Goal: Task Accomplishment & Management: Use online tool/utility

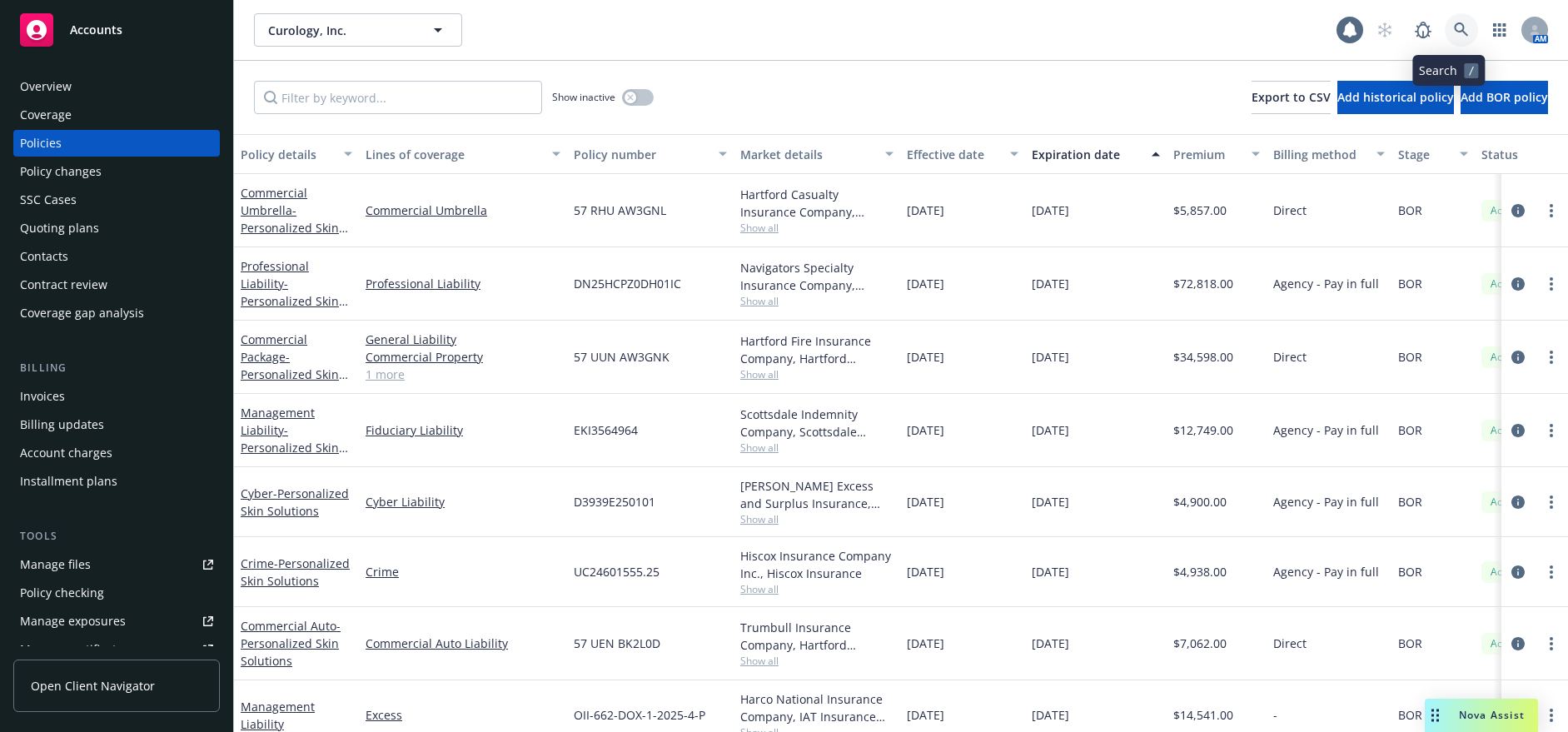
click at [1457, 23] on link at bounding box center [1461, 30] width 33 height 33
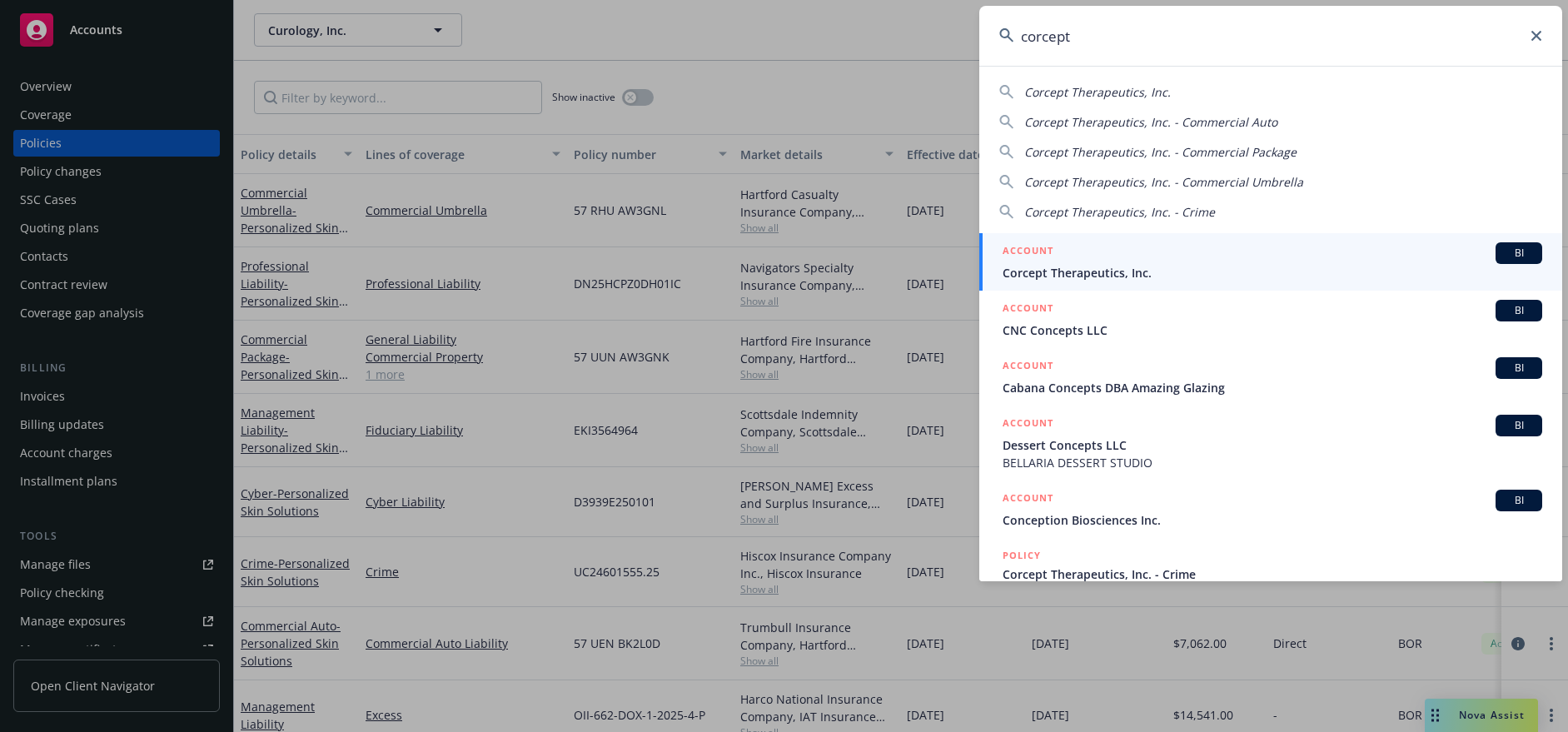
type input "corcept"
click at [1025, 268] on span "Corcept Therapeutics, Inc." at bounding box center [1272, 272] width 540 height 17
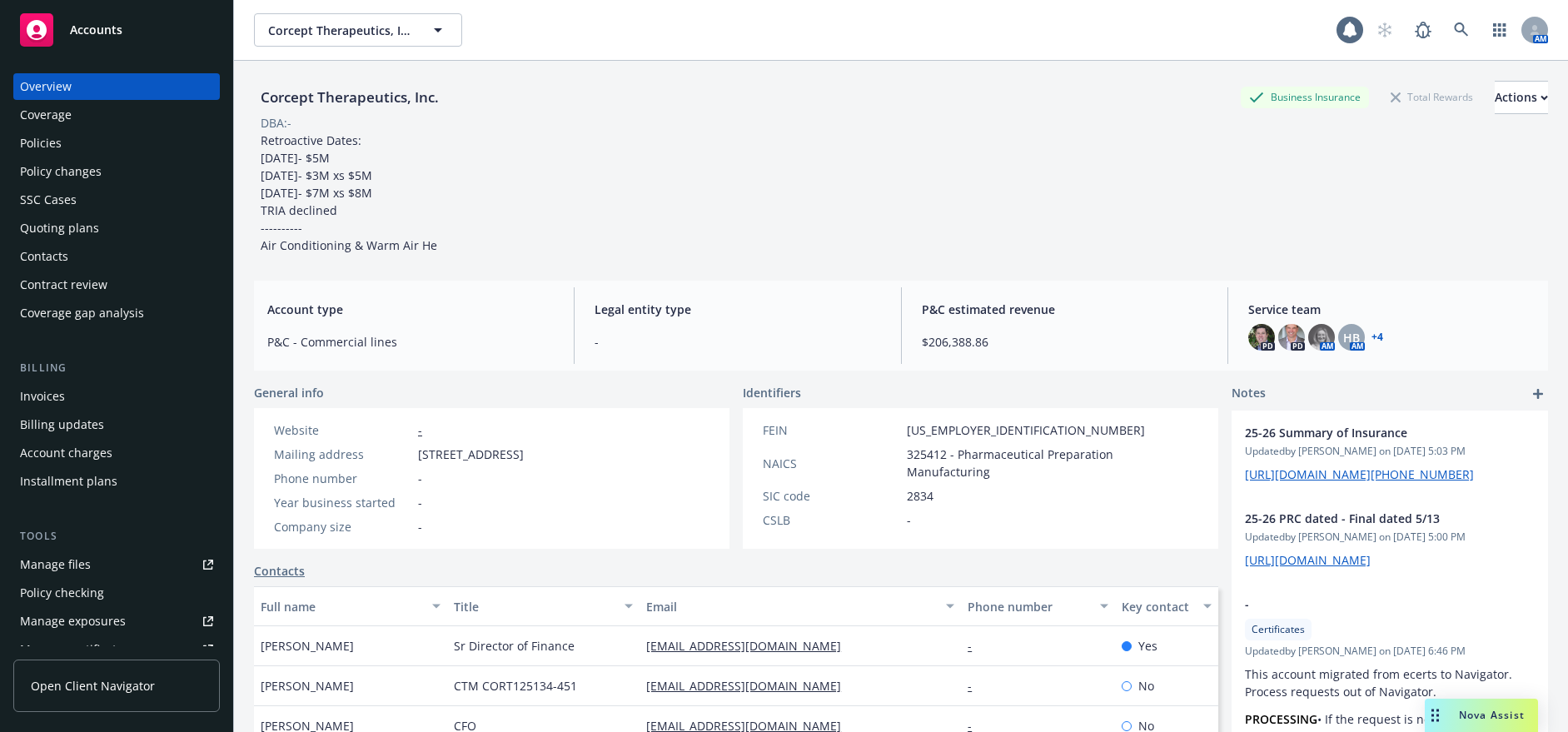
drag, startPoint x: 294, startPoint y: 248, endPoint x: 435, endPoint y: 249, distance: 141.0
click at [432, 249] on div "Retroactive Dates: 5/4/2000- $5M 9/15/11- $3M xs $5M 5/15/2012- $7M xs $8M TRIA…" at bounding box center [349, 192] width 190 height 122
click at [550, 236] on div "Corcept Therapeutics, Inc. Business Insurance Total Rewards Actions DBA: - Retr…" at bounding box center [901, 167] width 1294 height 174
click at [1465, 718] on span "Nova Assist" at bounding box center [1492, 715] width 66 height 14
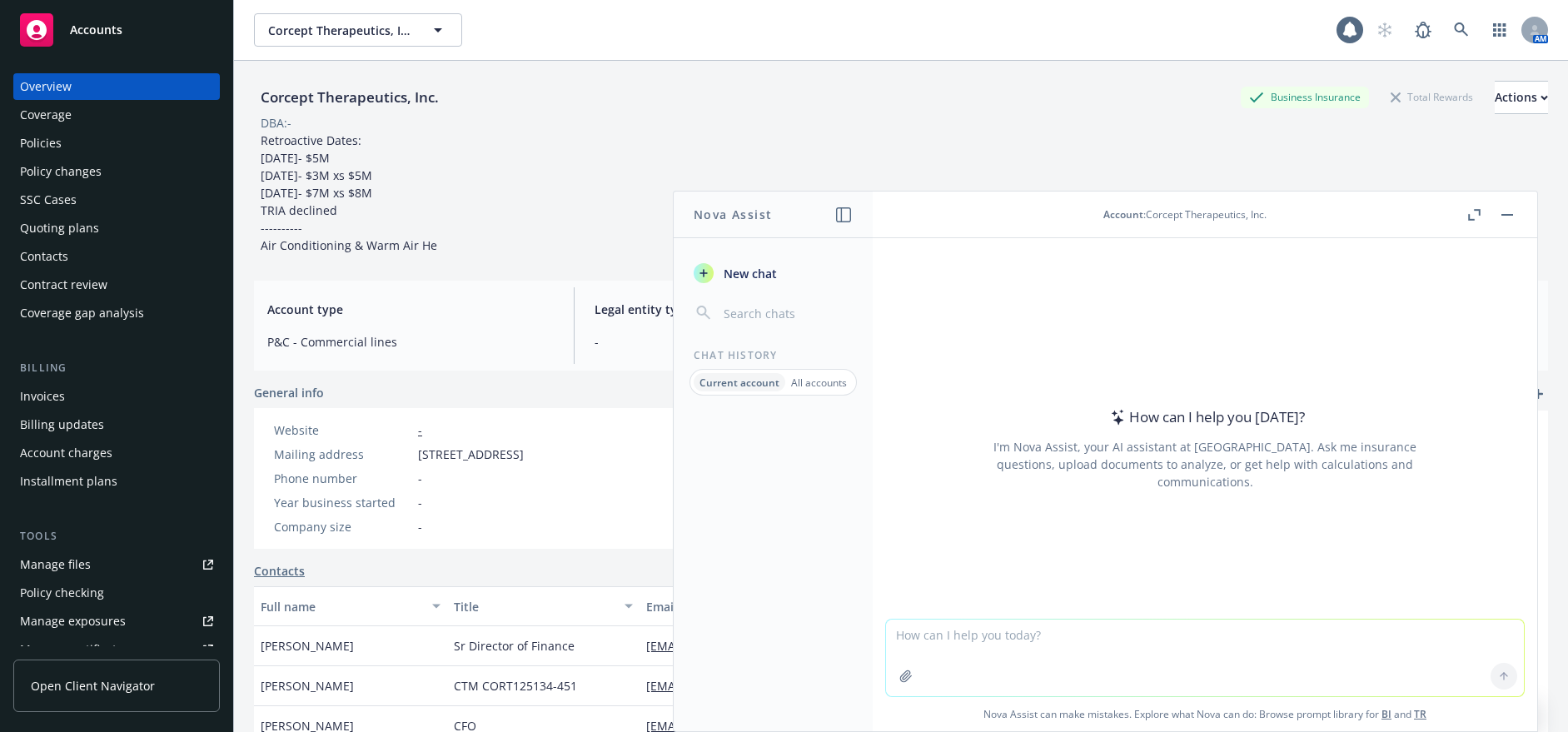
click at [1030, 643] on textarea at bounding box center [1204, 657] width 638 height 77
type textarea "what does corcept therapeutics do?"
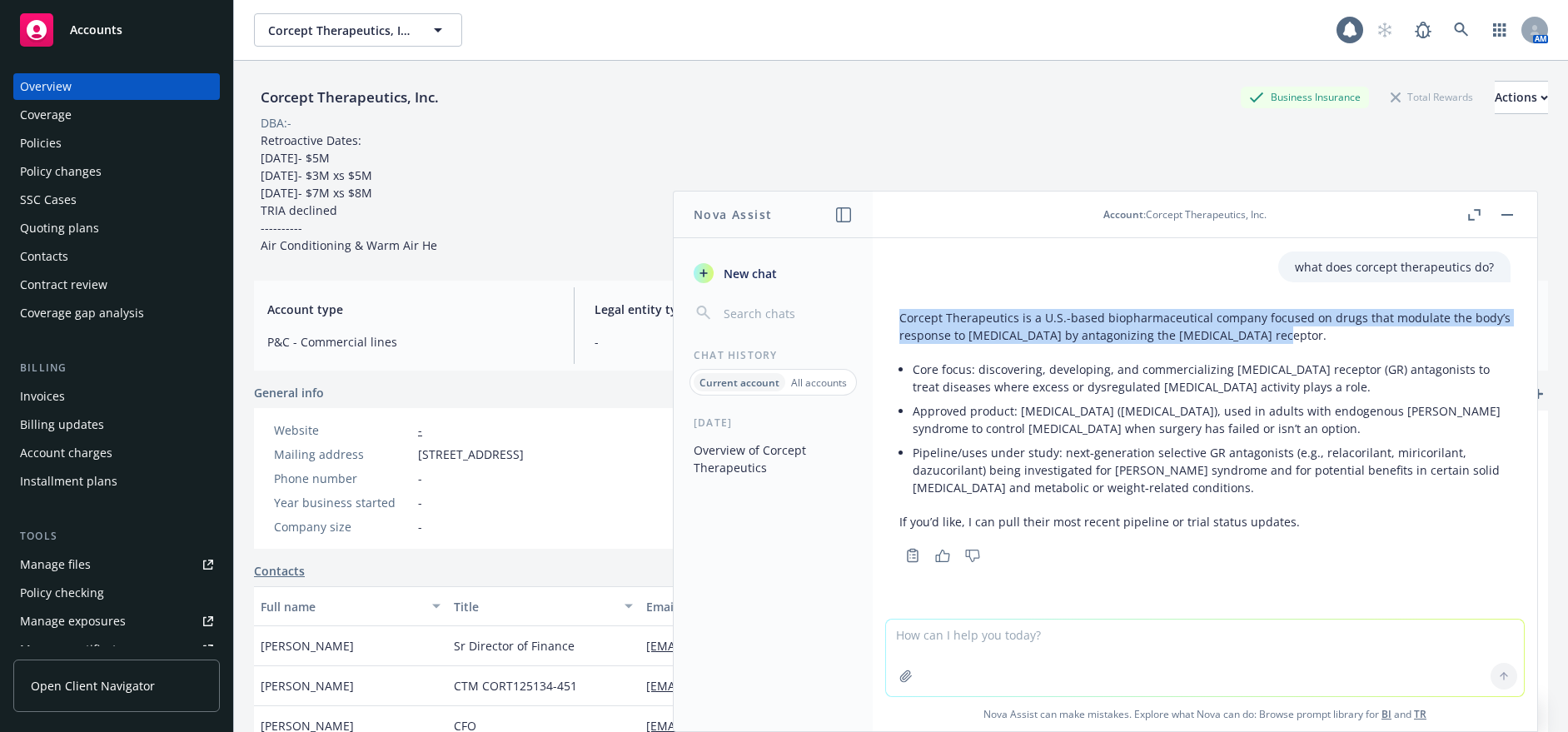
drag, startPoint x: 1261, startPoint y: 333, endPoint x: 897, endPoint y: 320, distance: 364.2
click at [897, 320] on div "Corcept Therapeutics is a U.S.-based biopharmaceutical company focused on drugs…" at bounding box center [1204, 434] width 638 height 265
copy p "Corcept Therapeutics is a U.S.-based biopharmaceutical company focused on drugs…"
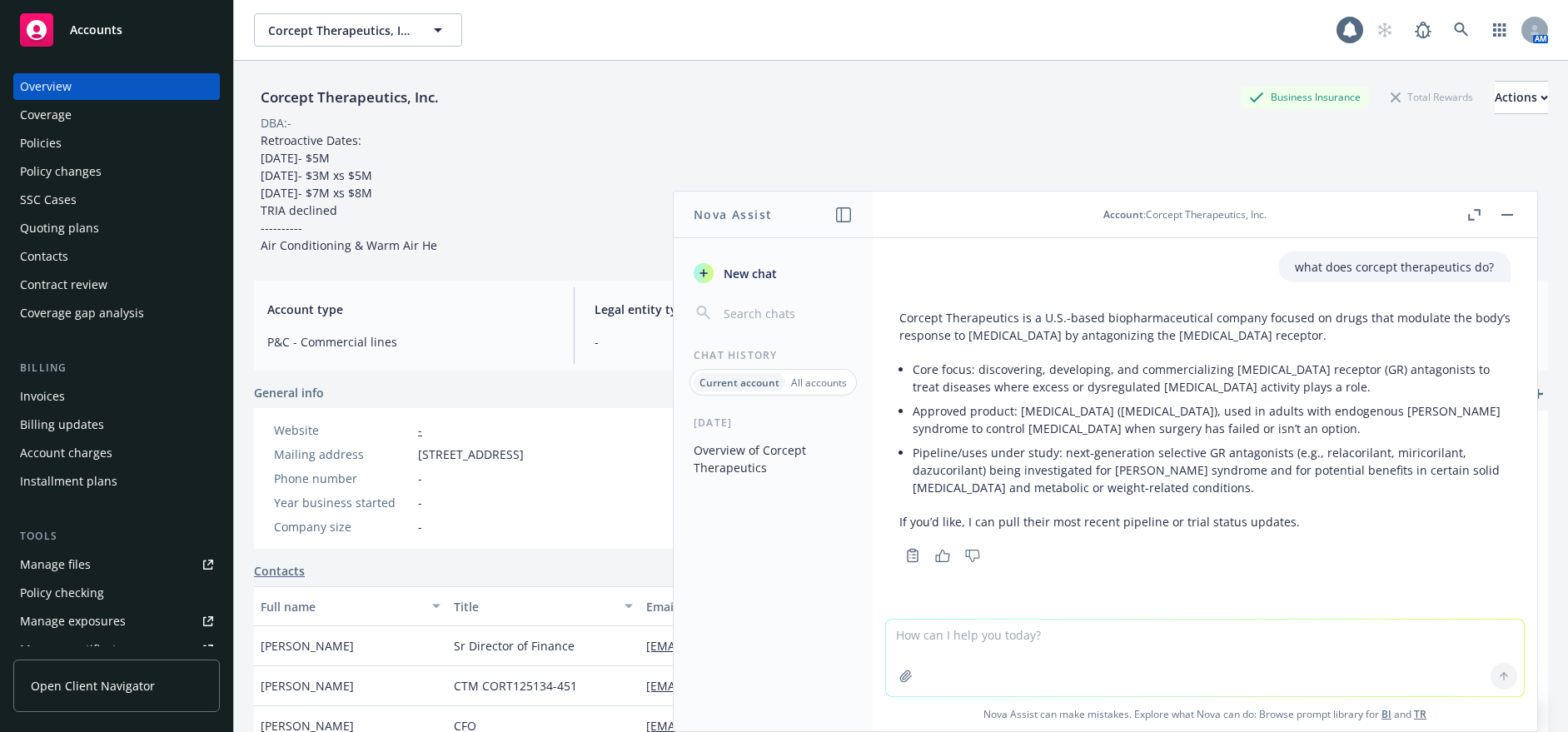
click at [550, 175] on div "Corcept Therapeutics, Inc. Business Insurance Total Rewards Actions DBA: - Retr…" at bounding box center [901, 167] width 1294 height 174
click at [1495, 101] on div "Actions" at bounding box center [1521, 97] width 53 height 32
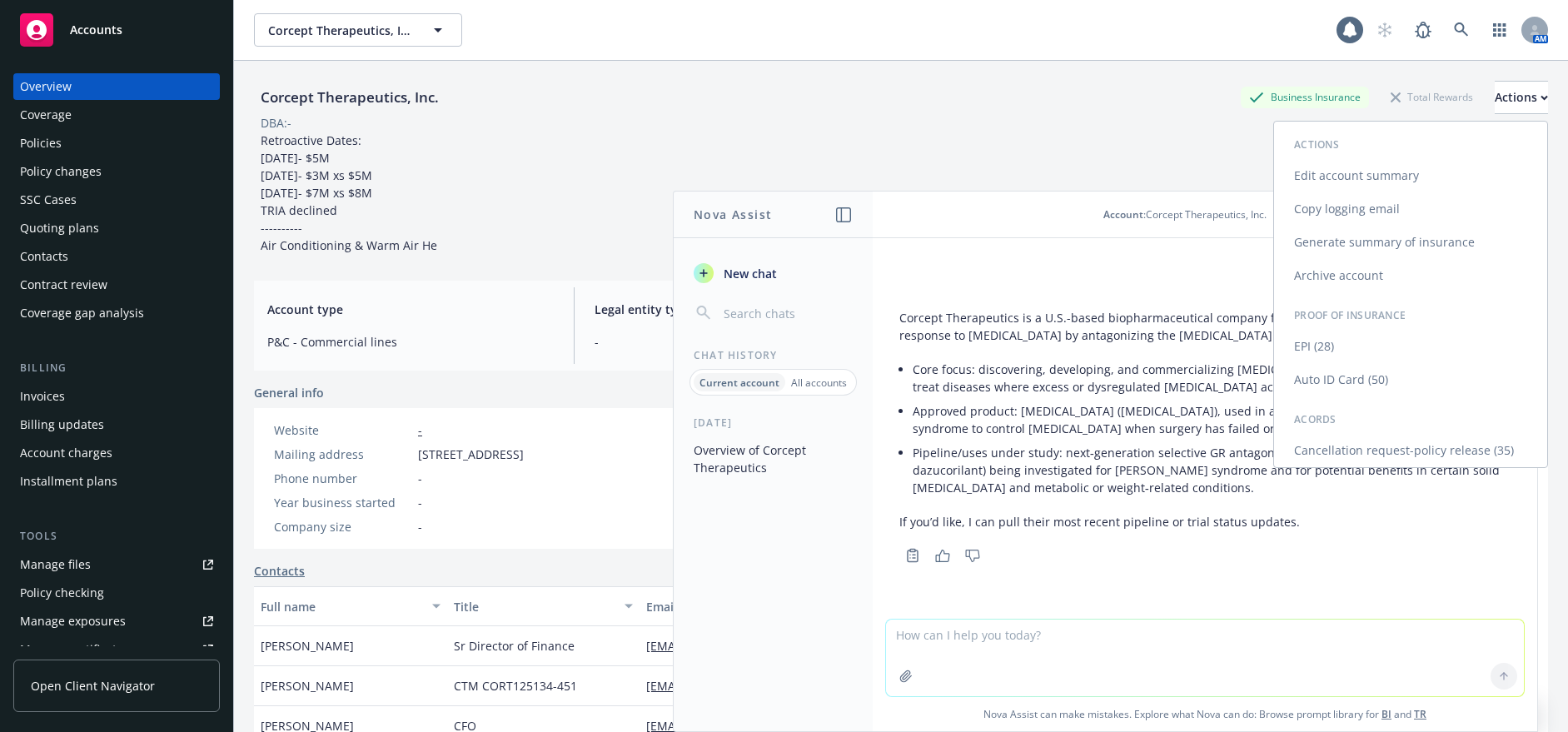
click at [1348, 174] on link "Edit account summary" at bounding box center [1411, 175] width 273 height 33
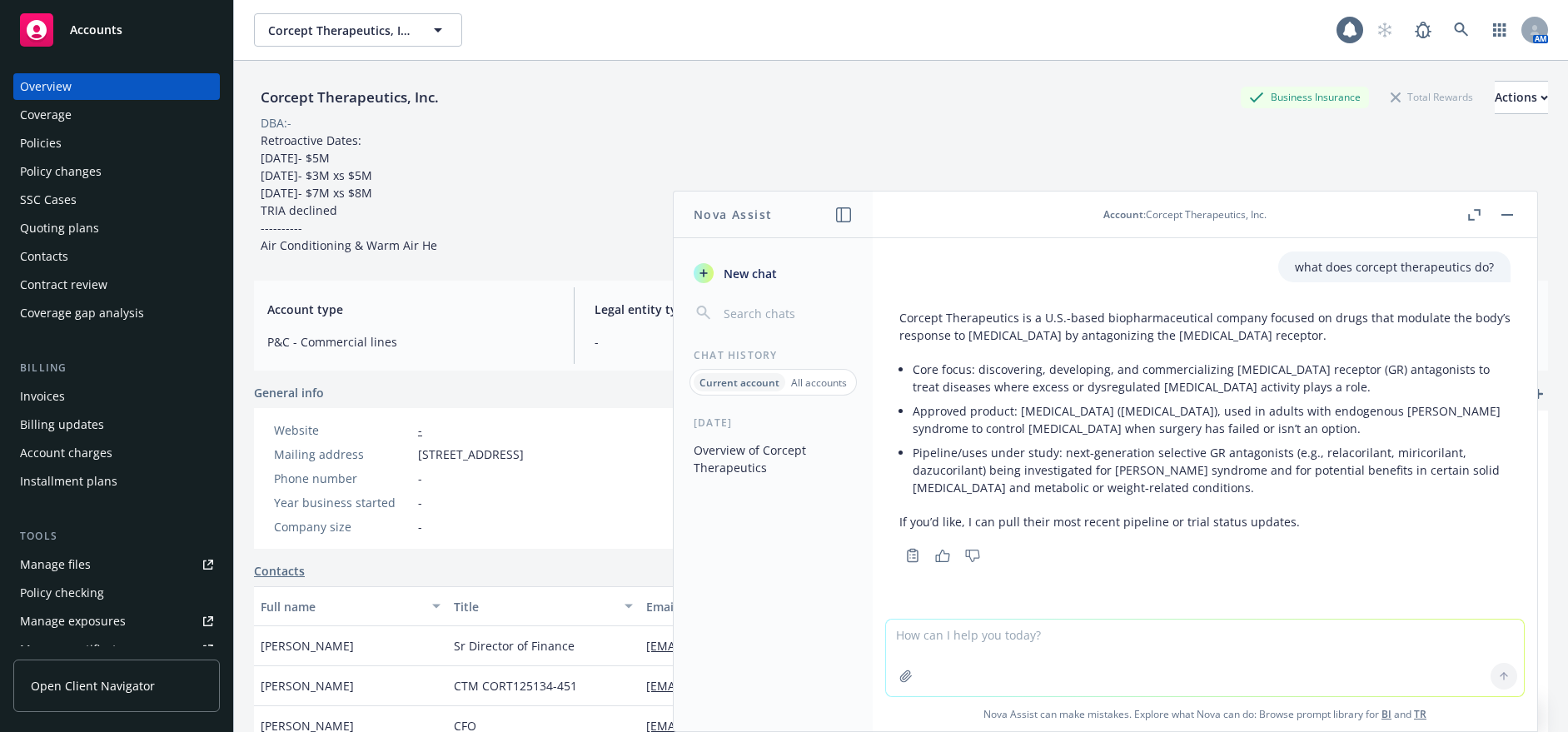
select select "US"
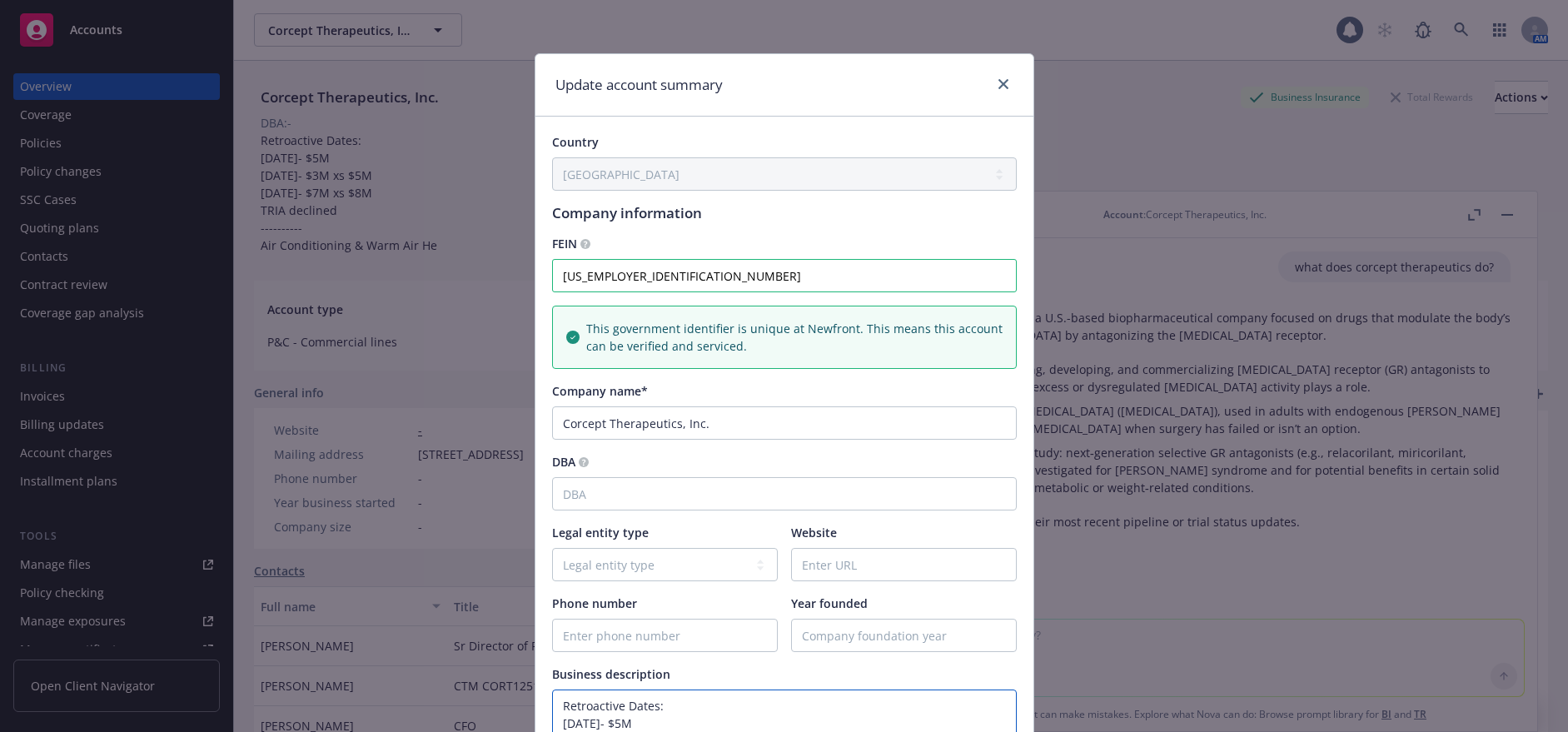
drag, startPoint x: 802, startPoint y: 139, endPoint x: 278, endPoint y: -48, distance: 556.4
click at [278, 0] on html "Accounts Overview Coverage Policies Policy changes SSC Cases Quoting plans Cont…" at bounding box center [784, 366] width 1568 height 732
paste textarea "Corcept Therapeutics is a U.S.-based biopharmaceutical company focused on drugs…"
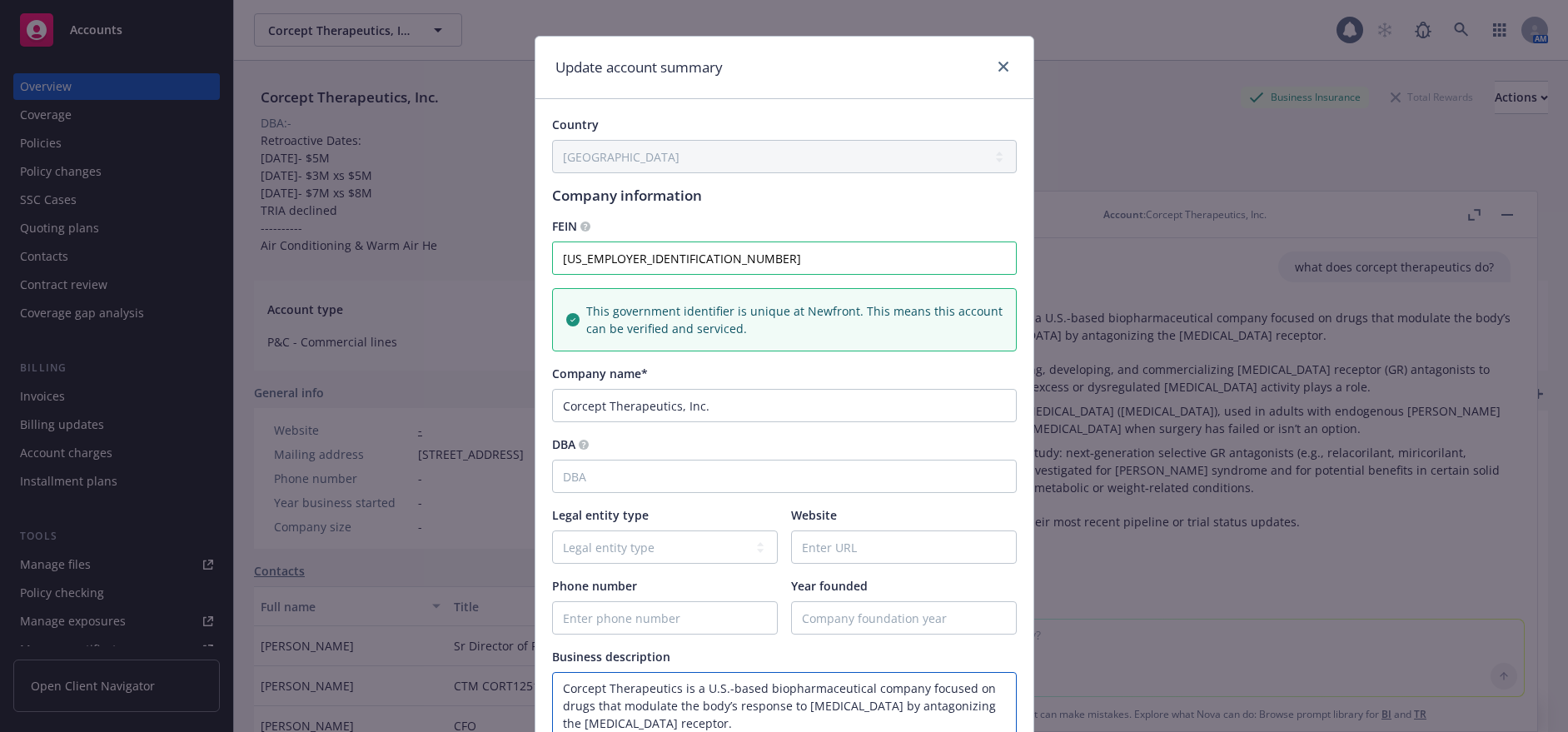
scroll to position [621, 0]
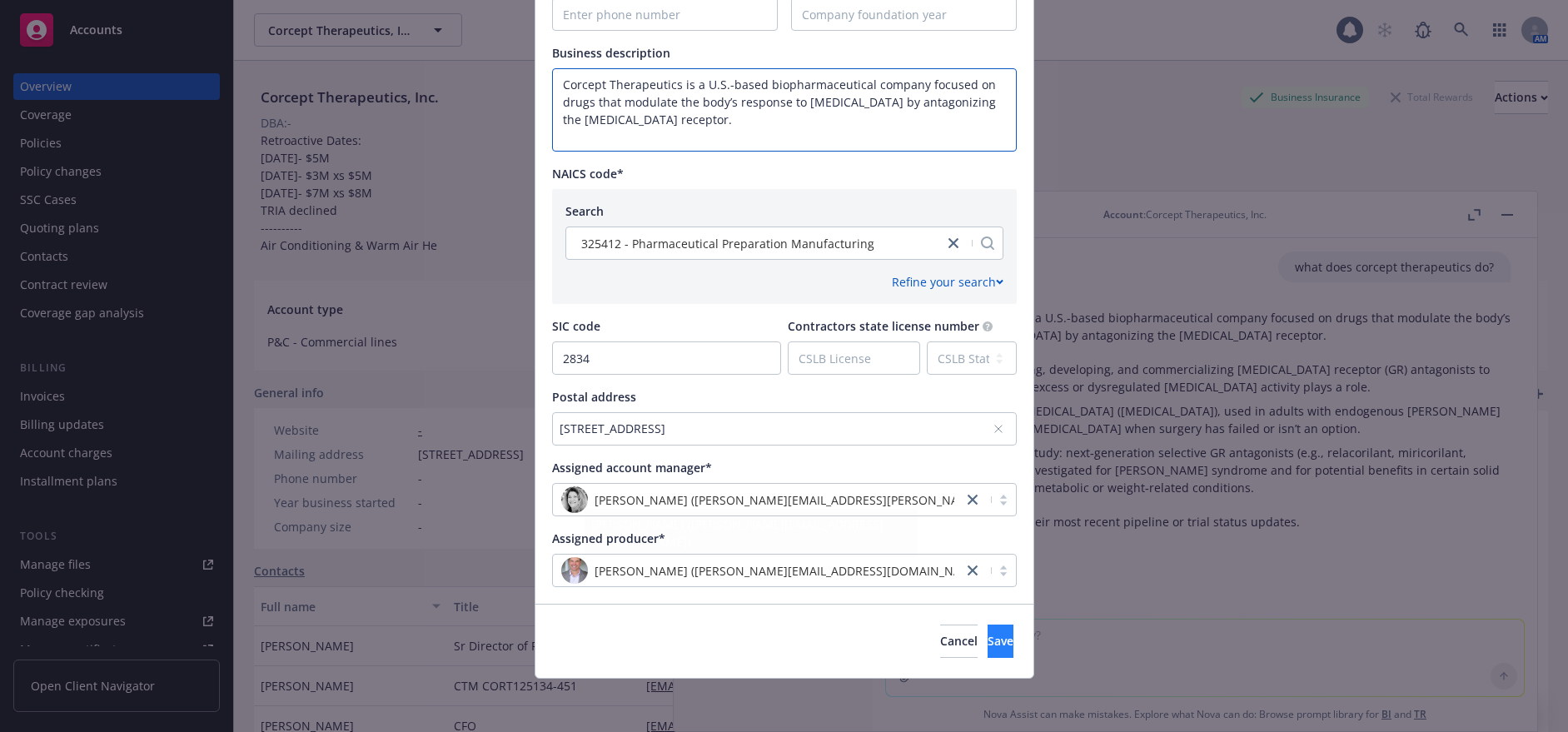
type textarea "Corcept Therapeutics is a U.S.-based biopharmaceutical company focused on drugs…"
click at [987, 637] on button "Save" at bounding box center [1000, 641] width 26 height 33
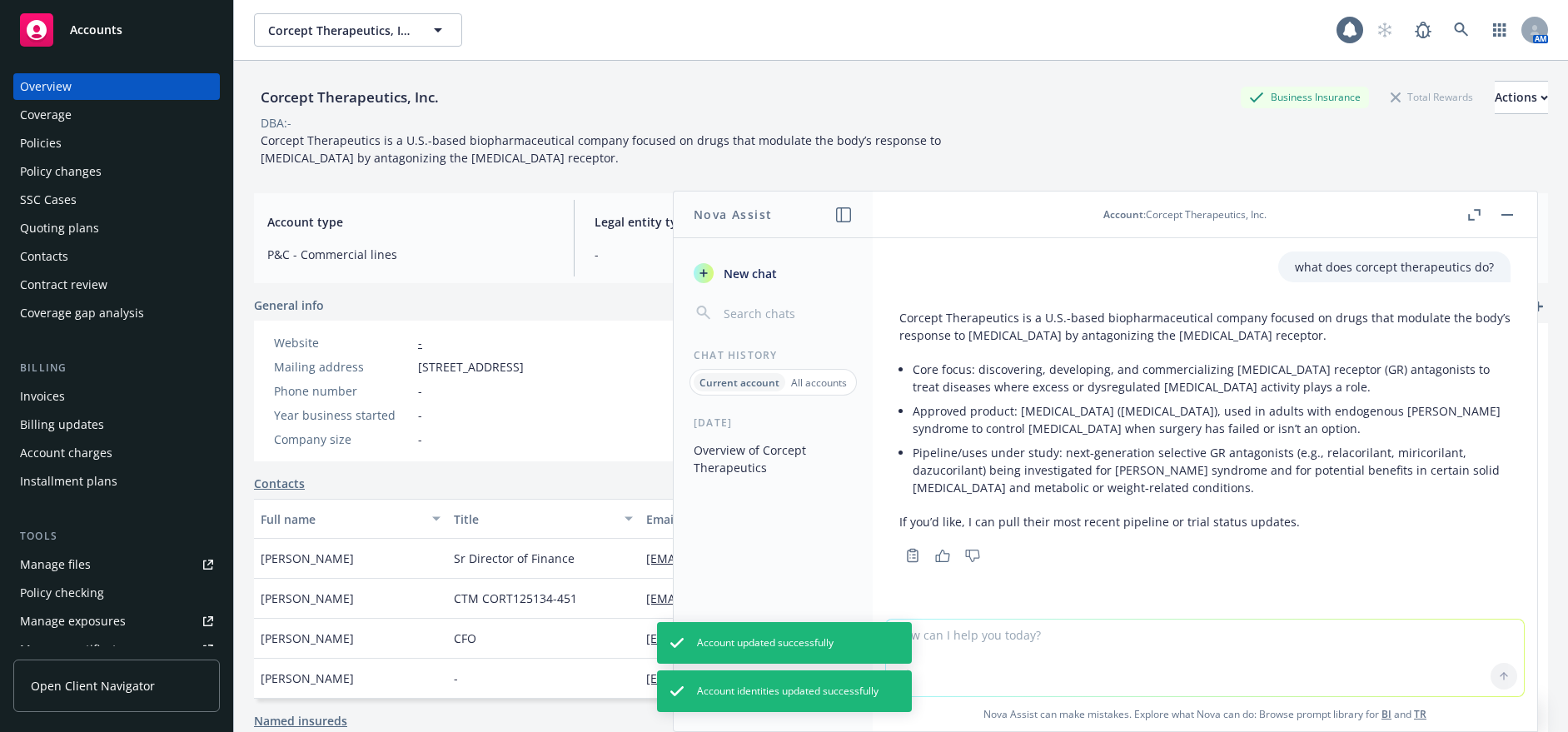
click at [1502, 221] on button "button" at bounding box center [1507, 215] width 20 height 20
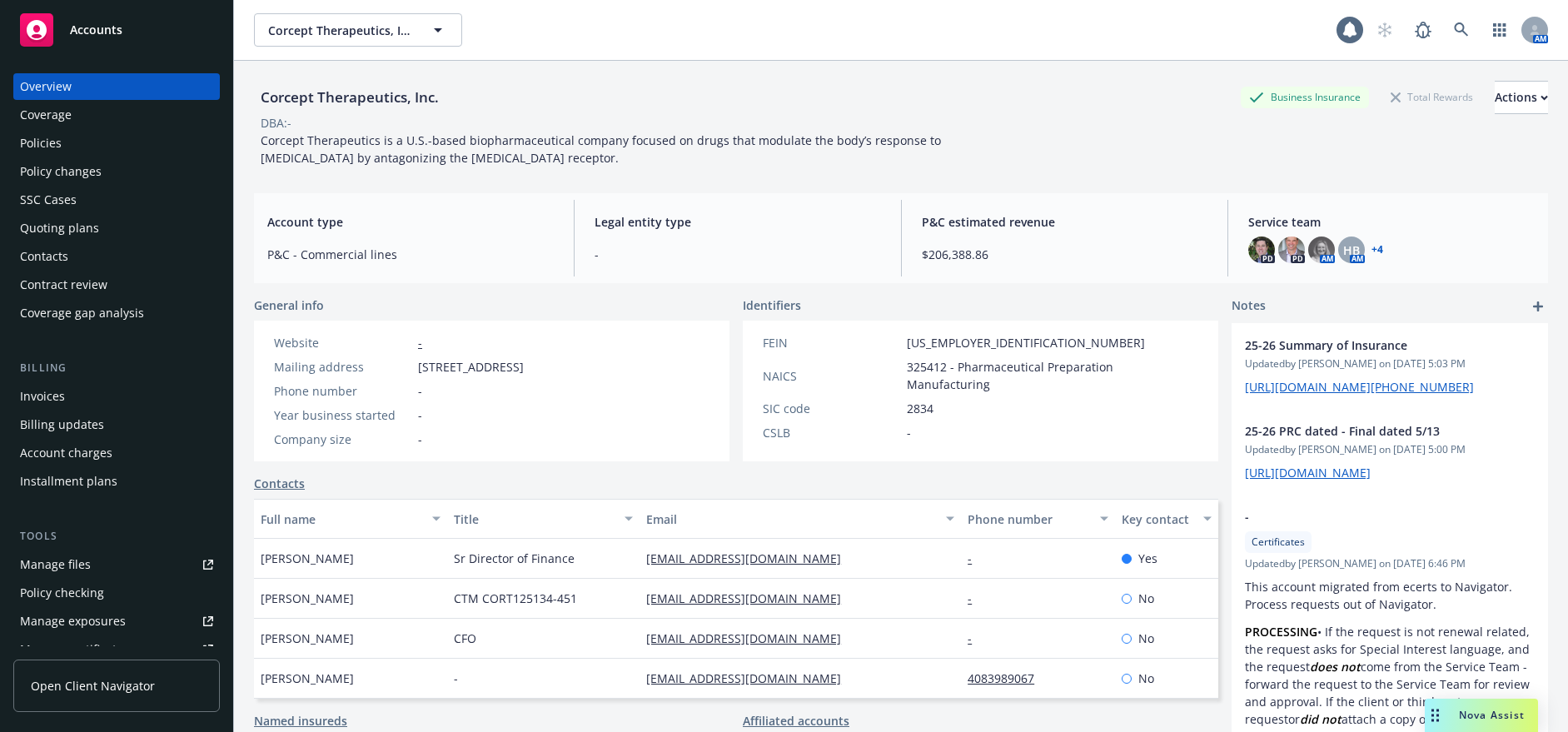
click at [62, 147] on div "Policies" at bounding box center [117, 143] width 194 height 26
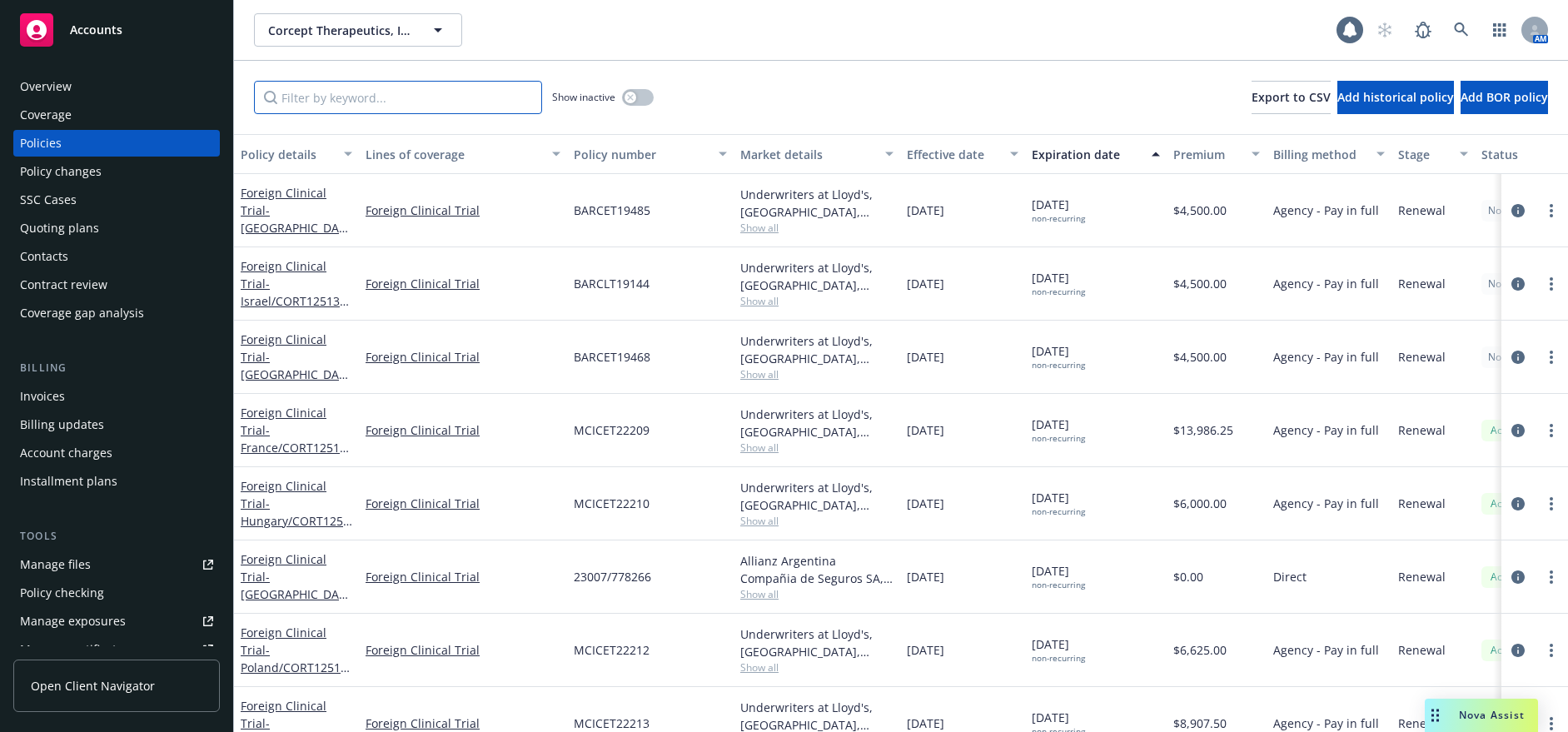
click at [465, 108] on input "Filter by keyword..." at bounding box center [398, 97] width 288 height 33
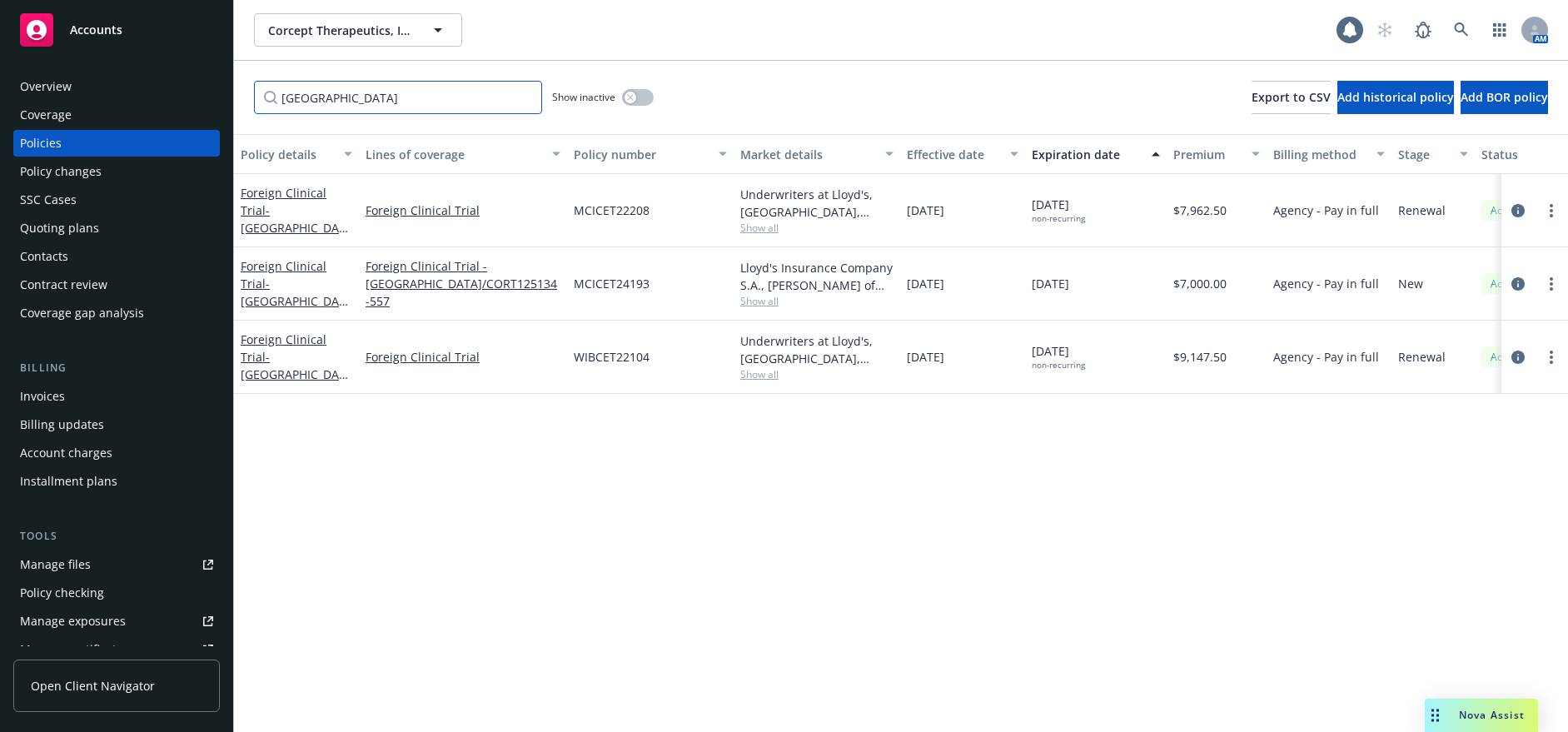
type input "belgium"
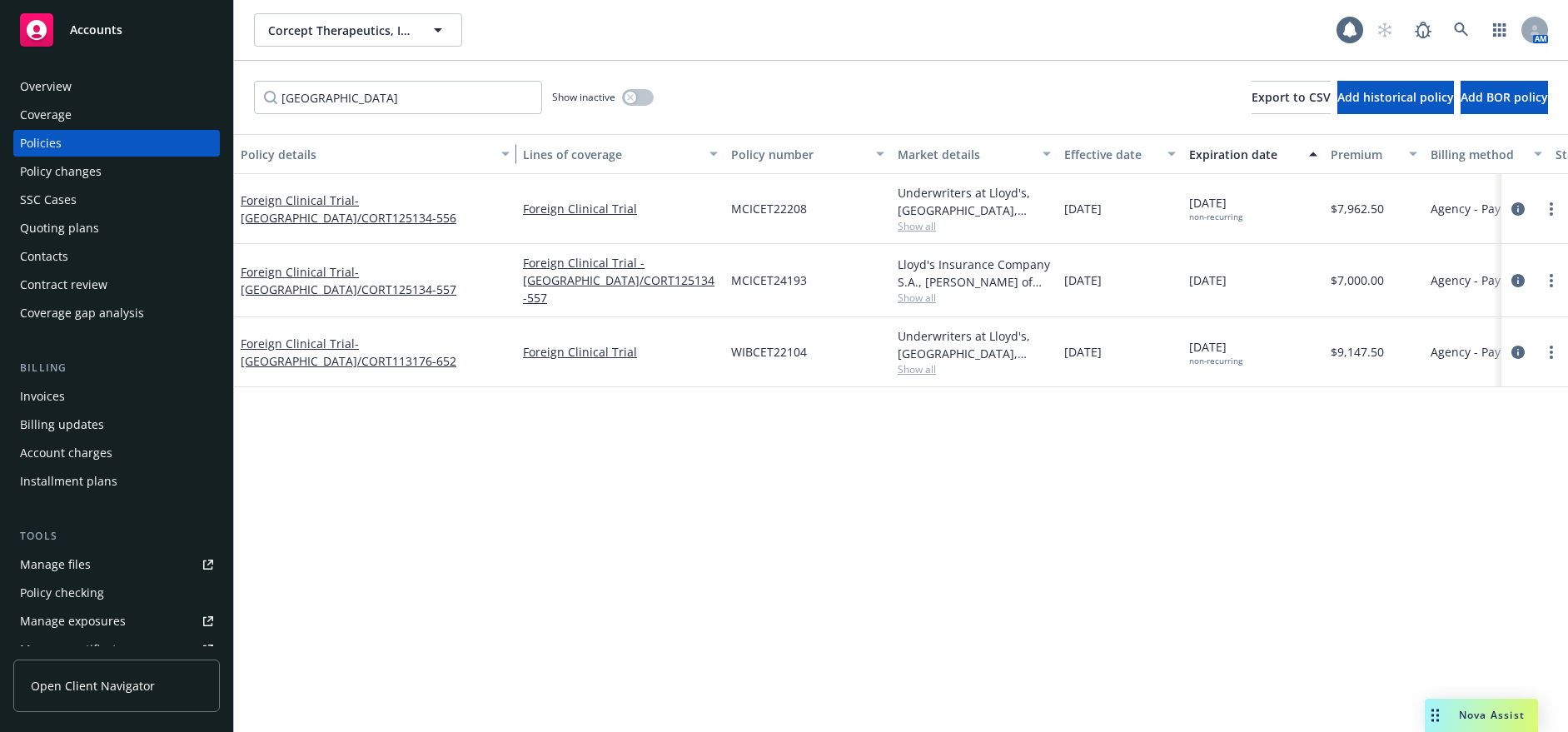
drag, startPoint x: 358, startPoint y: 155, endPoint x: 515, endPoint y: 168, distance: 157.5
click at [515, 168] on button "Policy details" at bounding box center [375, 154] width 282 height 40
click at [457, 274] on span "- Belgium/CORT125134-557" at bounding box center [348, 280] width 216 height 33
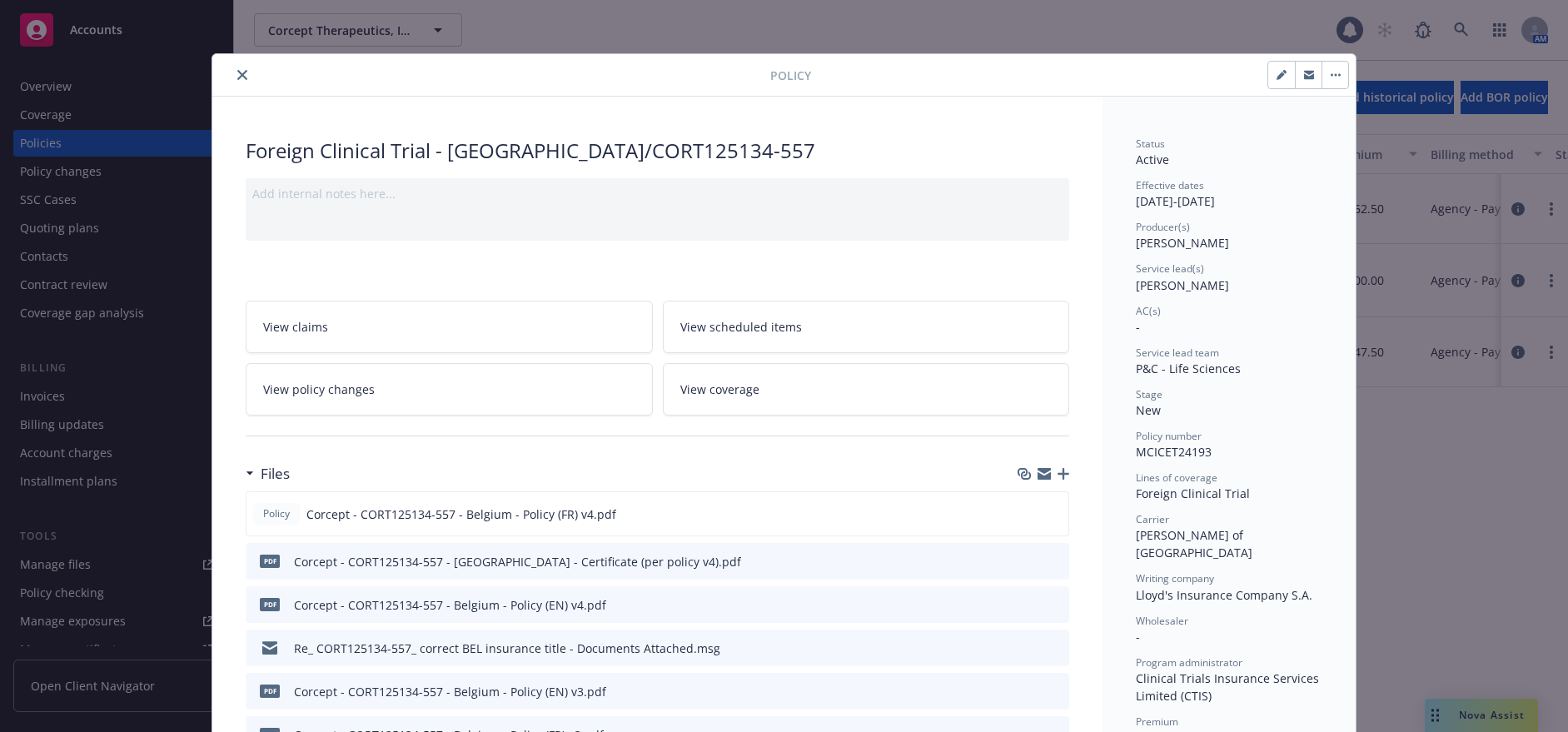
click at [1058, 471] on icon "button" at bounding box center [1063, 474] width 12 height 12
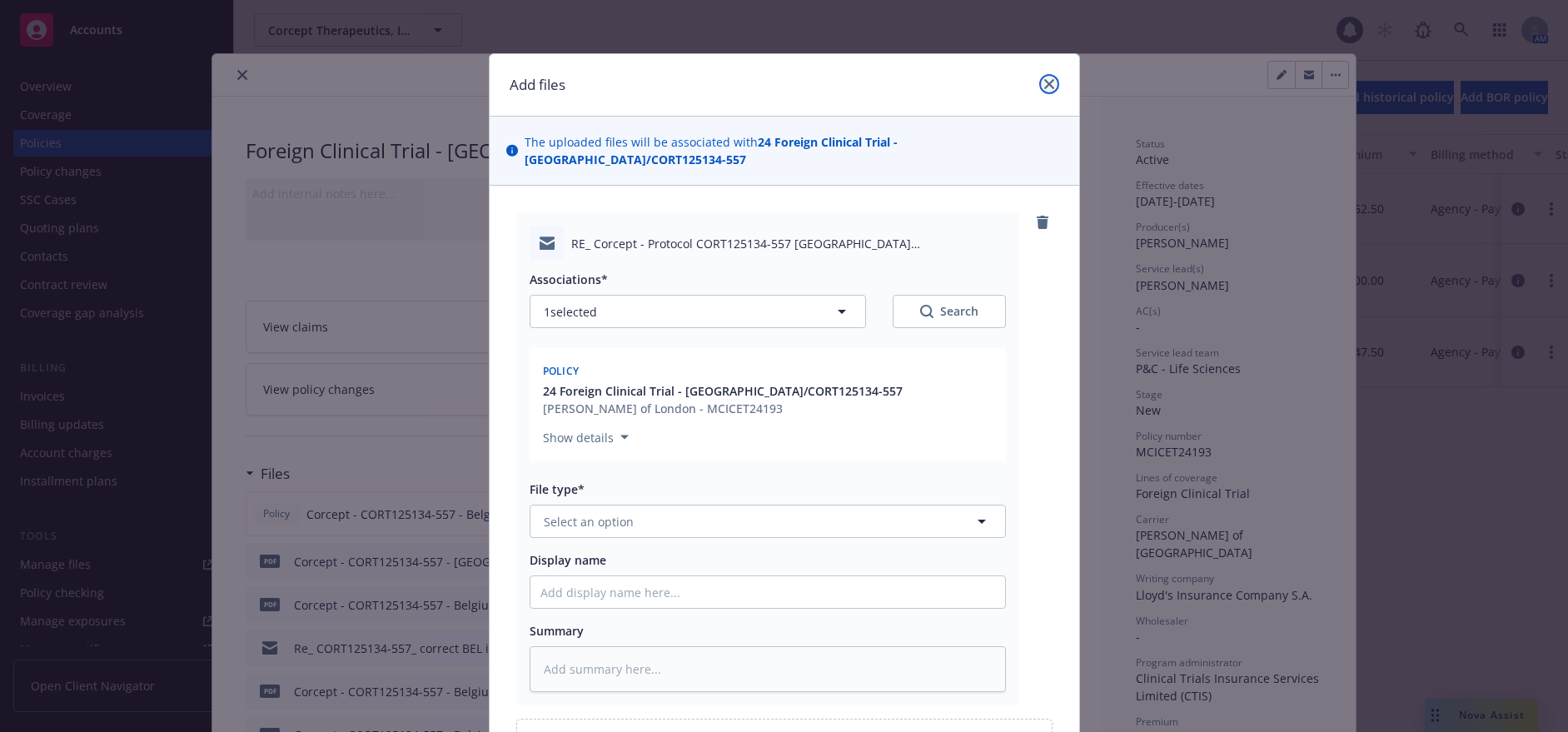
click at [1044, 89] on icon "close" at bounding box center [1049, 83] width 10 height 10
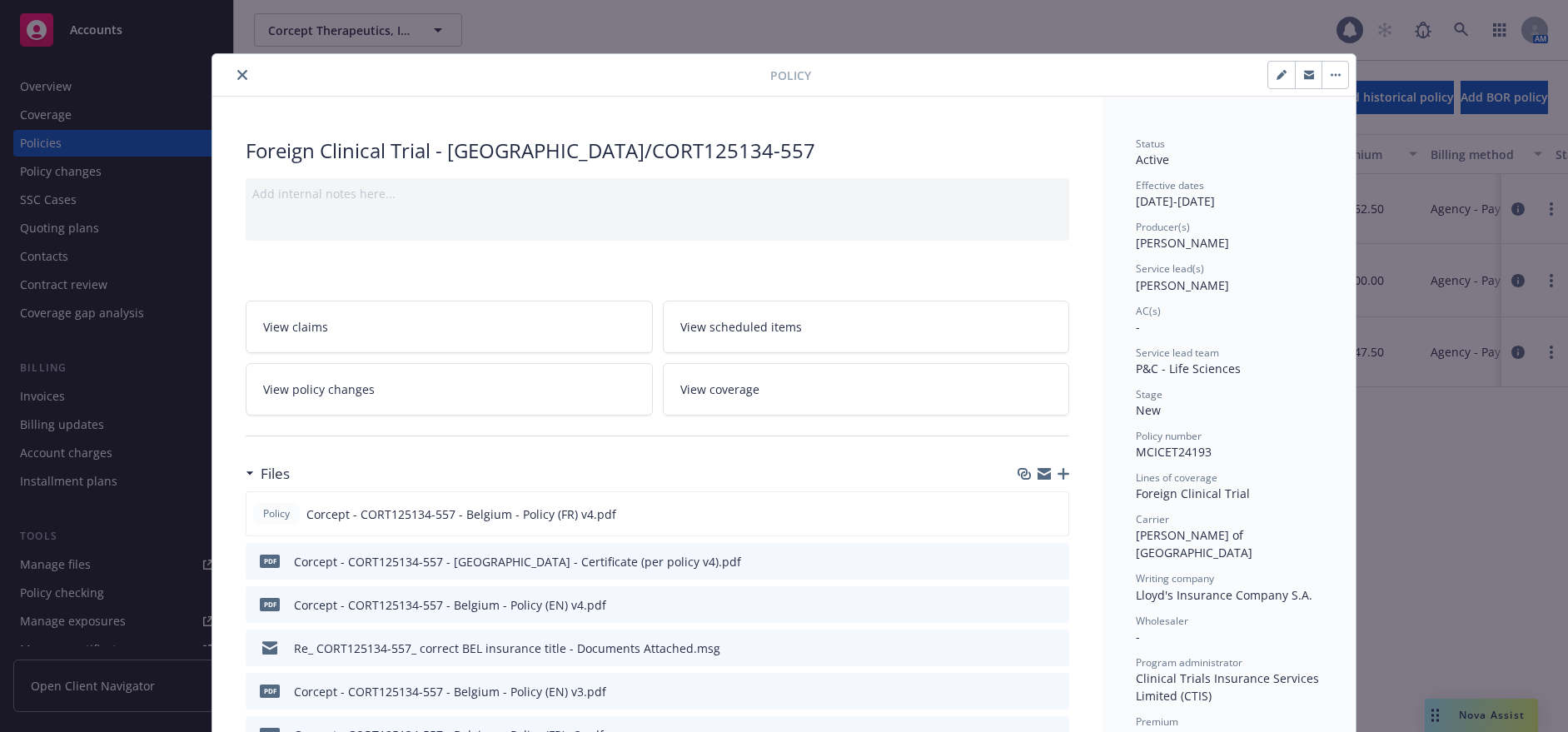
click at [456, 399] on link "View policy changes" at bounding box center [449, 389] width 407 height 52
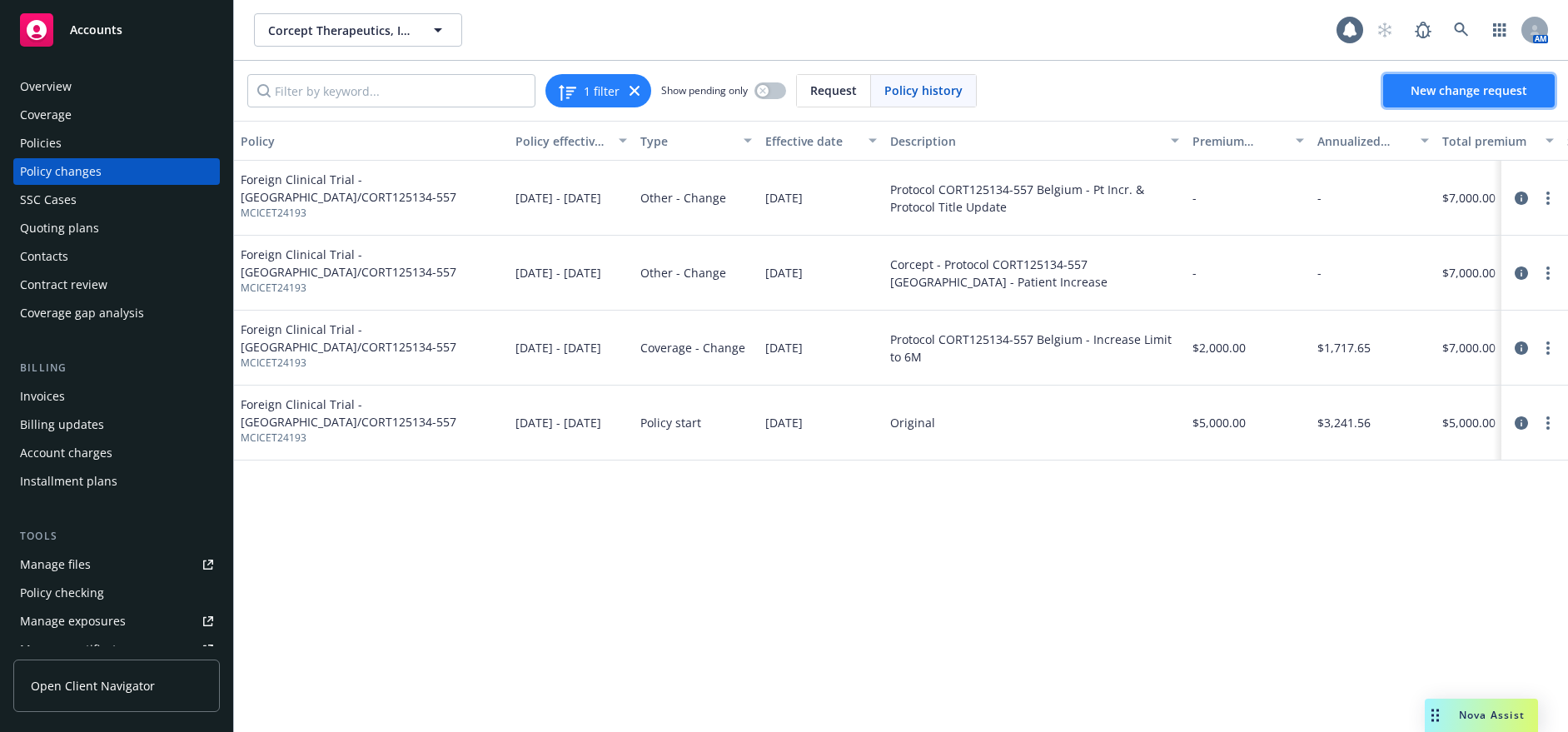
click at [1422, 89] on span "New change request" at bounding box center [1469, 89] width 117 height 15
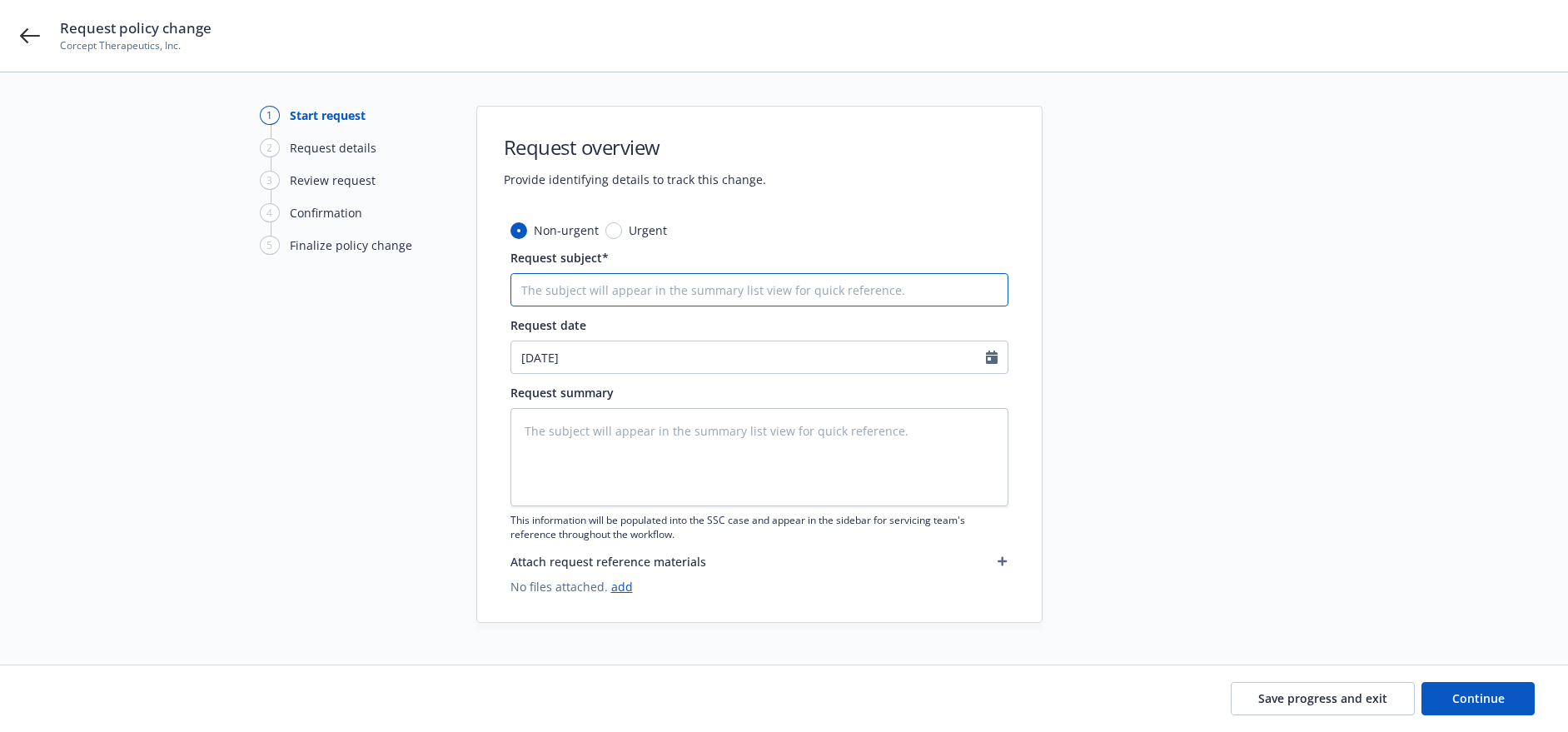
click at [636, 297] on input "Request subject*" at bounding box center [760, 289] width 498 height 33
type textarea "x"
type input "E"
type textarea "x"
type input "Ex"
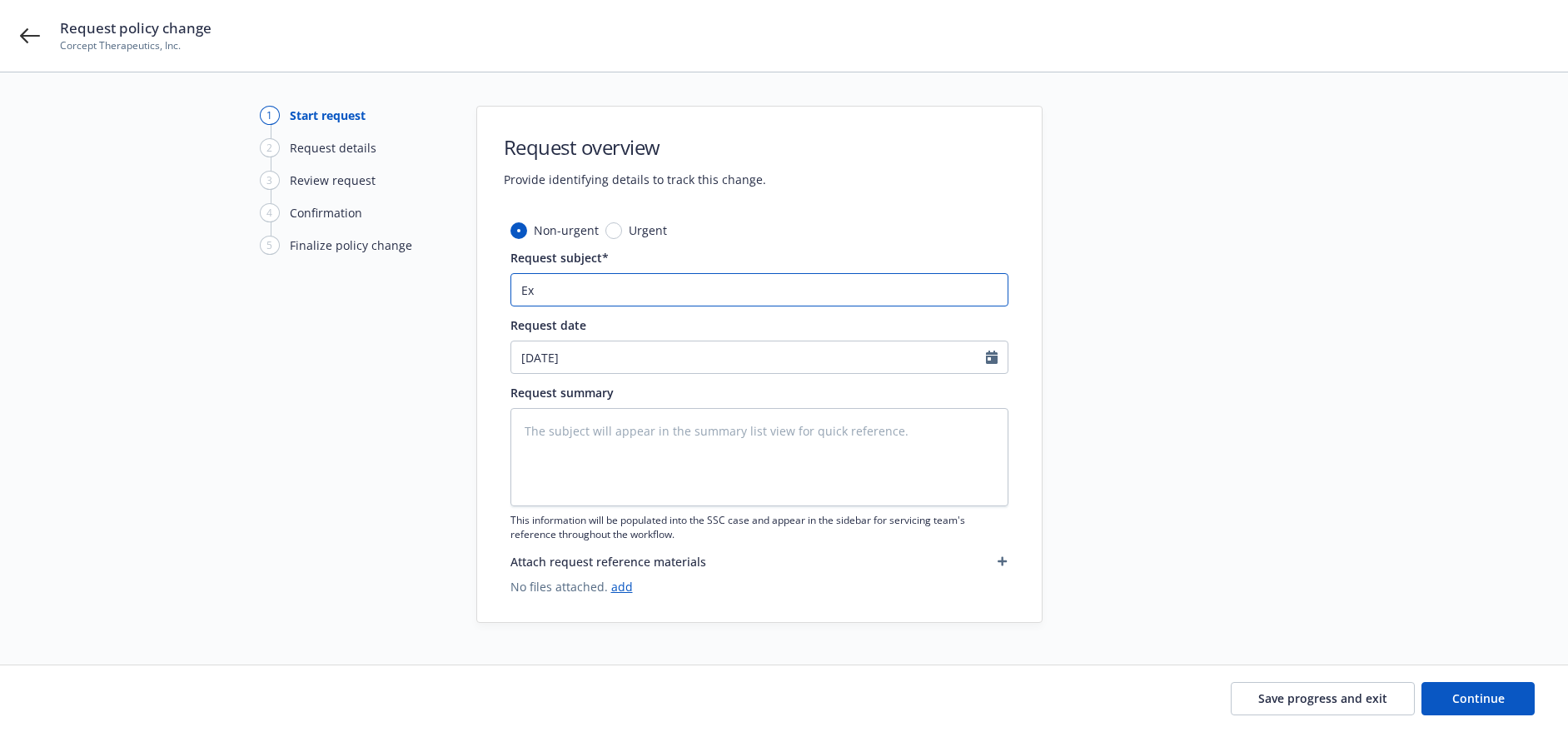
type textarea "x"
type input "Ext"
type textarea "x"
type input "Exte"
type textarea "x"
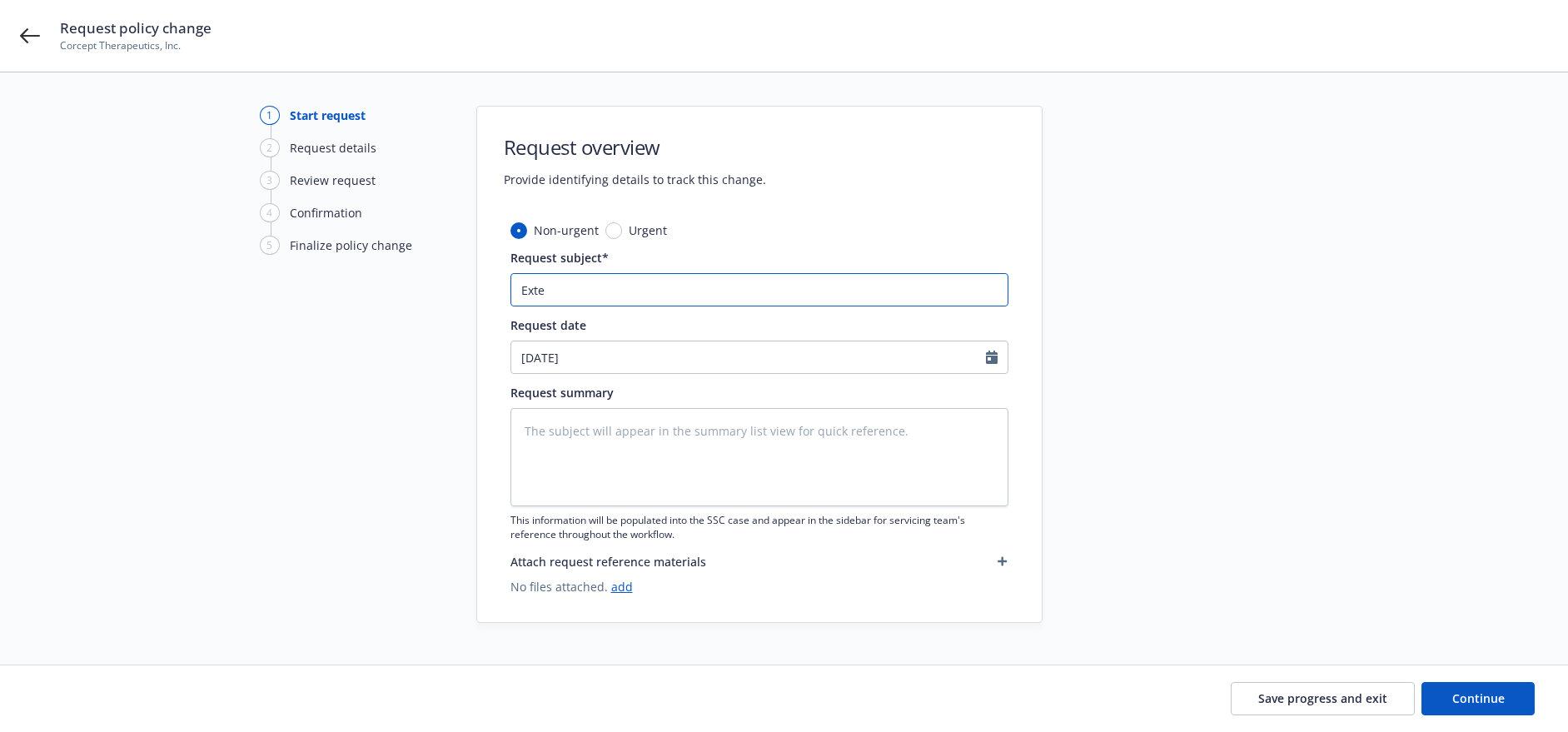
type input "Exten"
type textarea "x"
type input "Extens"
type textarea "x"
type input "Extensio"
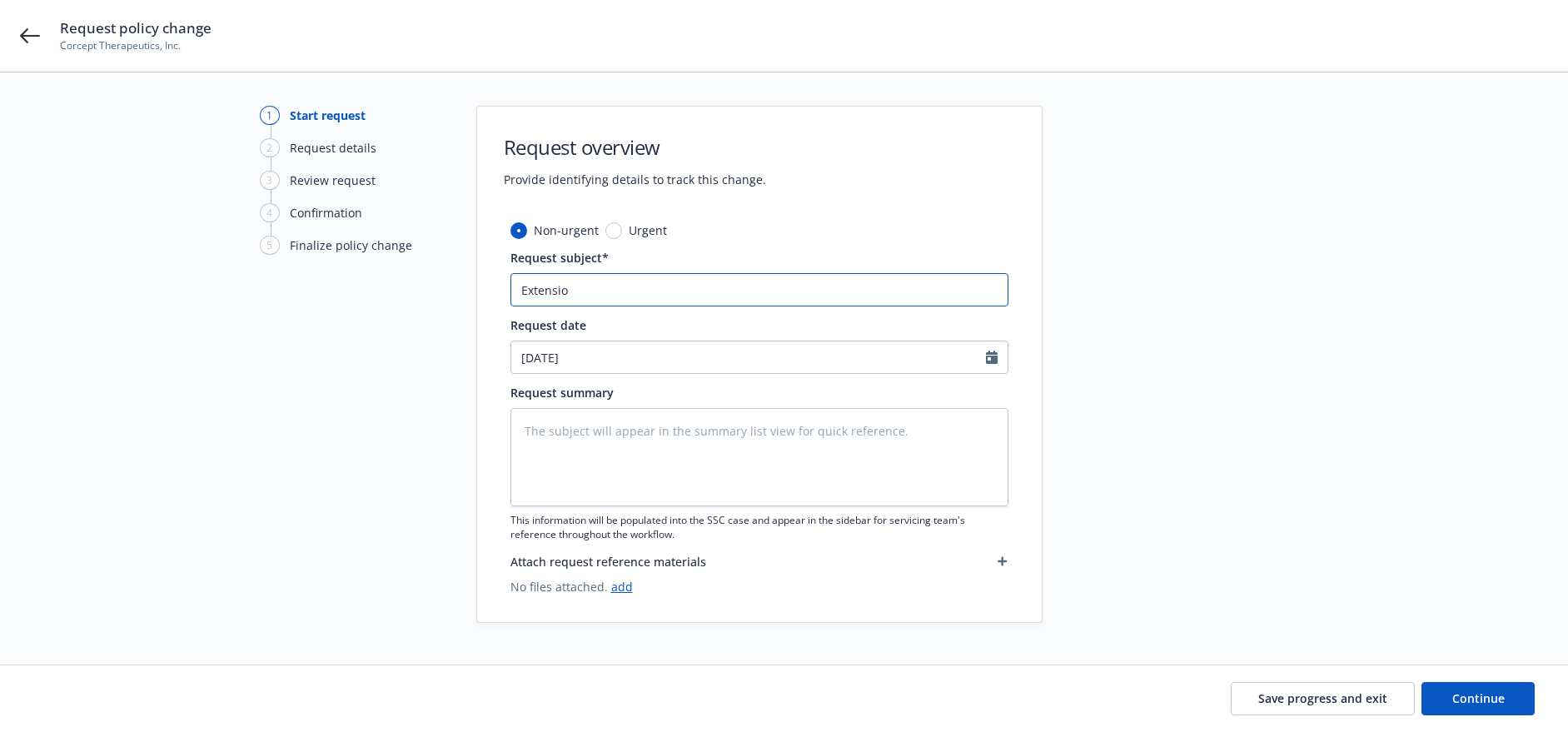
type textarea "x"
type input "Extension"
type textarea "x"
type input "Extension"
type textarea "x"
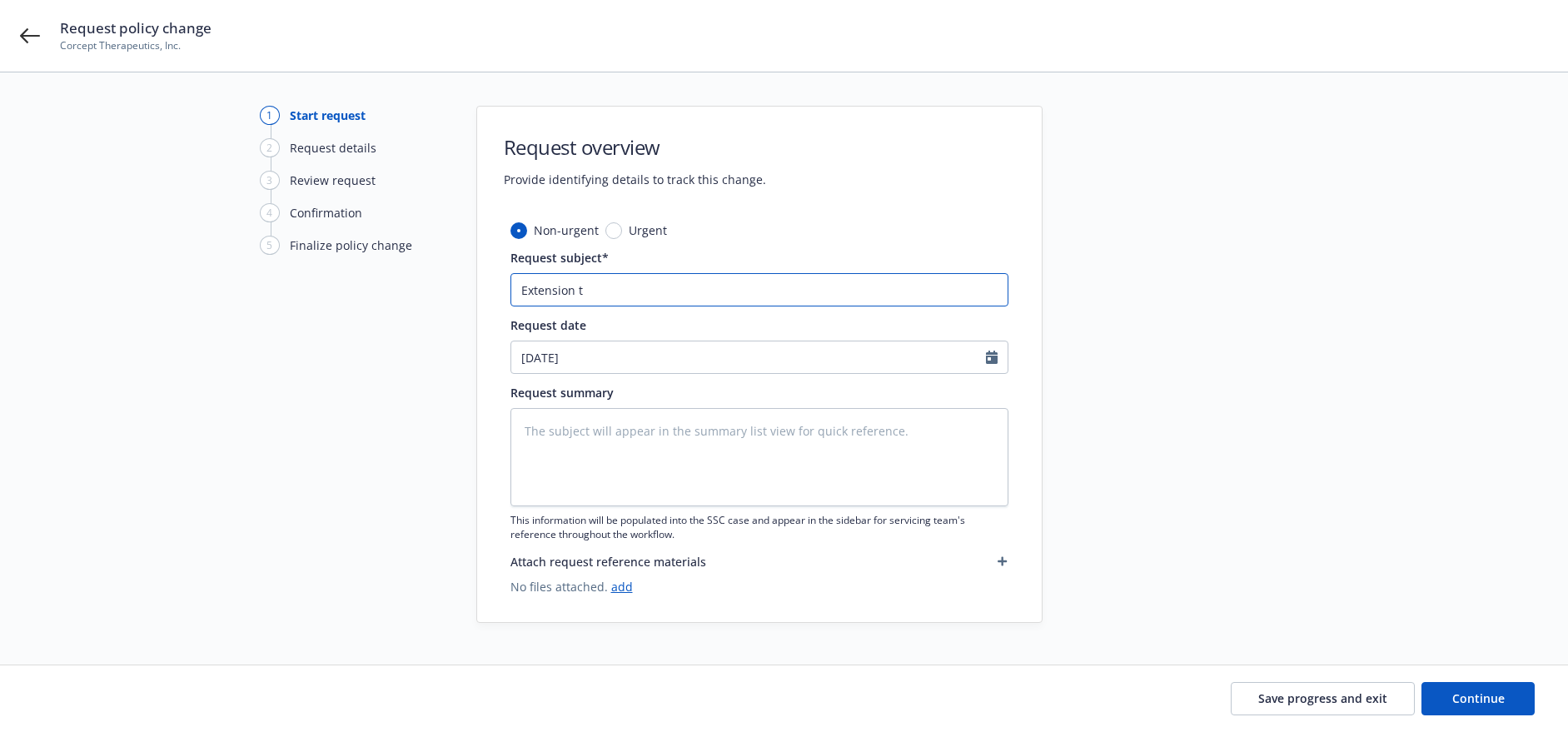
type input "Extension to"
type textarea "x"
type input "Extension to"
type textarea "x"
type input "Extension to A"
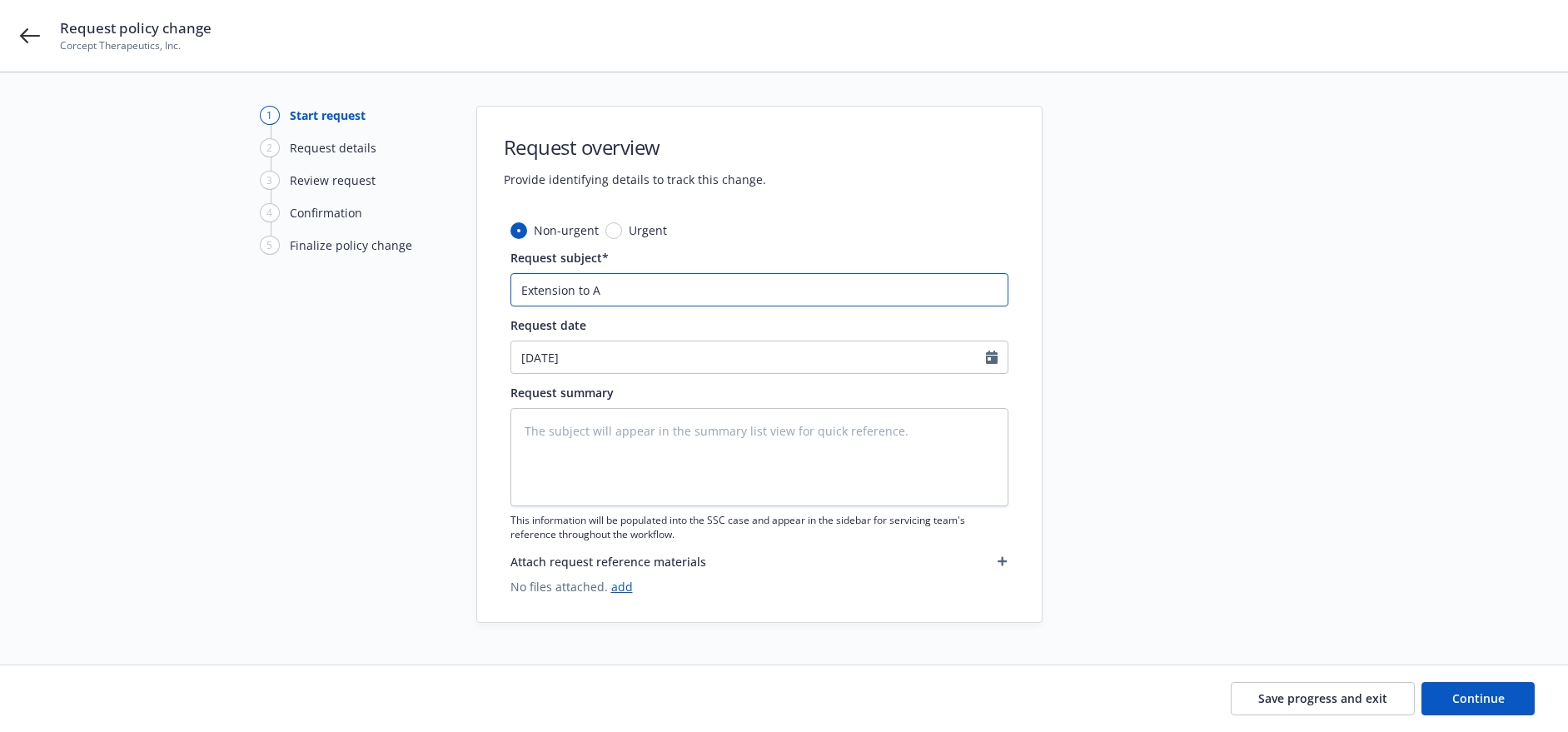
type textarea "x"
type input "Extension to Au"
type textarea "x"
type input "Extension to Aug"
type textarea "x"
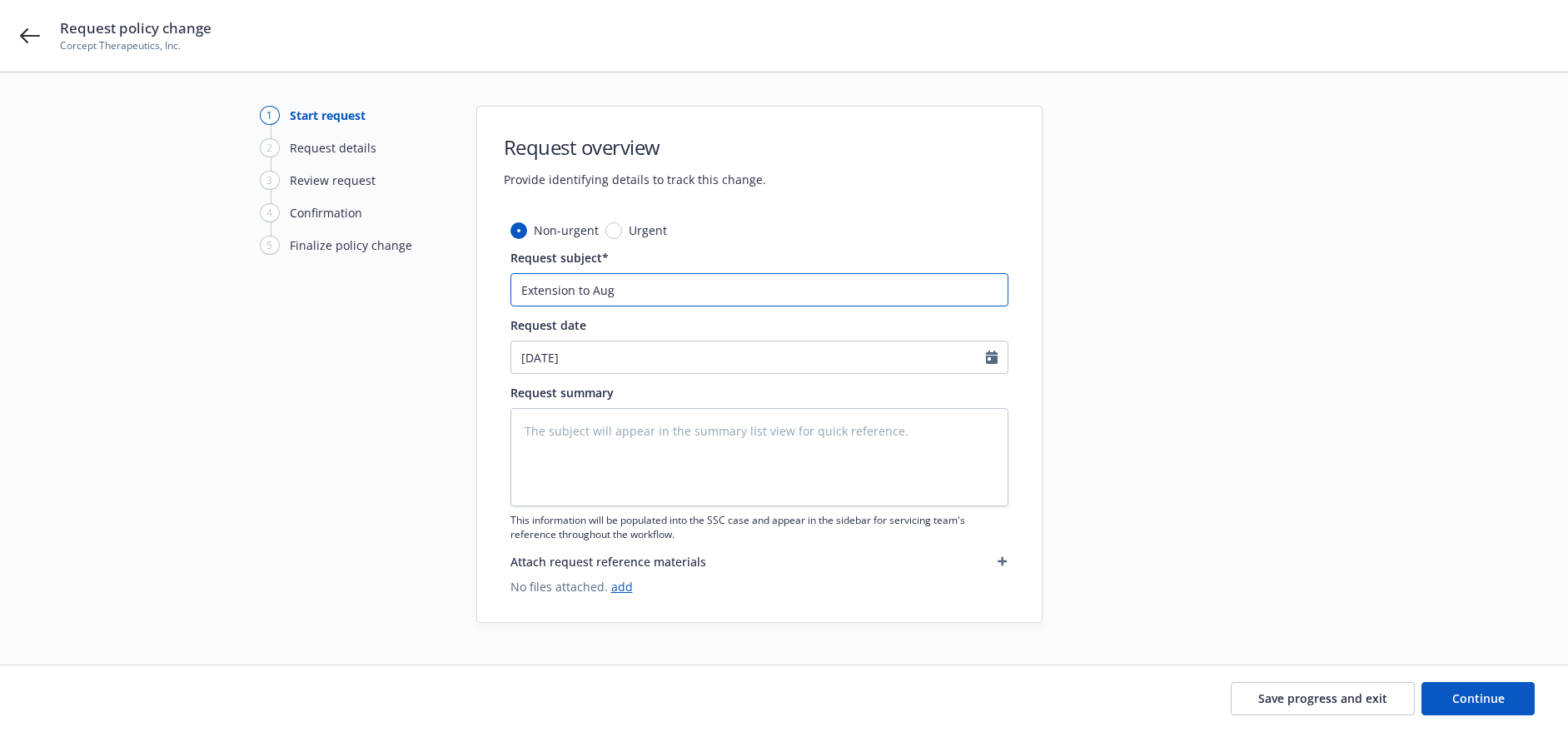
type input "Extension to Augu"
type textarea "x"
type input "Extension to Augus"
type textarea "x"
type input "Extension to August"
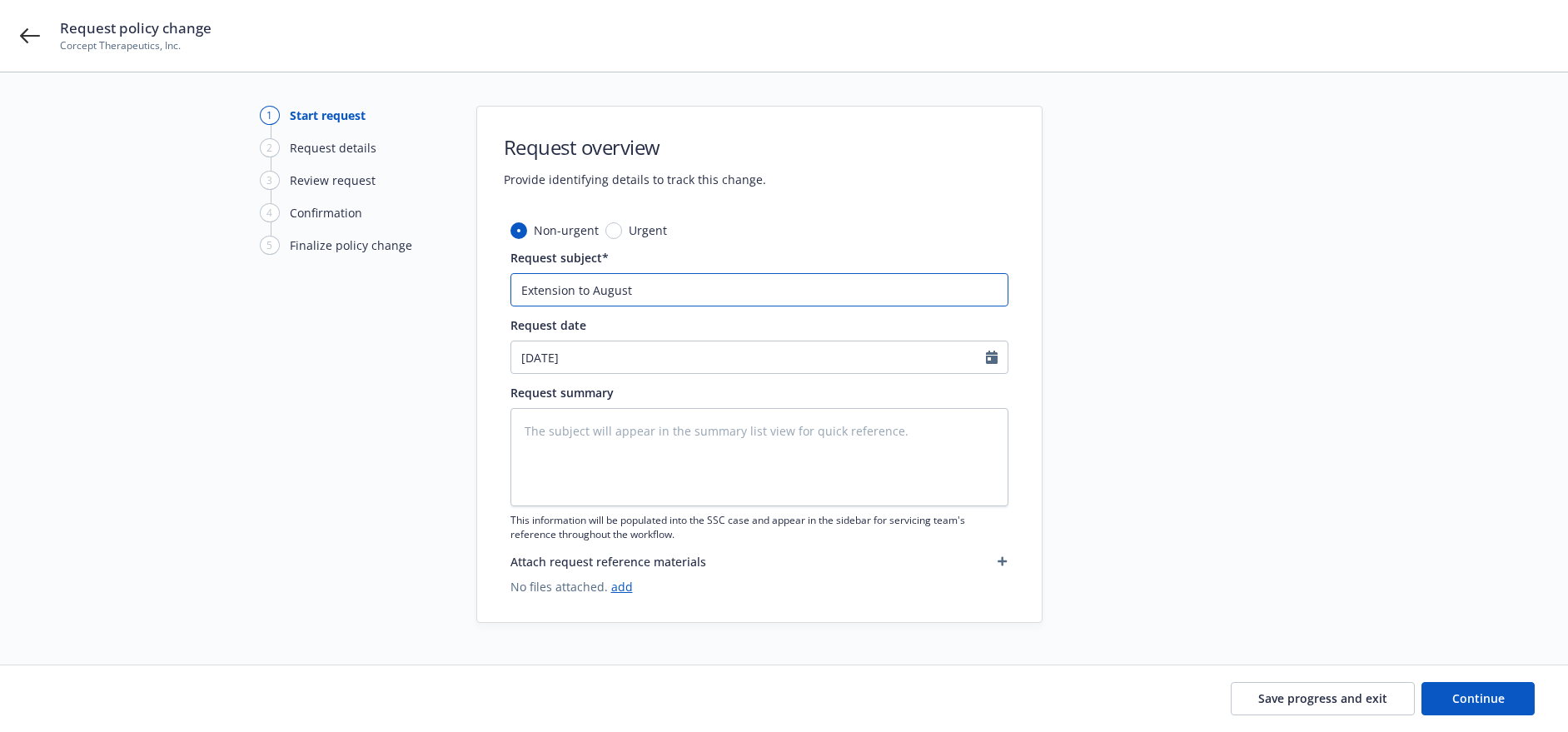
type textarea "x"
type input "Extension to August"
type textarea "x"
type input "Extension to August 2"
type textarea "x"
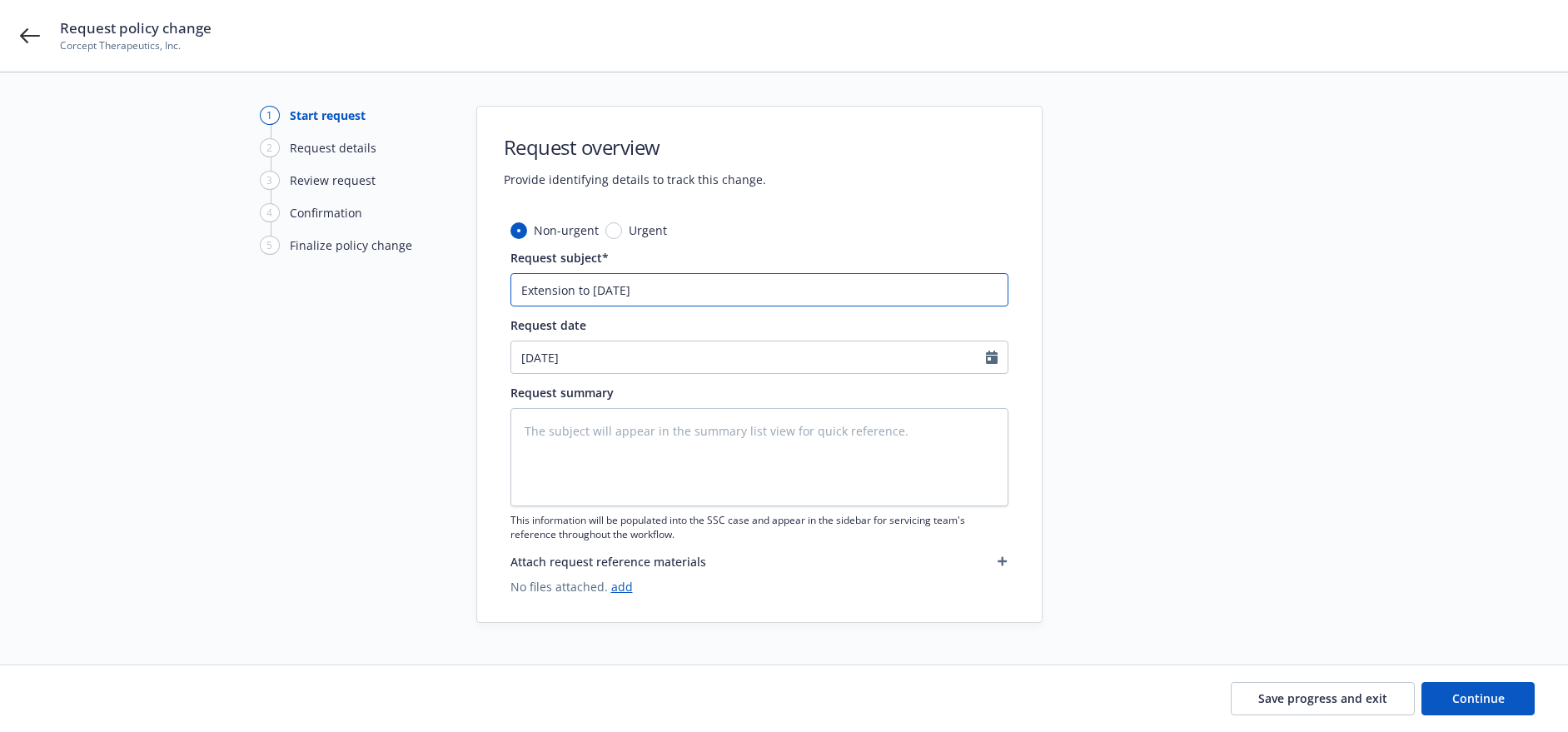
type input "Extension to August 21"
type textarea "x"
type input "Extension to August 21,"
type textarea "x"
type input "Extension to August 21,"
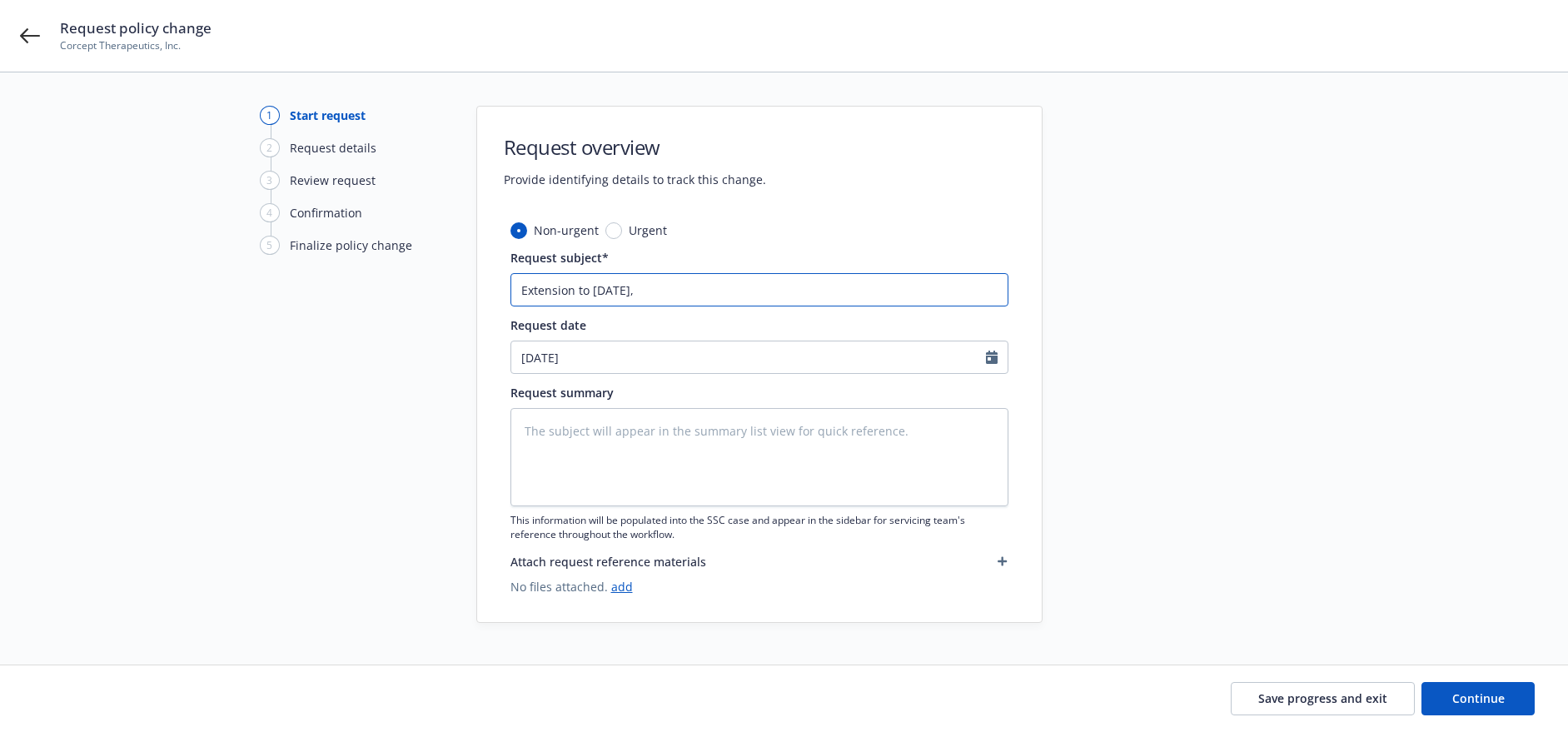
type textarea "x"
type input "Extension to August 21, 20"
type textarea "x"
type input "Extension to August 21, 202"
type textarea "x"
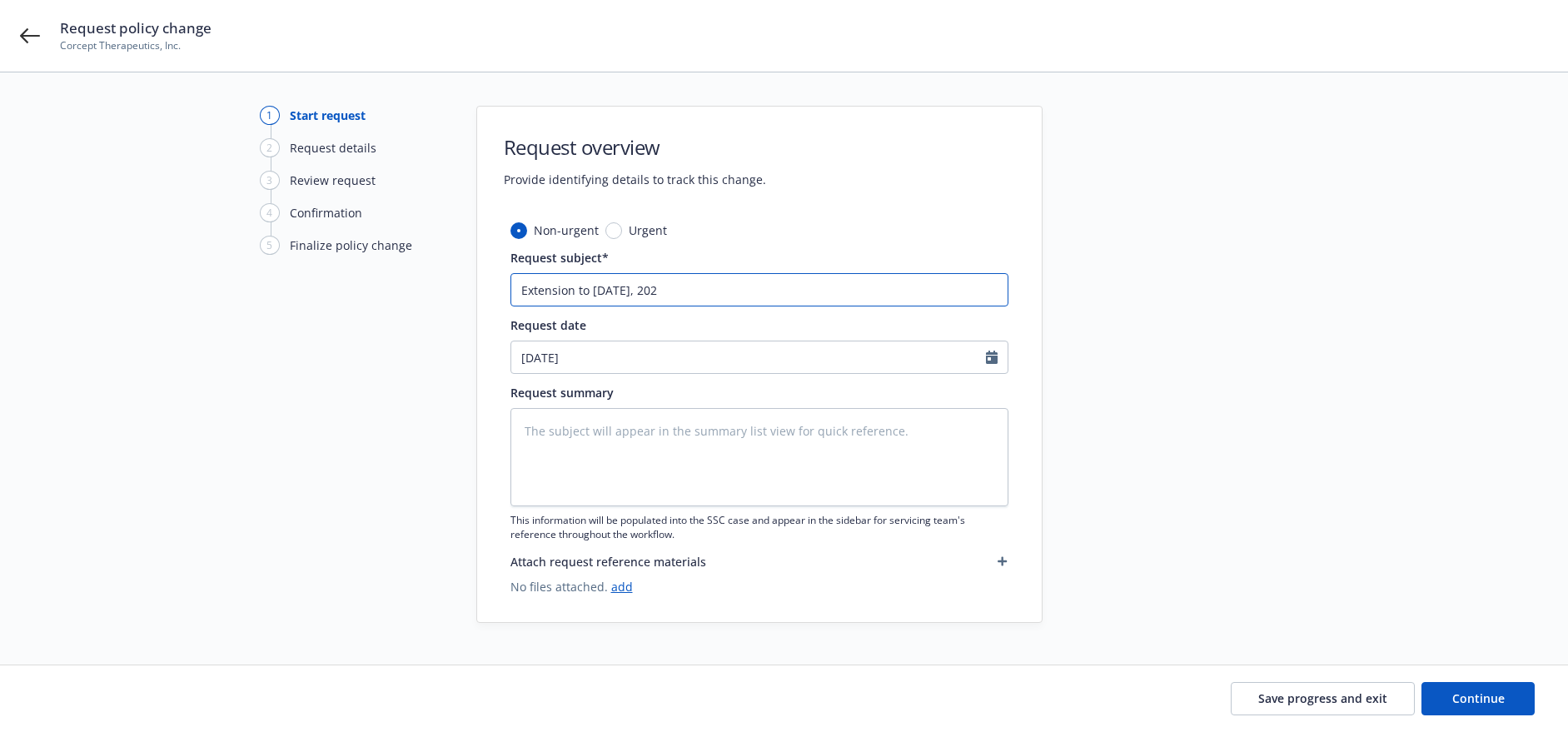
type input "Extension to August 21, 20"
type textarea "x"
type input "Extension to August 21, 2"
type textarea "x"
type input "Extension to August 21,"
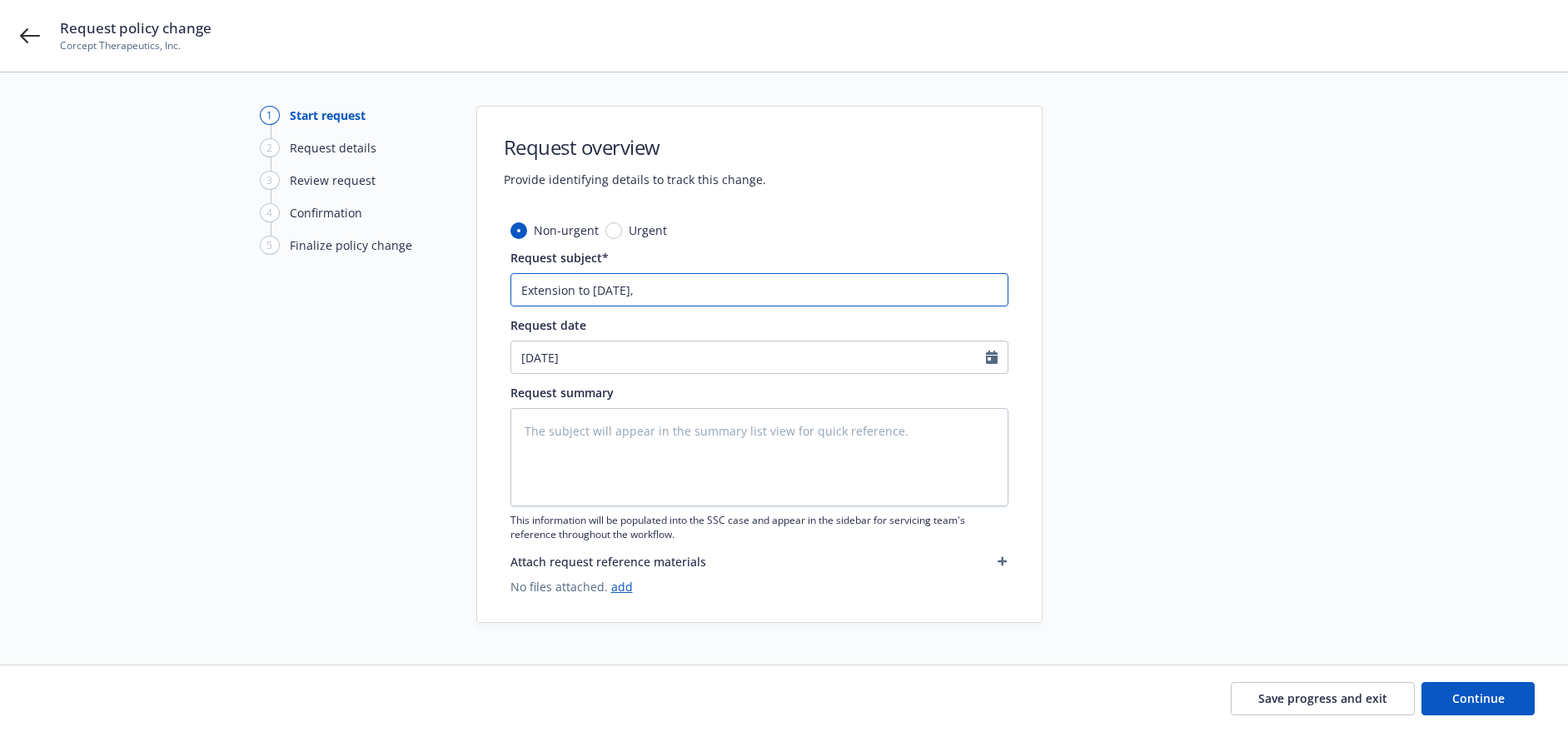
type textarea "x"
type input "Extension to August 21,"
type textarea "x"
type input "Extension to August 21"
type textarea "x"
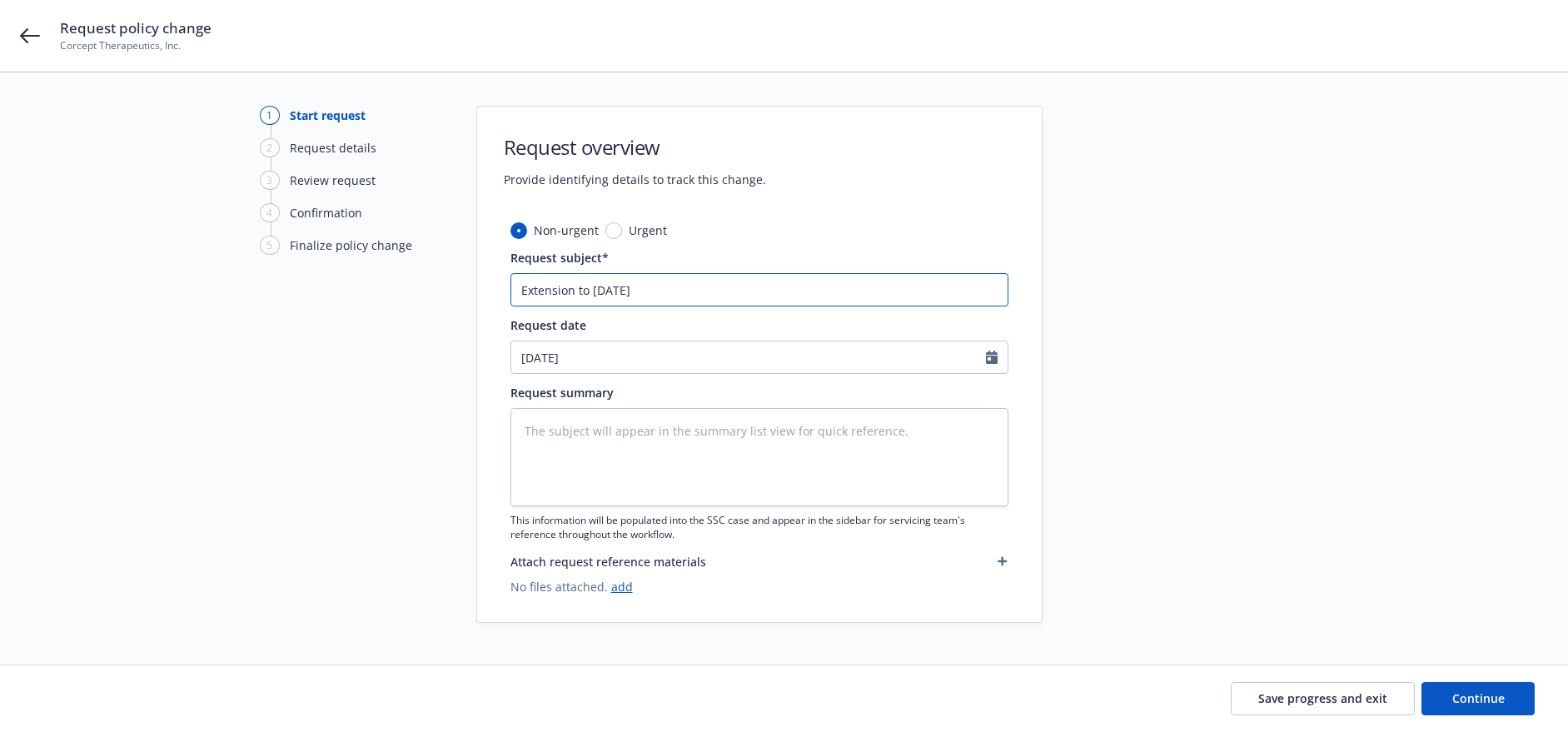
type input "Extension to August 215"
type textarea "x"
type input "Extension to August 21"
type textarea "x"
type input "Extension to August 2"
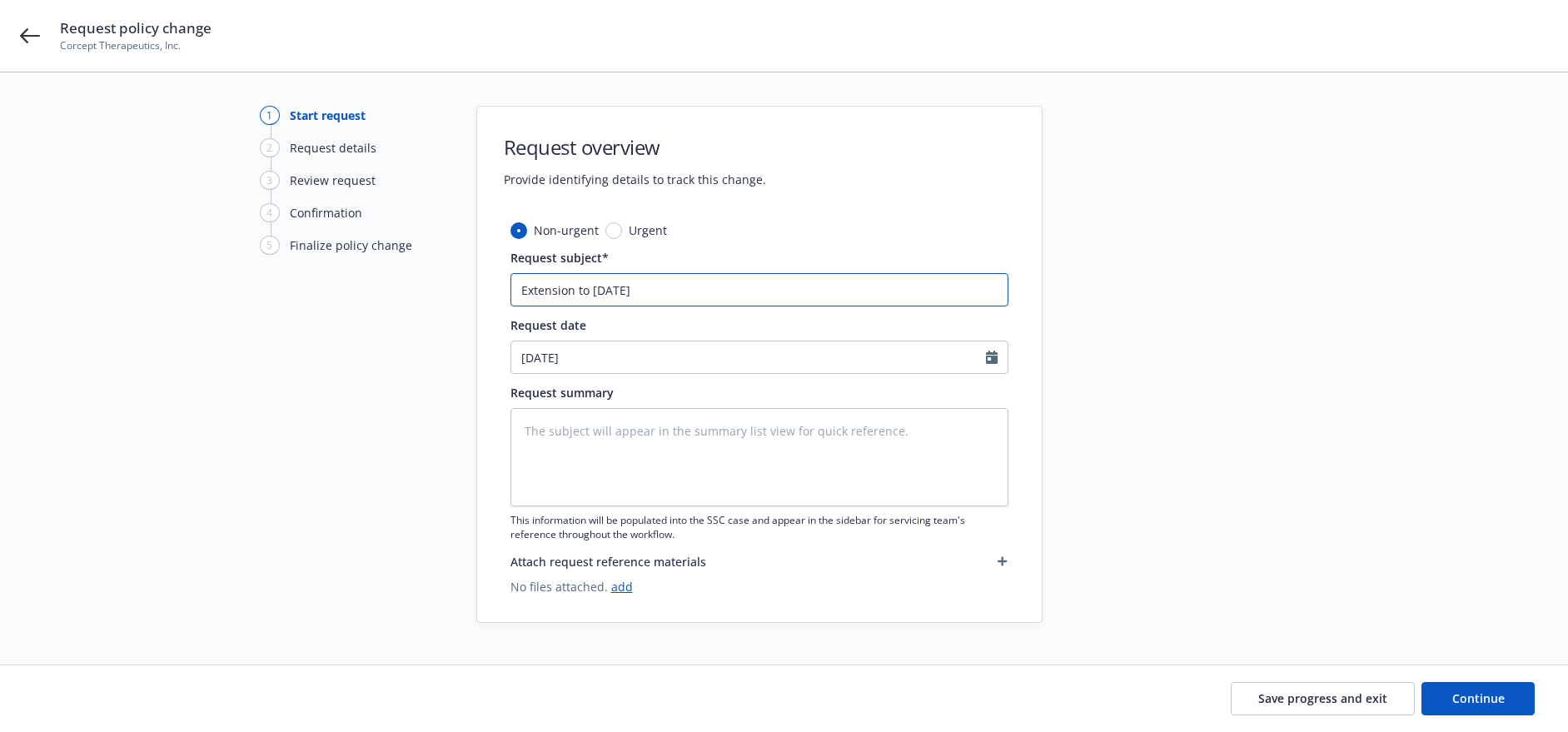
type textarea "x"
type input "Extension to August 25"
type textarea "x"
type input "Extension to August 25,"
type textarea "x"
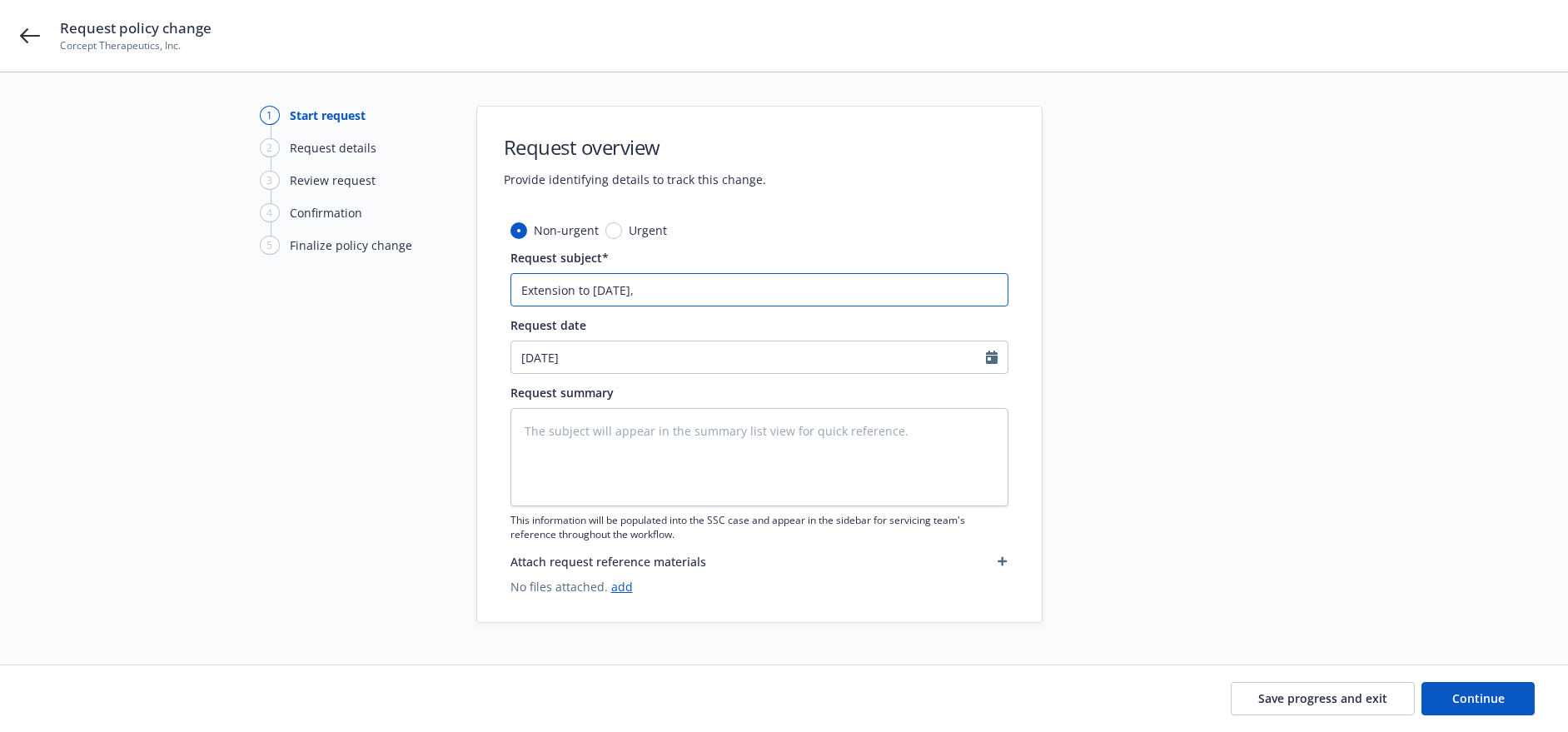
type input "Extension to August 25,"
type textarea "x"
type input "Extension to August 25, 2"
type textarea "x"
type input "Extension to August 25, 20"
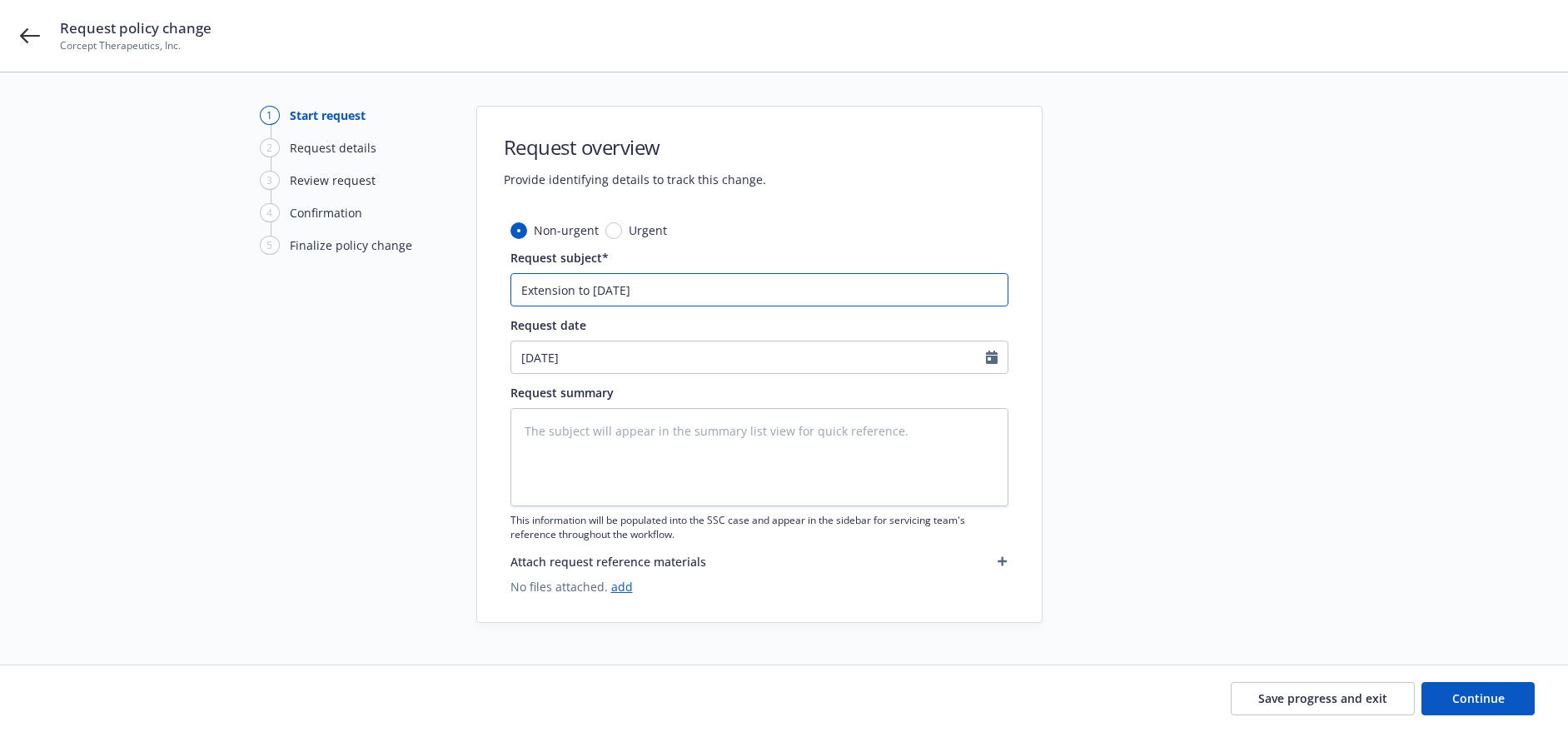
type textarea "x"
type input "Extension to August 25, 202"
type textarea "x"
type input "Extension to August 25, 2021"
type textarea "x"
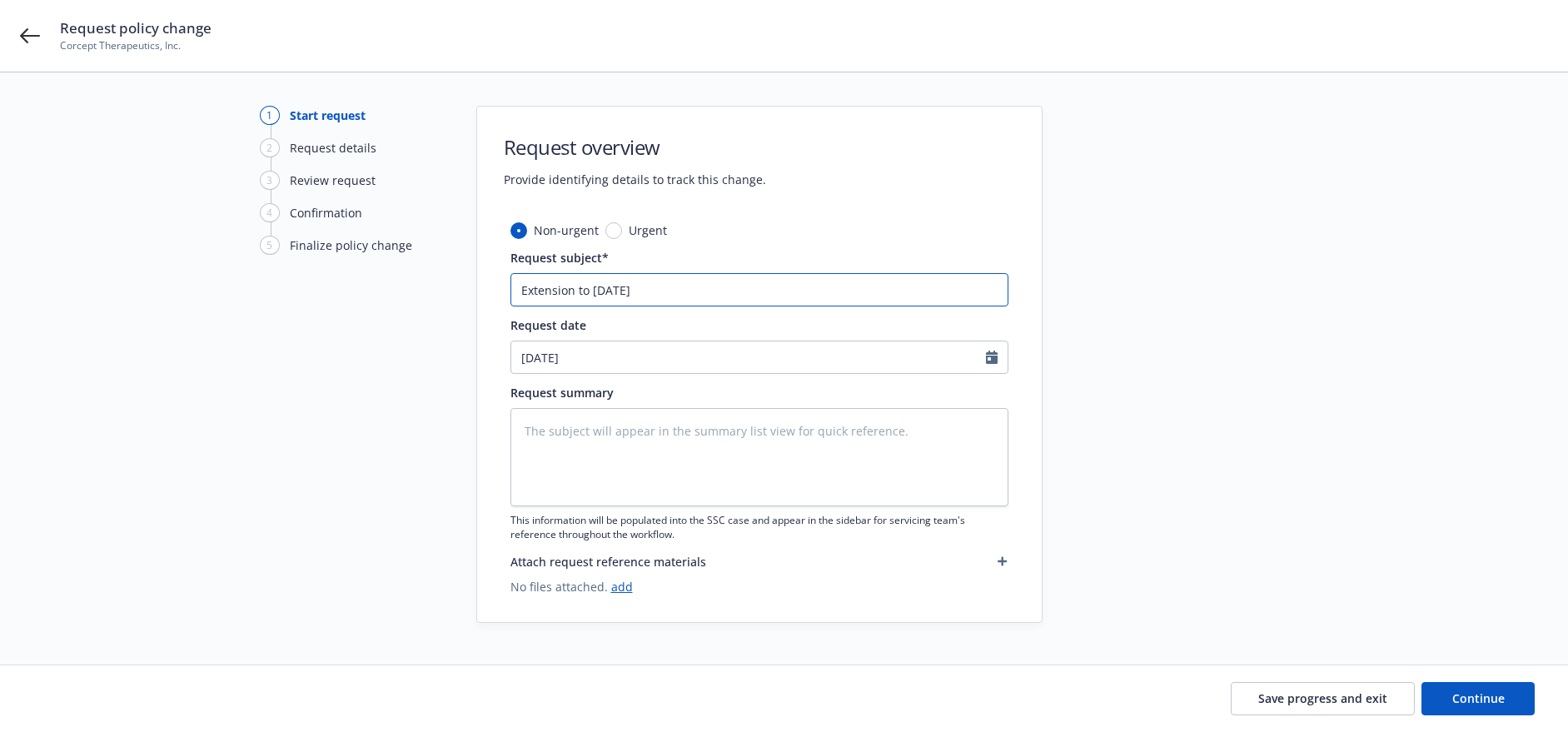
type input "Extension to August 25, 20217"
type textarea "x"
type input "Extension to August 25, 2021"
type textarea "x"
type input "Extension to August 25, 202"
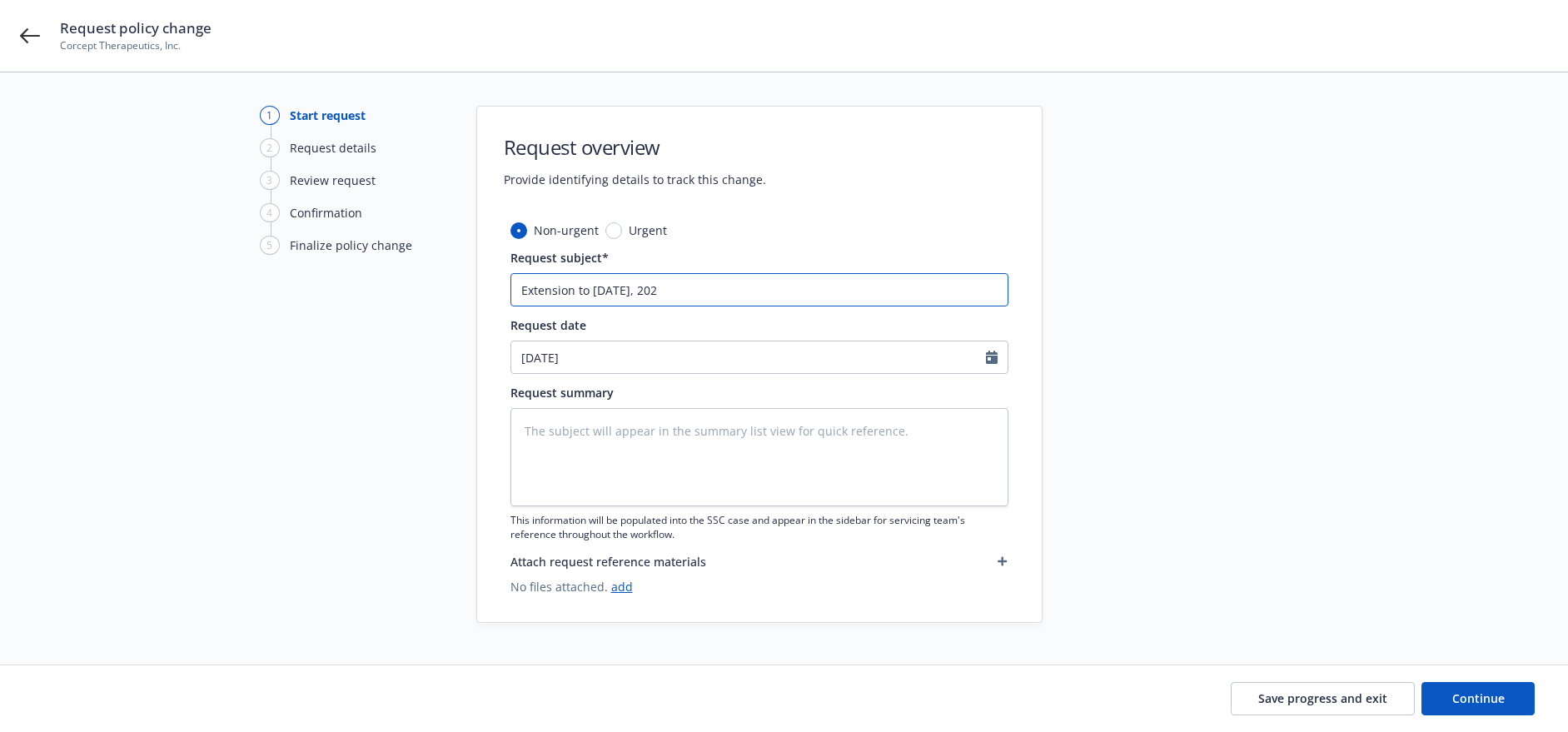
type textarea "x"
type input "Extension to August 25, 2027"
click at [621, 587] on link "add" at bounding box center [622, 586] width 22 height 15
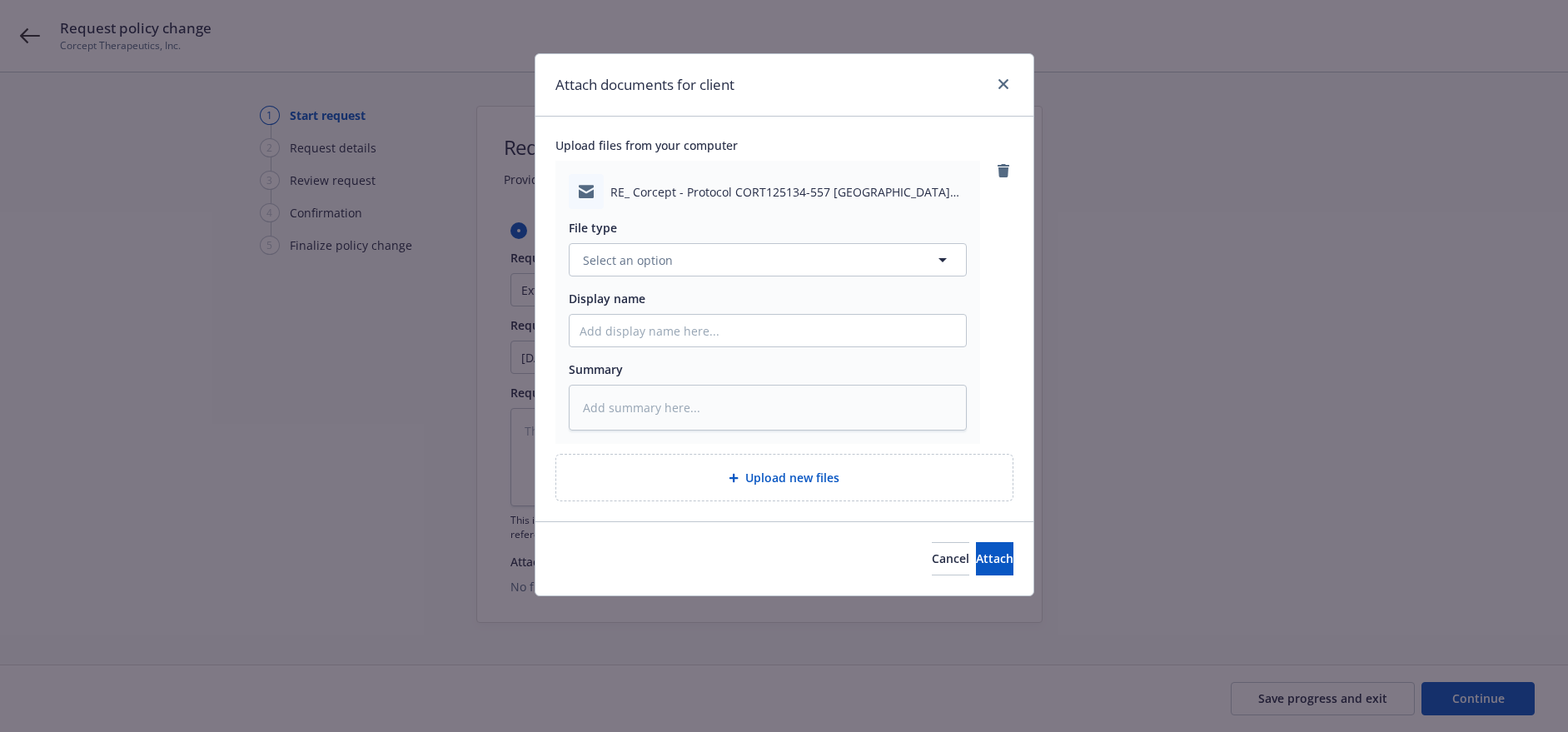
type textarea "x"
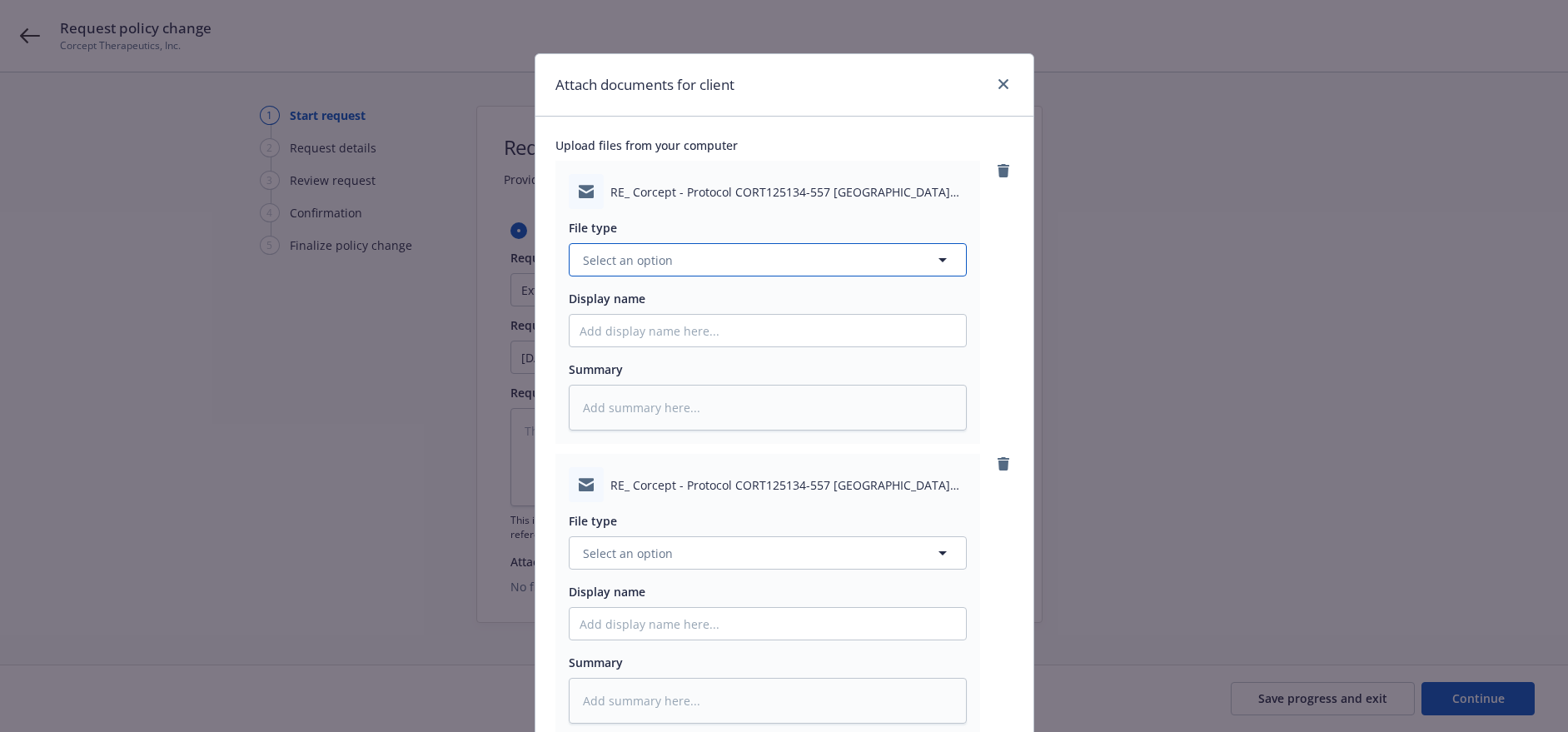
click at [648, 259] on span "Select an option" at bounding box center [628, 259] width 90 height 17
type input "email"
click at [630, 317] on div "Email" at bounding box center [768, 305] width 376 height 24
type textarea "x"
click at [626, 557] on span "Select an option" at bounding box center [628, 552] width 90 height 17
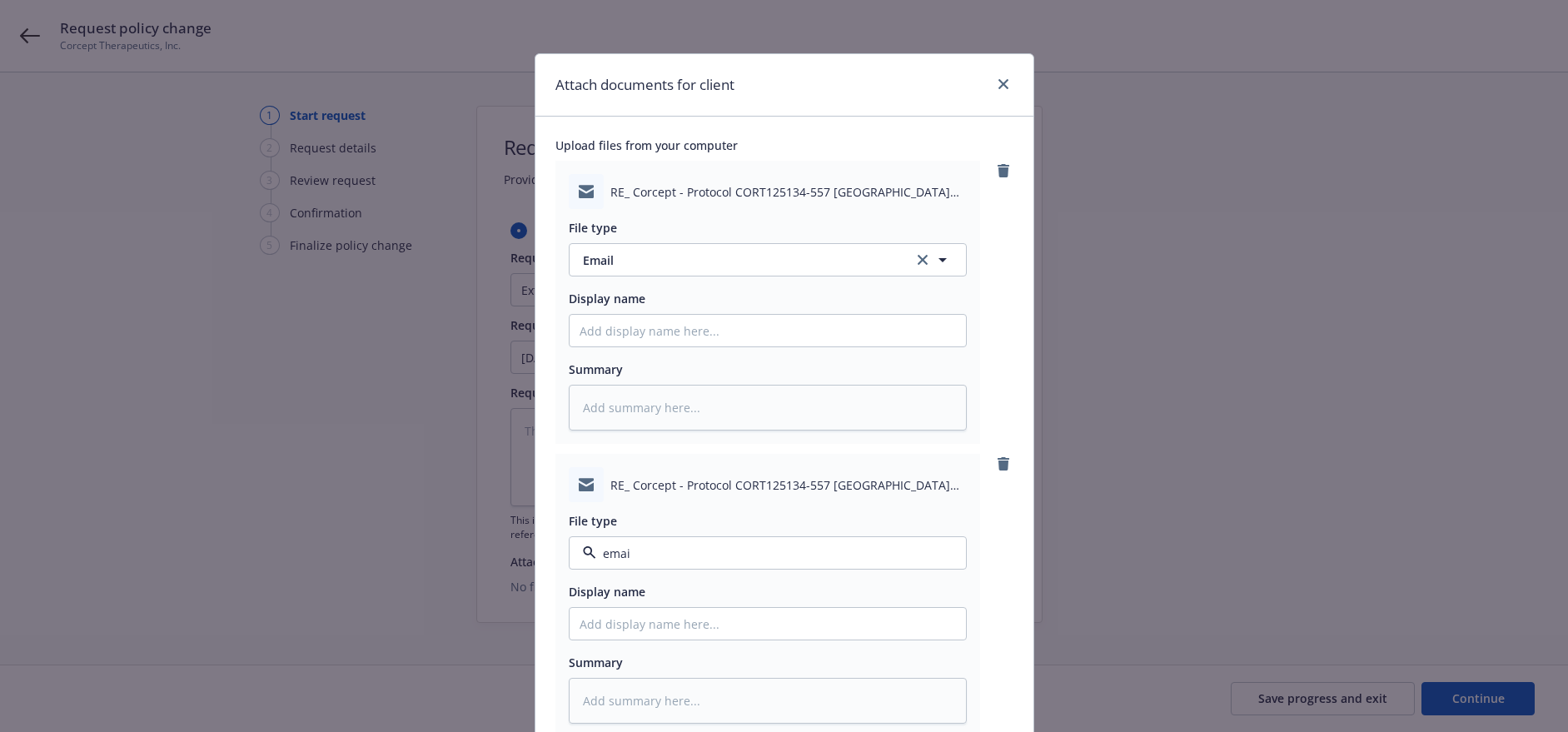
type input "email"
click at [677, 511] on div "Email" at bounding box center [768, 506] width 376 height 24
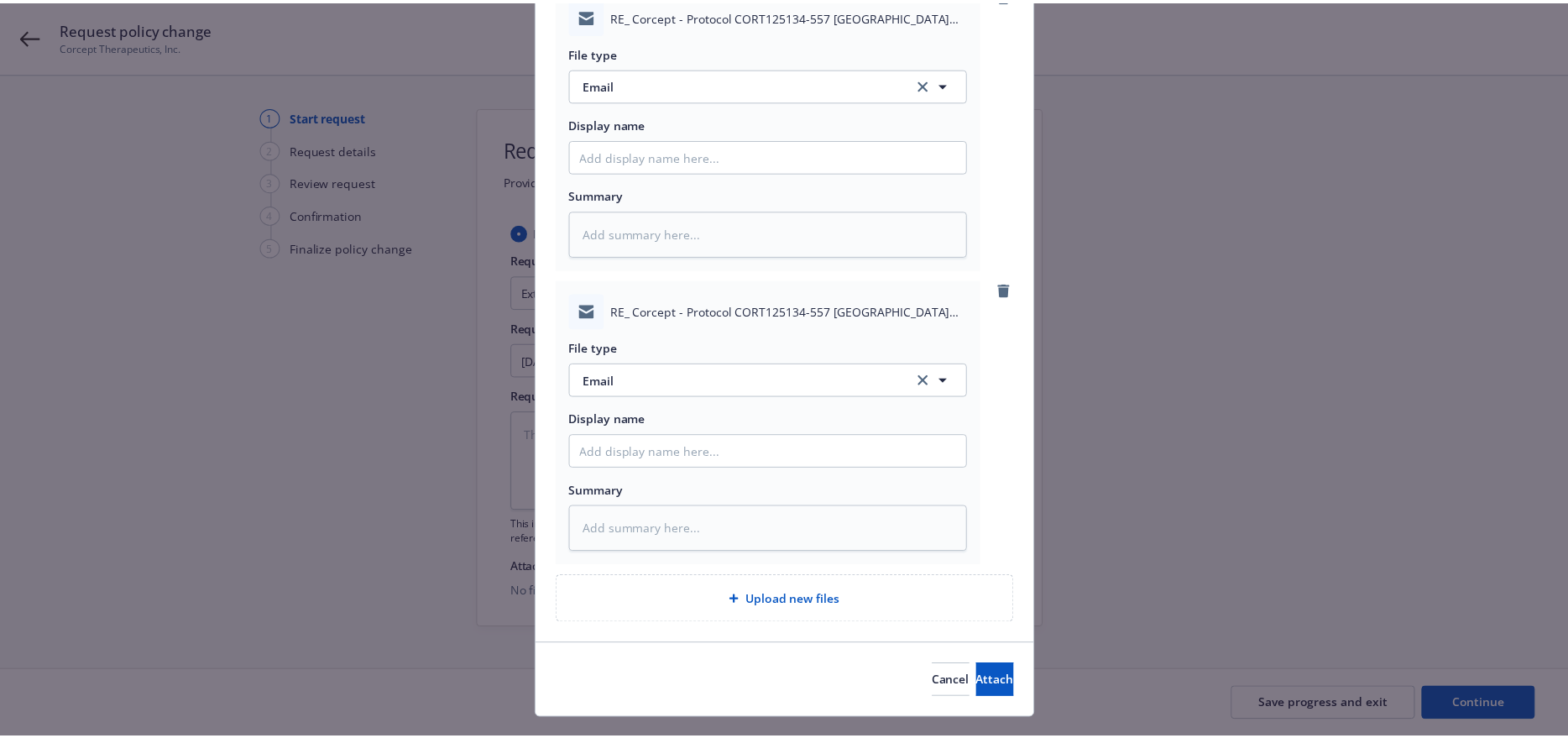
scroll to position [212, 0]
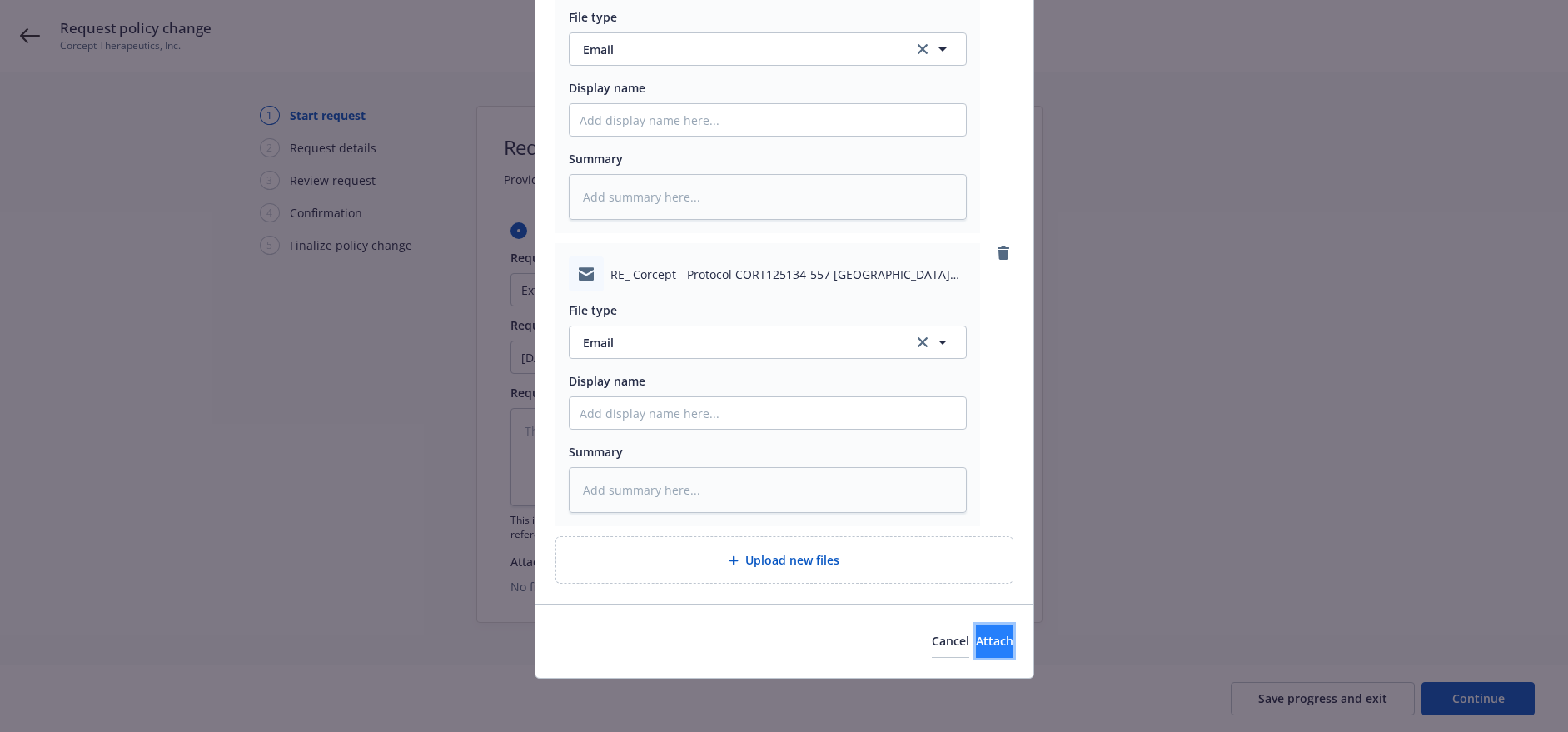
click at [976, 637] on span "Attach" at bounding box center [994, 640] width 37 height 15
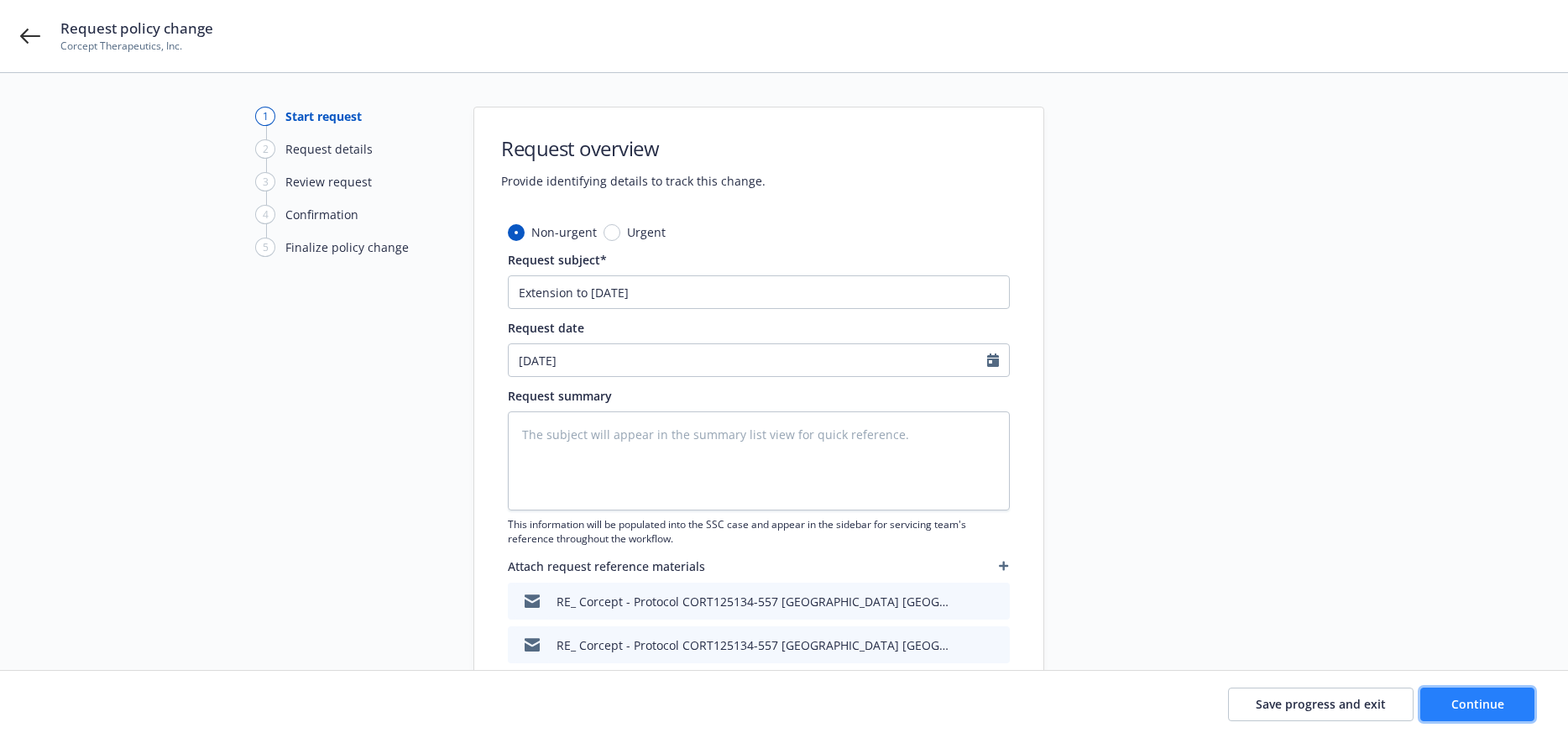
click at [1489, 712] on button "Continue" at bounding box center [1477, 703] width 114 height 34
type textarea "x"
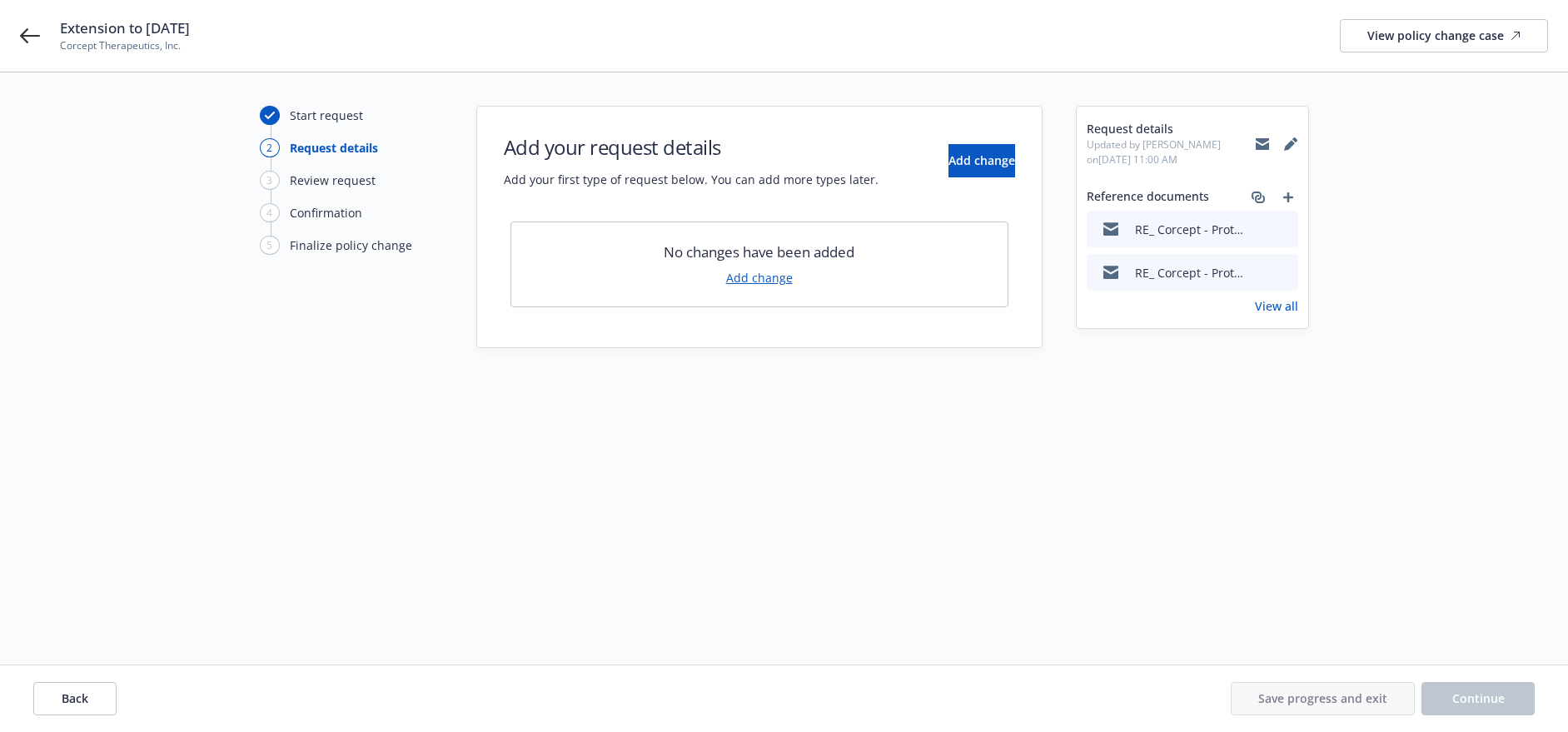
click at [763, 277] on link "Add change" at bounding box center [760, 277] width 67 height 17
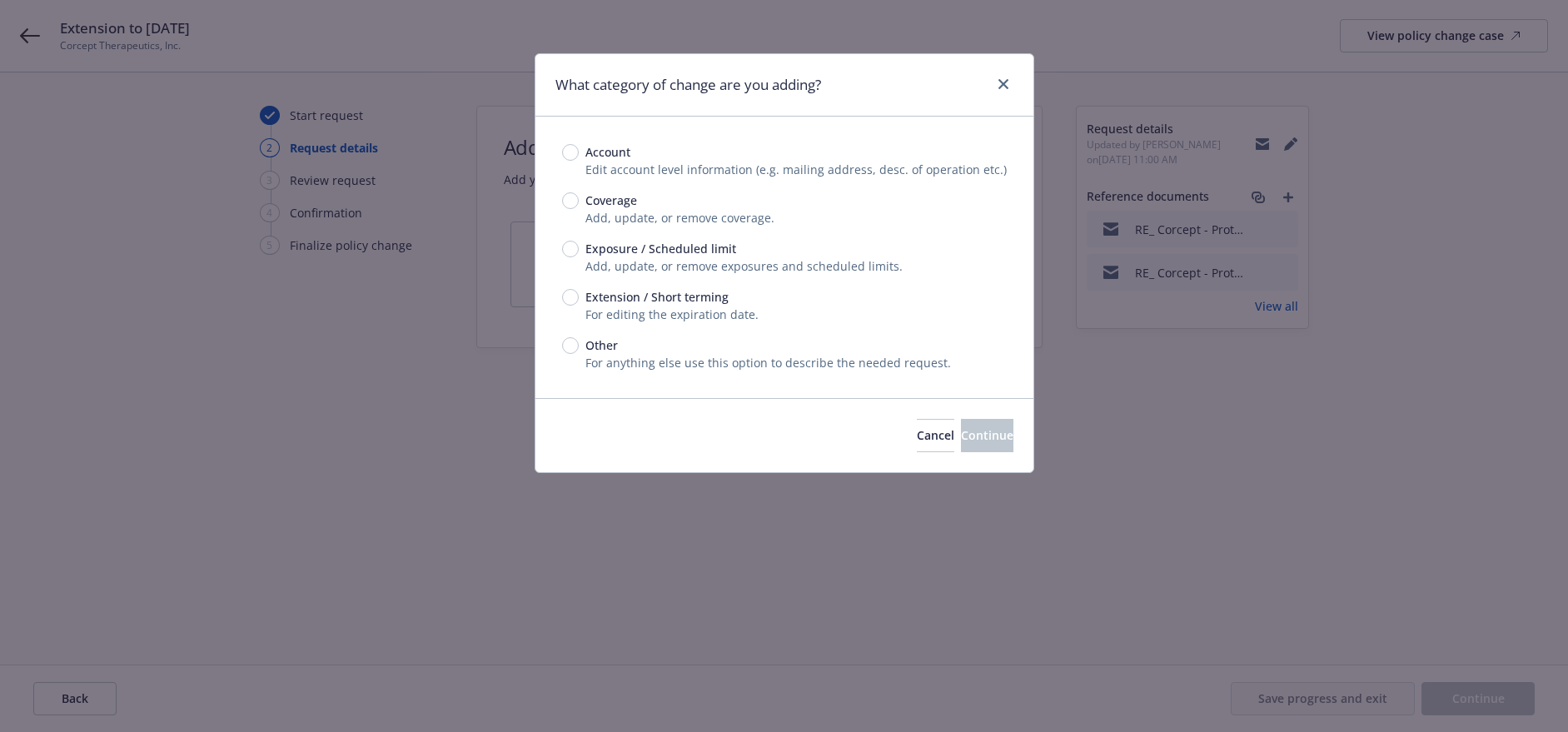
click at [636, 307] on span "For editing the expiration date." at bounding box center [672, 314] width 174 height 15
click at [575, 300] on input "Extension / Short terming" at bounding box center [571, 297] width 16 height 16
radio input "true"
click at [961, 426] on button "Continue" at bounding box center [987, 435] width 52 height 33
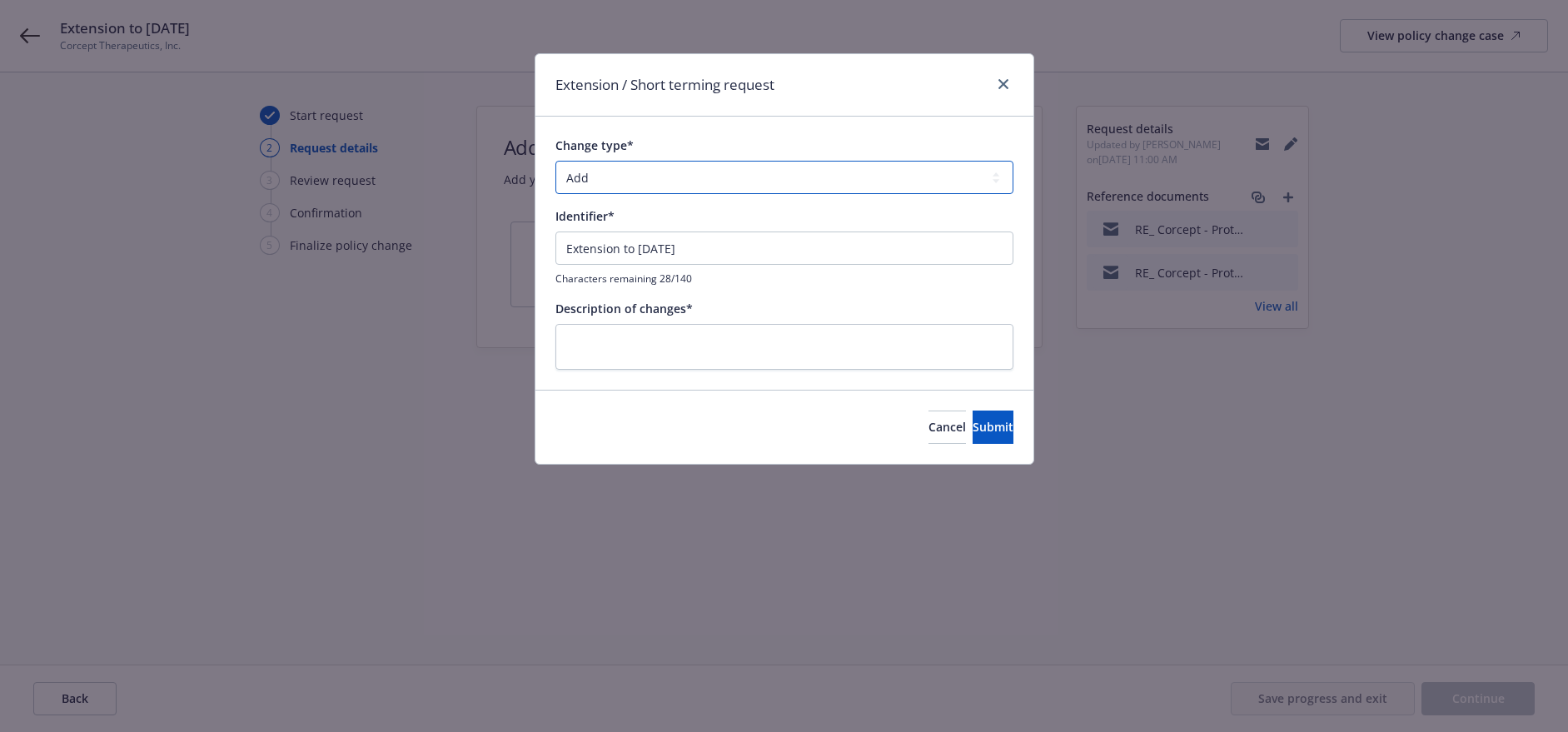
click at [627, 176] on select "Add Audit Change Remove" at bounding box center [784, 177] width 458 height 33
select select "CHANGE"
click at [555, 161] on select "Add Audit Change Remove" at bounding box center [784, 177] width 458 height 33
click at [688, 337] on textarea at bounding box center [784, 346] width 458 height 46
drag, startPoint x: 742, startPoint y: 252, endPoint x: 399, endPoint y: 254, distance: 343.0
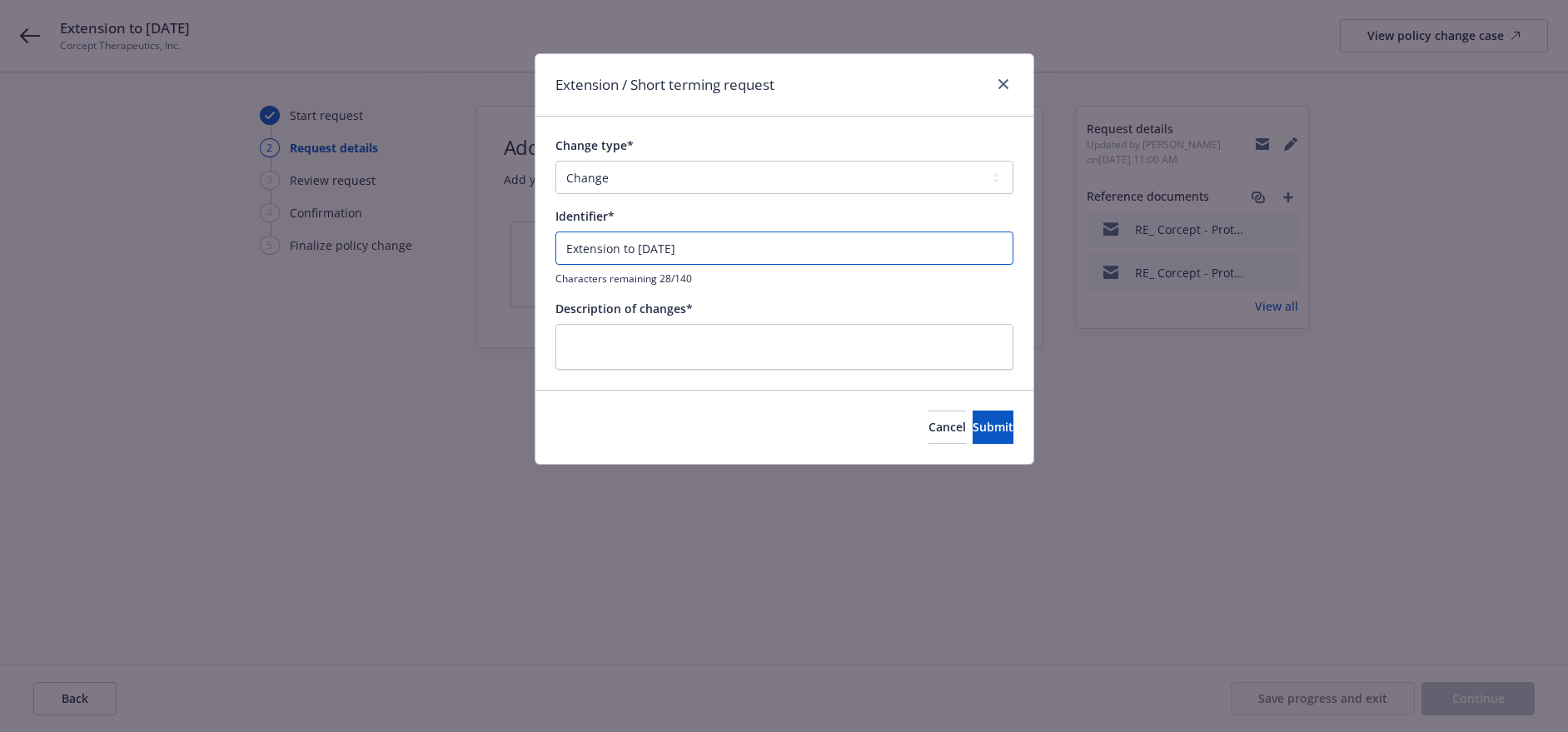
click at [399, 254] on div "Extension / Short terming request Change type* Add Audit Change Remove Identifi…" at bounding box center [784, 366] width 1568 height 732
click at [572, 359] on textarea at bounding box center [784, 346] width 458 height 46
paste textarea "Extension to August 25, 2027"
type textarea "x"
type textarea "Extension to August 25, 2027"
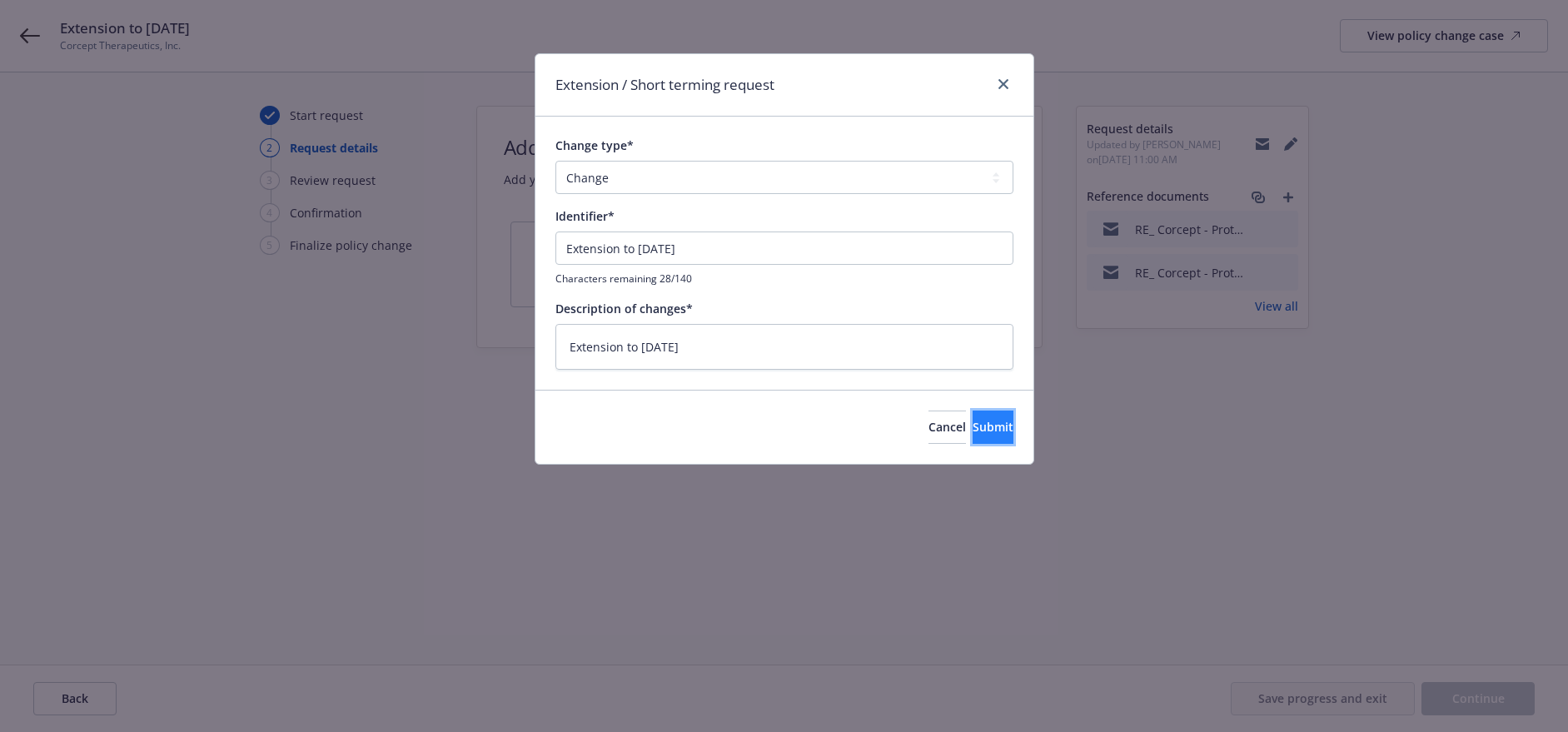
click at [973, 429] on span "Submit" at bounding box center [993, 426] width 41 height 15
type textarea "x"
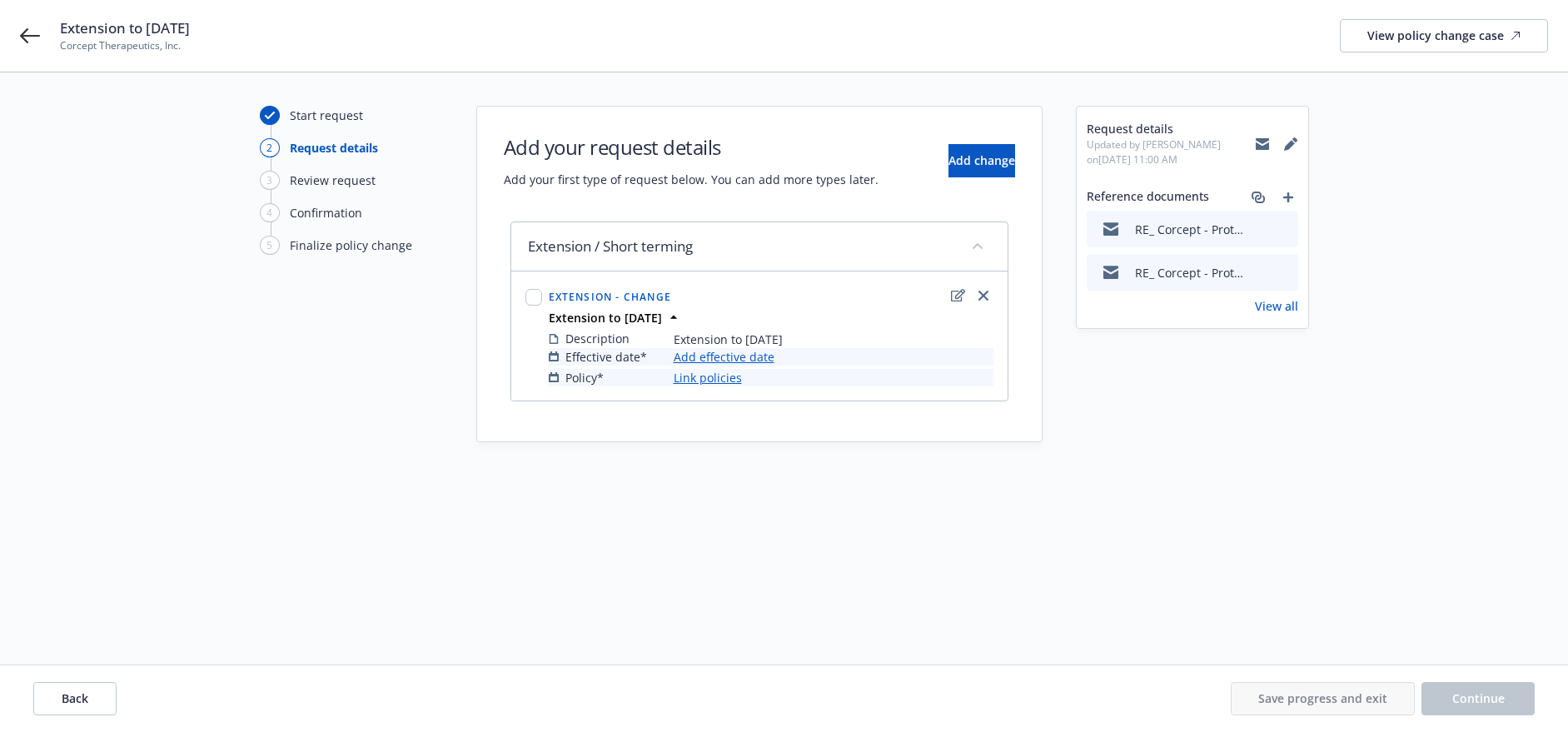
click at [746, 354] on link "Add effective date" at bounding box center [723, 356] width 100 height 17
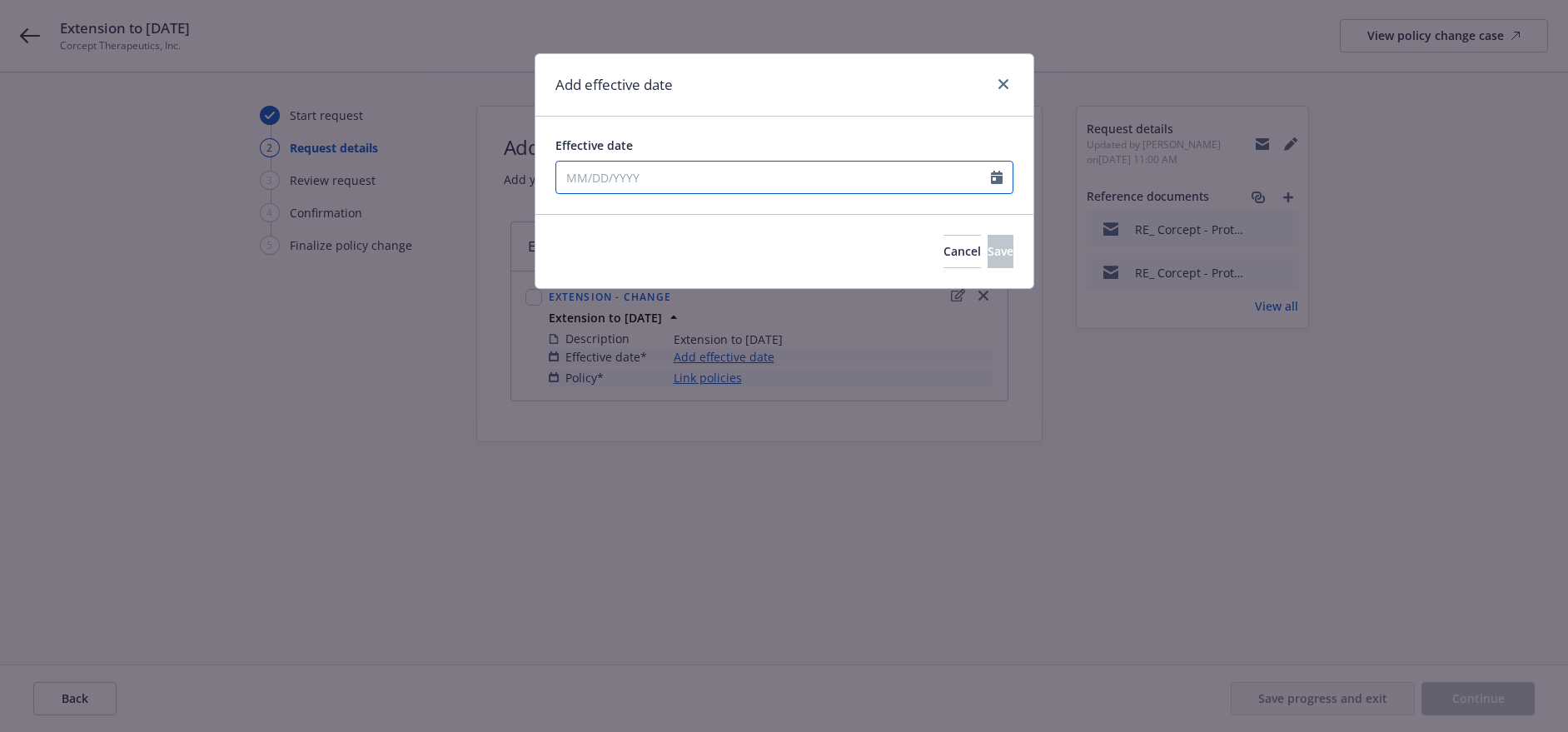
click at [665, 167] on input "Effective date" at bounding box center [773, 177] width 435 height 32
select select "9"
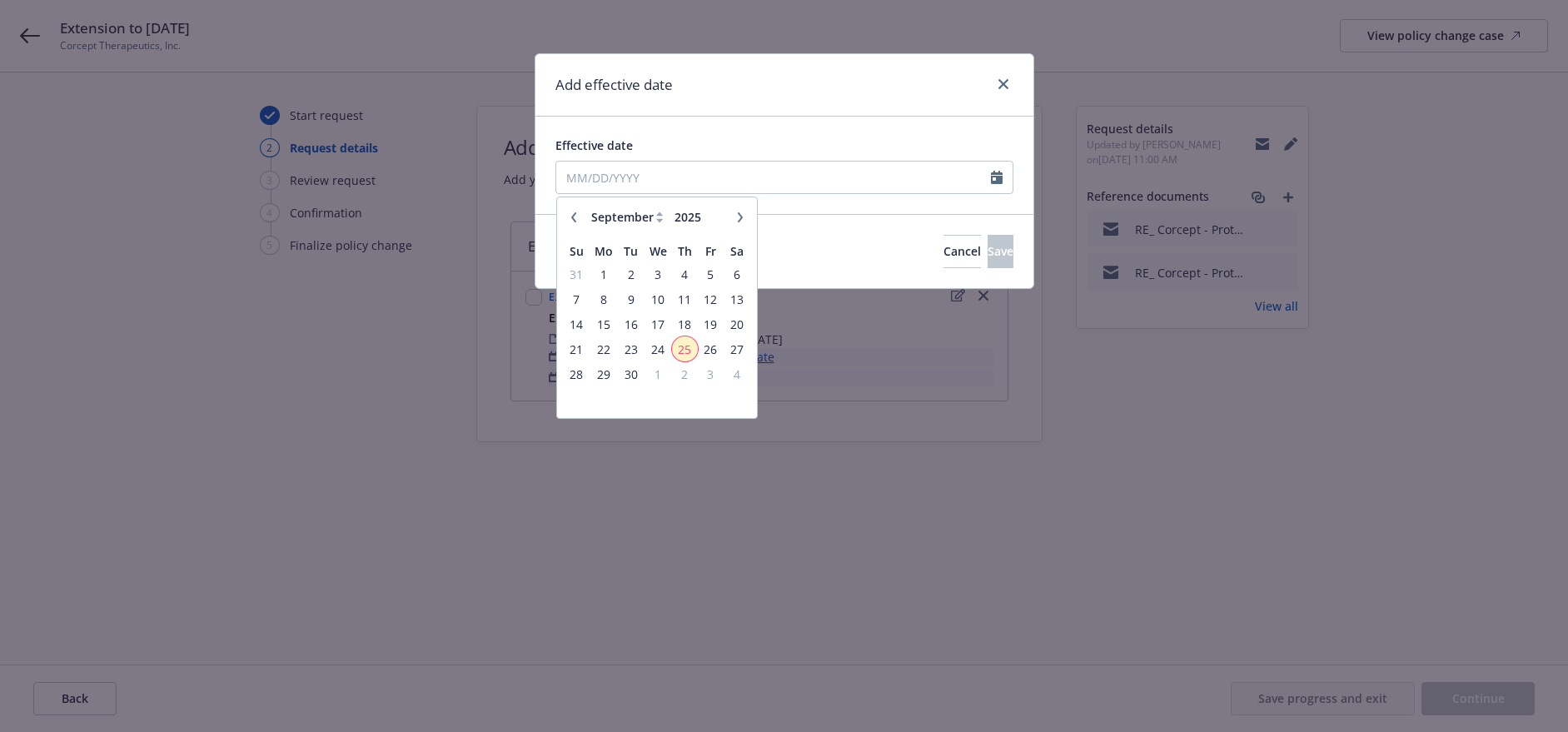
click at [683, 351] on span "25" at bounding box center [685, 349] width 23 height 21
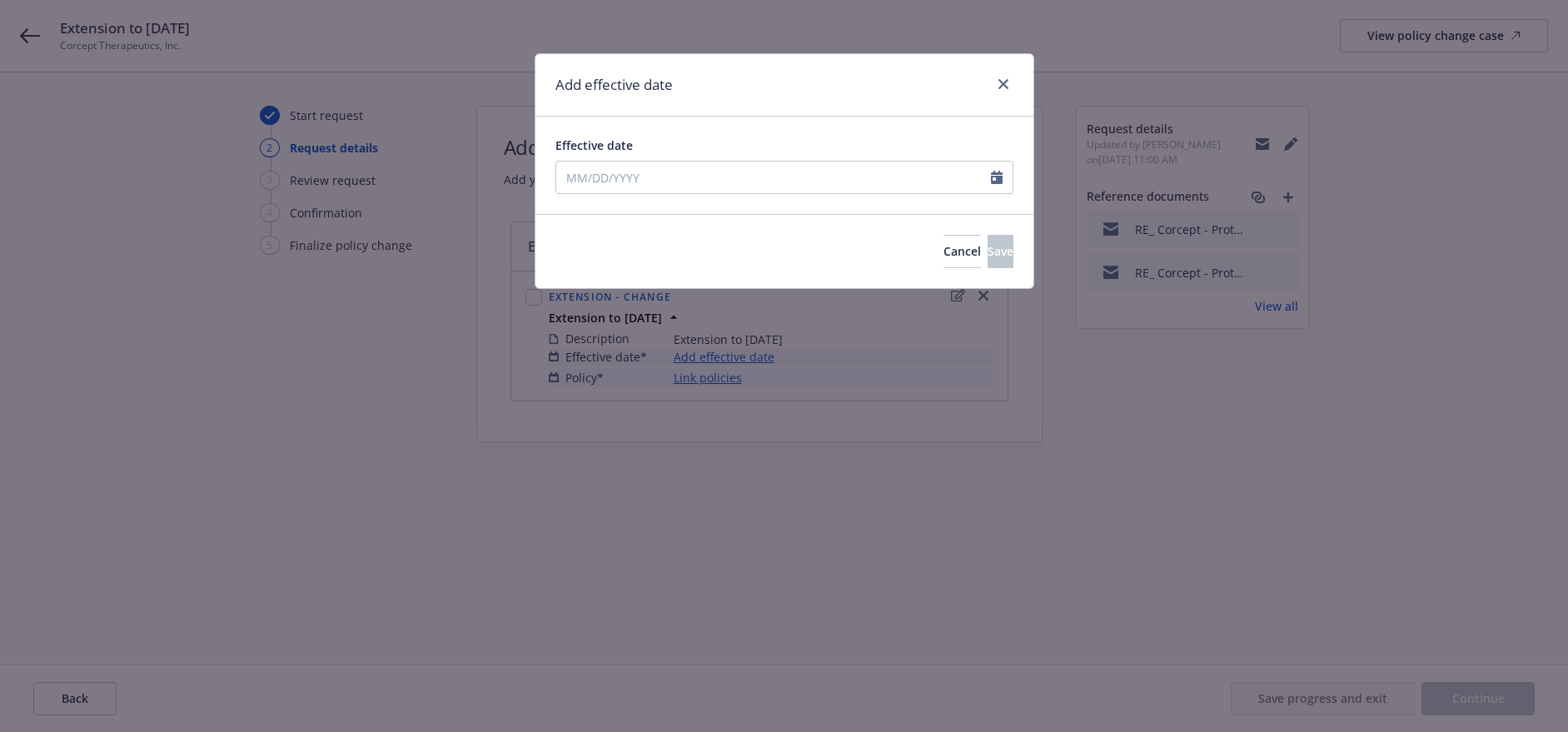
type input "09/25/2025"
click at [987, 267] on button "Save" at bounding box center [1000, 251] width 26 height 33
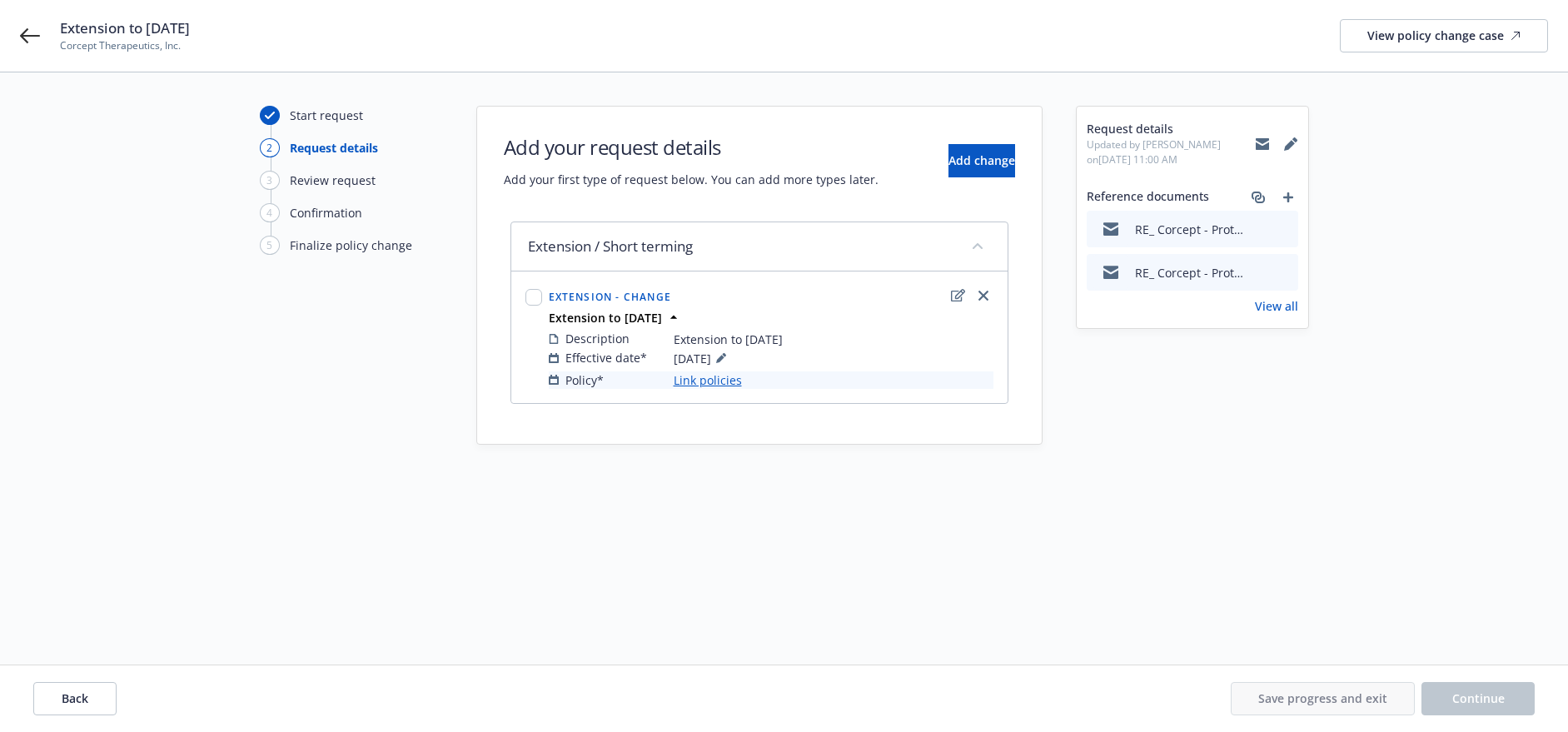
click at [715, 380] on link "Link policies" at bounding box center [708, 380] width 69 height 17
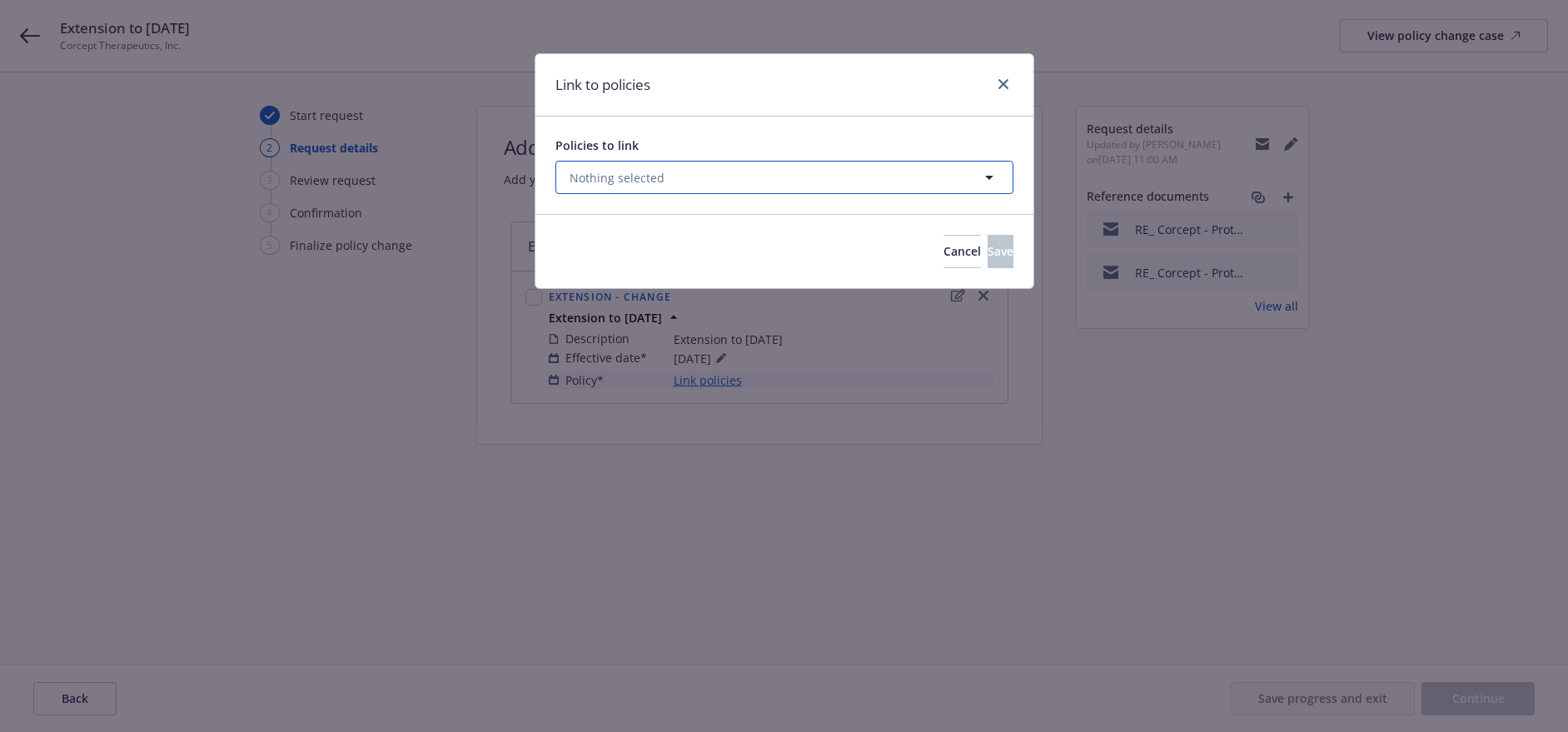
click at [650, 182] on button "Nothing selected" at bounding box center [784, 177] width 458 height 33
select select "ACTIVE"
type input "belgium"
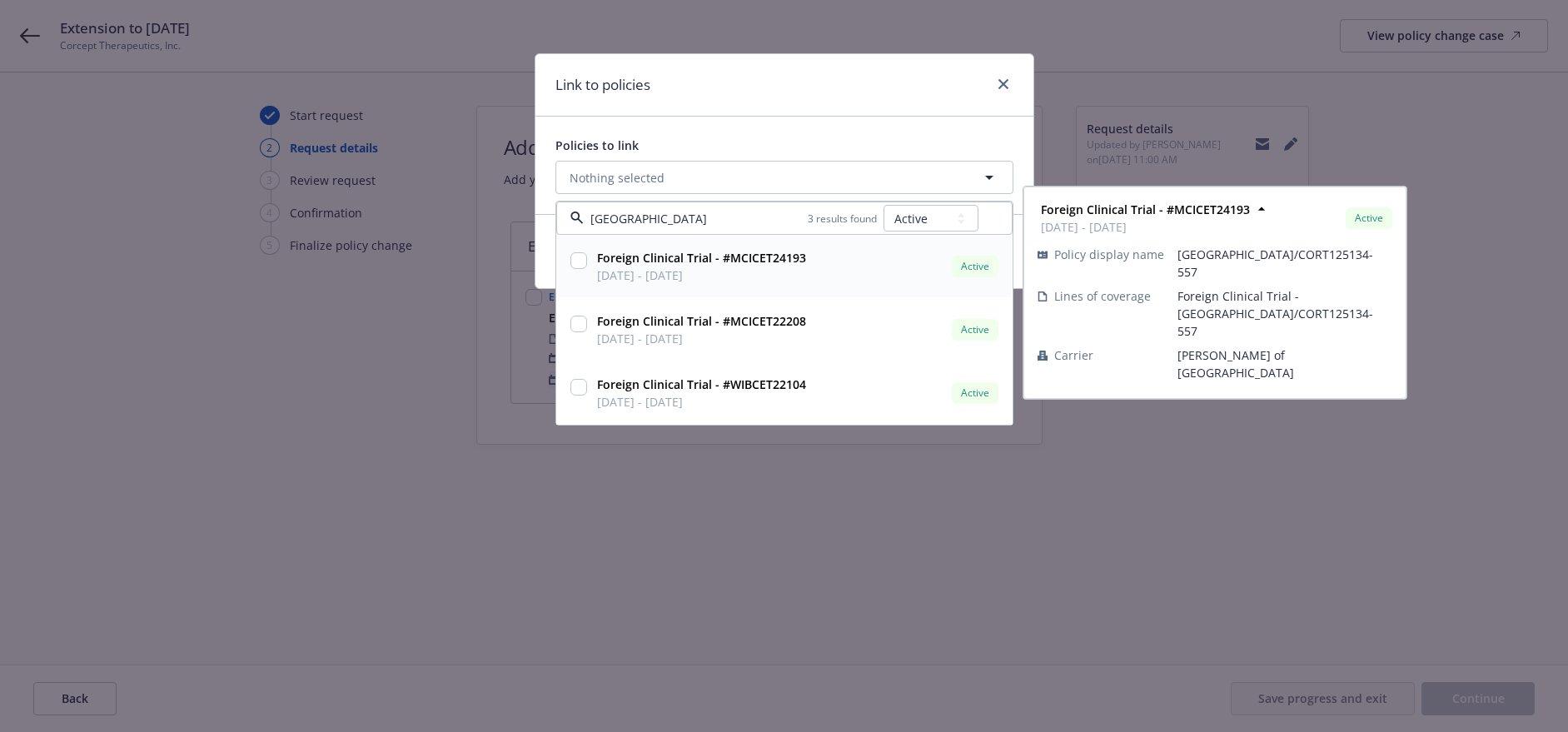
click at [574, 261] on input "checkbox" at bounding box center [579, 260] width 16 height 16
checkbox input "true"
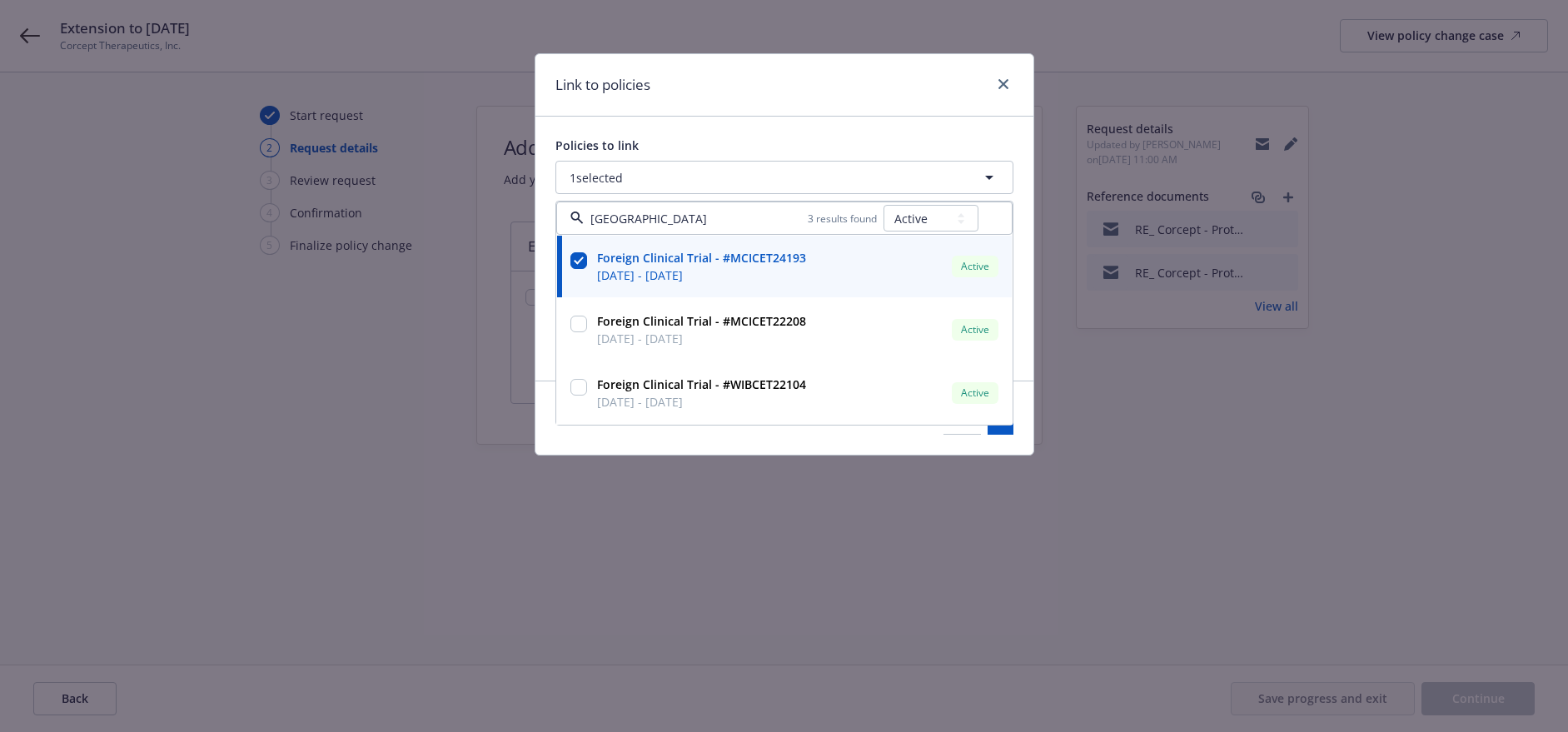
type input "belgium"
click at [814, 135] on div "Policies to link 1 selected belgium 3 results found All Active Upcoming Expired…" at bounding box center [784, 249] width 498 height 264
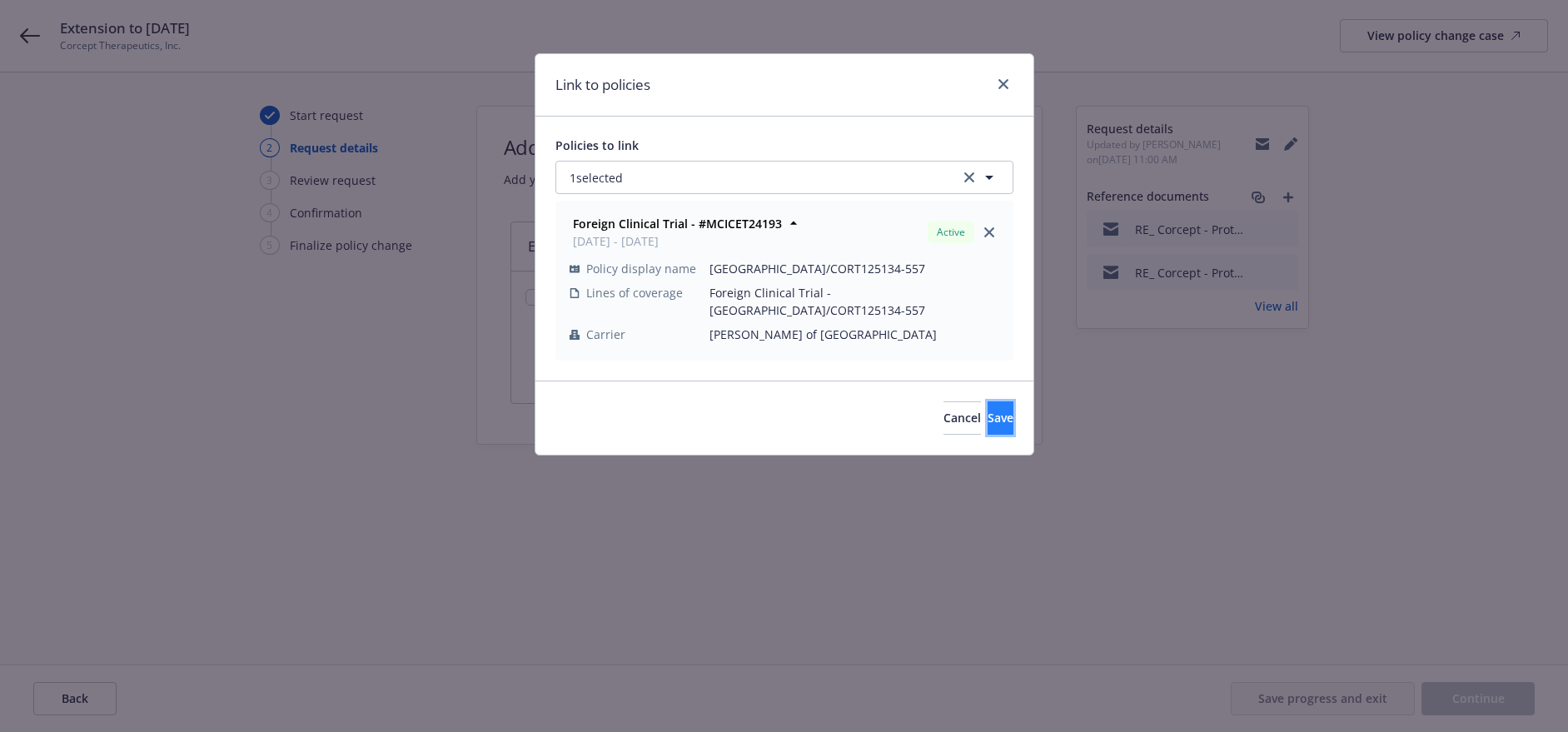
click at [987, 409] on button "Save" at bounding box center [1000, 418] width 26 height 33
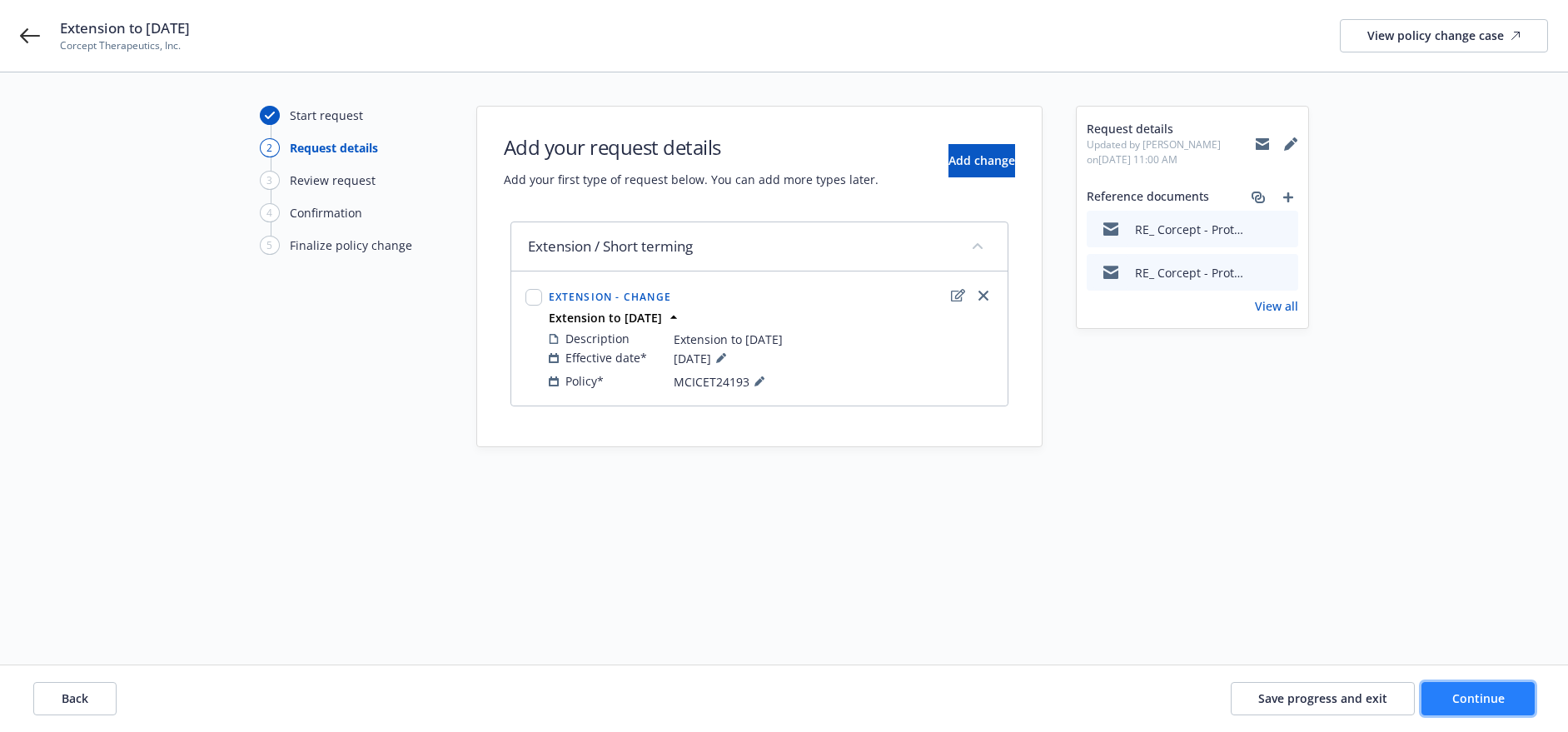
click at [1474, 698] on span "Continue" at bounding box center [1478, 697] width 52 height 15
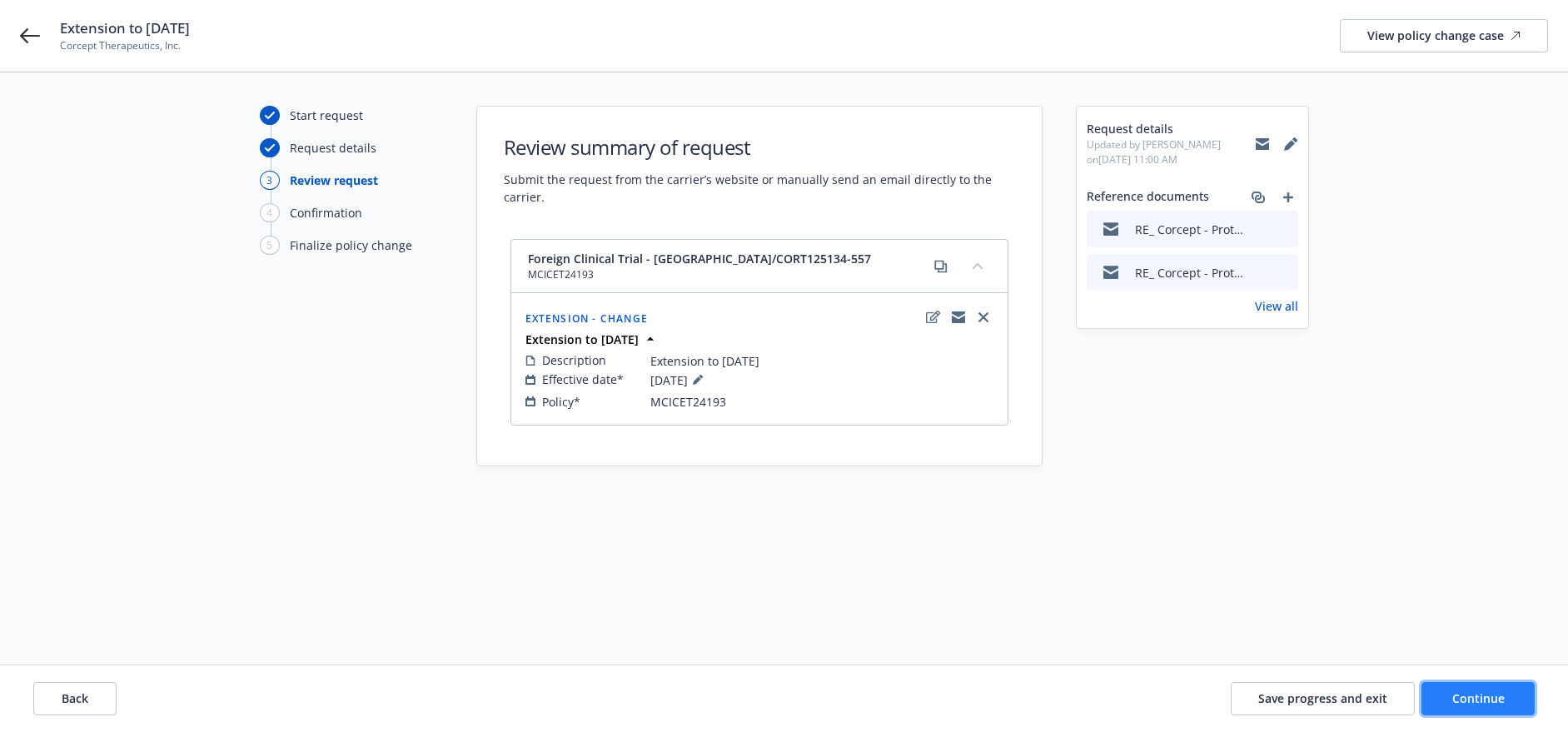
click at [1444, 694] on button "Continue" at bounding box center [1478, 698] width 113 height 33
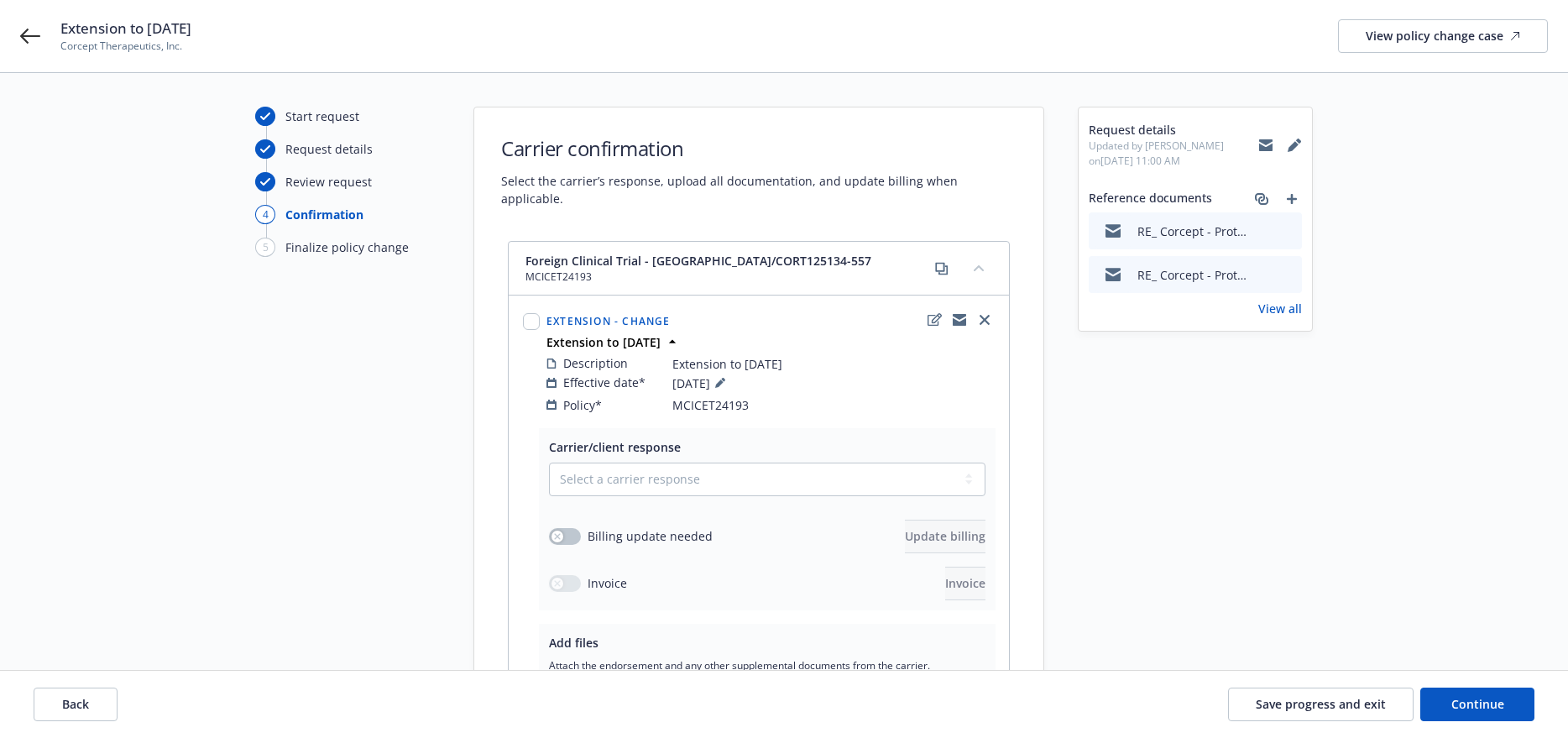
scroll to position [186, 0]
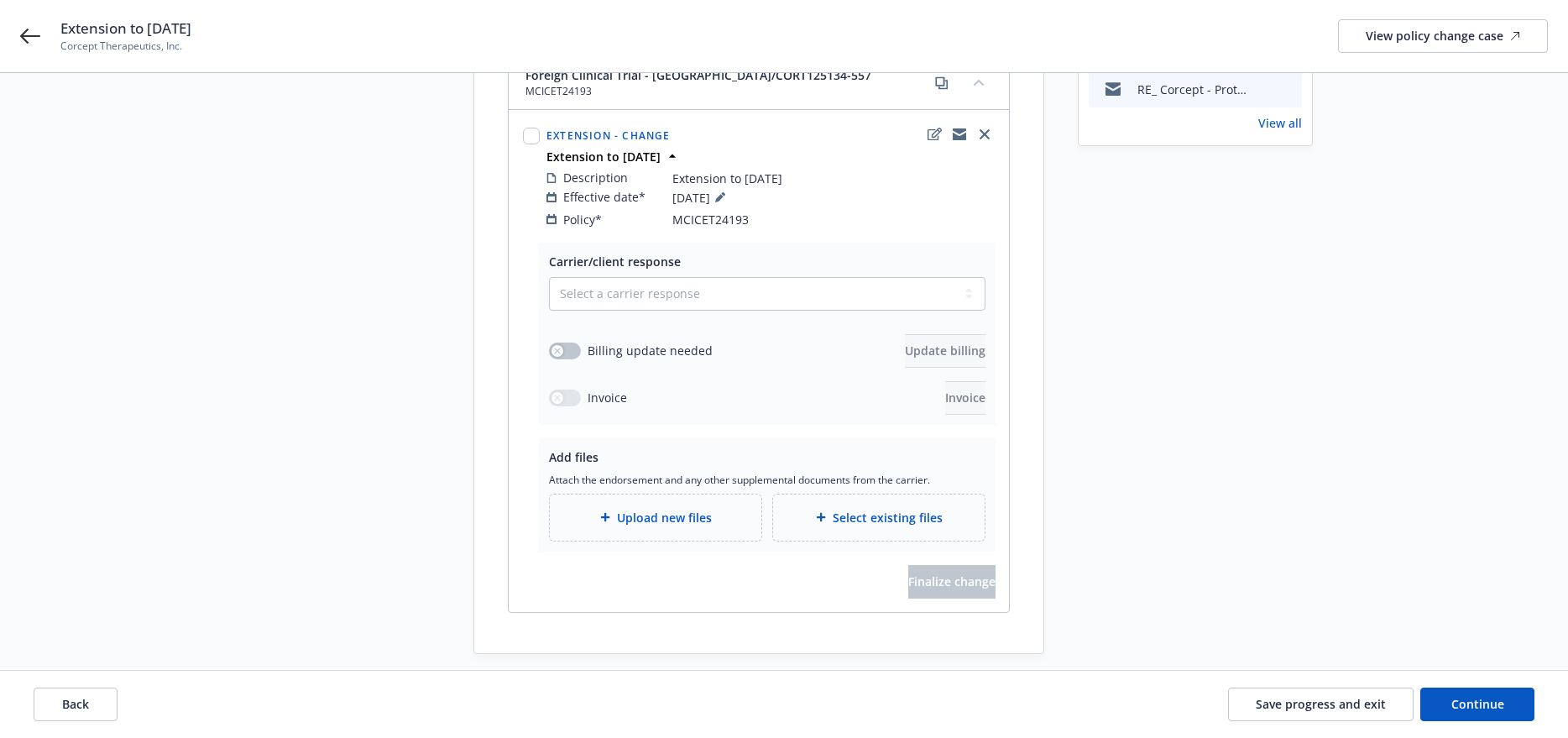
click at [716, 507] on div "Upload new files" at bounding box center [655, 517] width 185 height 19
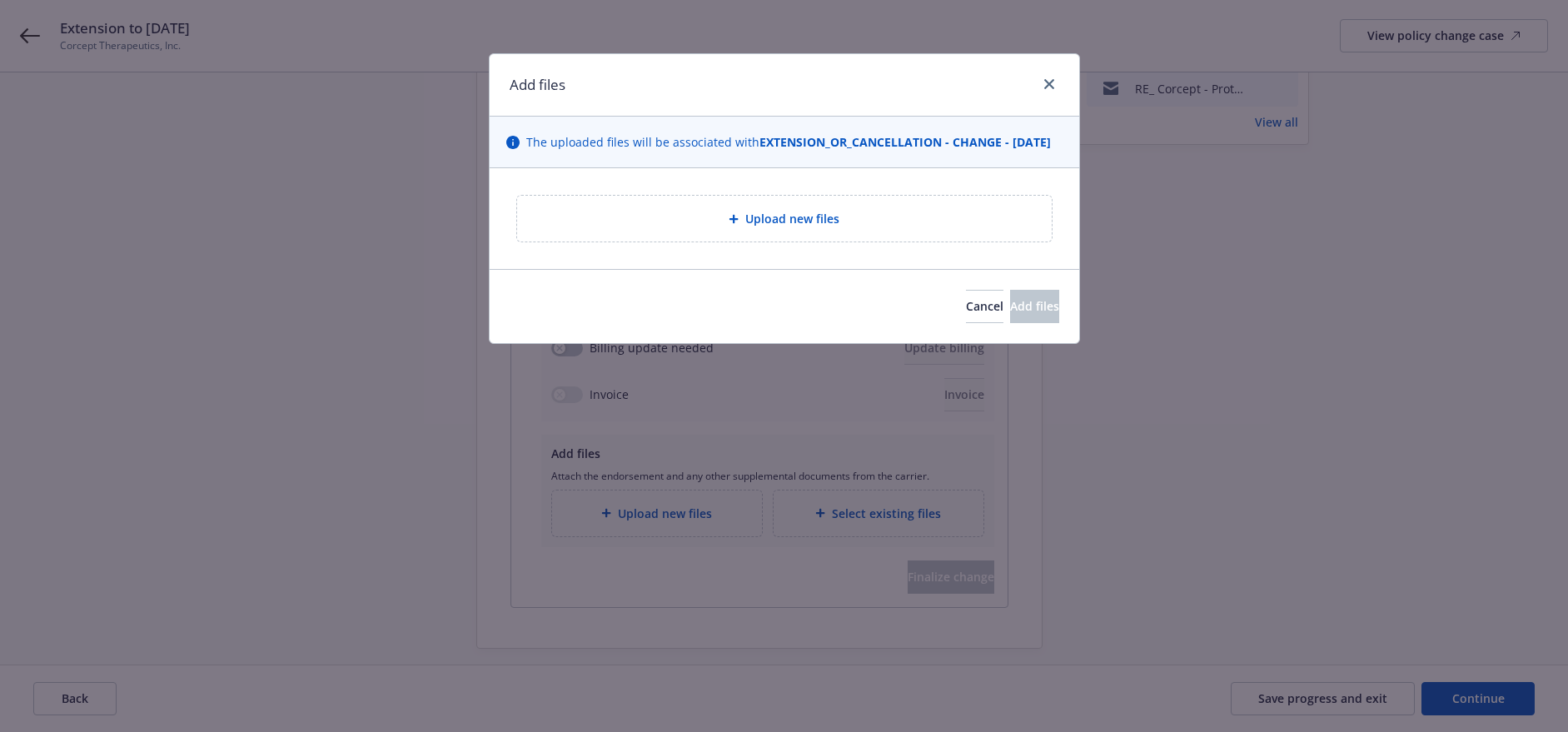
type textarea "x"
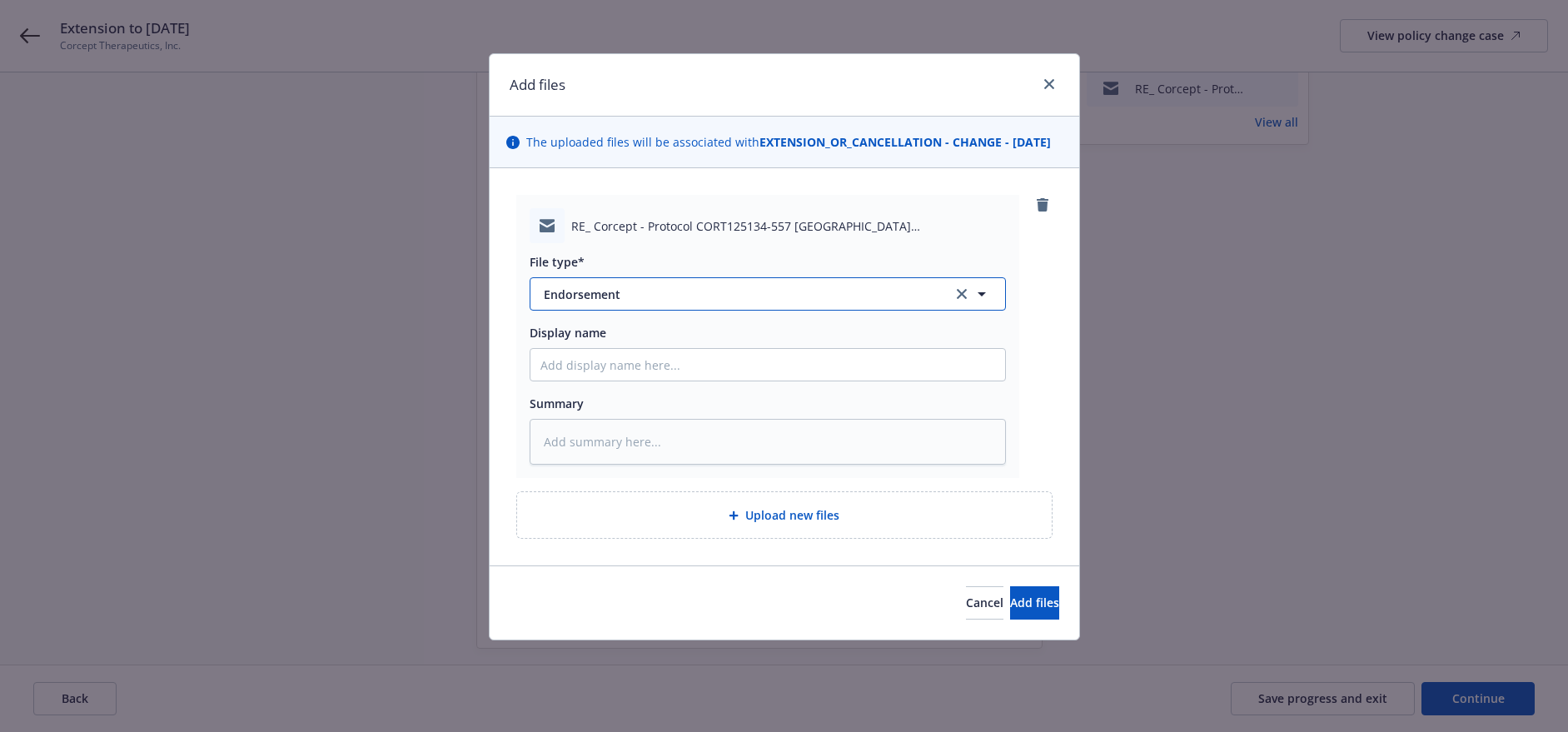
click at [684, 303] on span "Endorsement" at bounding box center [736, 294] width 385 height 17
type input "email"
click at [676, 342] on div "Email" at bounding box center [768, 340] width 475 height 44
click at [1010, 610] on span "Add files" at bounding box center [1034, 602] width 49 height 15
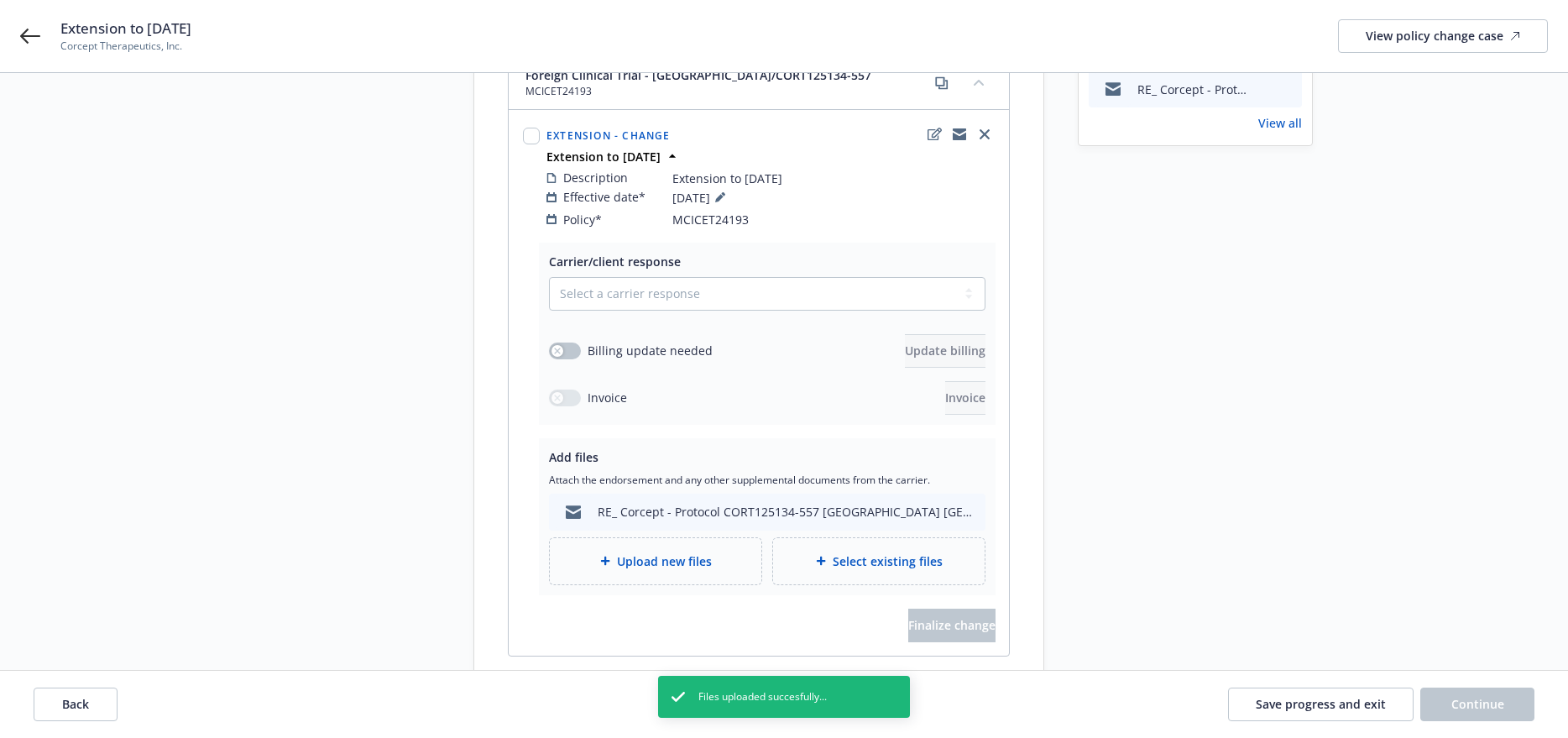
click at [625, 552] on span "Upload new files" at bounding box center [665, 560] width 95 height 17
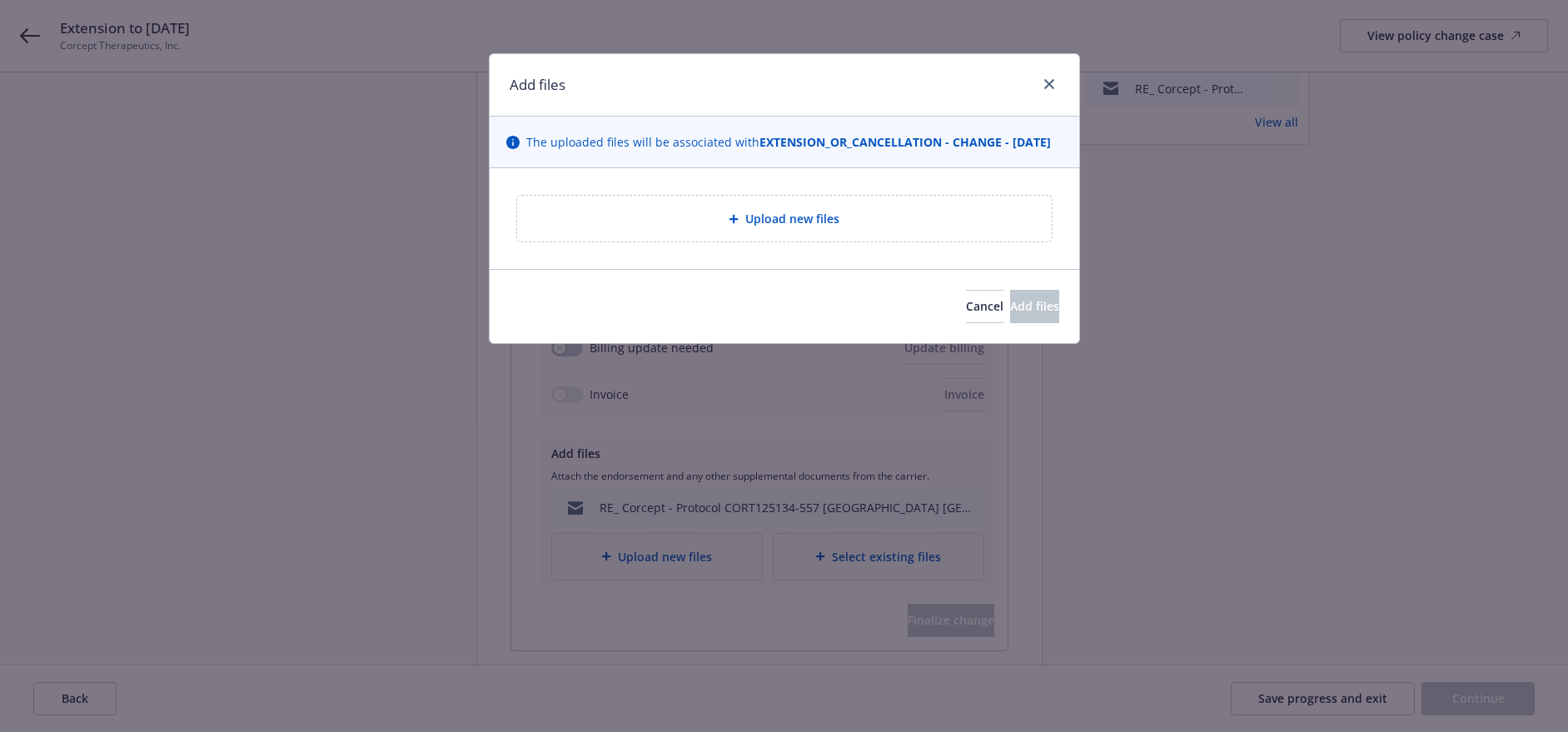
type textarea "x"
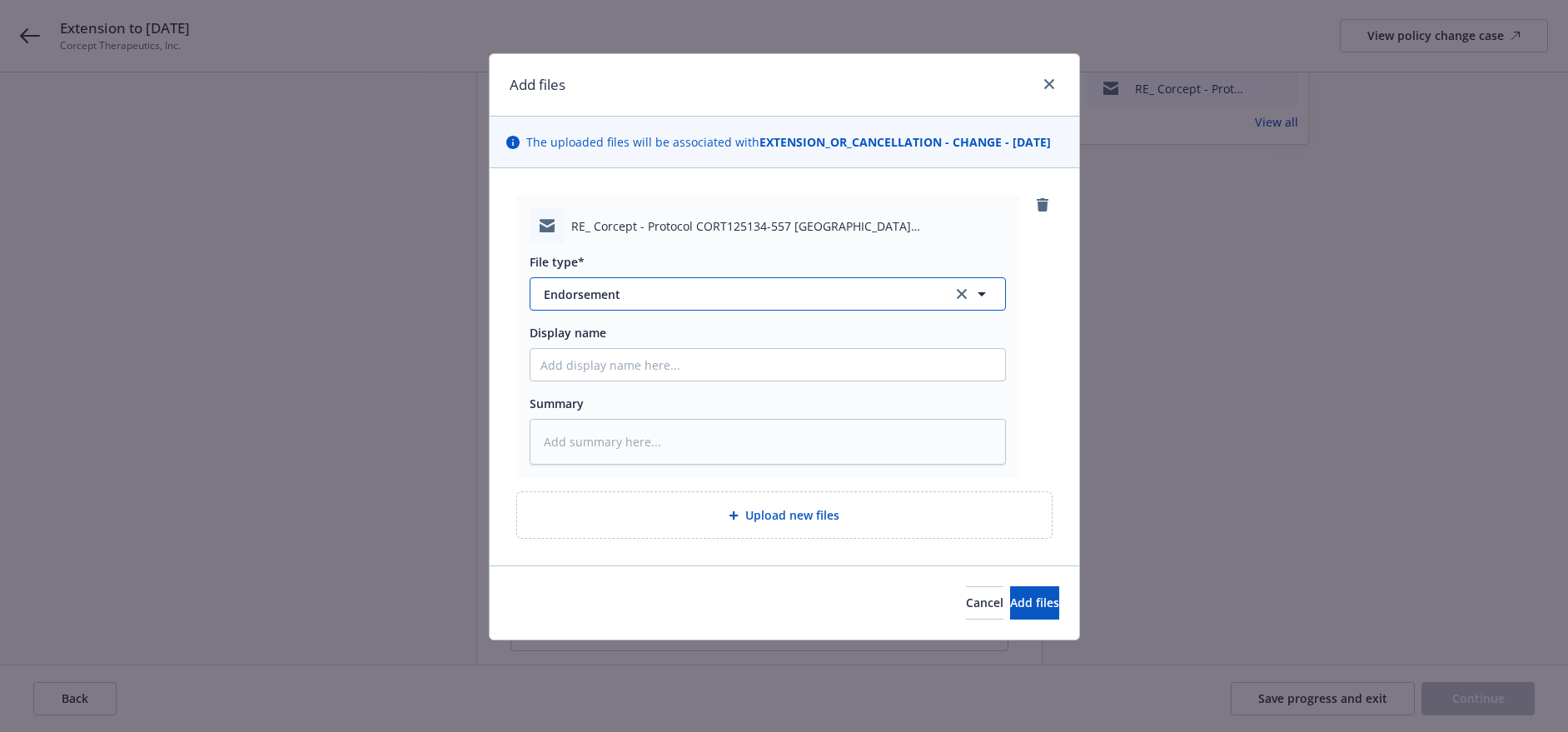
click at [636, 303] on span "Endorsement" at bounding box center [736, 294] width 385 height 17
type input "email"
click at [658, 352] on div "Email" at bounding box center [768, 340] width 455 height 24
click at [1021, 611] on button "Add files" at bounding box center [1034, 602] width 49 height 33
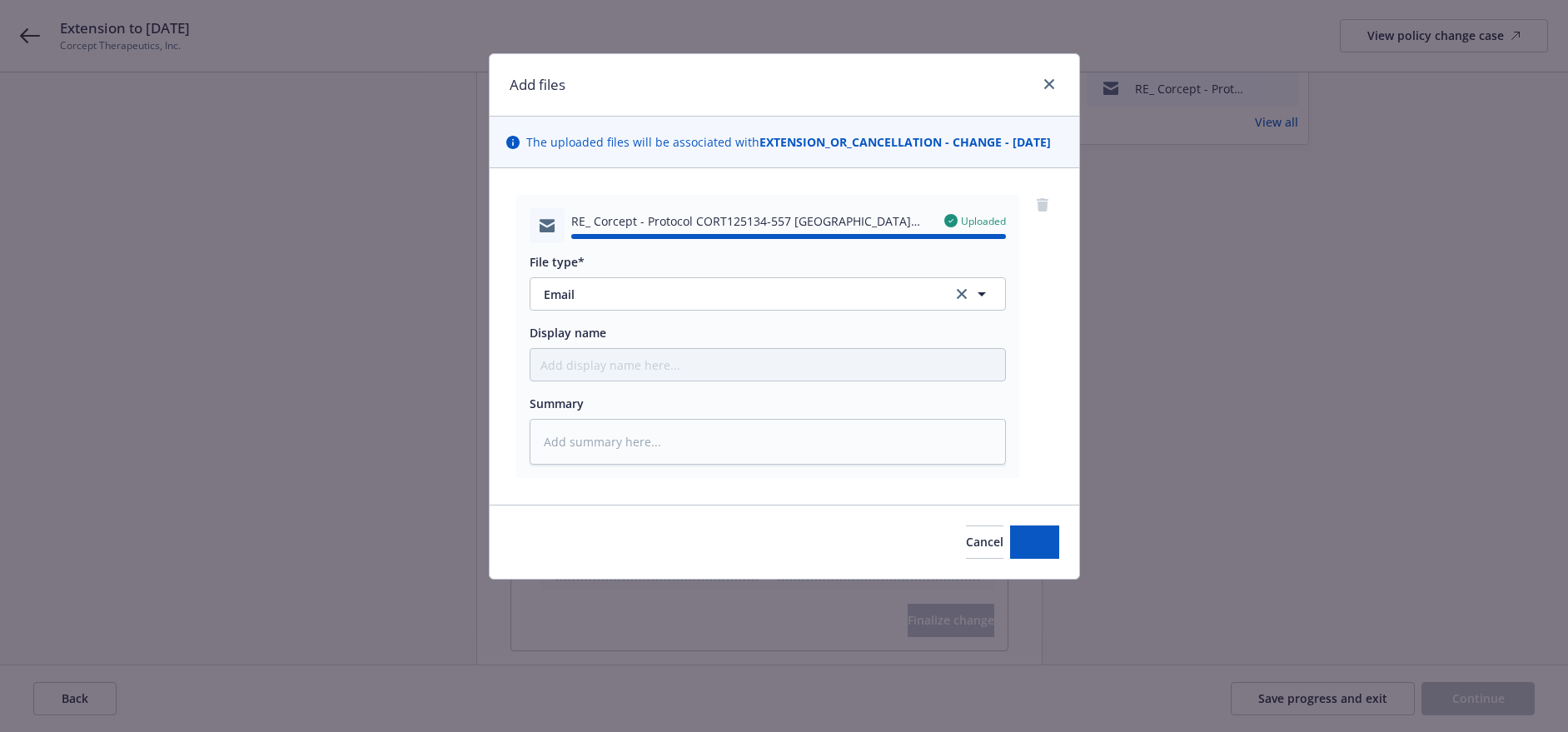
type textarea "x"
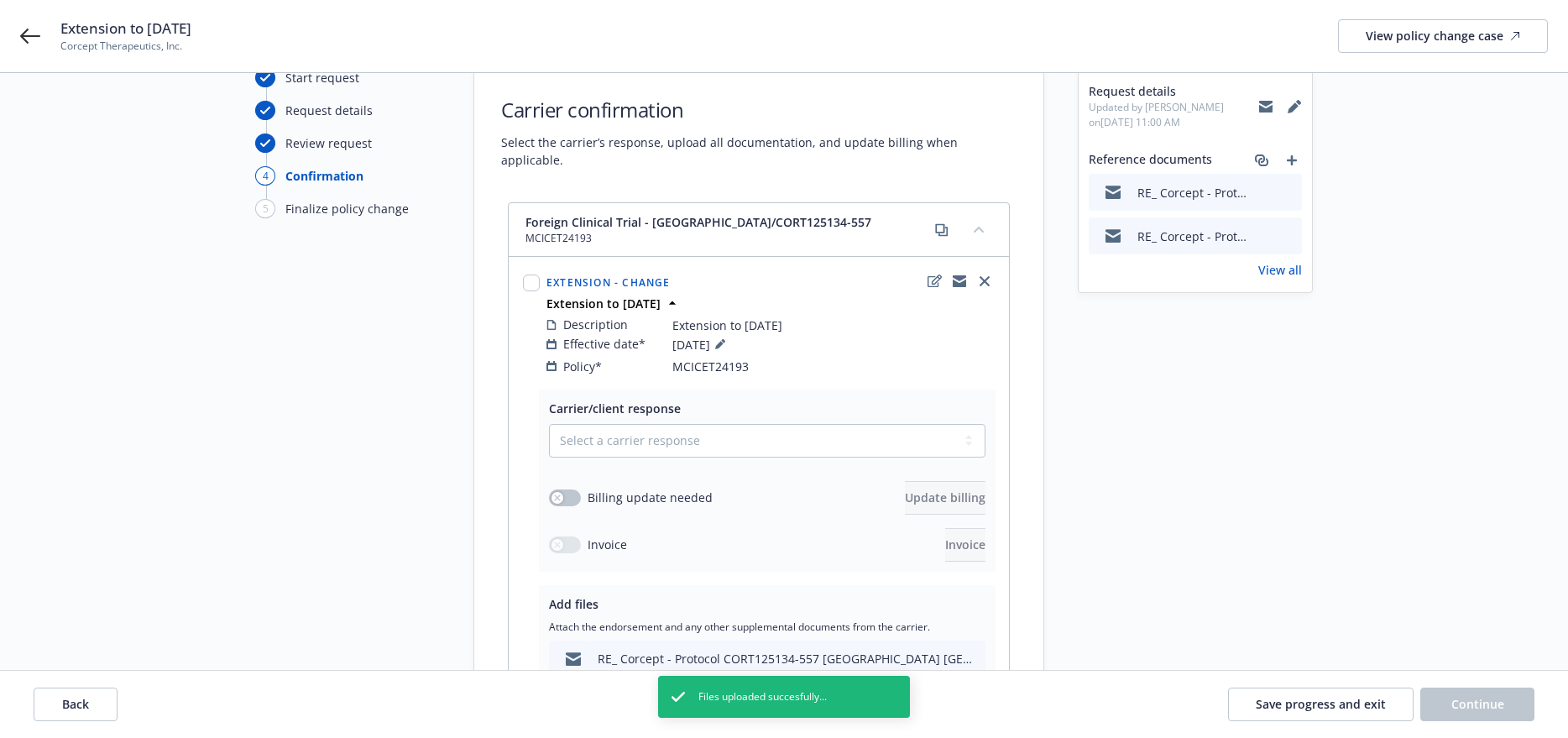
scroll to position [0, 0]
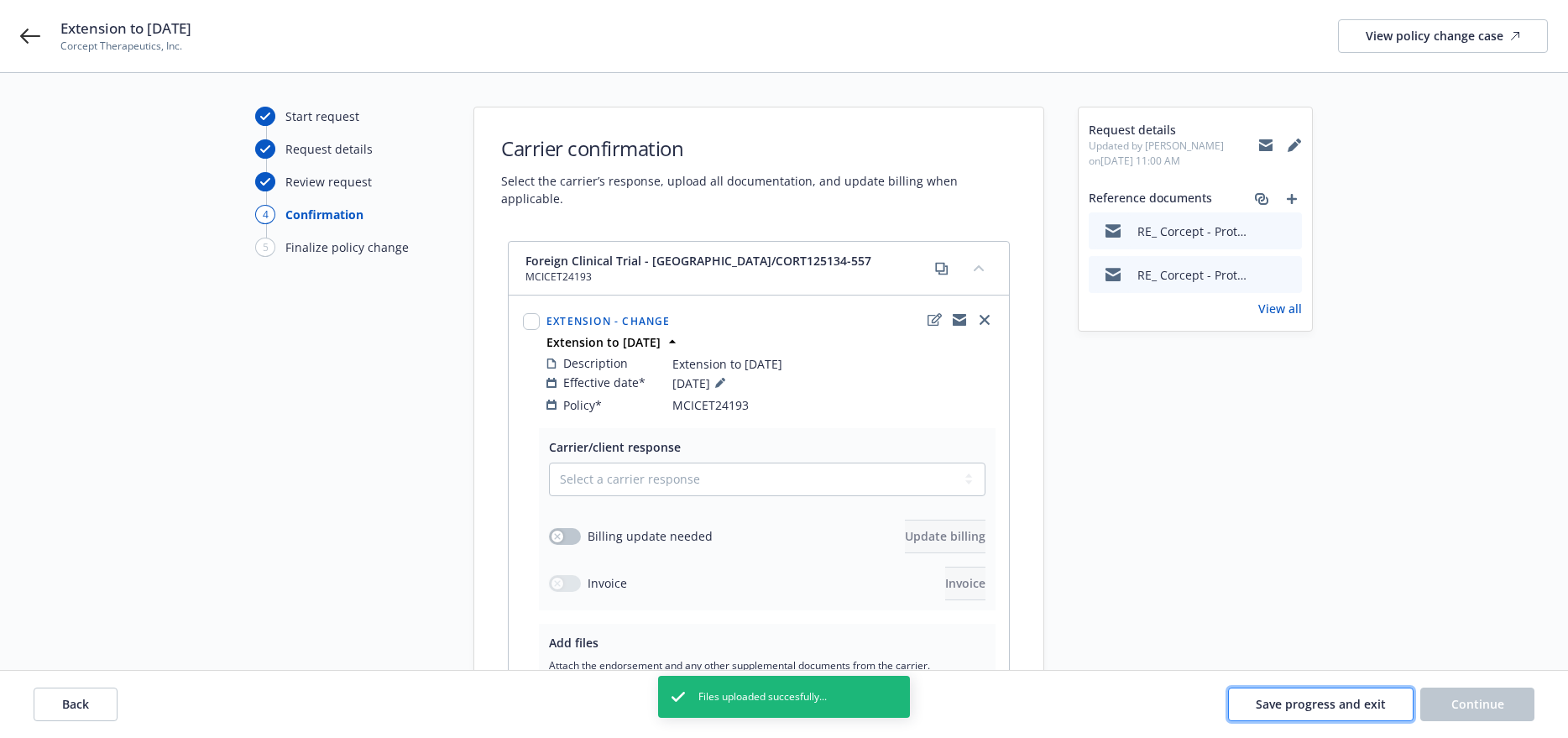
click at [1277, 704] on span "Save progress and exit" at bounding box center [1321, 702] width 130 height 15
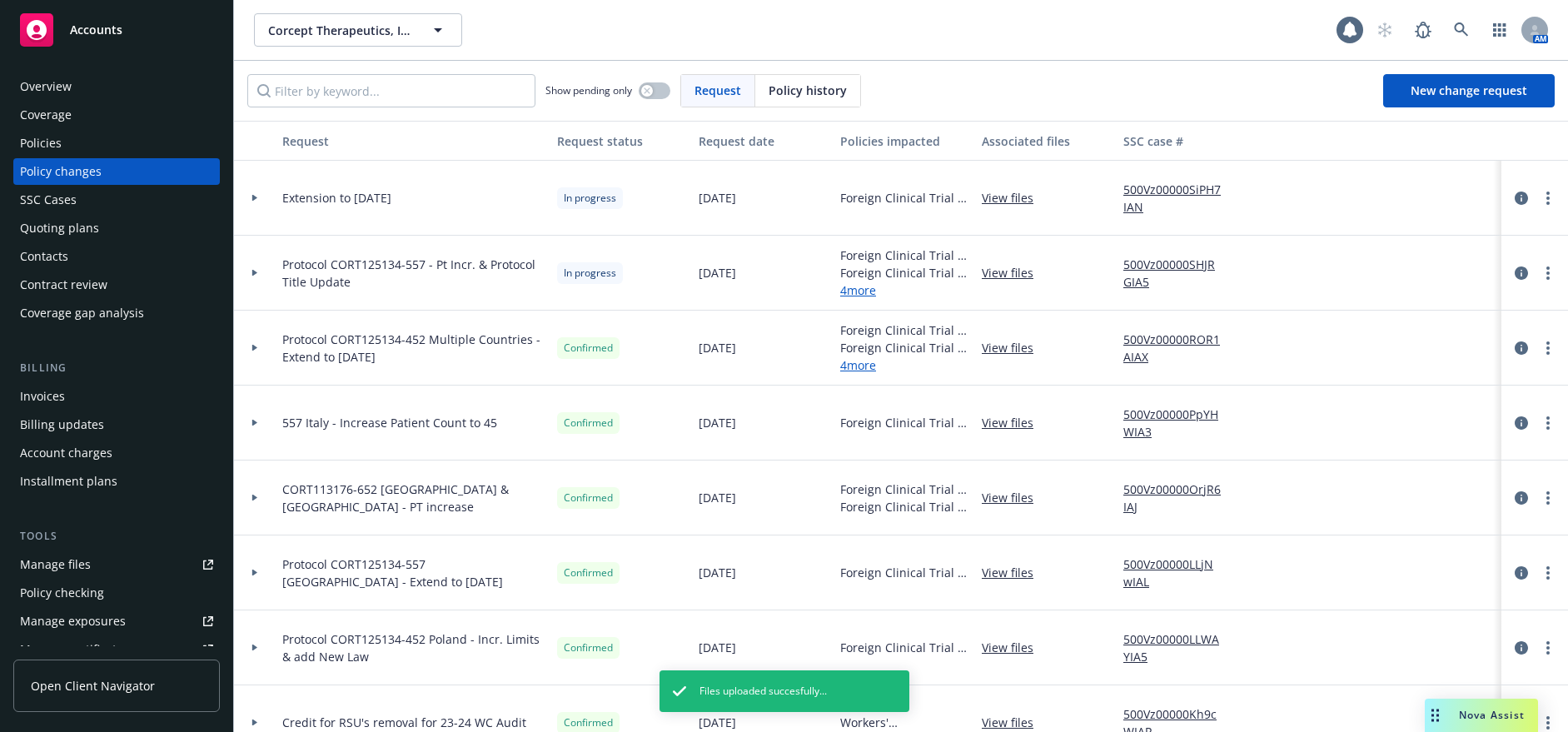
click at [256, 197] on icon at bounding box center [255, 198] width 5 height 6
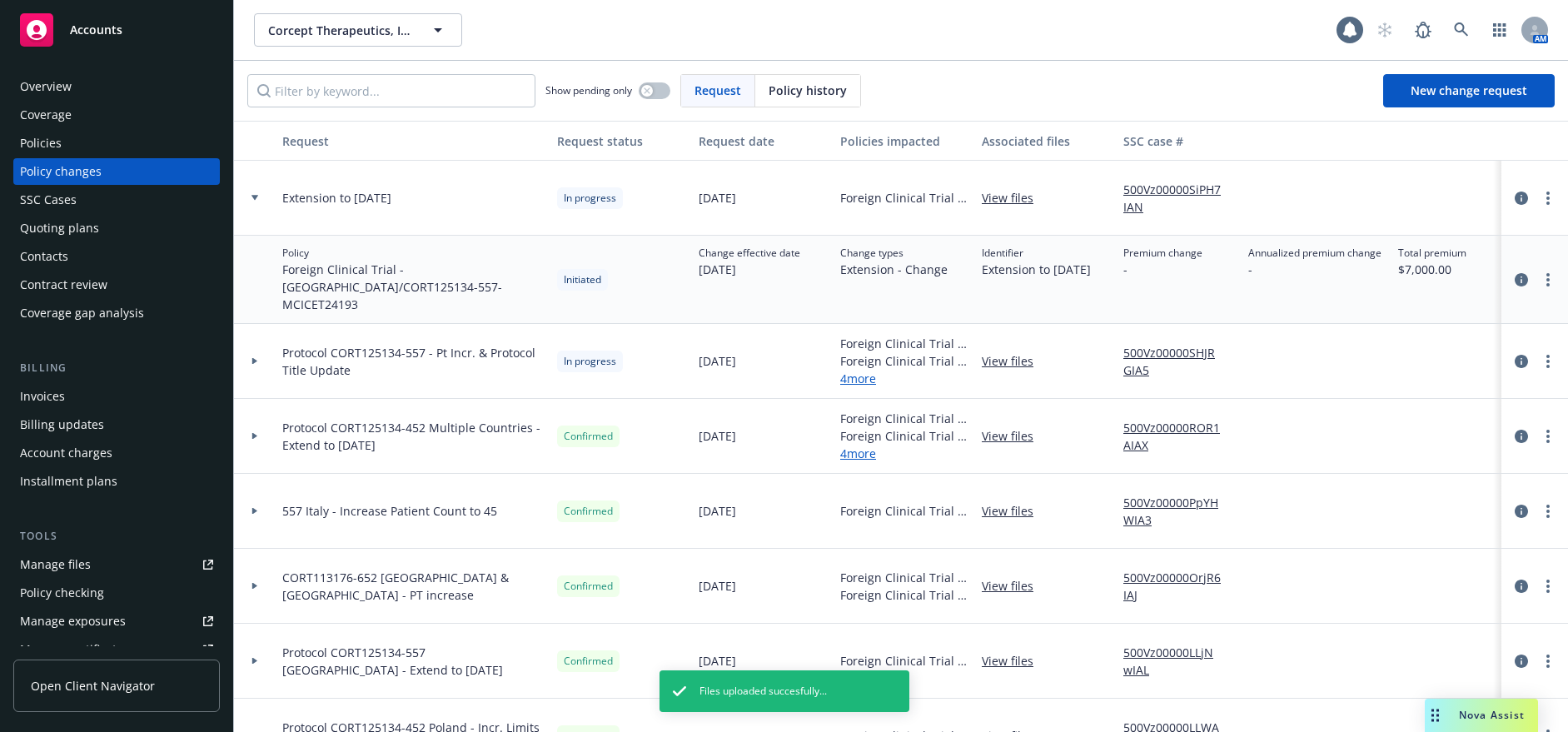
click at [256, 197] on icon at bounding box center [254, 198] width 6 height 5
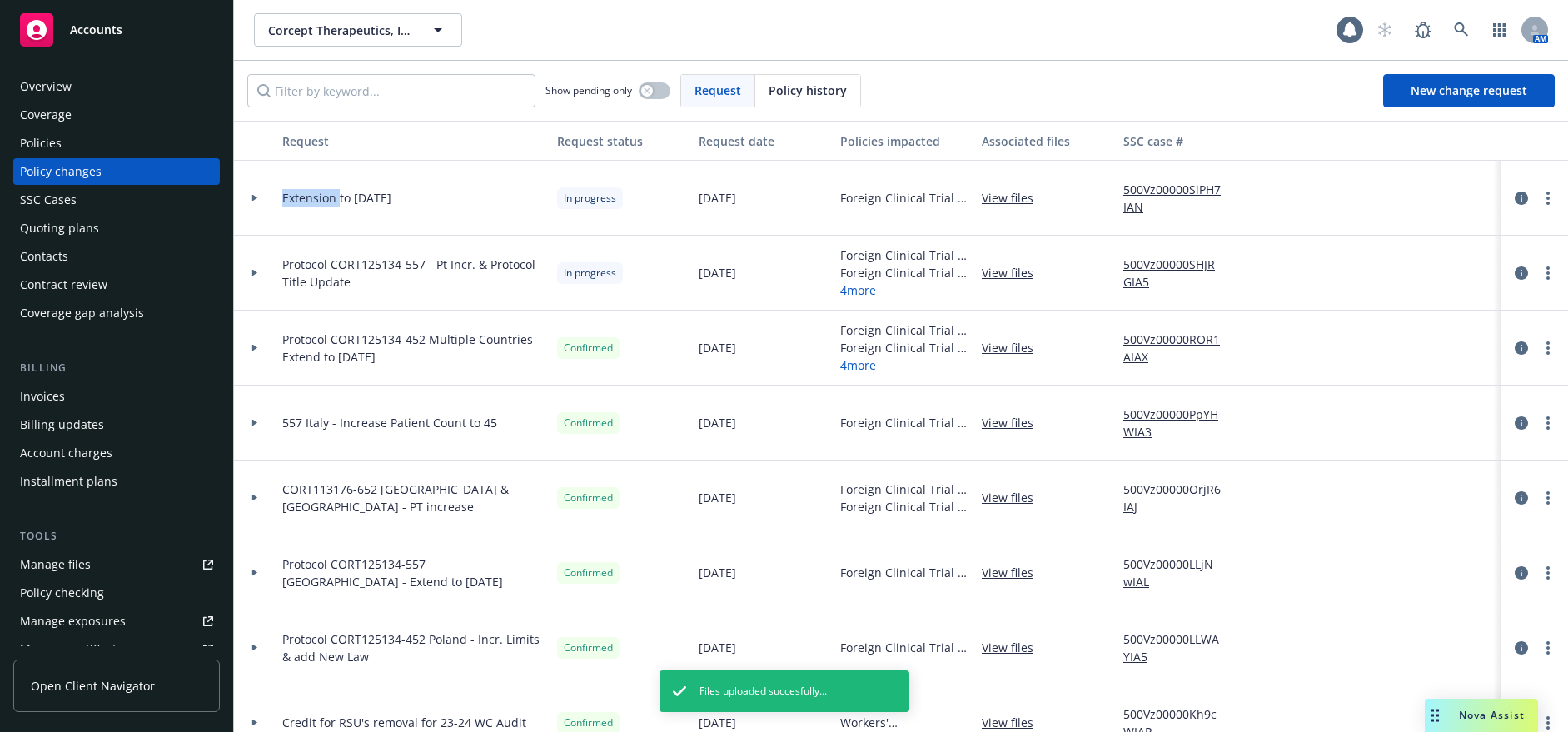
click at [256, 197] on icon at bounding box center [255, 198] width 5 height 6
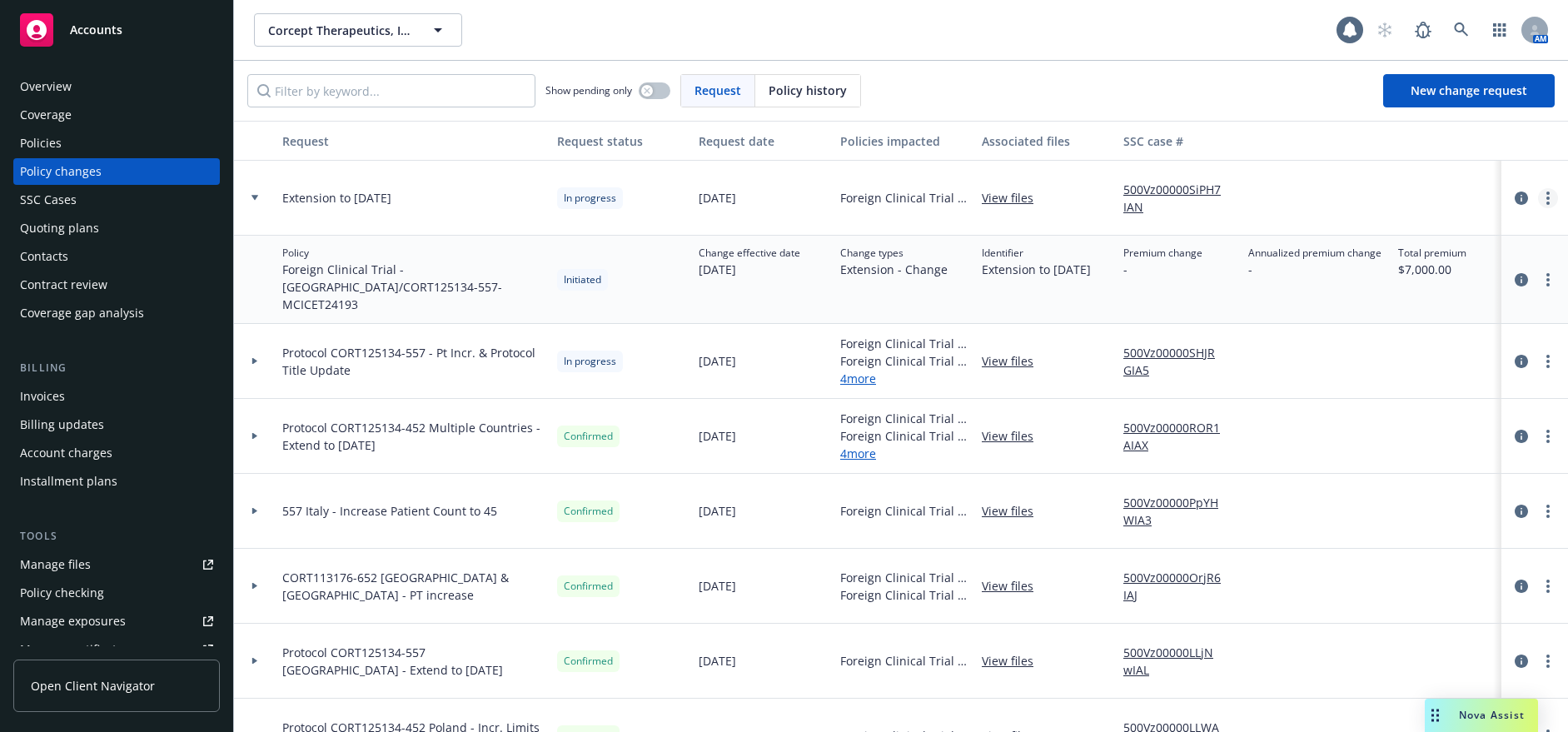
click at [1546, 197] on circle "more" at bounding box center [1548, 198] width 4 height 4
click at [1352, 327] on link "Resume workflow" at bounding box center [1403, 332] width 286 height 33
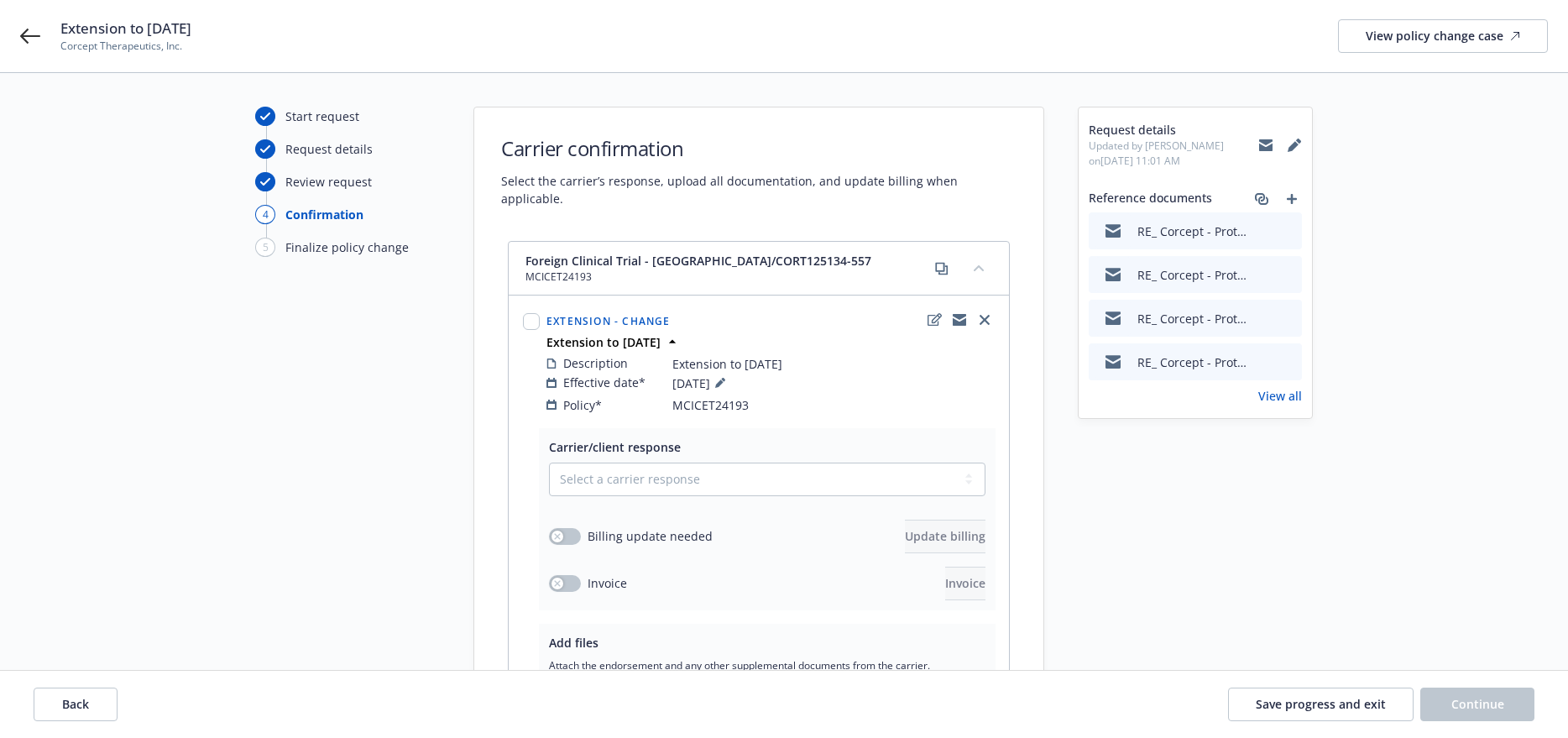
scroll to position [272, 0]
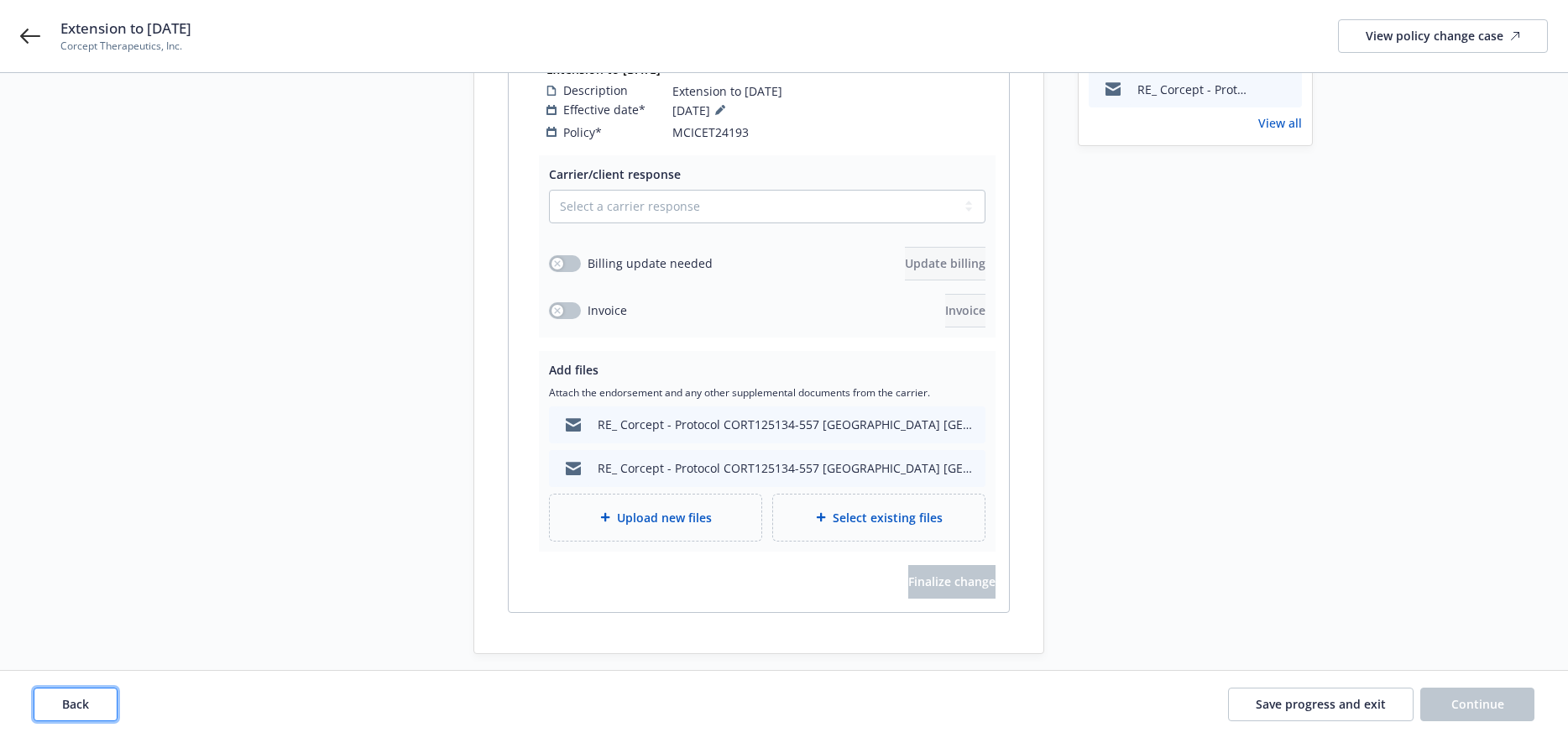
click at [62, 701] on span "Back" at bounding box center [75, 702] width 26 height 15
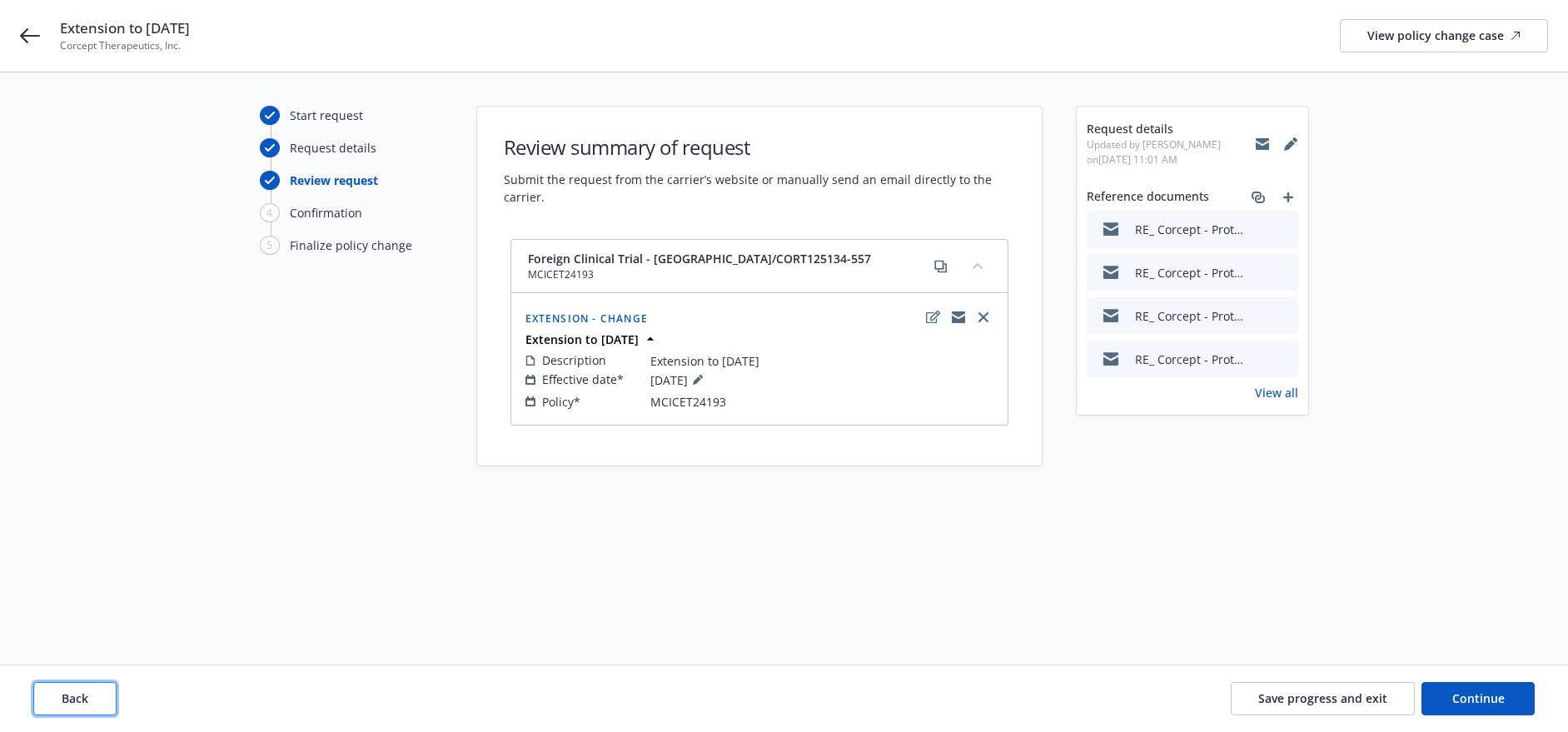
click at [61, 695] on span "Back" at bounding box center [74, 697] width 26 height 15
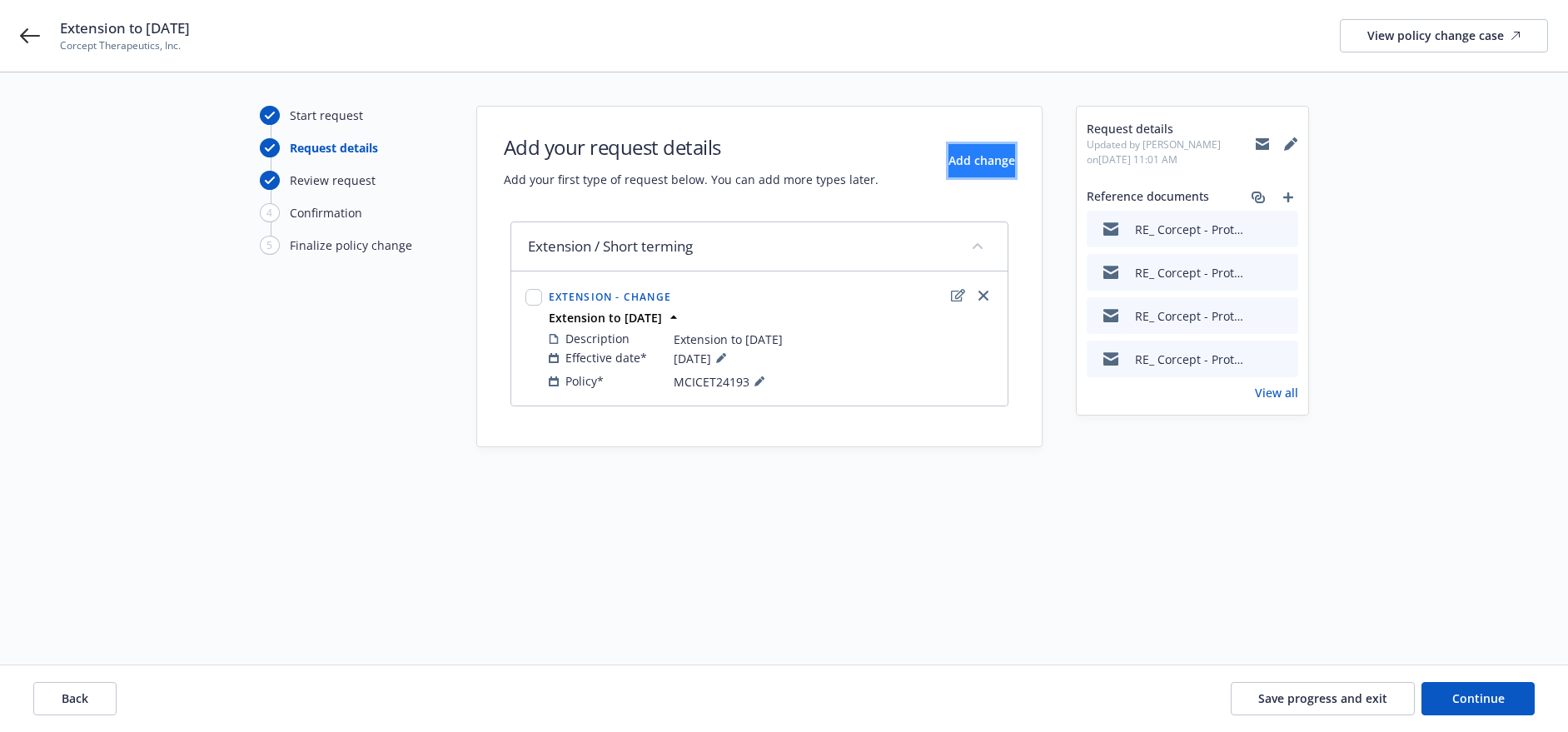
click at [949, 170] on button "Add change" at bounding box center [982, 160] width 67 height 33
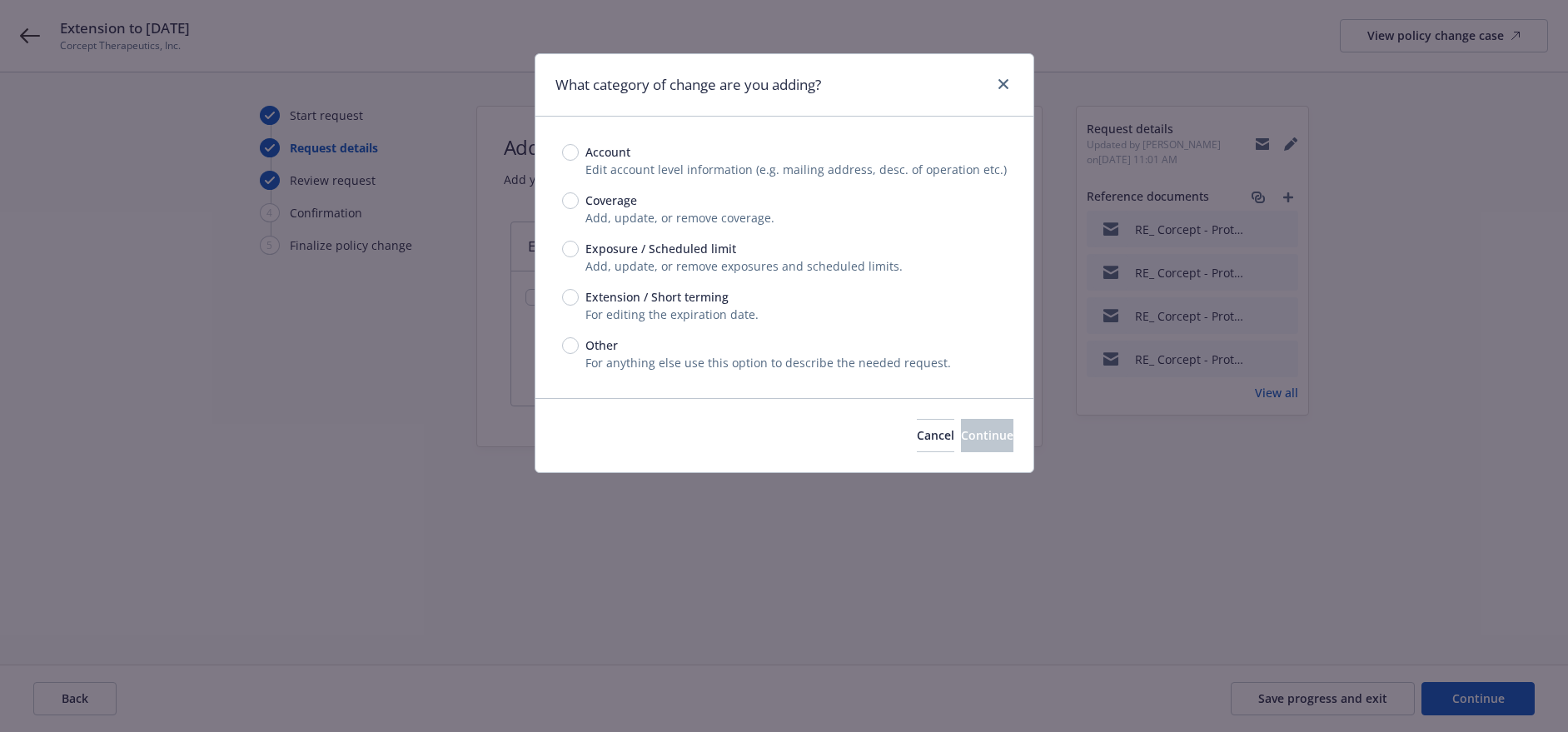
click at [615, 301] on span "Extension / Short terming" at bounding box center [656, 296] width 143 height 17
click at [579, 301] on input "Extension / Short terming" at bounding box center [571, 297] width 16 height 16
radio input "true"
click at [961, 436] on span "Continue" at bounding box center [987, 434] width 52 height 15
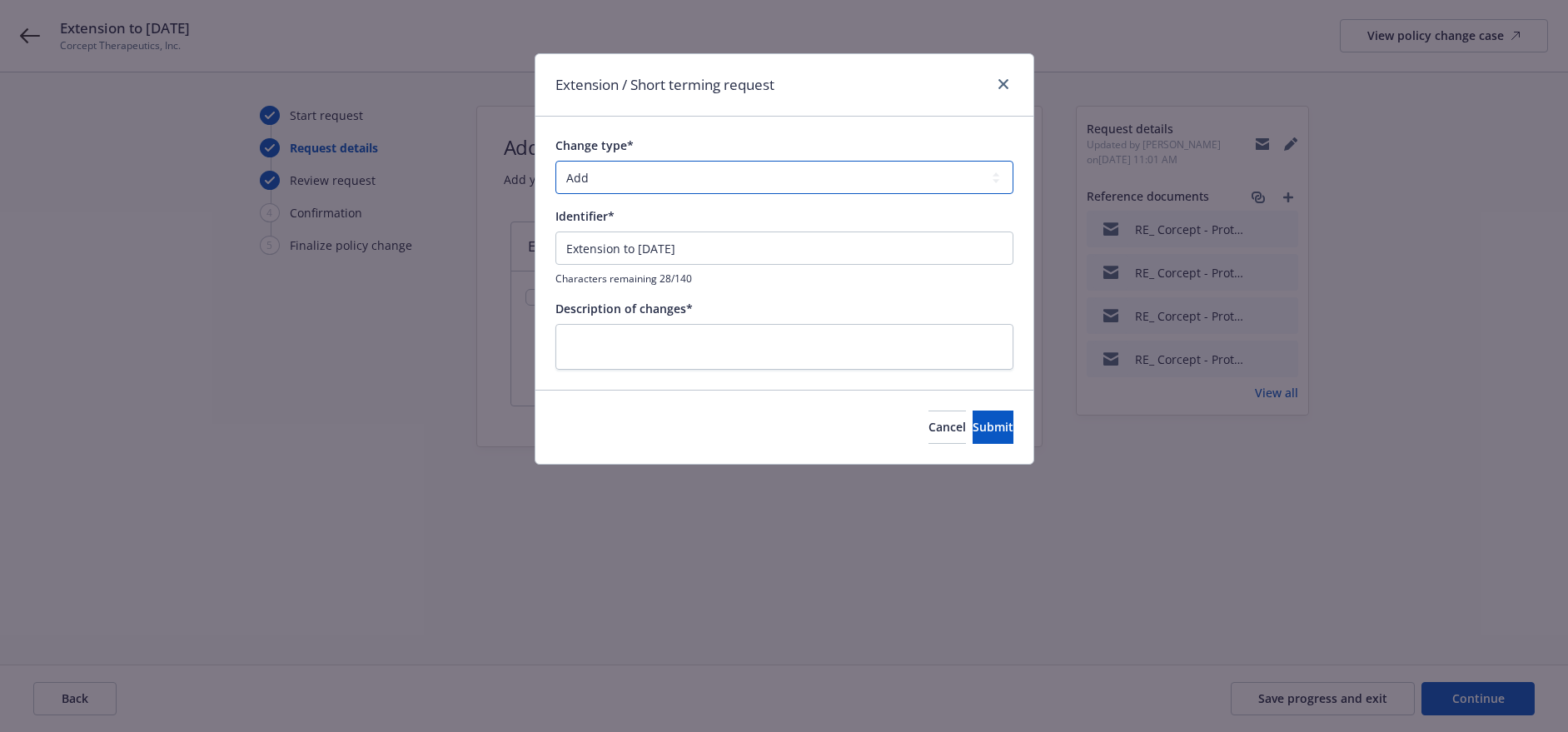
click at [617, 175] on select "Add Audit Change Remove" at bounding box center [784, 177] width 458 height 33
select select "CHANGE"
click at [555, 161] on select "Add Audit Change Remove" at bounding box center [784, 177] width 458 height 33
drag, startPoint x: 342, startPoint y: 229, endPoint x: 223, endPoint y: 238, distance: 119.3
click at [219, 237] on div "Extension / Short terming request Change type* Add Audit Change Remove Identifi…" at bounding box center [784, 366] width 1568 height 732
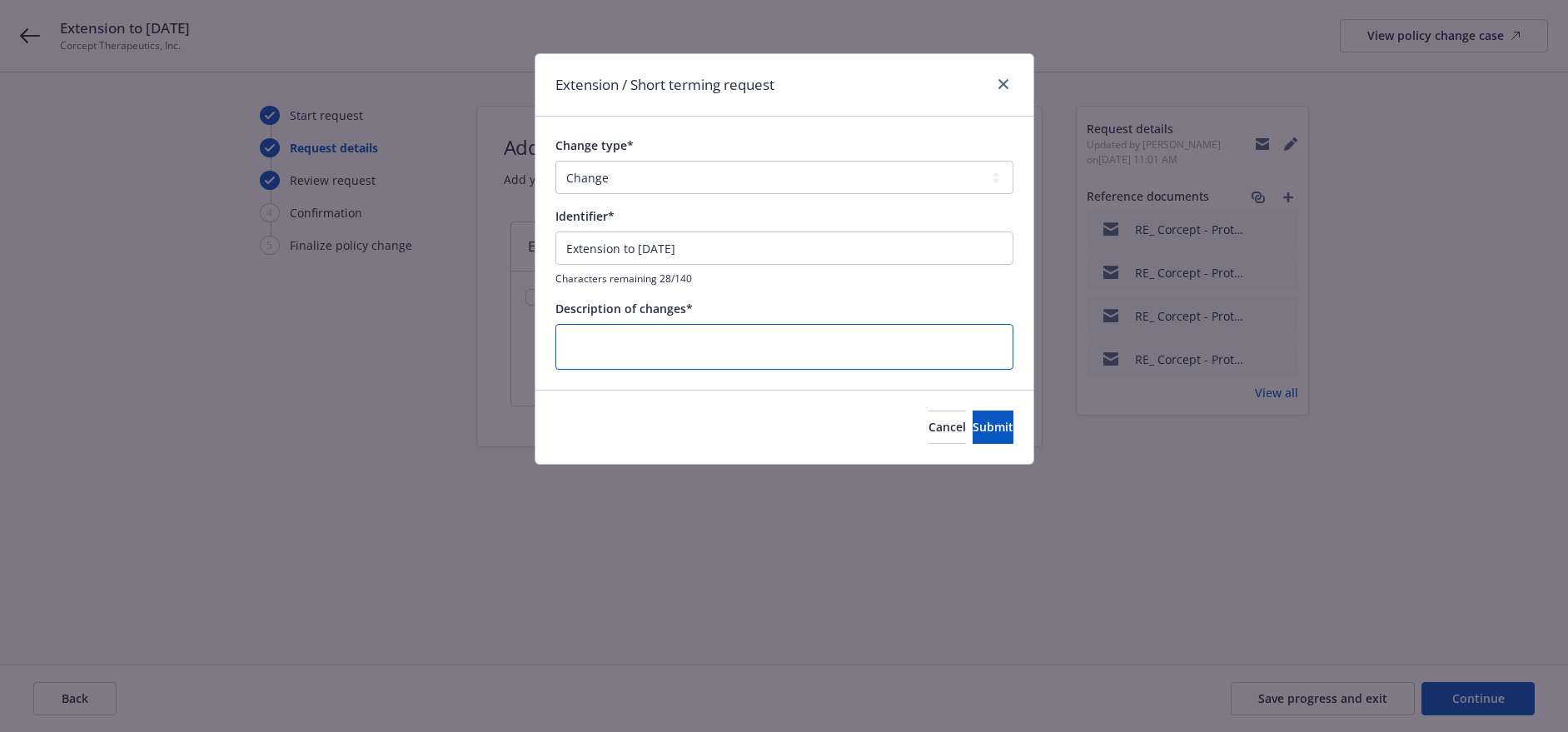
click at [620, 343] on textarea at bounding box center [784, 346] width 458 height 46
paste textarea "Extension to August 25, 2027"
type textarea "x"
type textarea "Extension to August 25, 2027"
click at [973, 427] on button "Submit" at bounding box center [993, 427] width 41 height 33
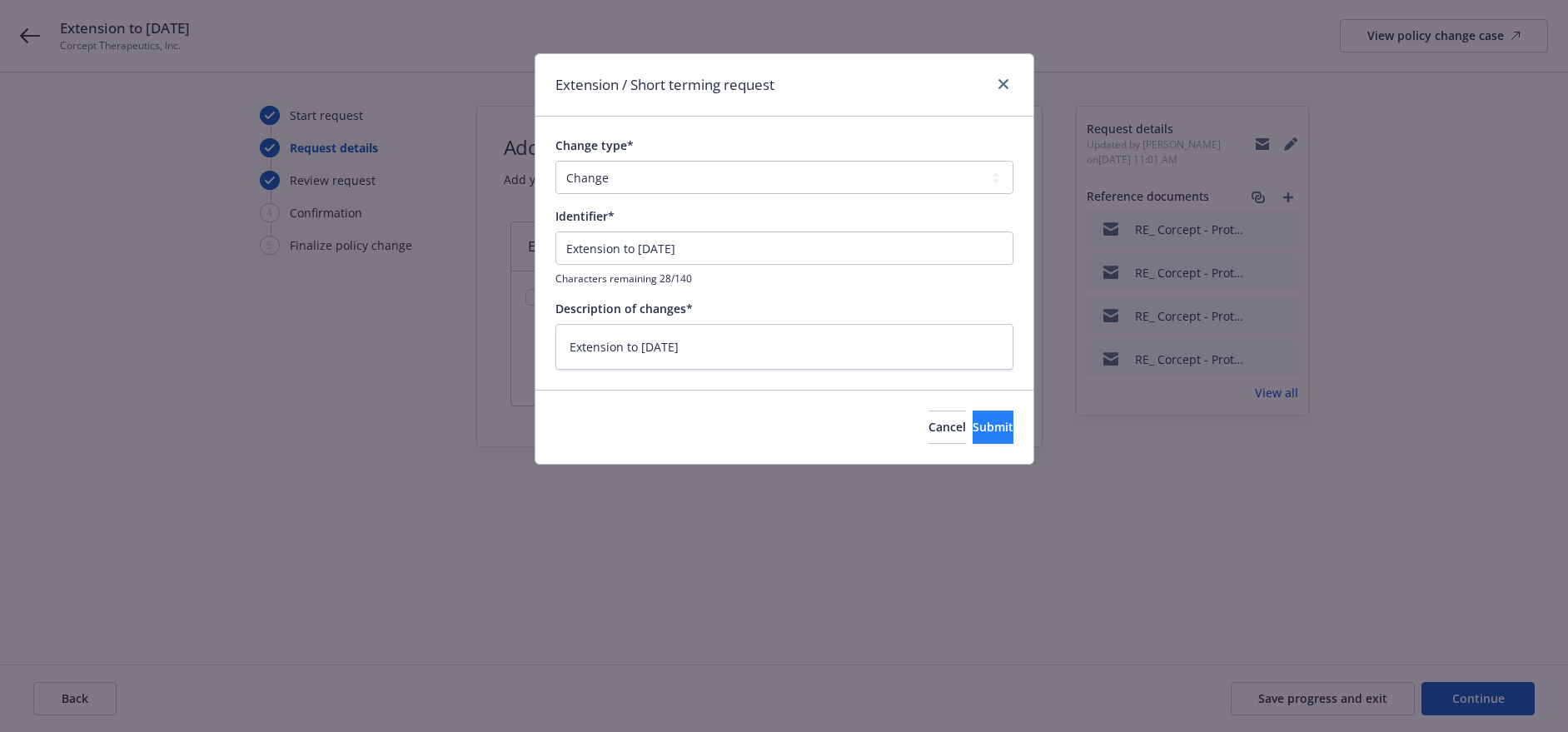
type textarea "x"
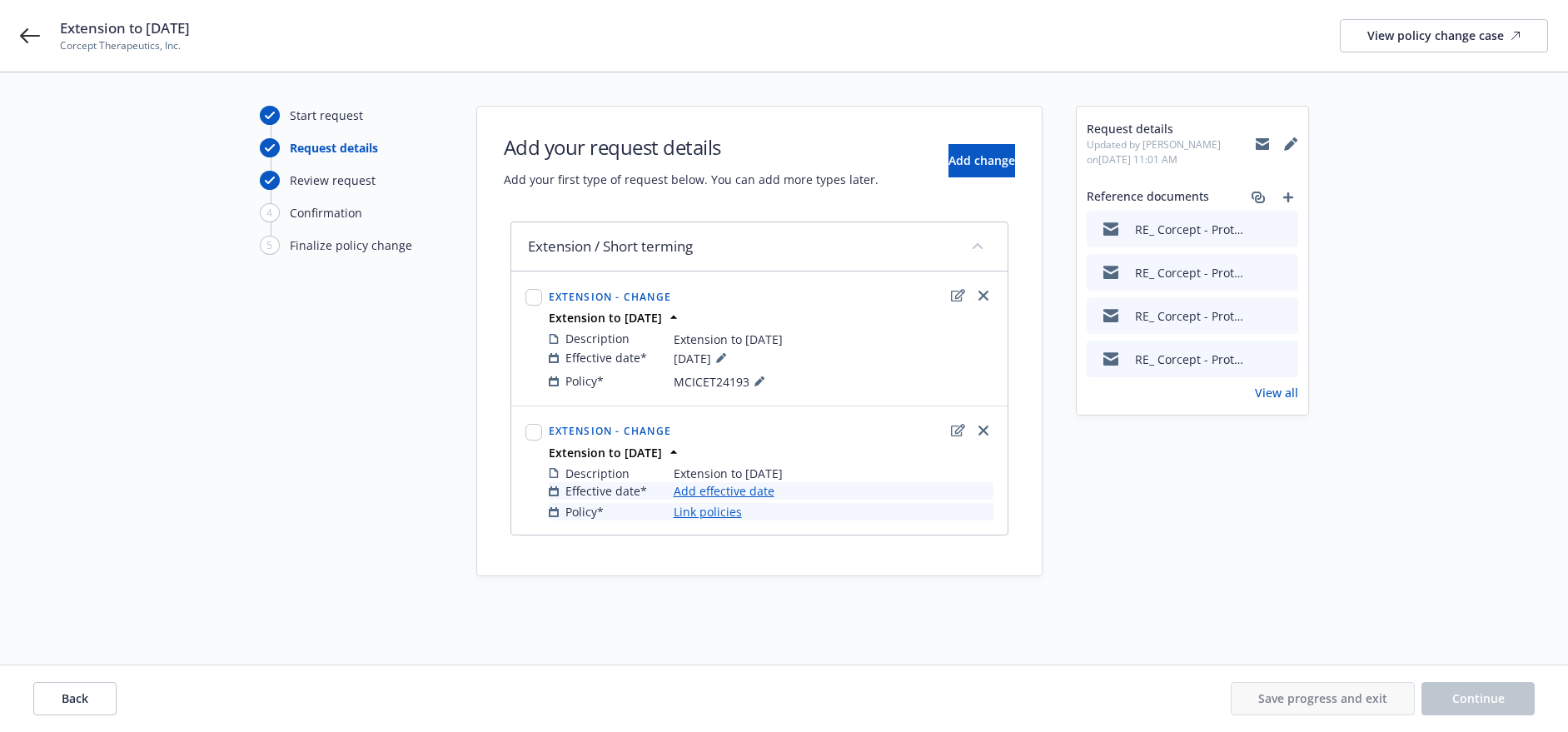
click at [732, 495] on link "Add effective date" at bounding box center [723, 490] width 100 height 17
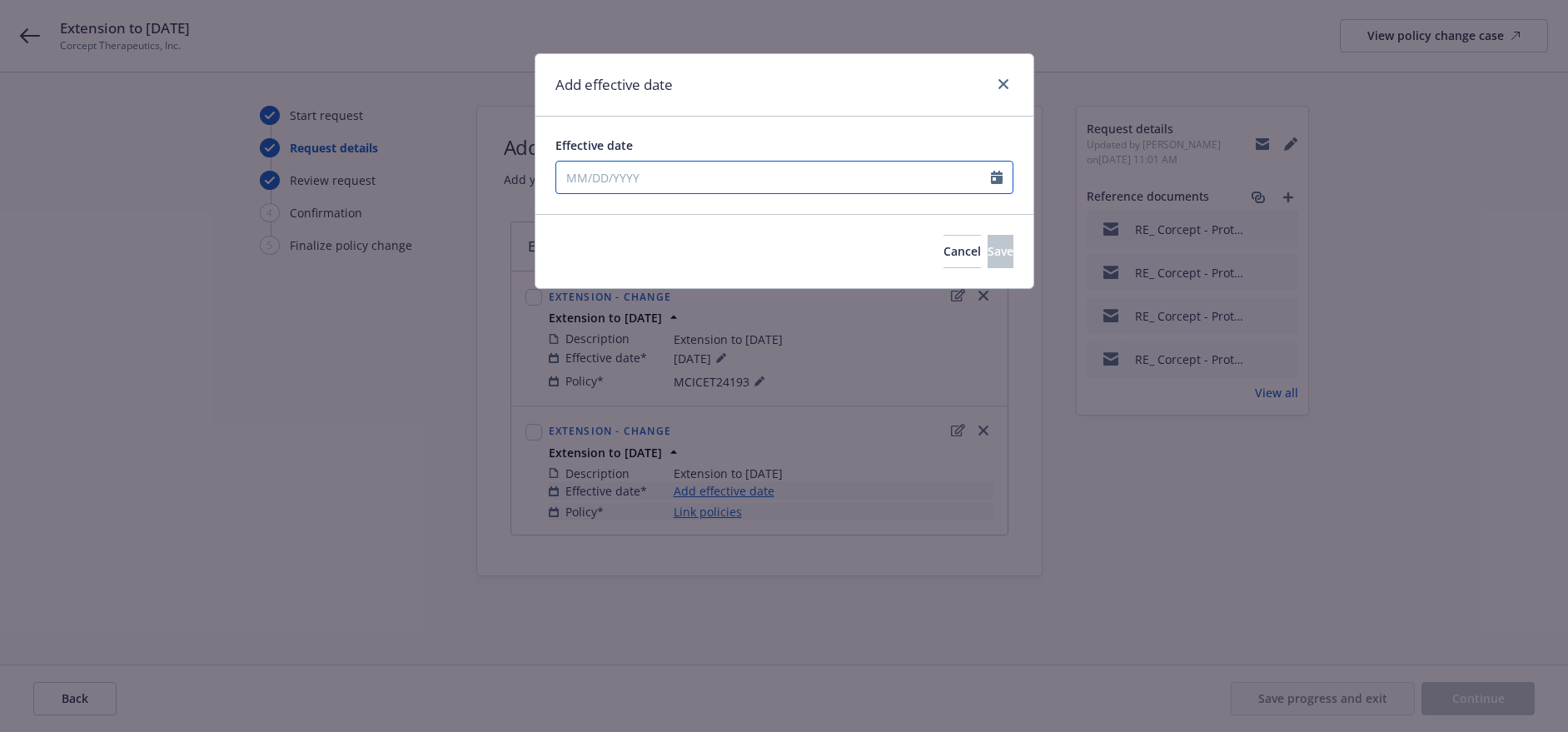
click at [790, 181] on input "Effective date" at bounding box center [773, 177] width 435 height 32
select select "9"
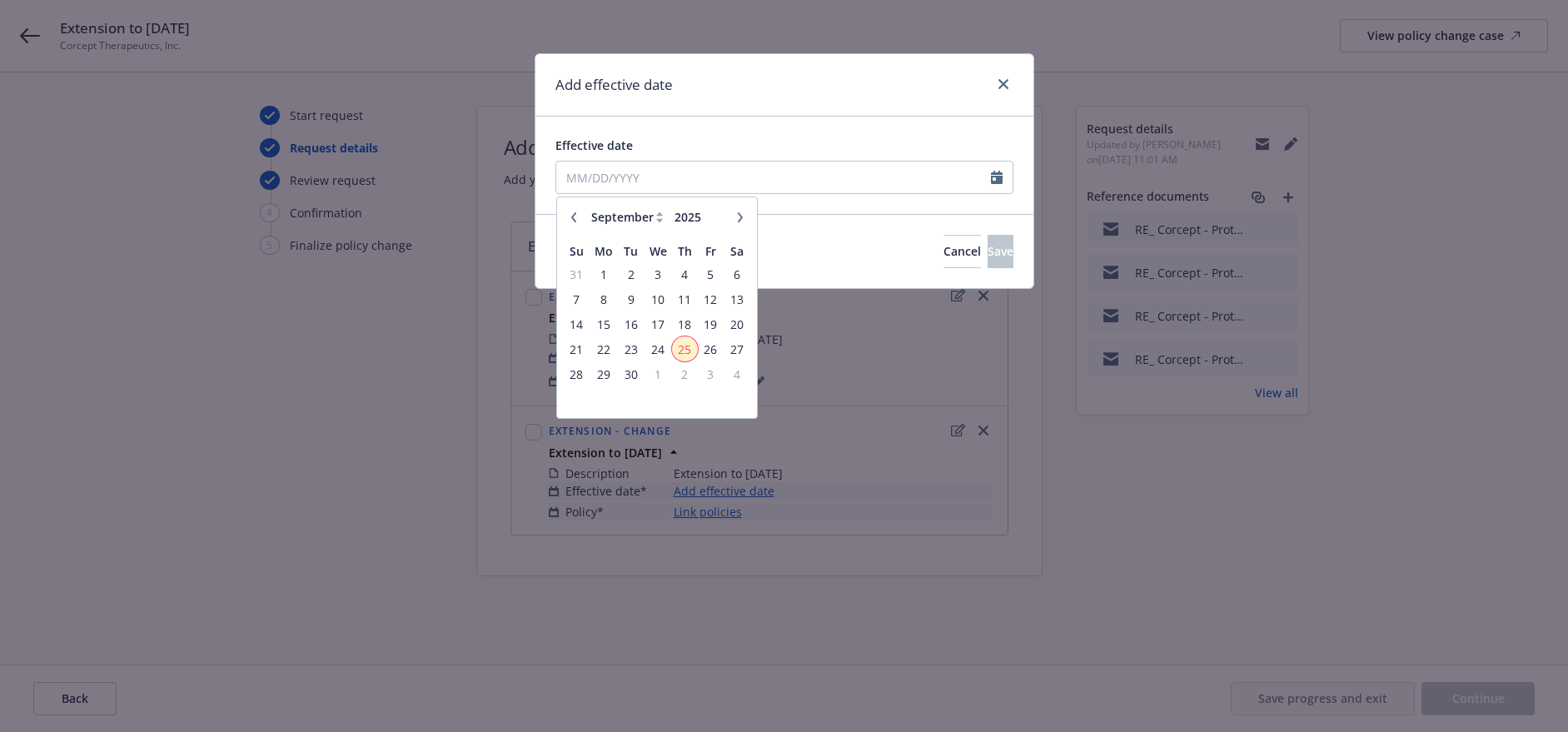
click at [684, 343] on span "25" at bounding box center [685, 349] width 23 height 21
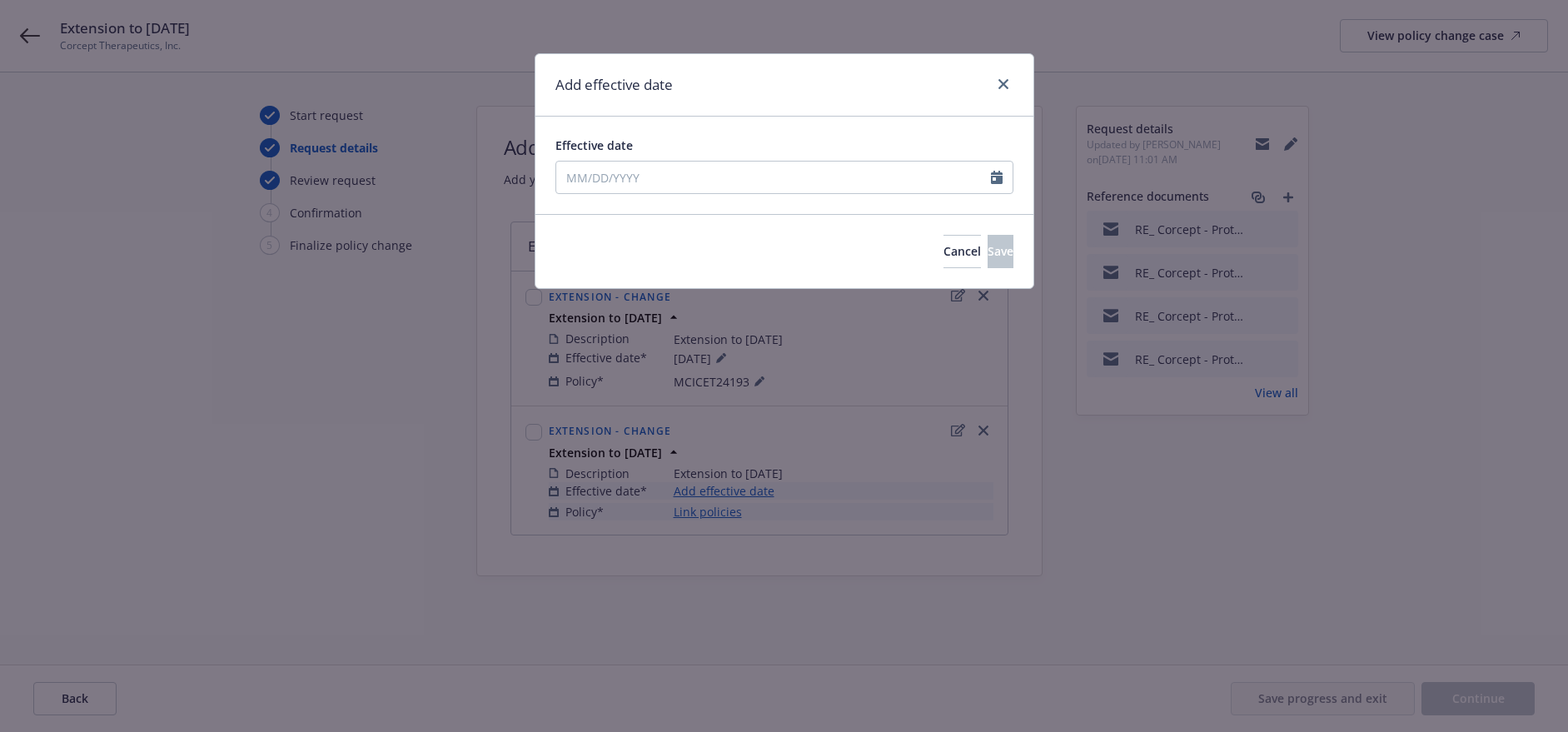
type input "09/25/2025"
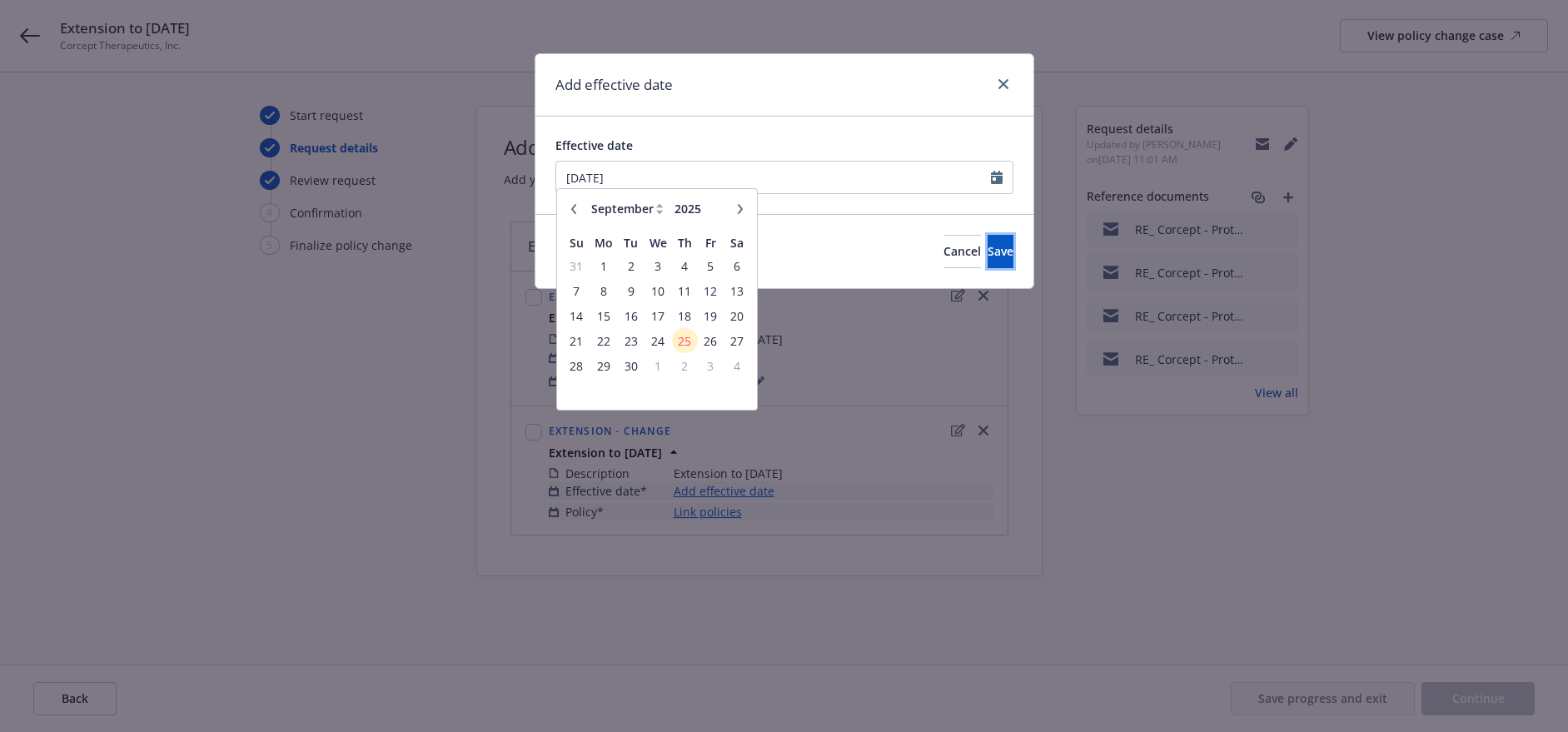
click at [989, 240] on button "Save" at bounding box center [1000, 251] width 26 height 33
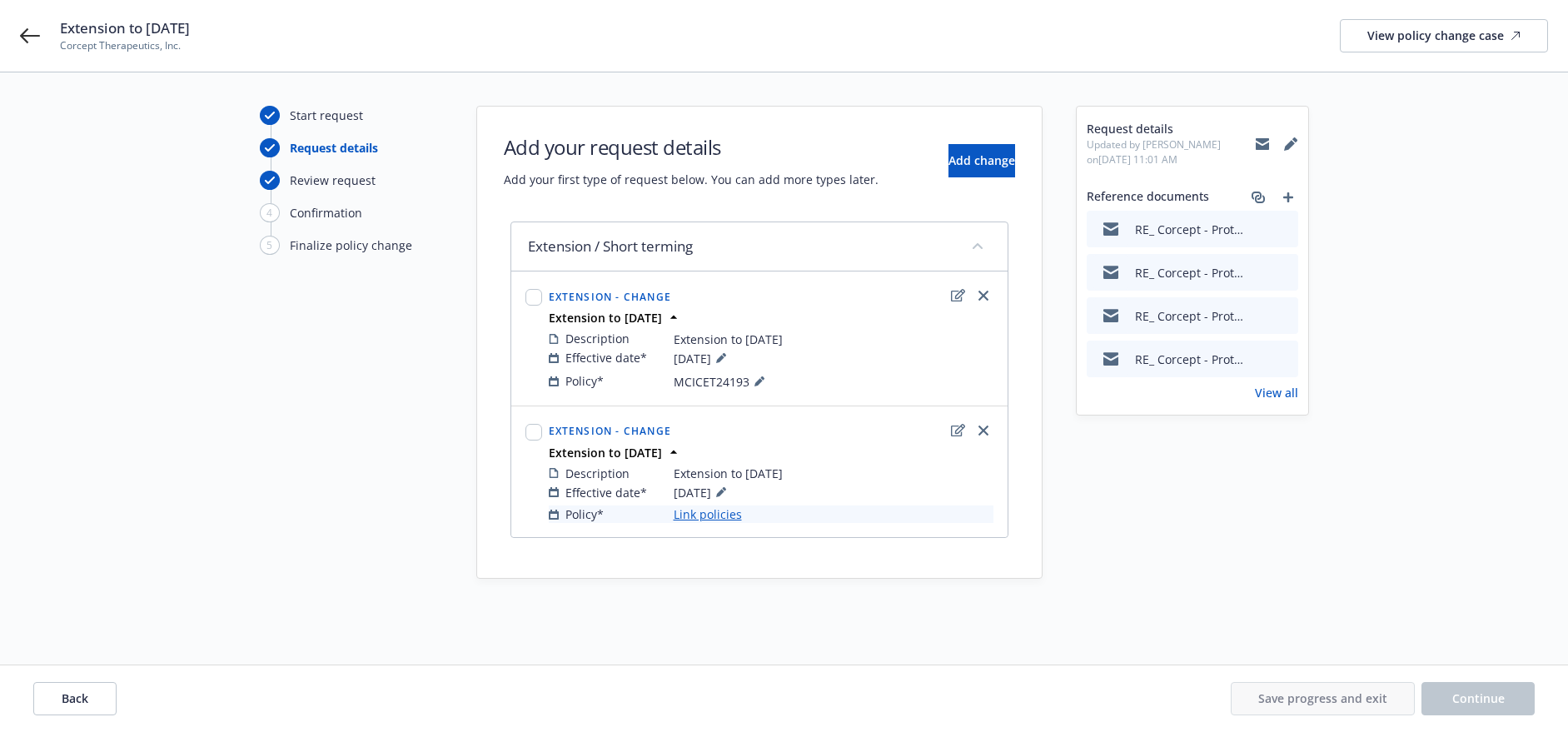
click at [727, 510] on link "Link policies" at bounding box center [708, 513] width 69 height 17
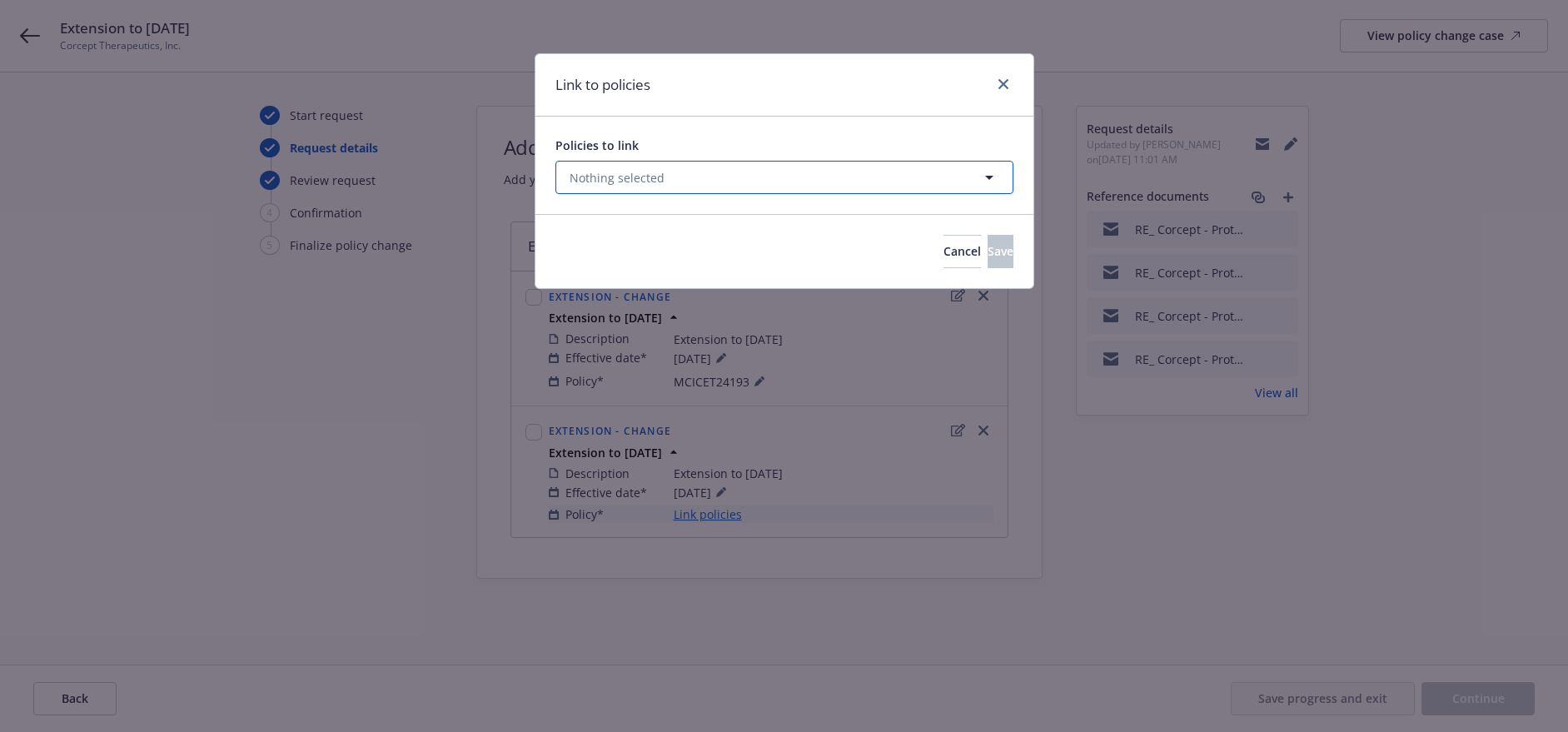
click at [758, 184] on button "Nothing selected" at bounding box center [784, 177] width 458 height 33
select select "ACTIVE"
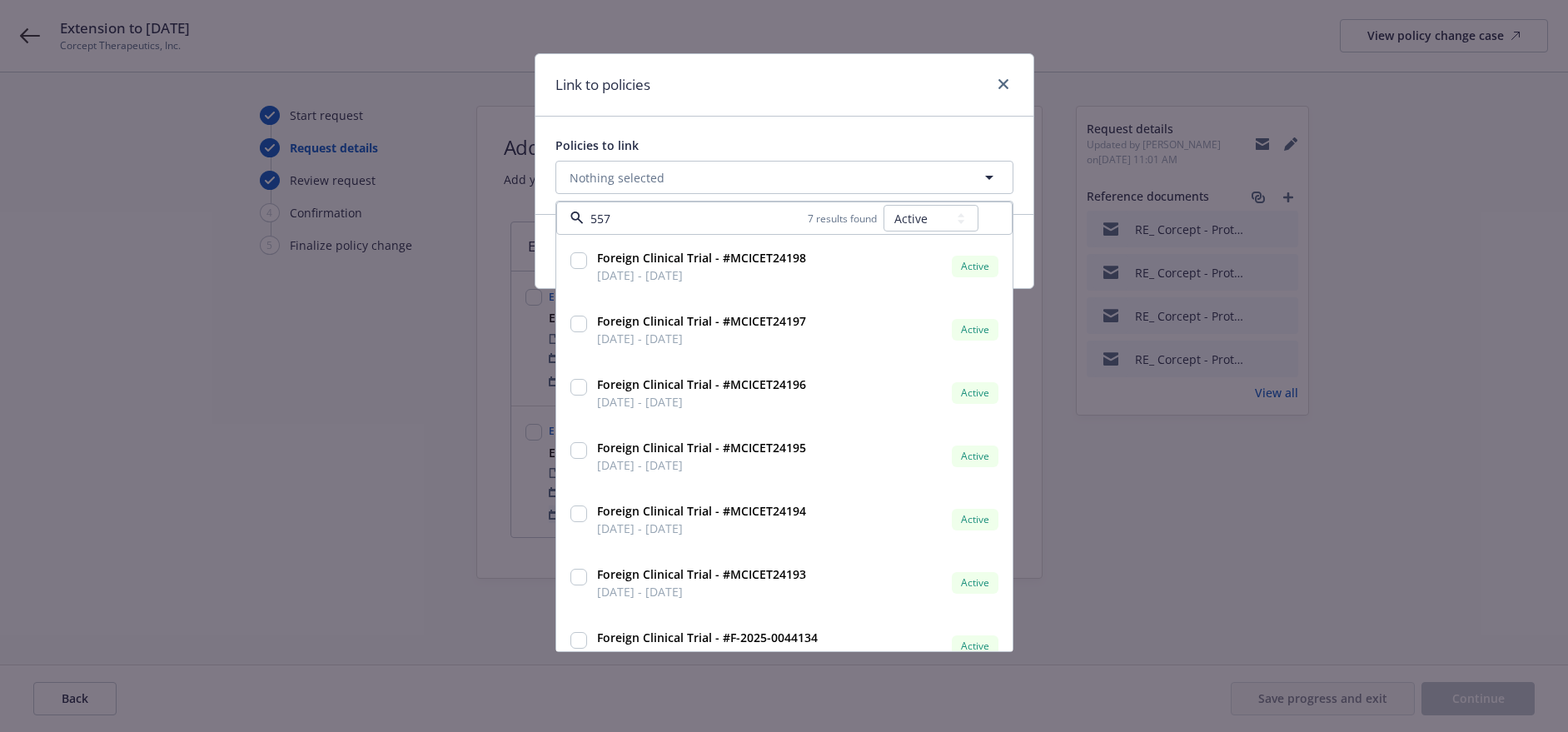
drag, startPoint x: 656, startPoint y: 233, endPoint x: 588, endPoint y: 221, distance: 69.1
click at [588, 221] on div "557 7 results found All Active Upcoming Expired Cancelled" at bounding box center [784, 218] width 457 height 33
drag, startPoint x: 653, startPoint y: 219, endPoint x: 505, endPoint y: 219, distance: 148.0
click at [514, 219] on div "Link to policies Policies to link Nothing selected 557 7 results found All Acti…" at bounding box center [784, 366] width 1568 height 732
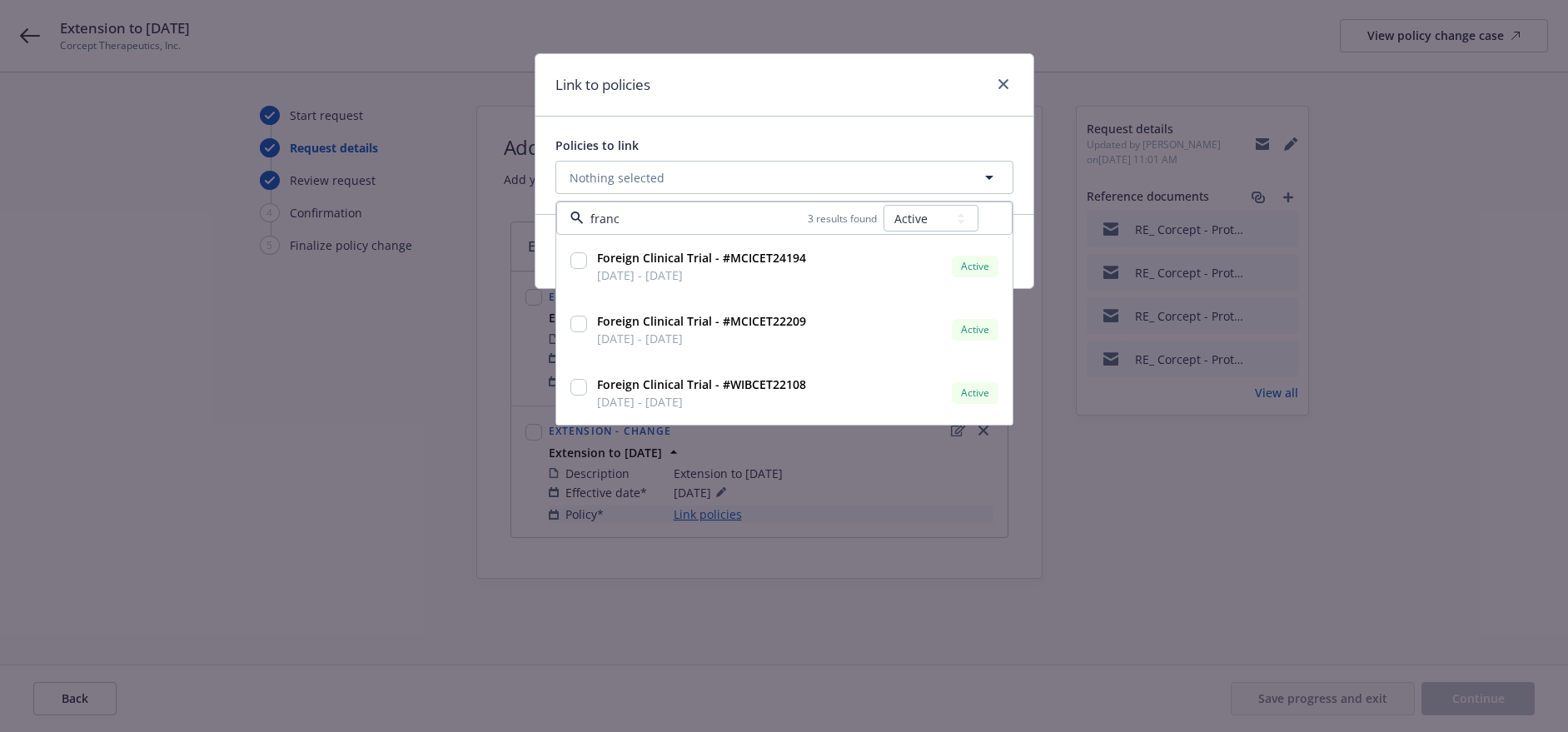
type input "france"
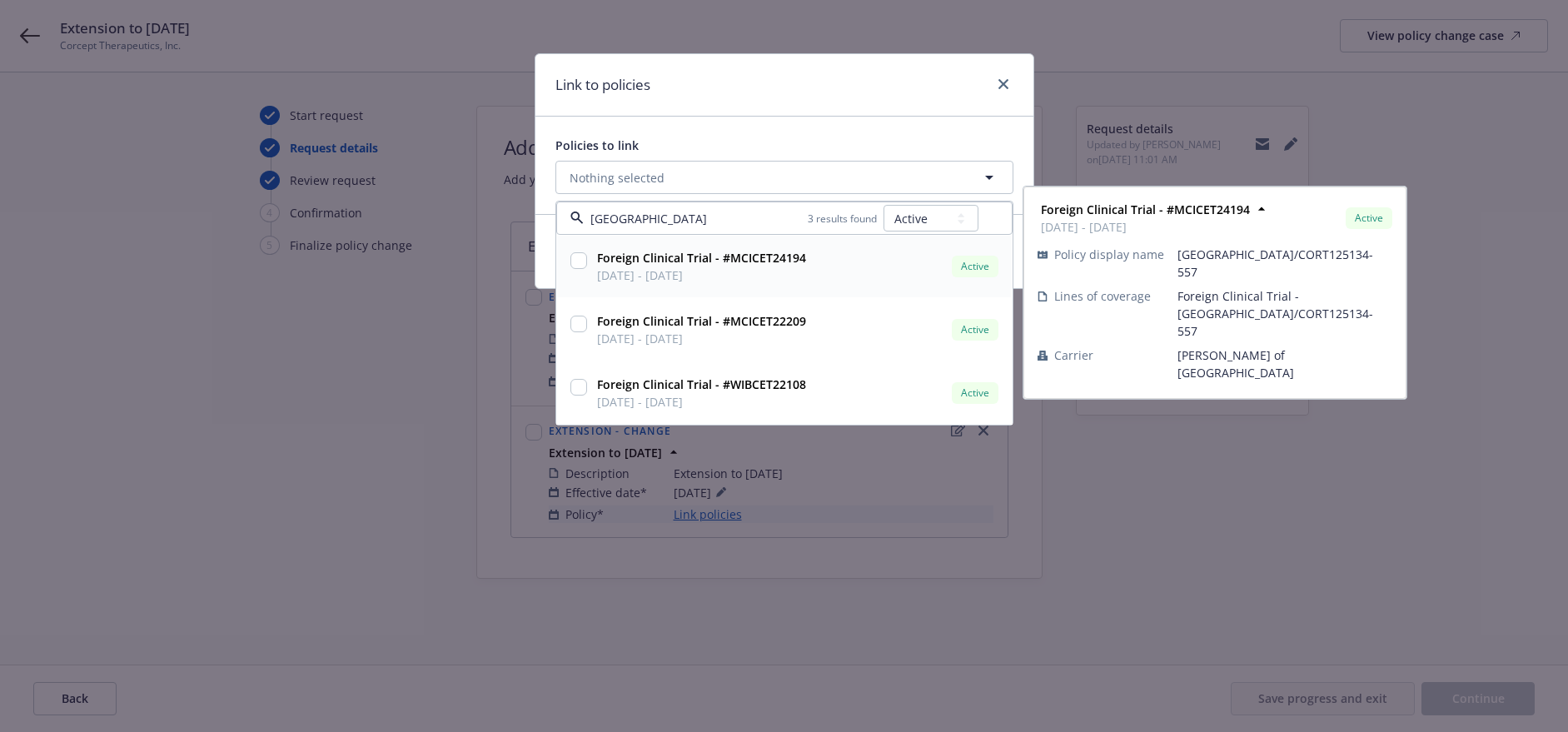
click at [802, 259] on strong "Foreign Clinical Trial - #MCICET24194" at bounding box center [701, 257] width 209 height 15
checkbox input "true"
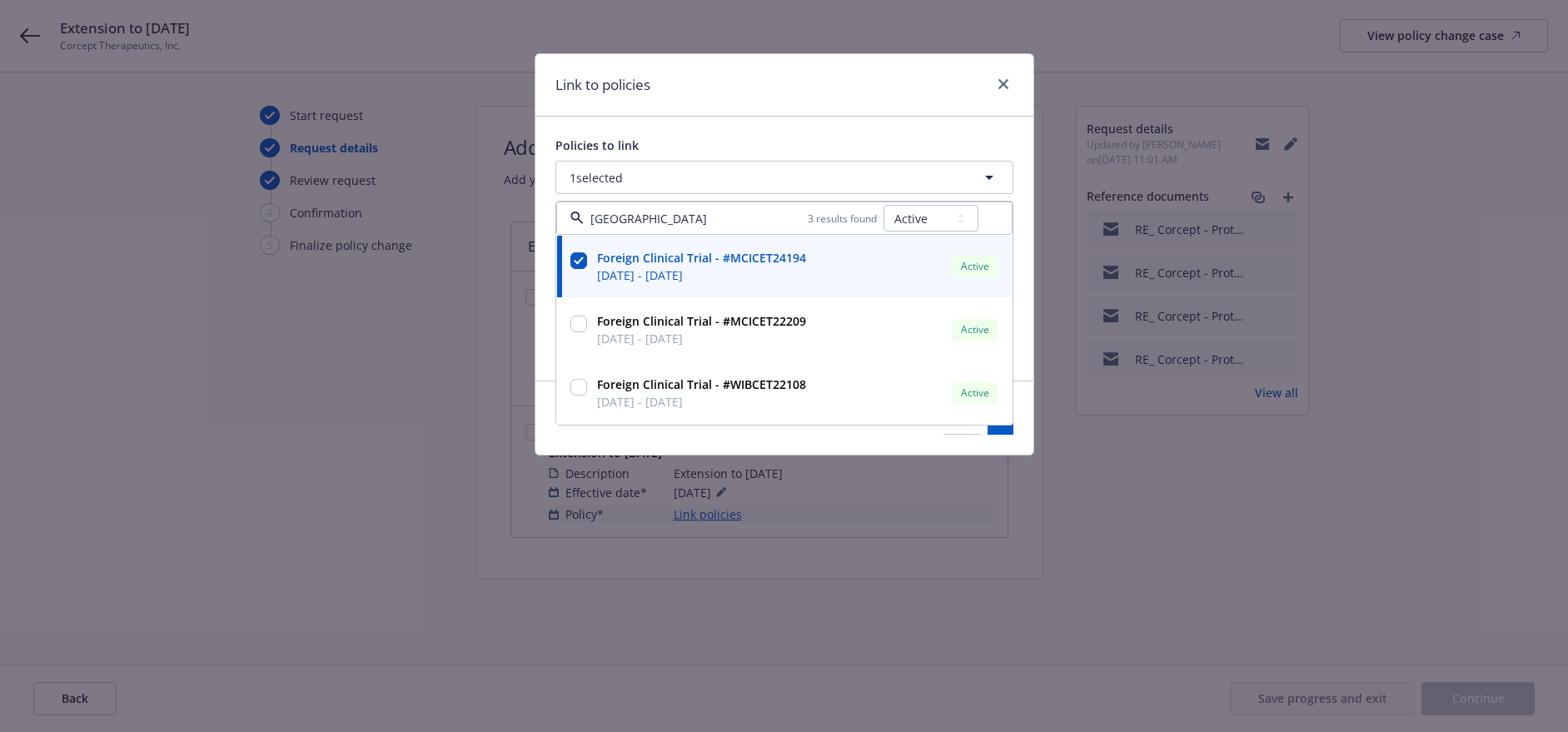
type input "france"
click at [840, 128] on div "Policies to link 1 selected france 3 results found All Active Upcoming Expired …" at bounding box center [784, 249] width 498 height 264
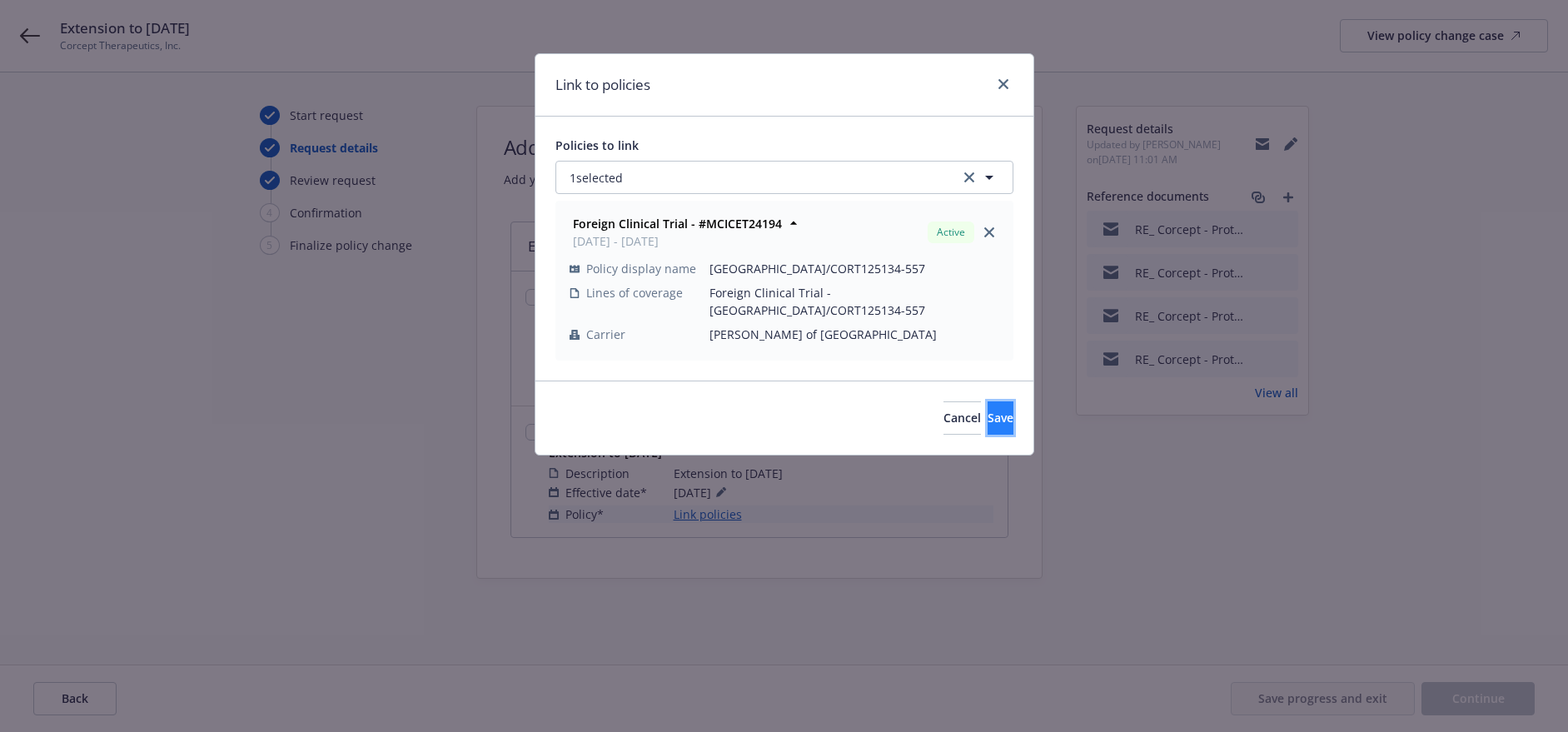
click at [995, 401] on button "Save" at bounding box center [1000, 418] width 26 height 33
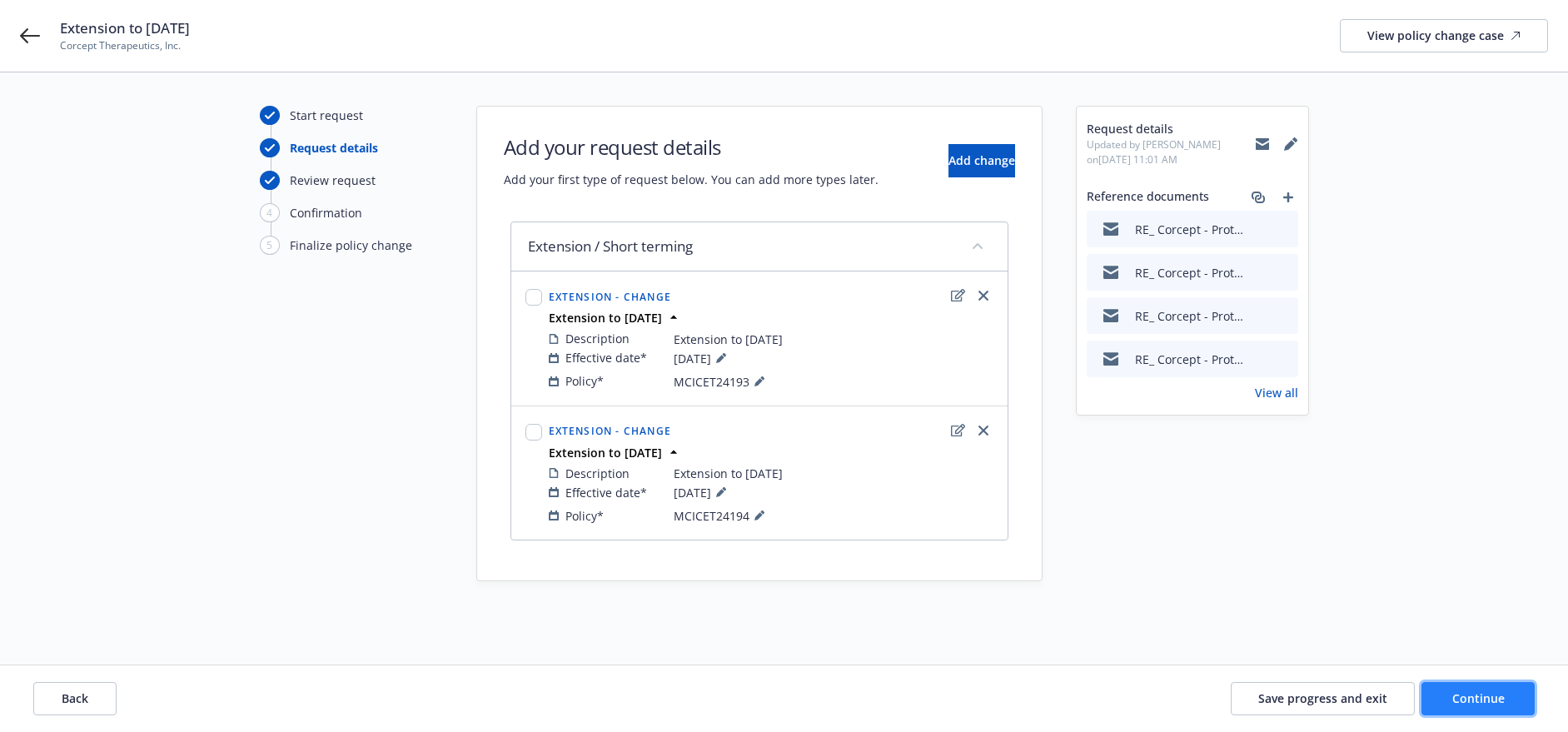
click at [1447, 696] on button "Continue" at bounding box center [1478, 698] width 113 height 33
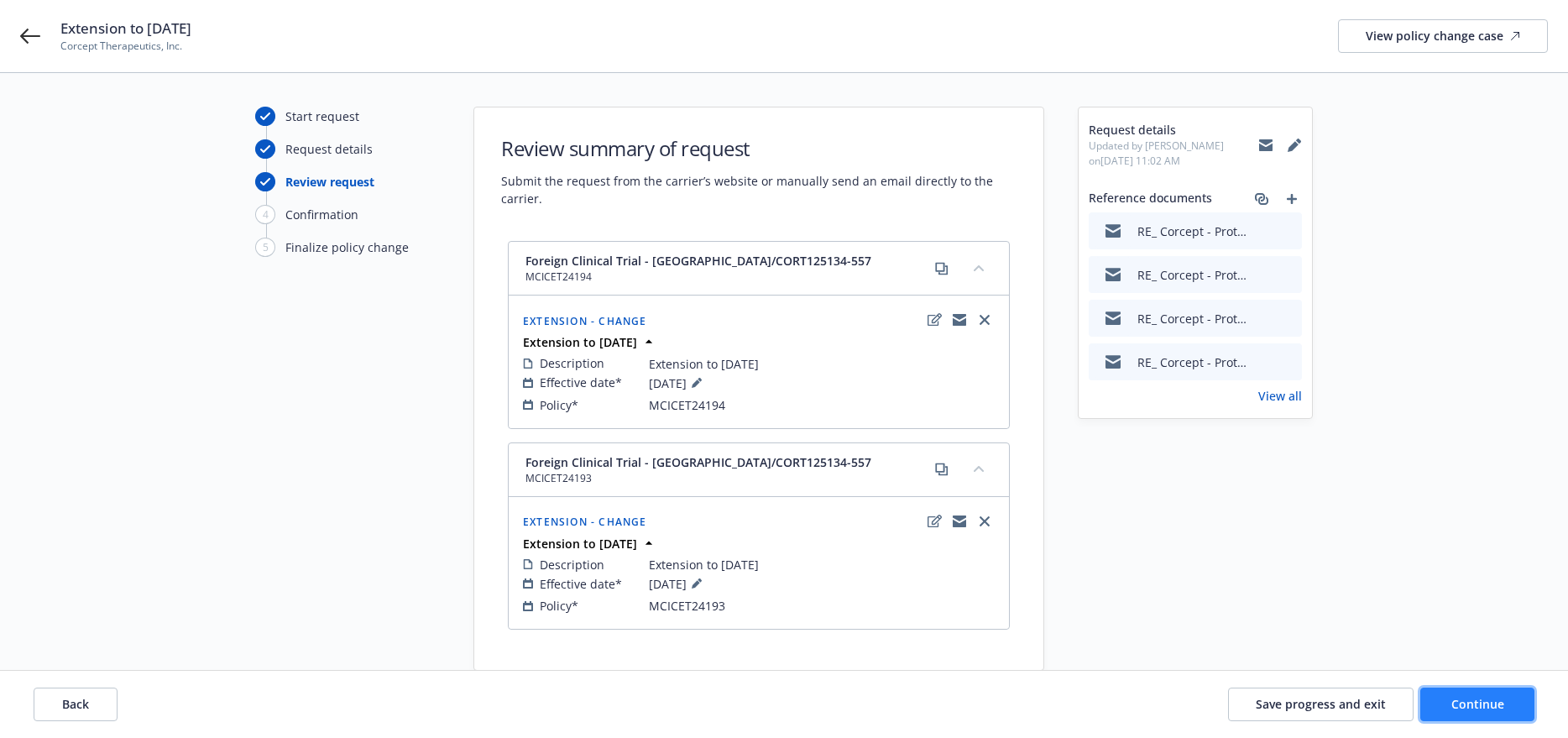
click at [1464, 698] on span "Continue" at bounding box center [1478, 702] width 53 height 15
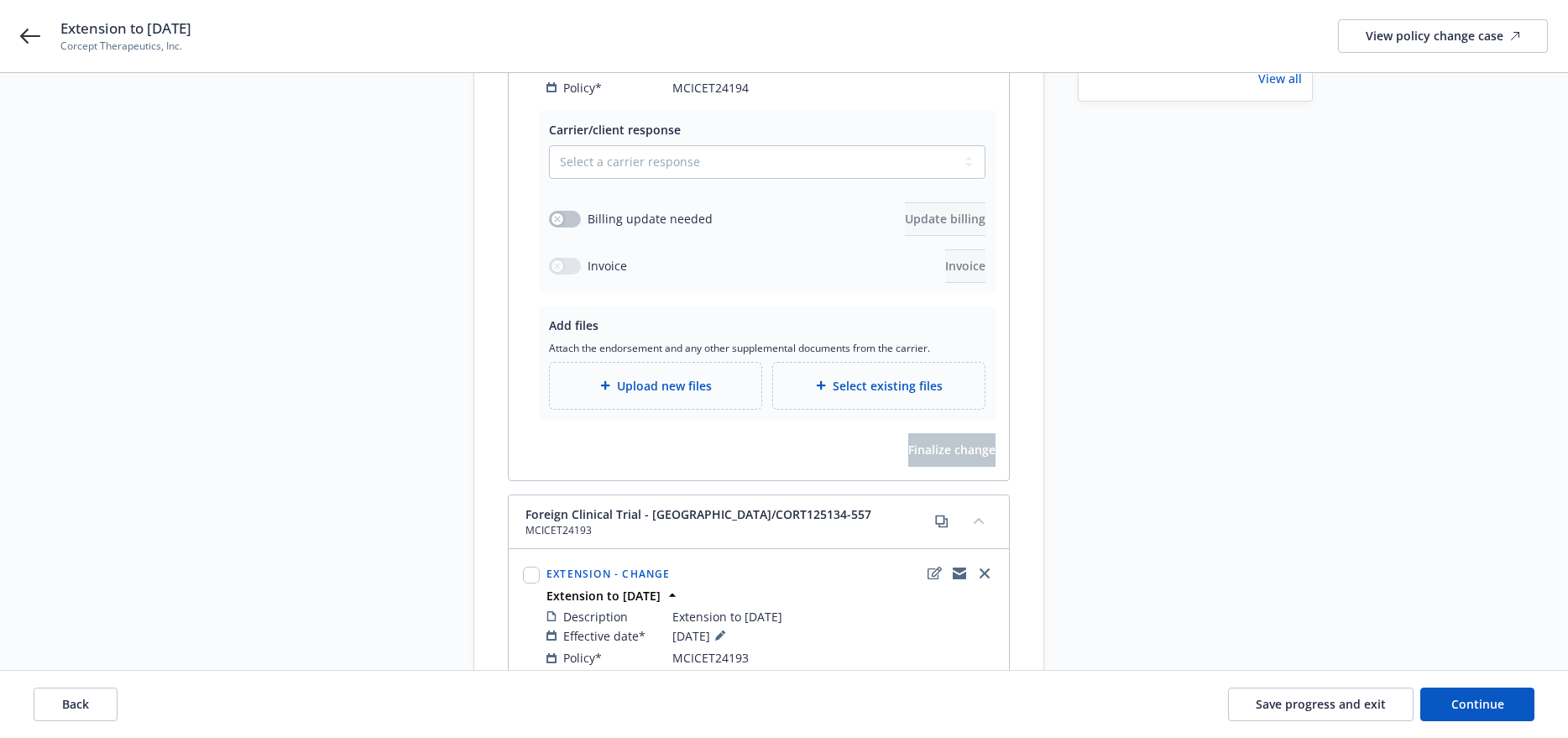
scroll to position [312, 0]
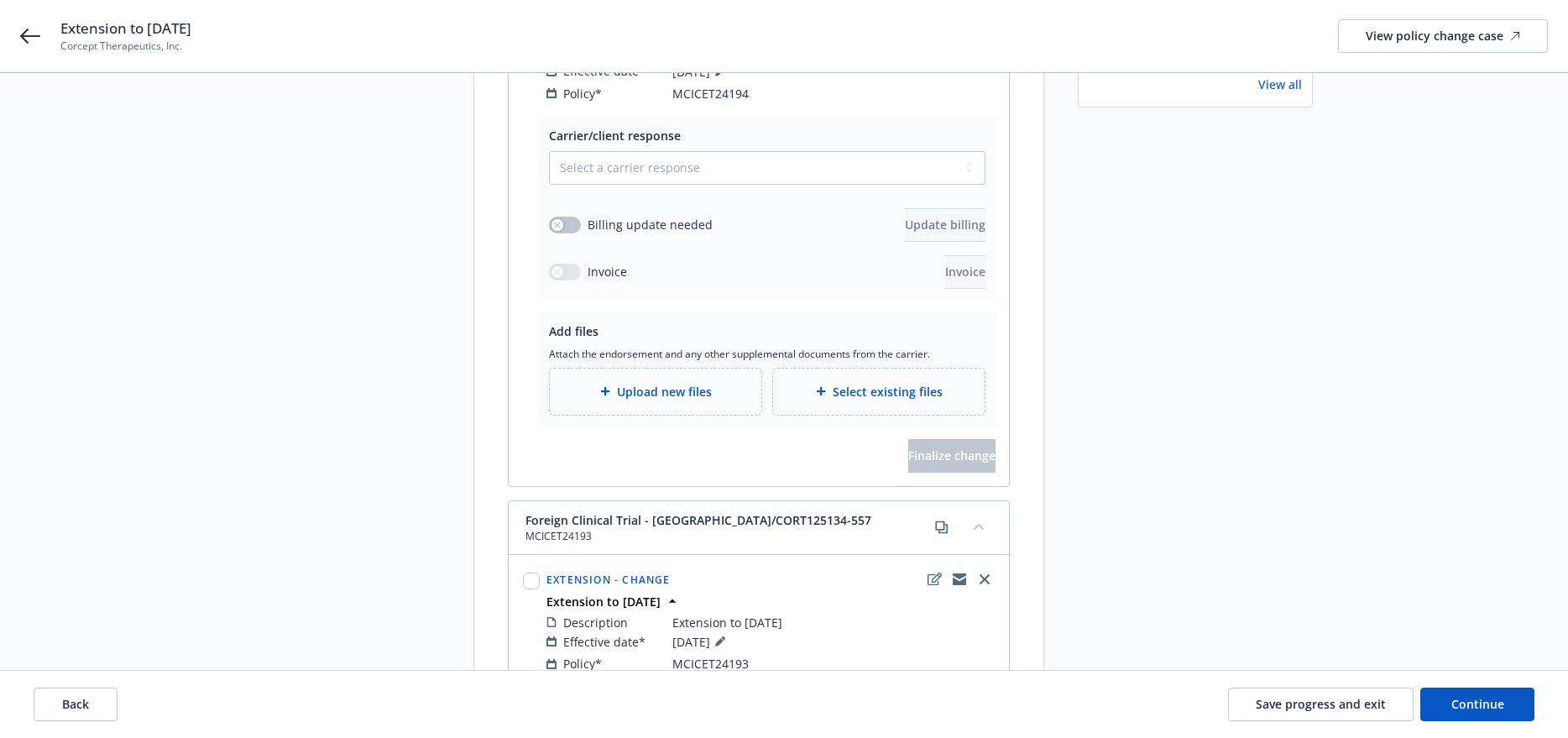
click at [687, 383] on span "Upload new files" at bounding box center [665, 391] width 95 height 17
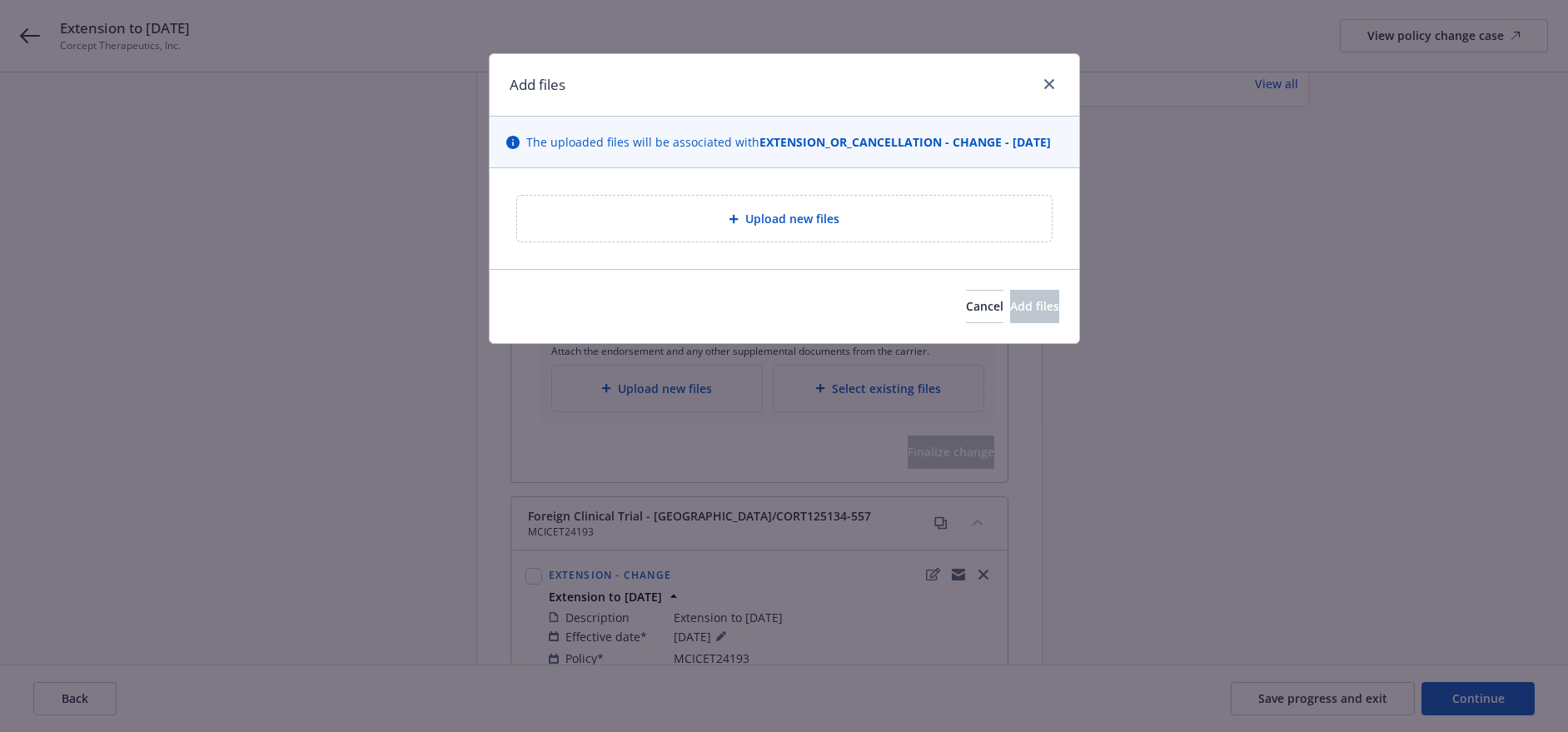
type textarea "x"
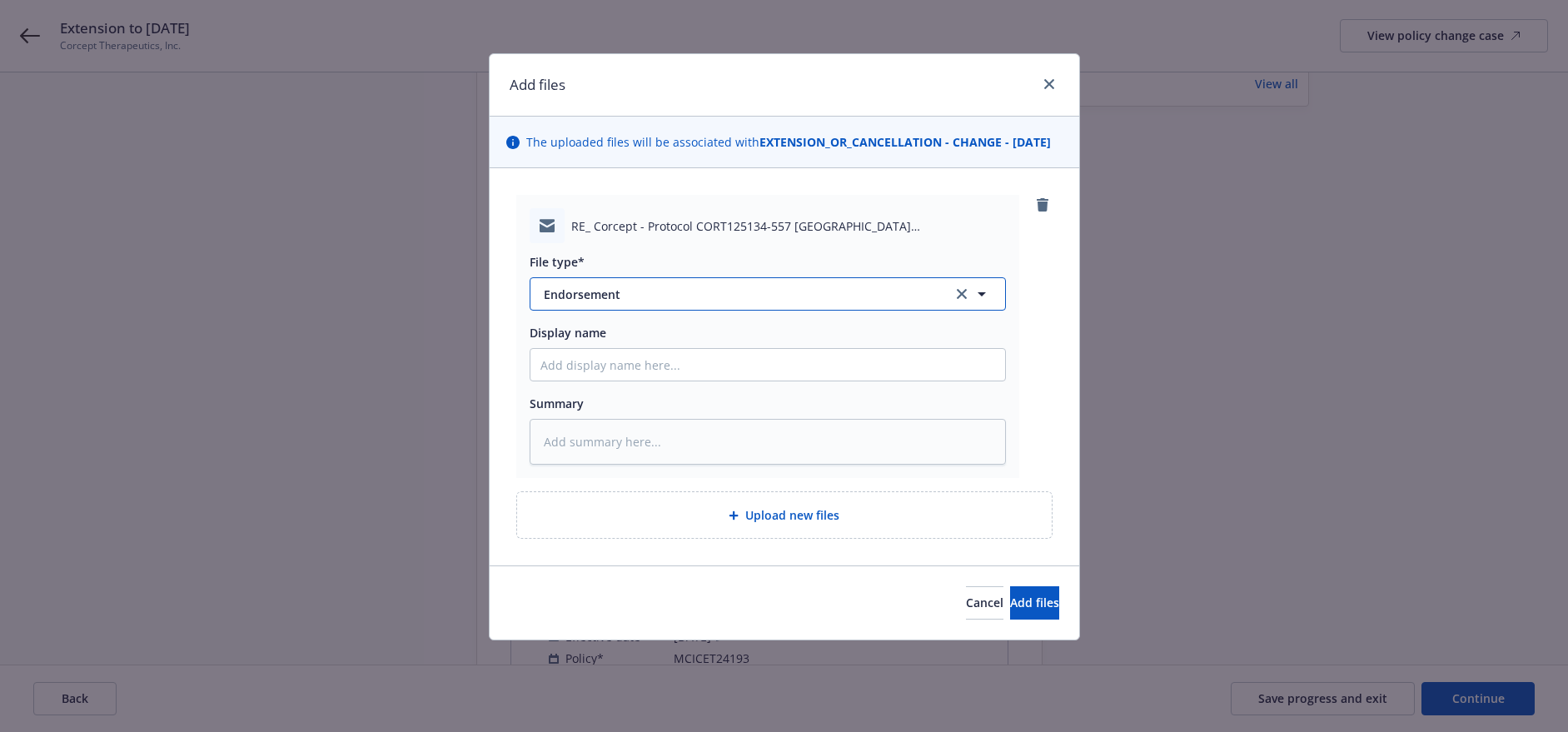
click at [690, 303] on span "Endorsement" at bounding box center [736, 294] width 385 height 17
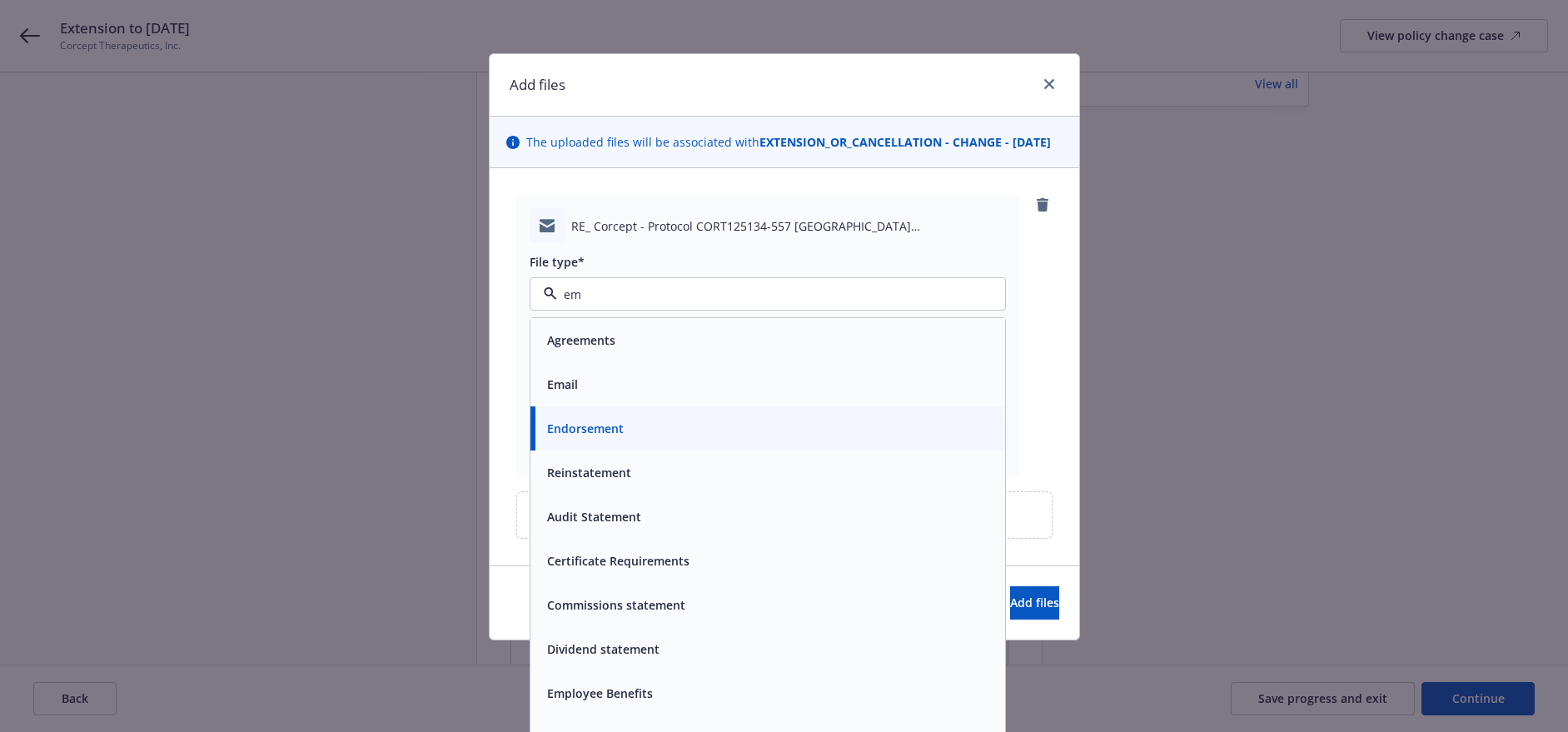
type input "ema"
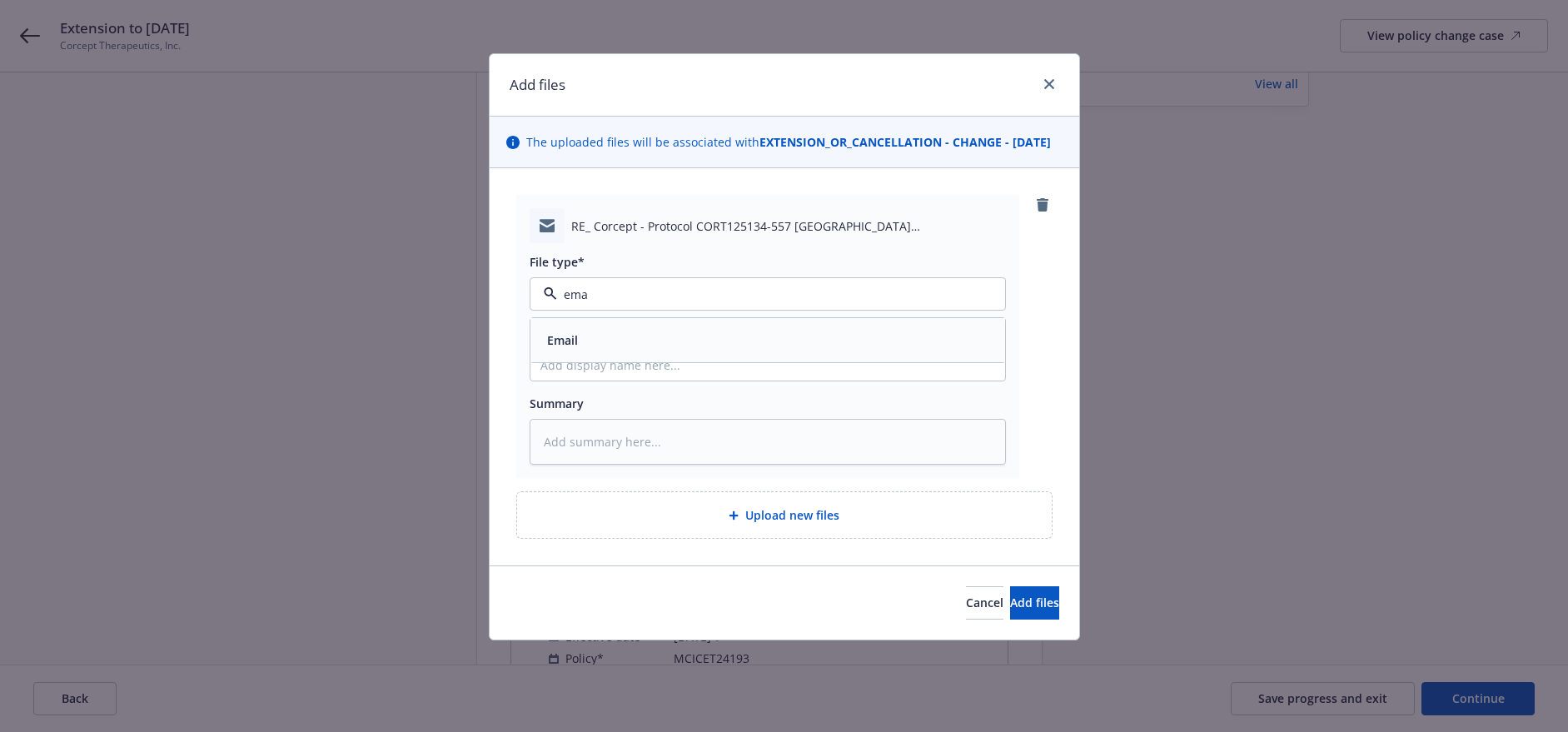
click at [663, 352] on div "Email" at bounding box center [768, 340] width 455 height 24
click at [1019, 610] on span "Add files" at bounding box center [1034, 602] width 49 height 15
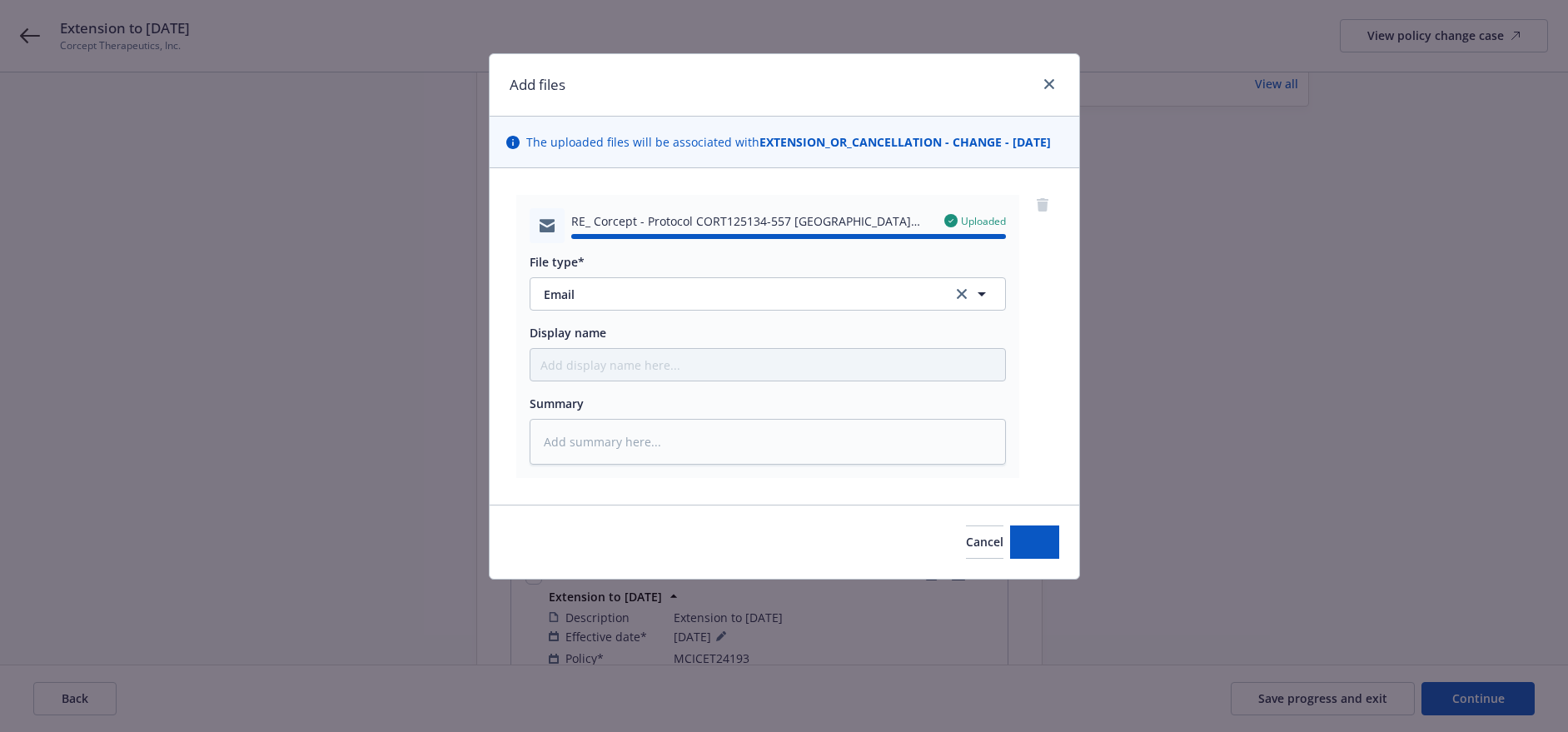
type textarea "x"
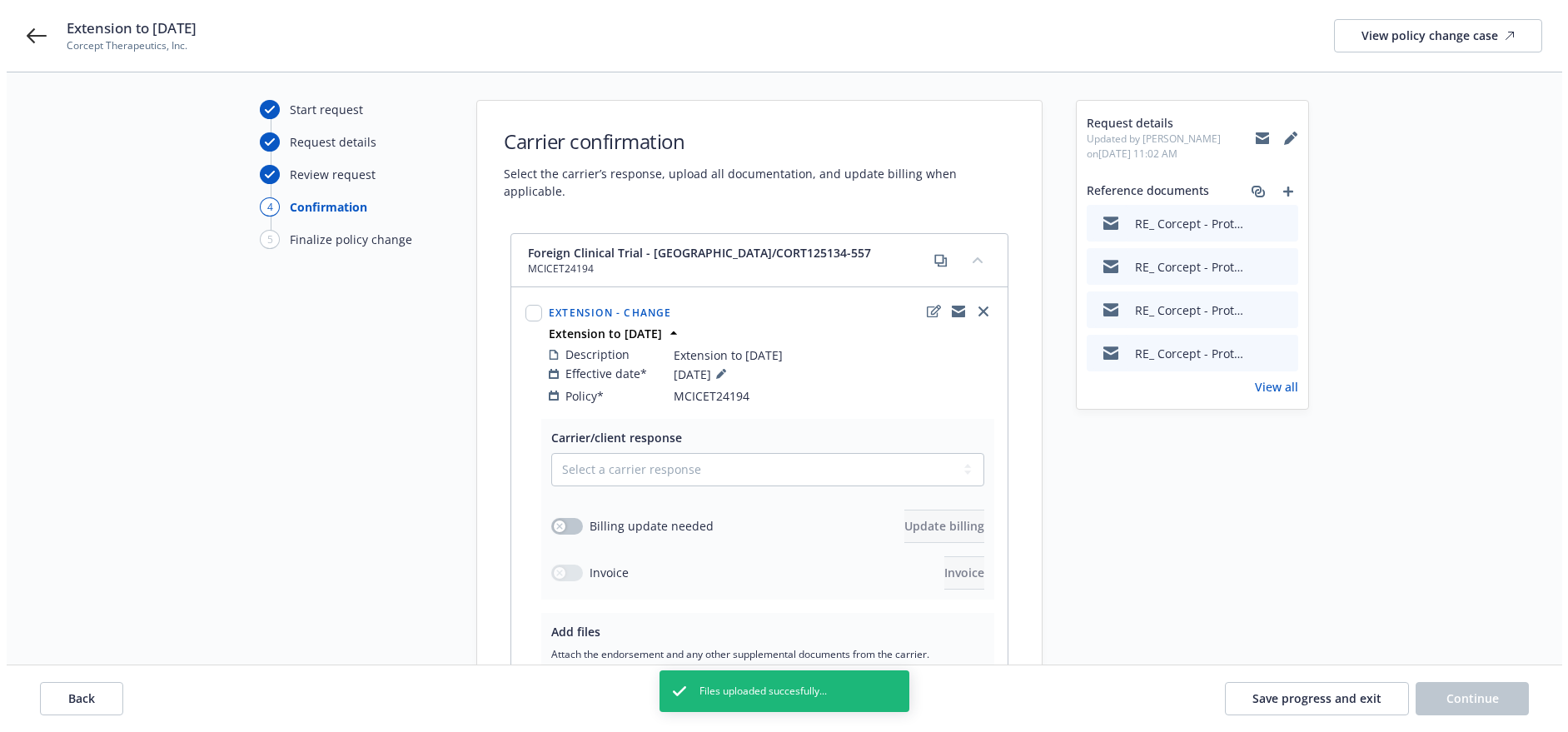
scroll to position [0, 0]
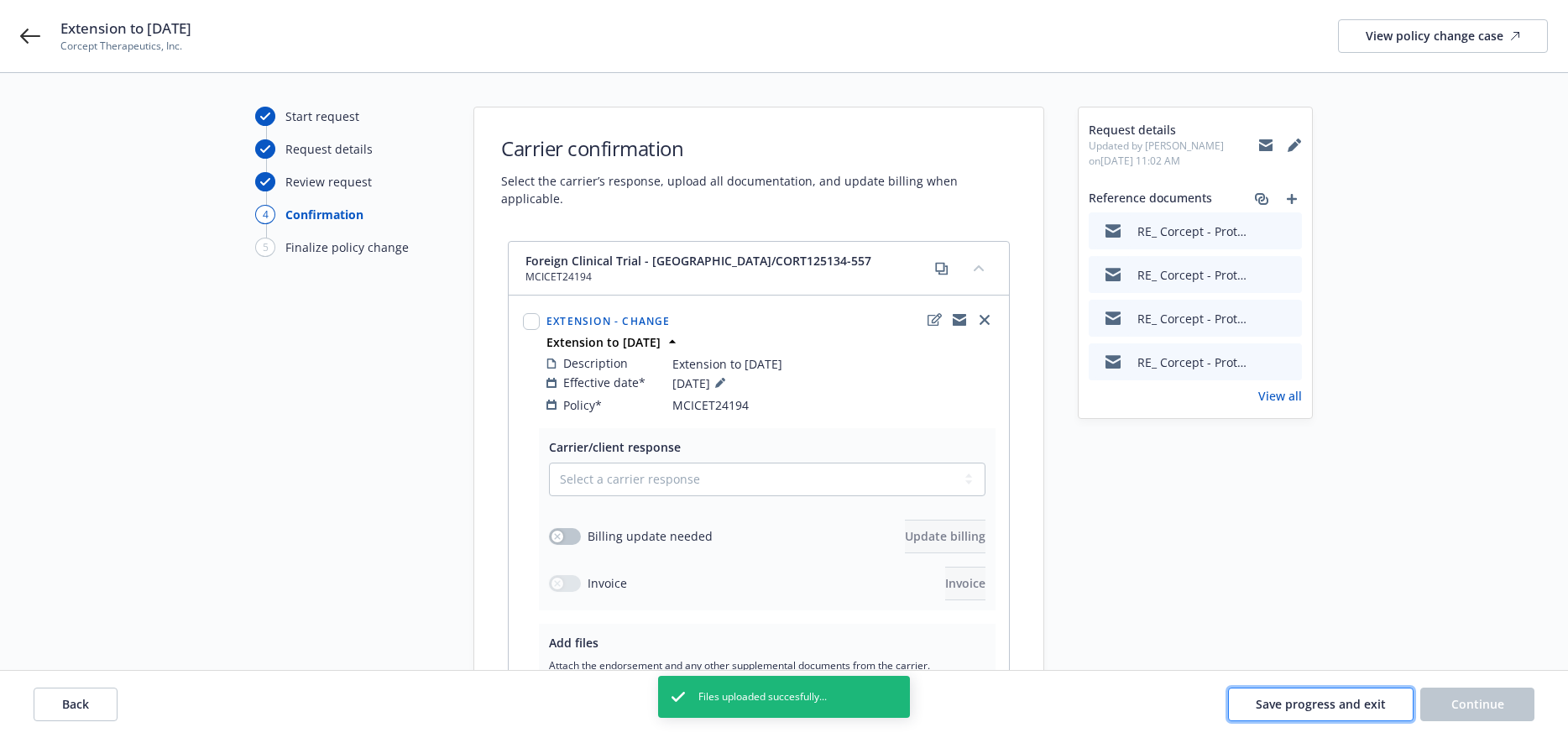
click at [1293, 705] on span "Save progress and exit" at bounding box center [1321, 702] width 130 height 15
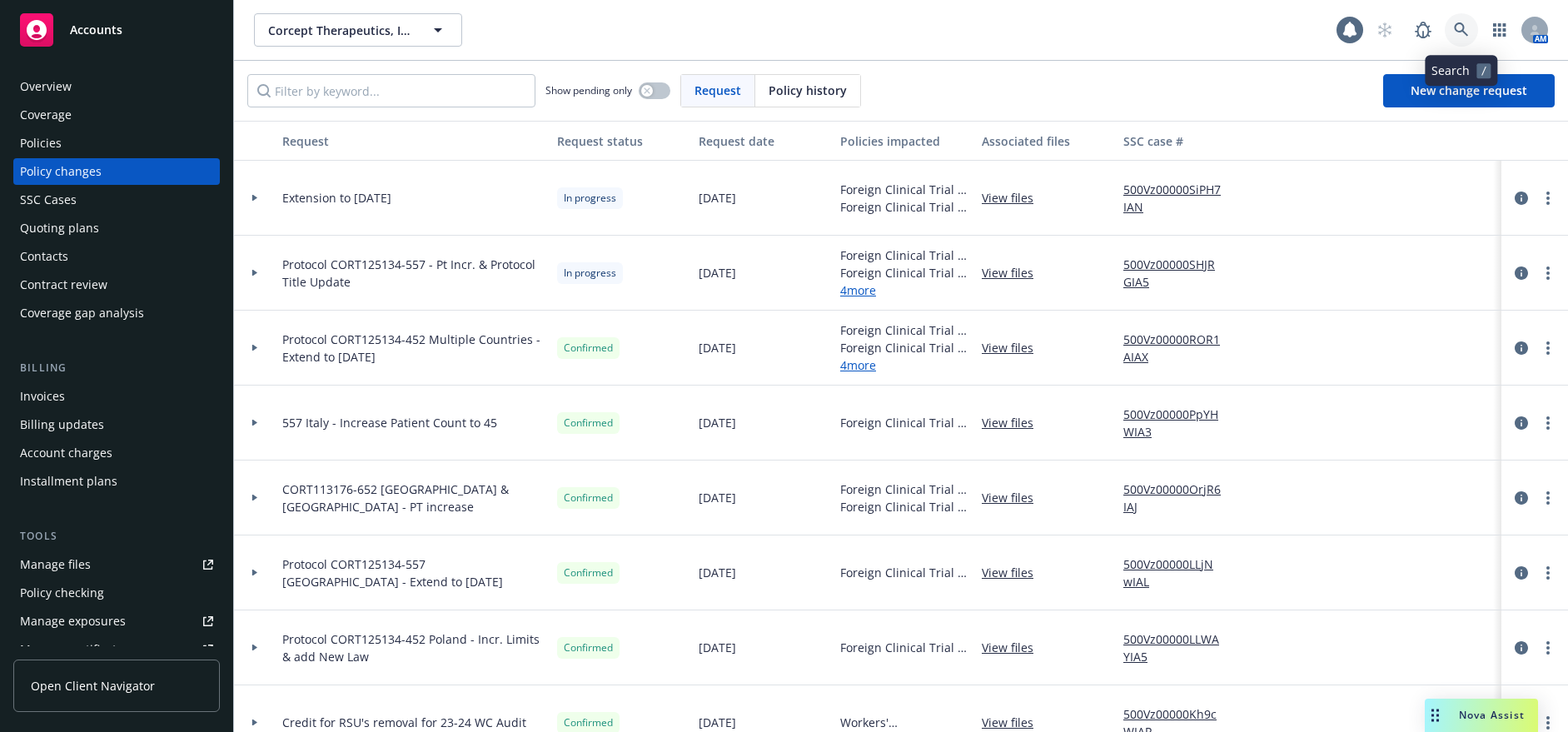
click at [1459, 36] on icon at bounding box center [1461, 30] width 15 height 15
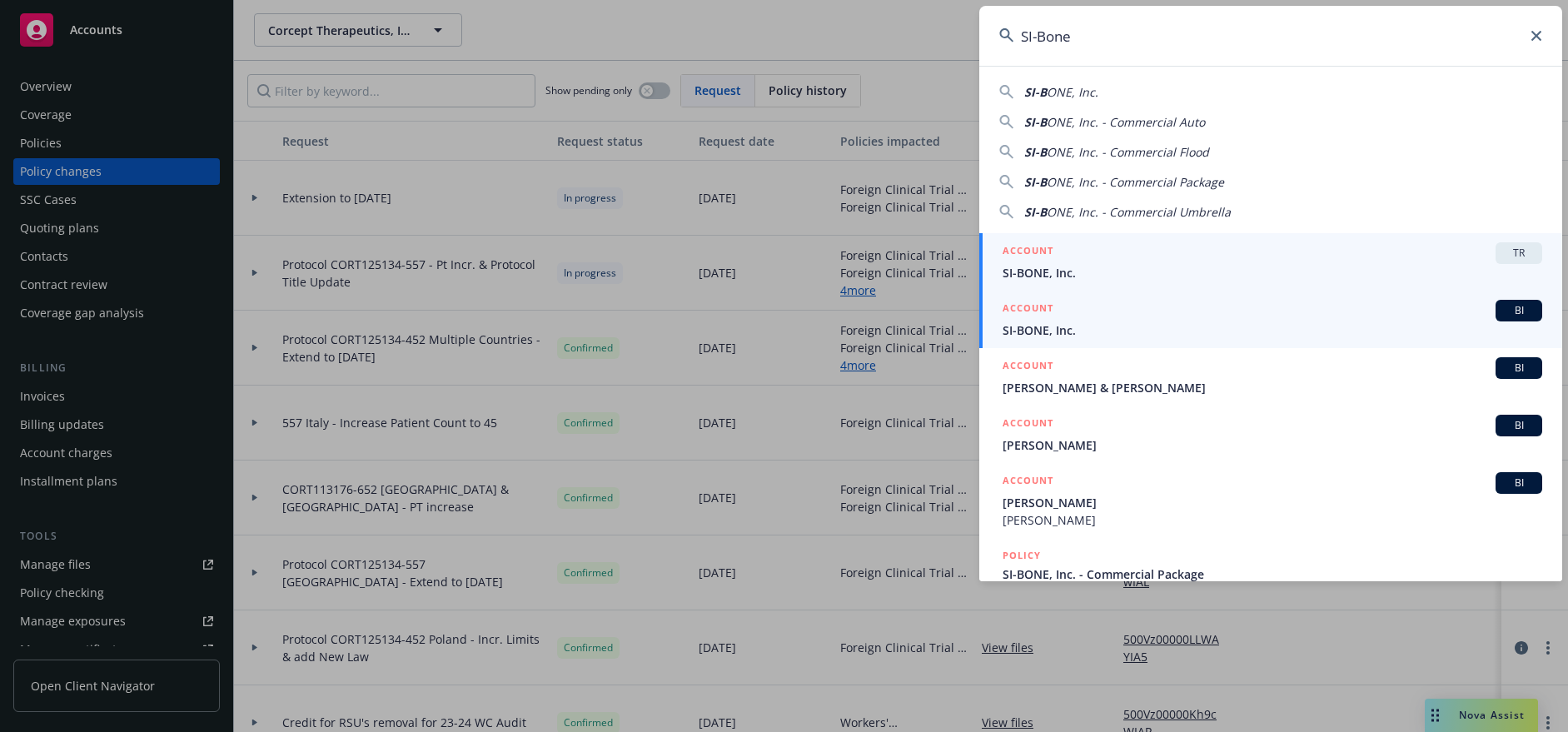
type input "SI-Bone"
click at [1108, 325] on span "SI-BONE, Inc." at bounding box center [1272, 329] width 540 height 17
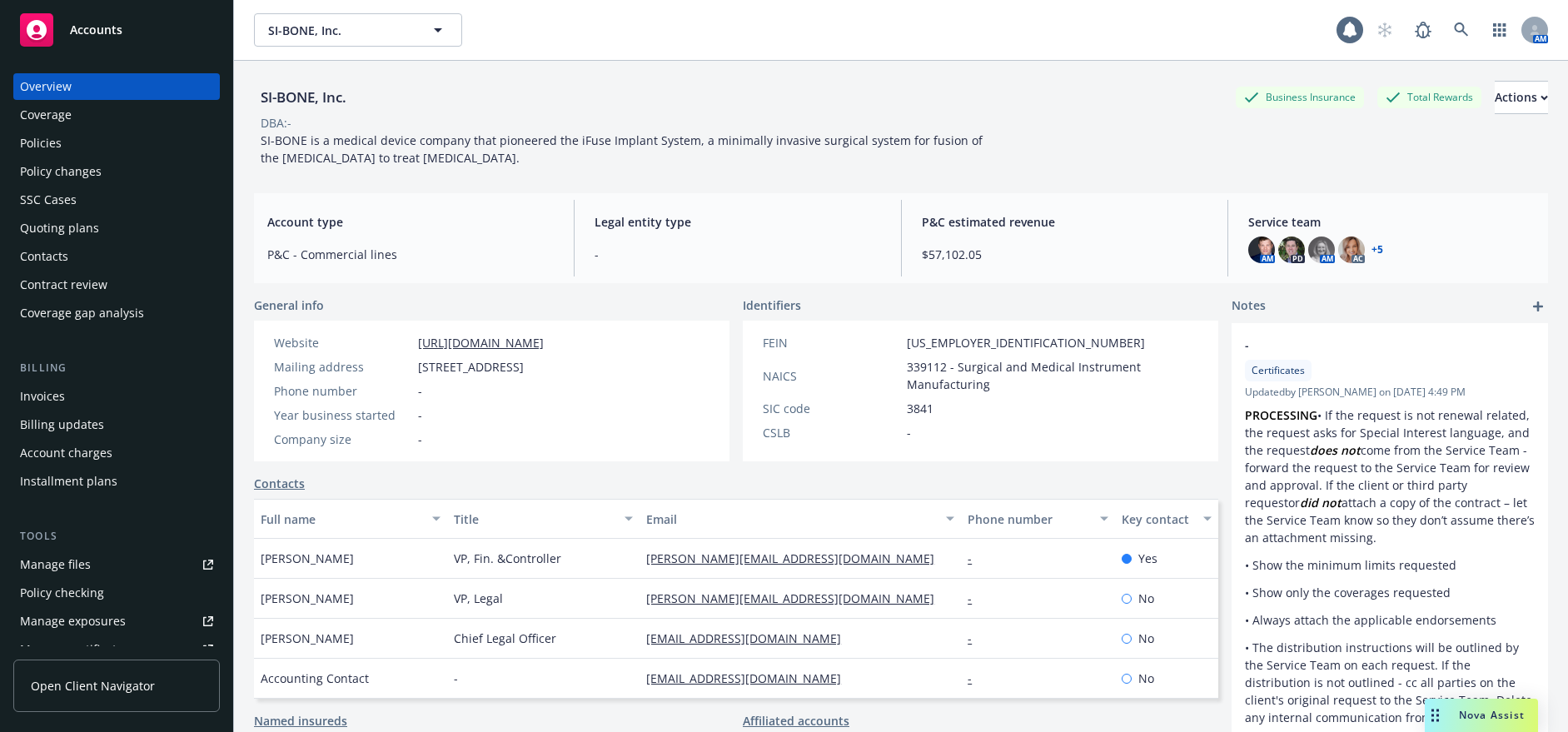
click at [110, 140] on div "Policies" at bounding box center [117, 143] width 194 height 26
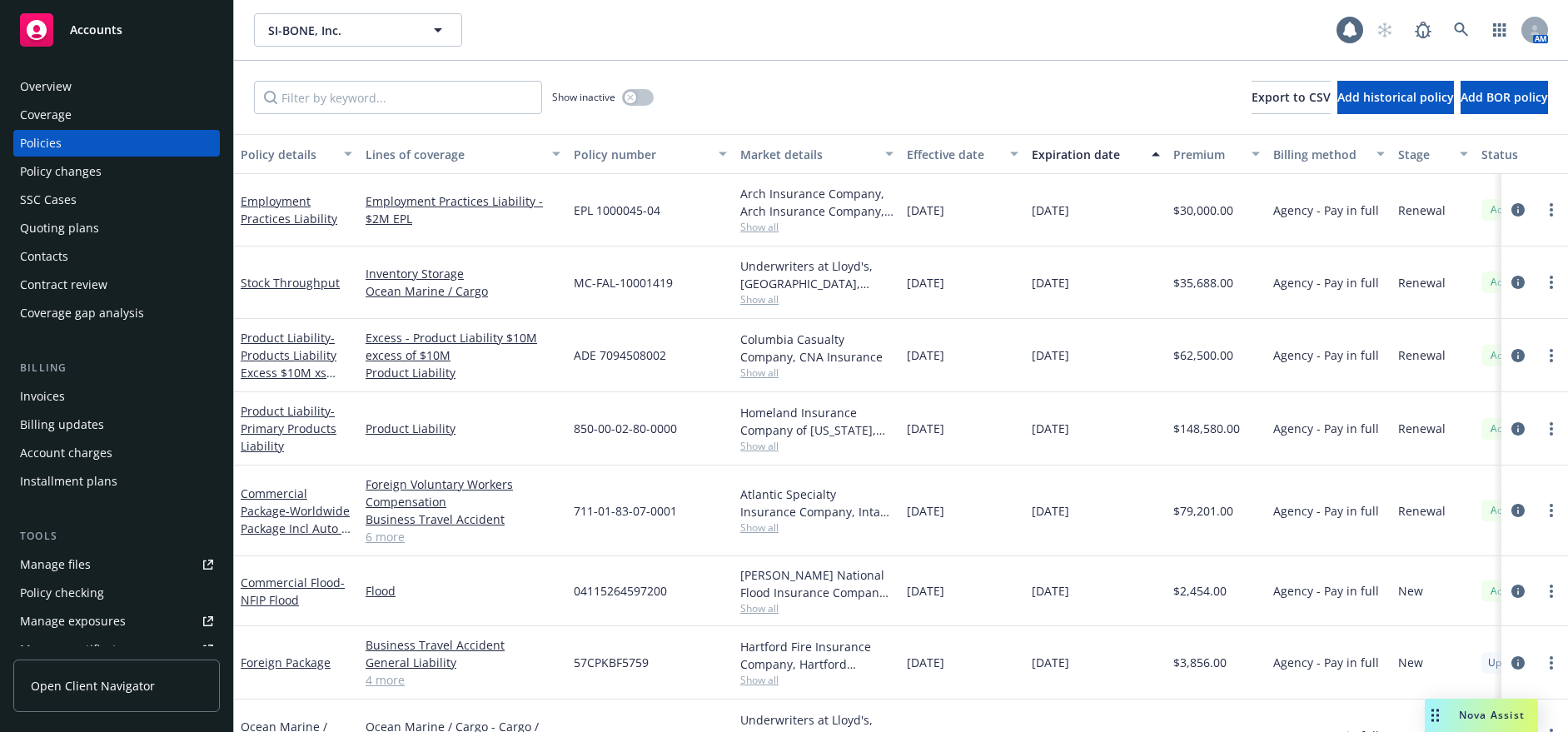
click at [83, 565] on div "Manage files" at bounding box center [55, 564] width 71 height 26
click at [1459, 31] on icon at bounding box center [1461, 30] width 14 height 14
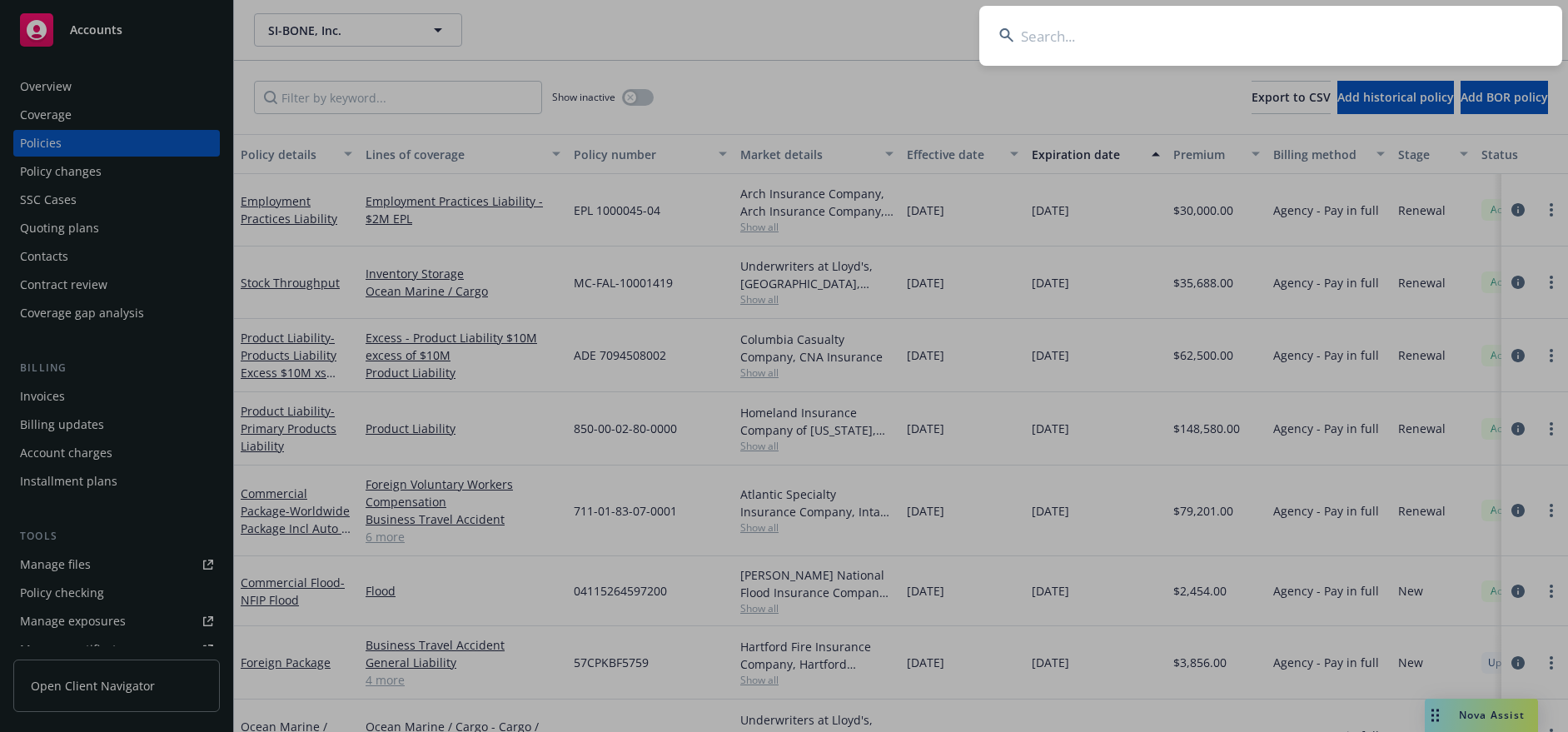
click at [1459, 30] on input at bounding box center [1270, 35] width 583 height 60
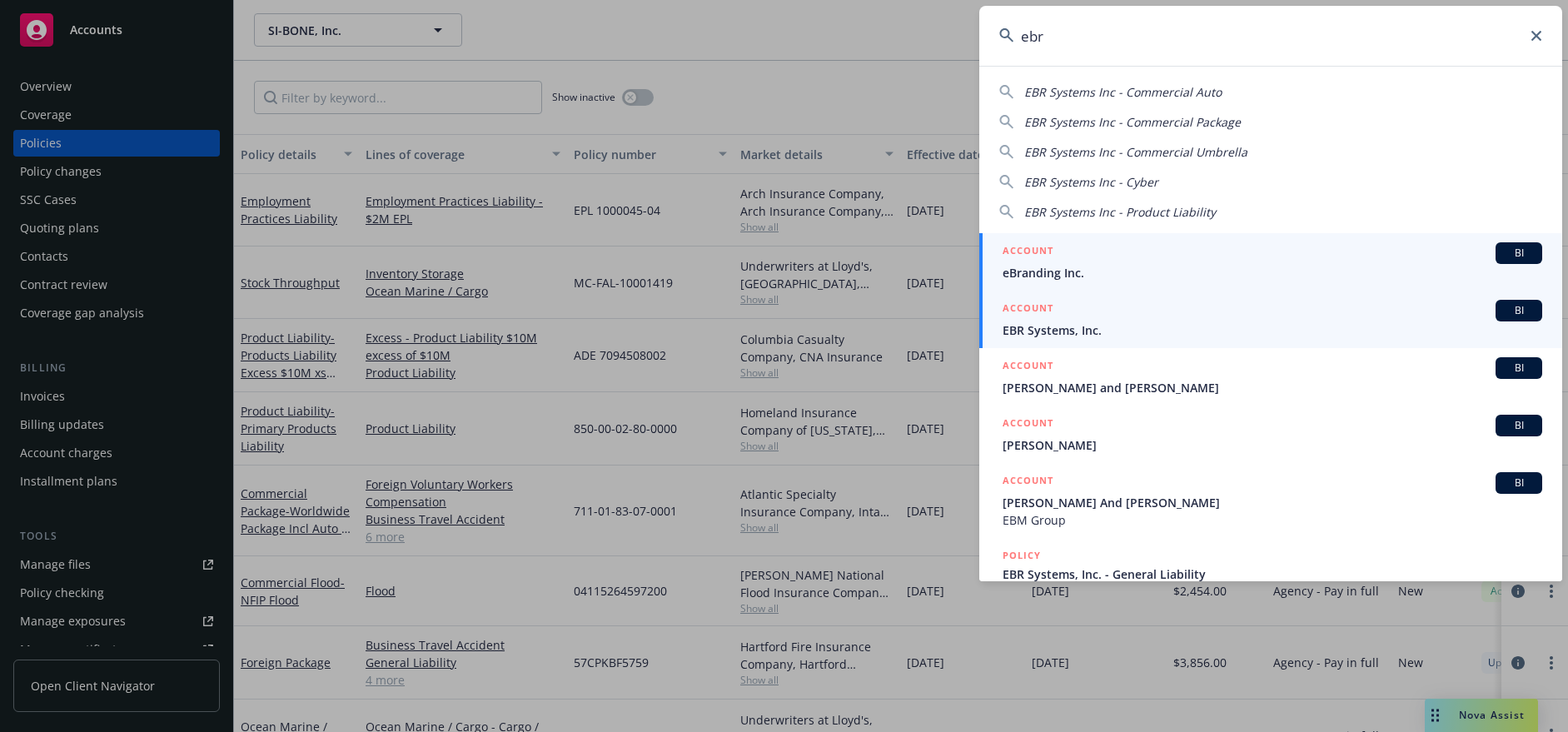
type input "ebr"
click at [1089, 314] on div "ACCOUNT BI" at bounding box center [1272, 311] width 540 height 22
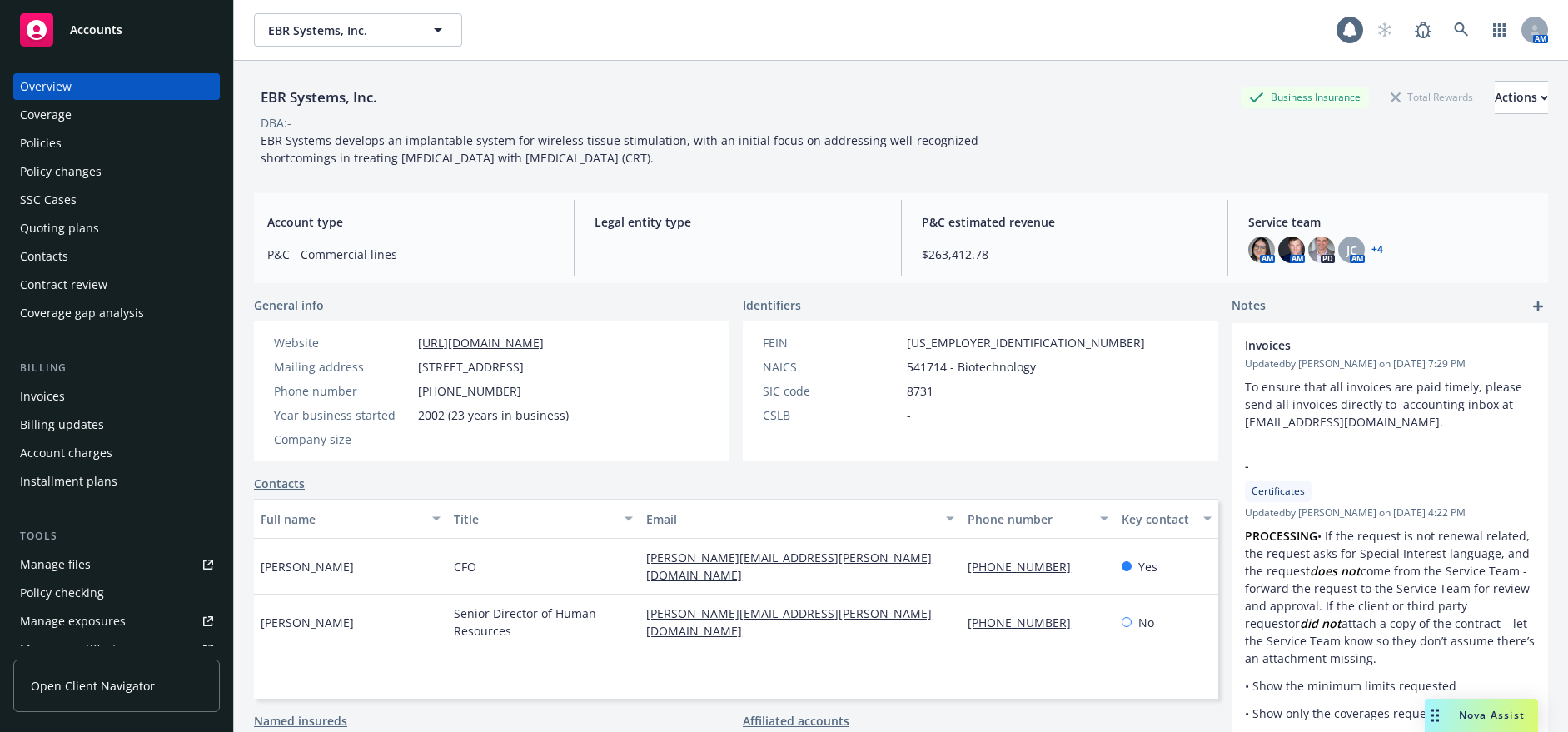
click at [70, 142] on div "Policies" at bounding box center [117, 143] width 194 height 26
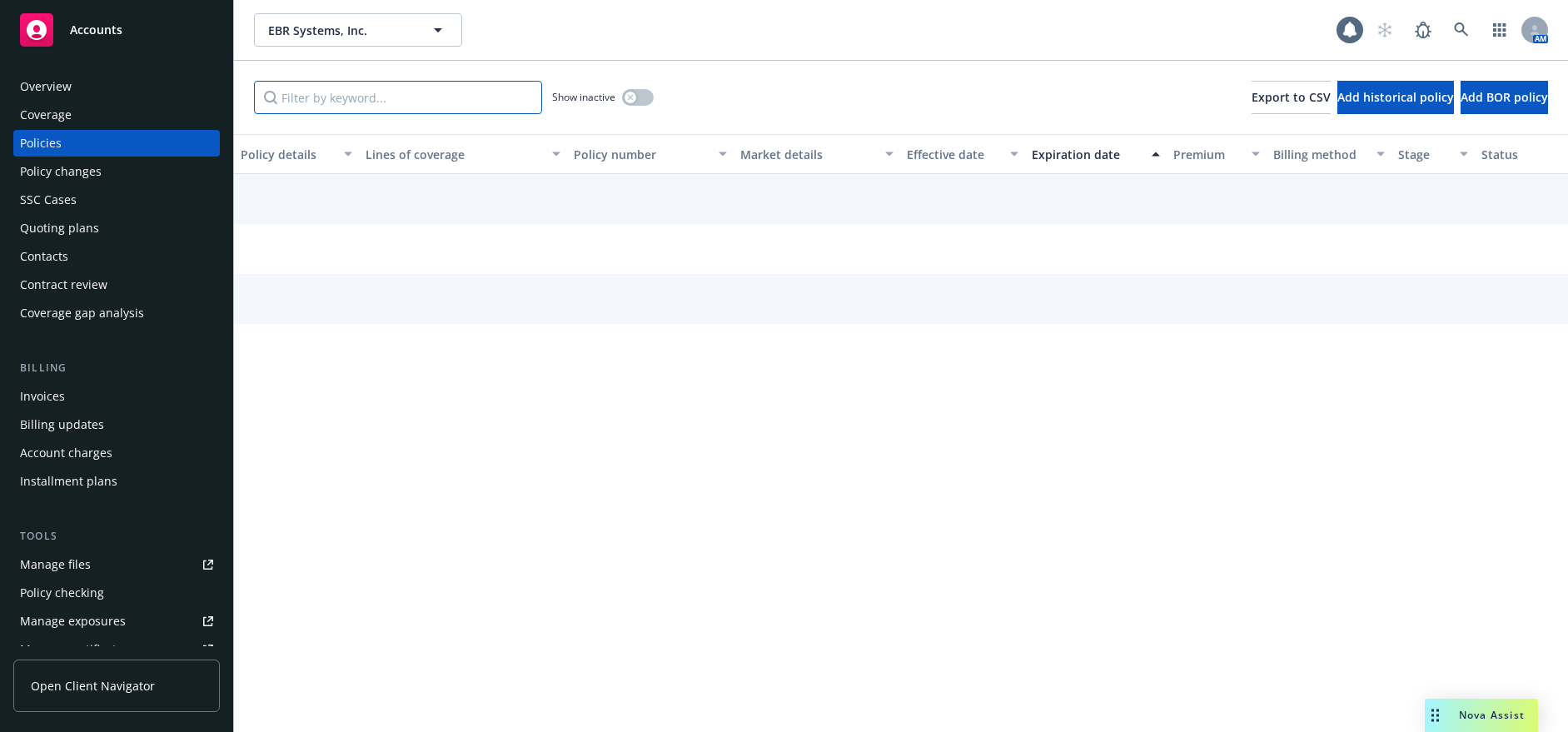
click at [311, 91] on input "Filter by keyword..." at bounding box center [398, 97] width 288 height 33
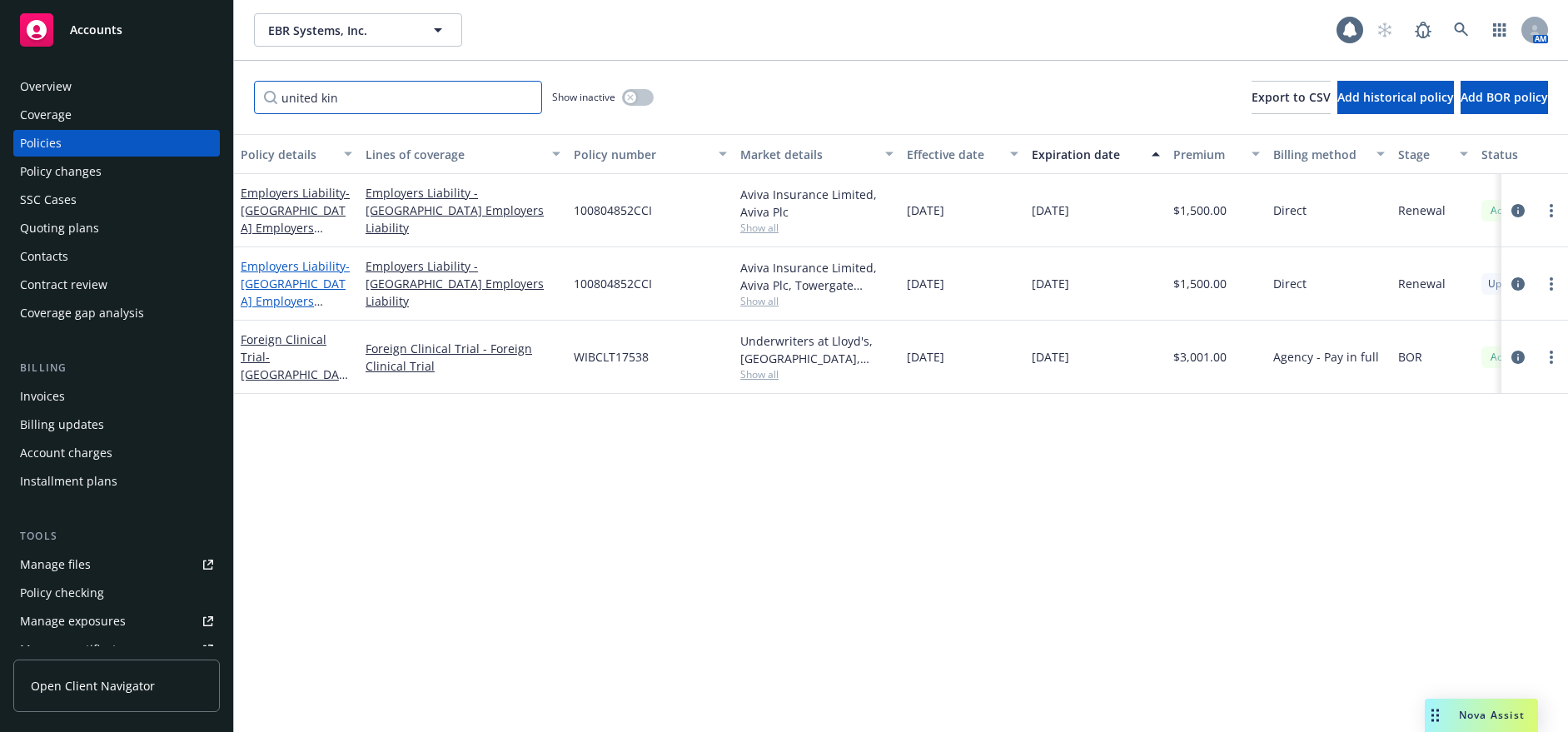
type input "united kin"
click at [263, 288] on span "- United Kingdom Employers Liability" at bounding box center [295, 292] width 109 height 69
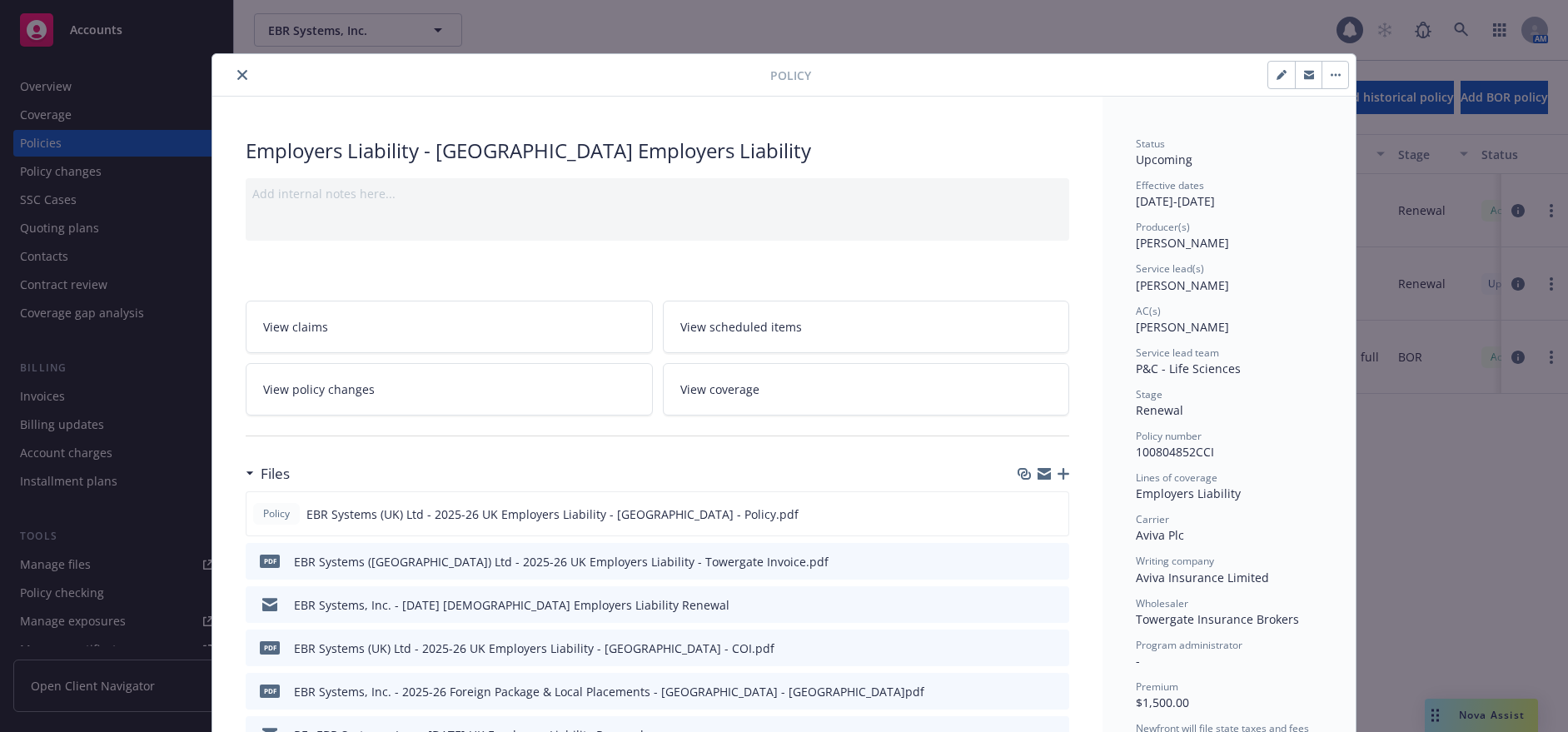
click at [237, 72] on icon "close" at bounding box center [241, 74] width 10 height 10
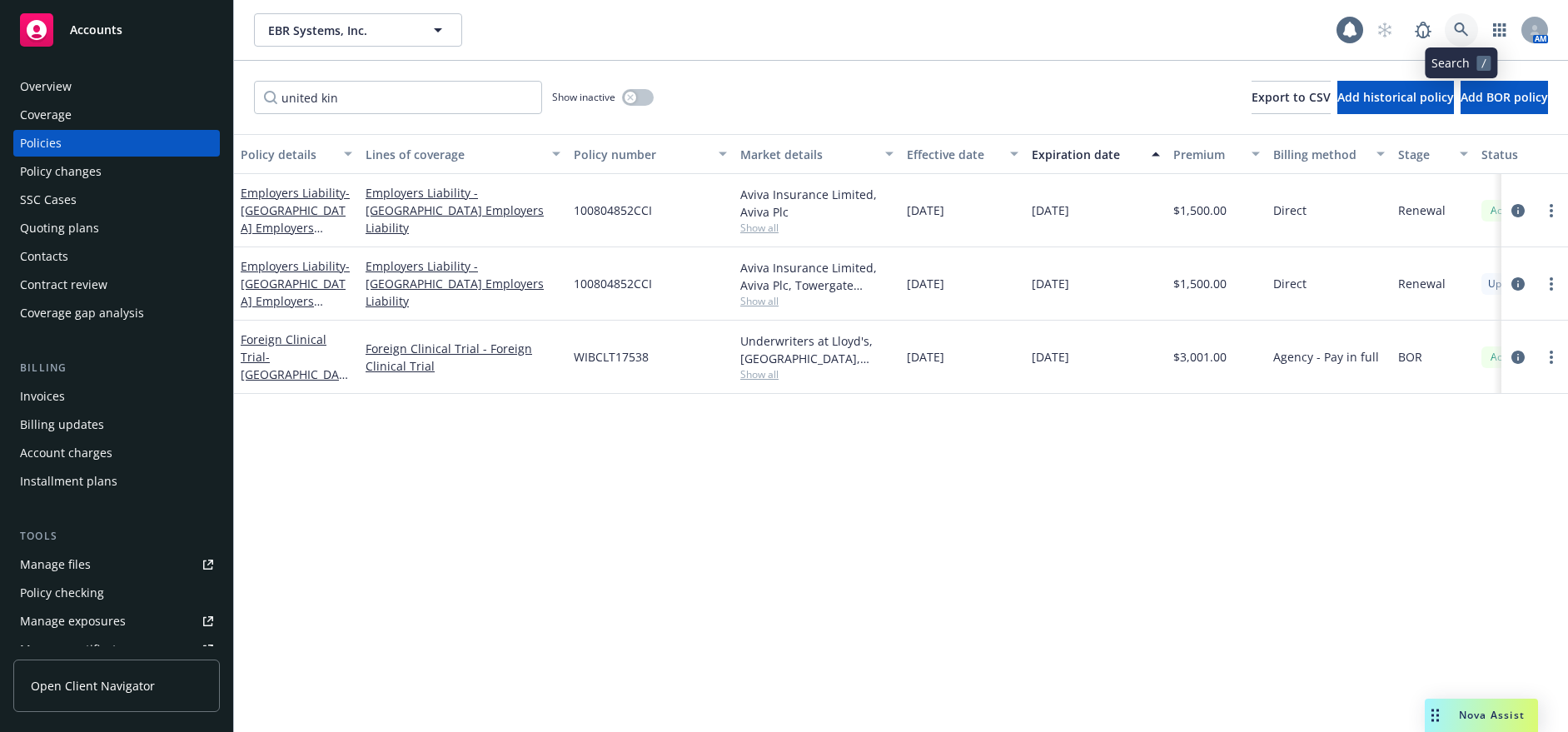
click at [1460, 31] on icon at bounding box center [1461, 30] width 14 height 14
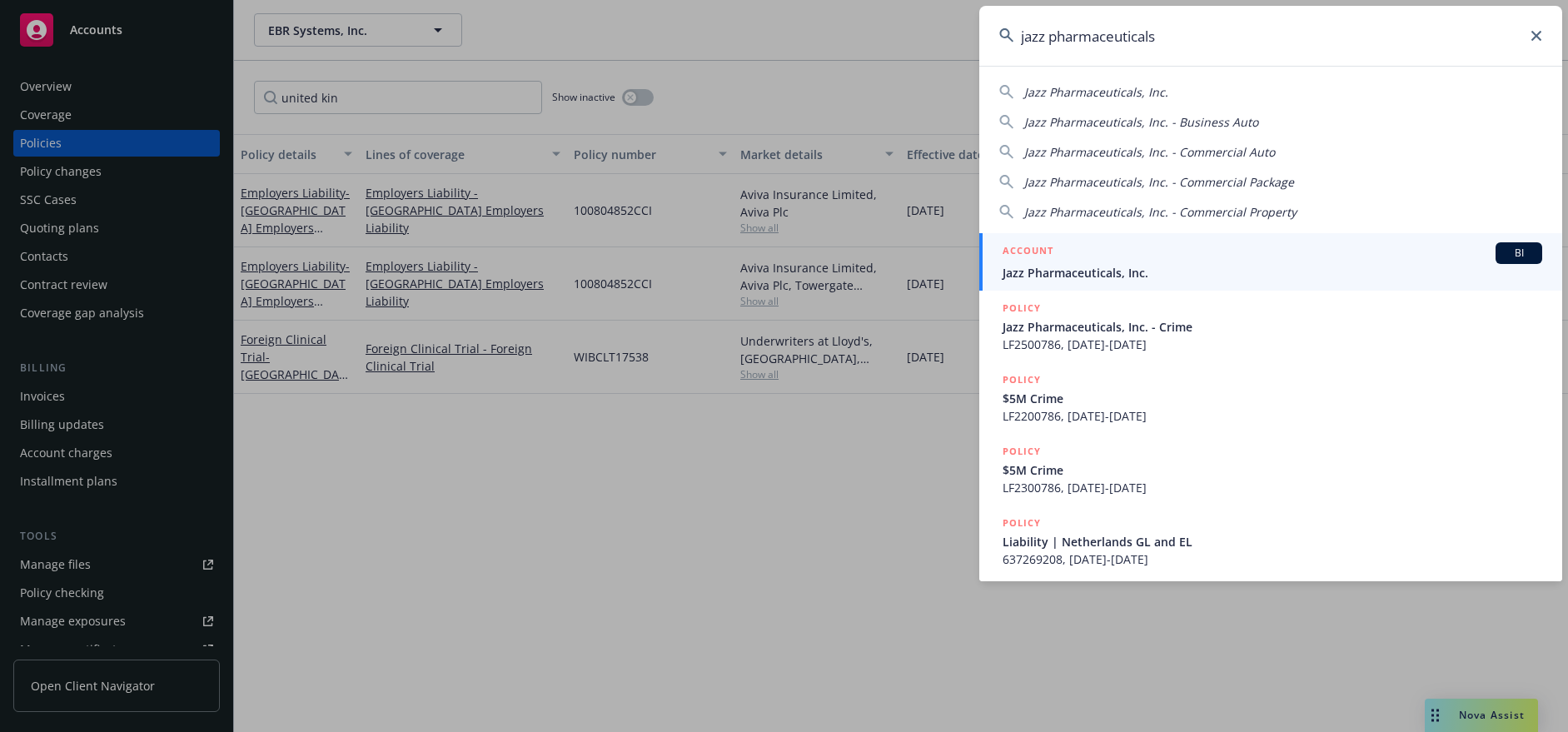
type input "jazz pharmaceuticals"
click at [1164, 276] on span "Jazz Pharmaceuticals, Inc." at bounding box center [1272, 272] width 540 height 17
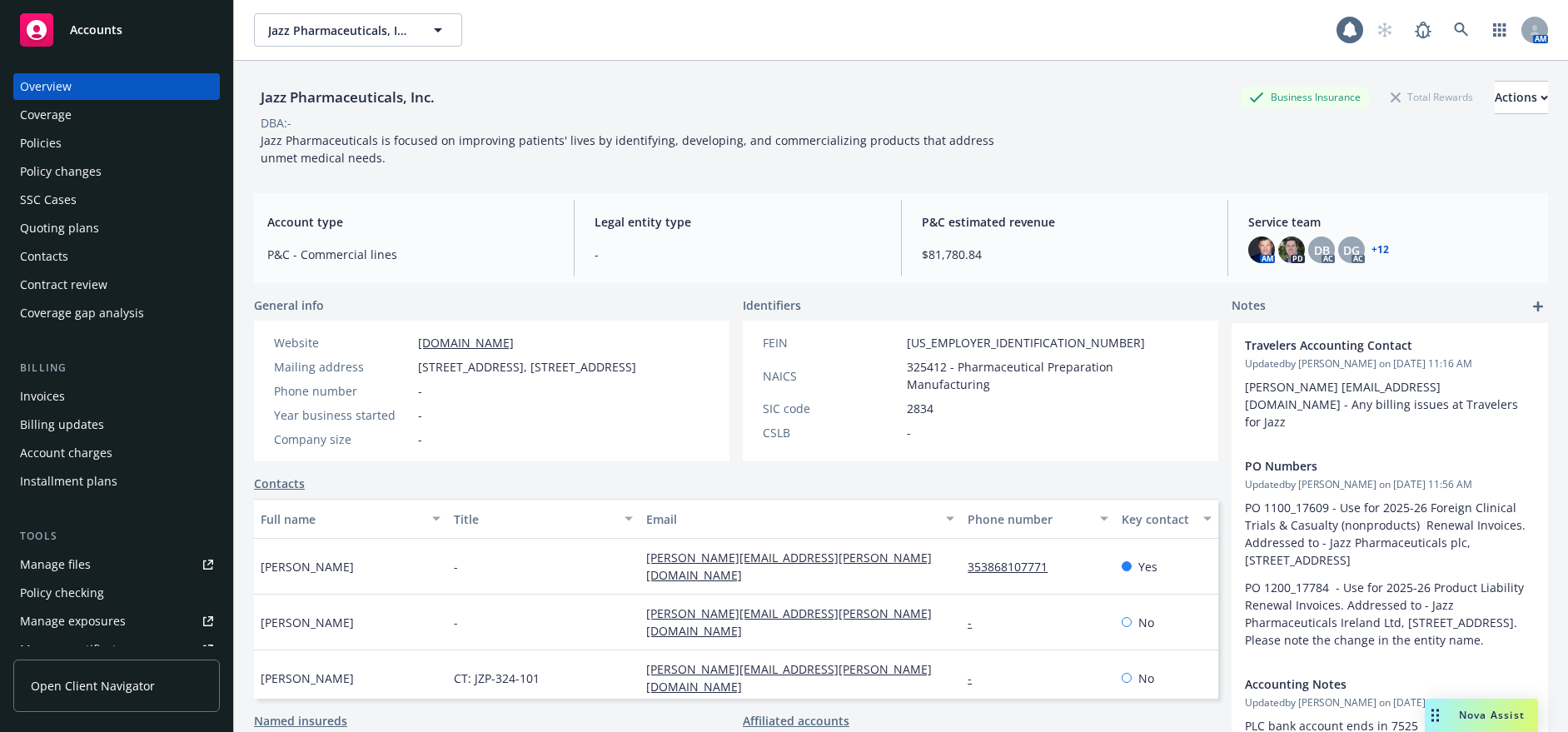
click at [136, 151] on div "Policies" at bounding box center [117, 143] width 194 height 26
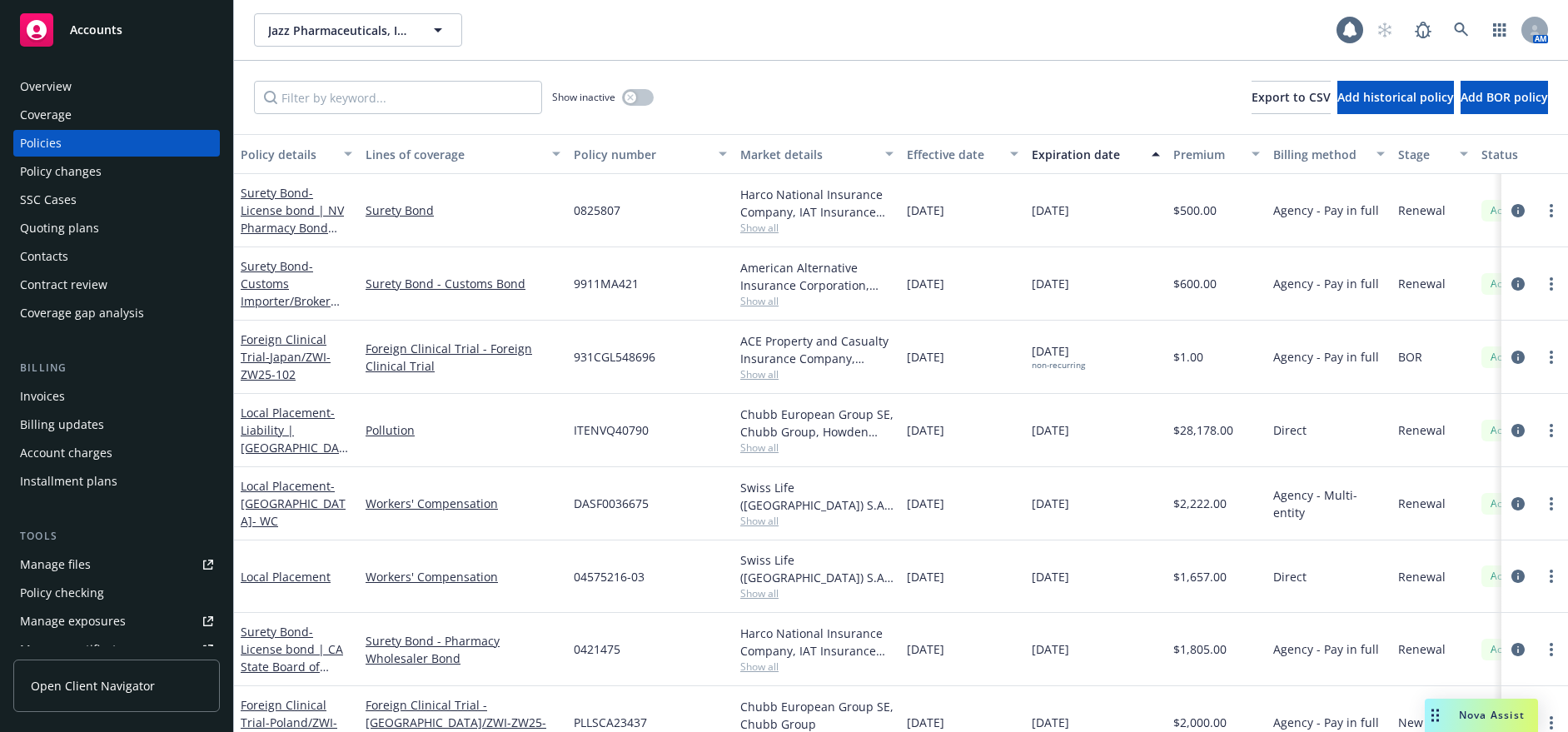
click at [69, 393] on div "Invoices" at bounding box center [117, 396] width 194 height 26
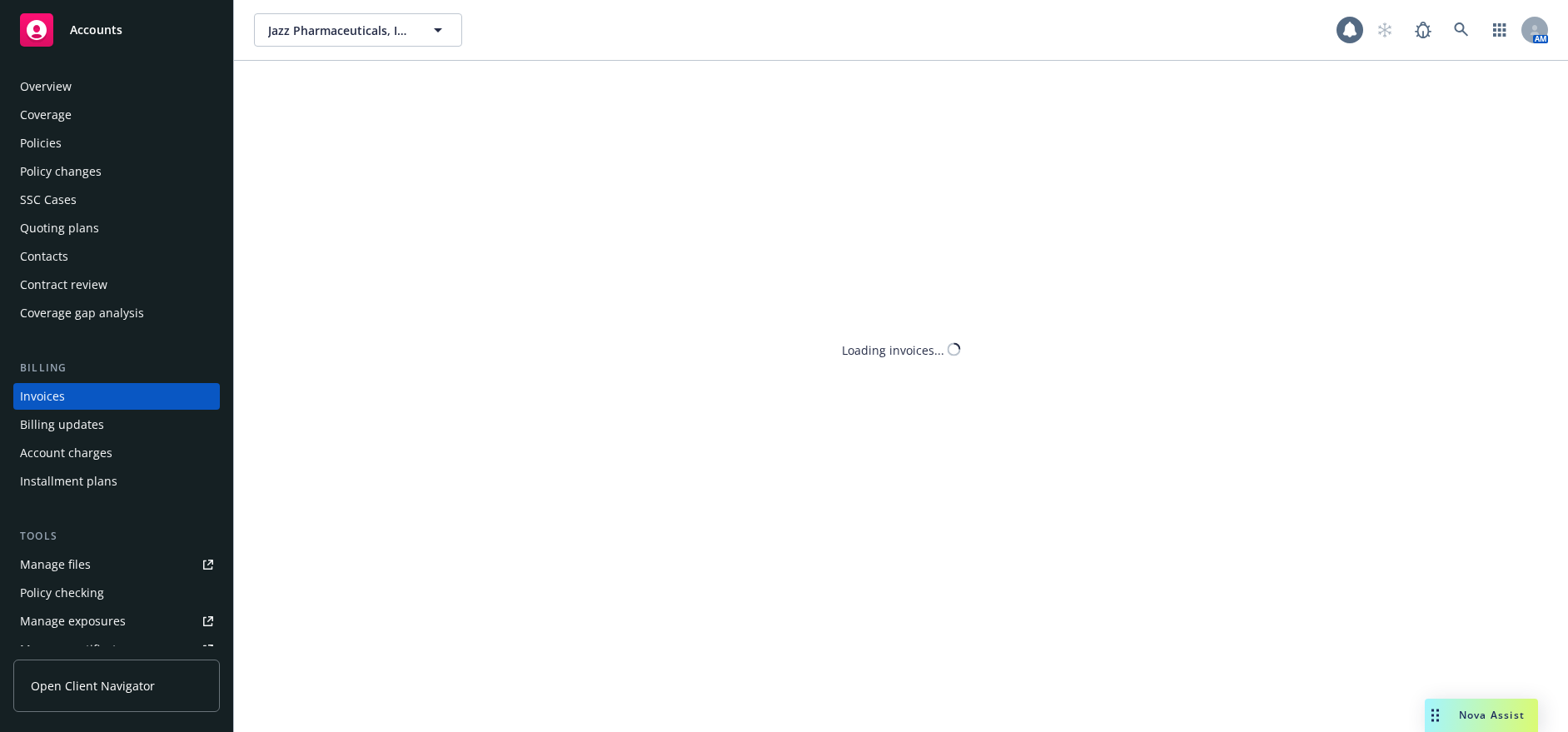
scroll to position [5, 0]
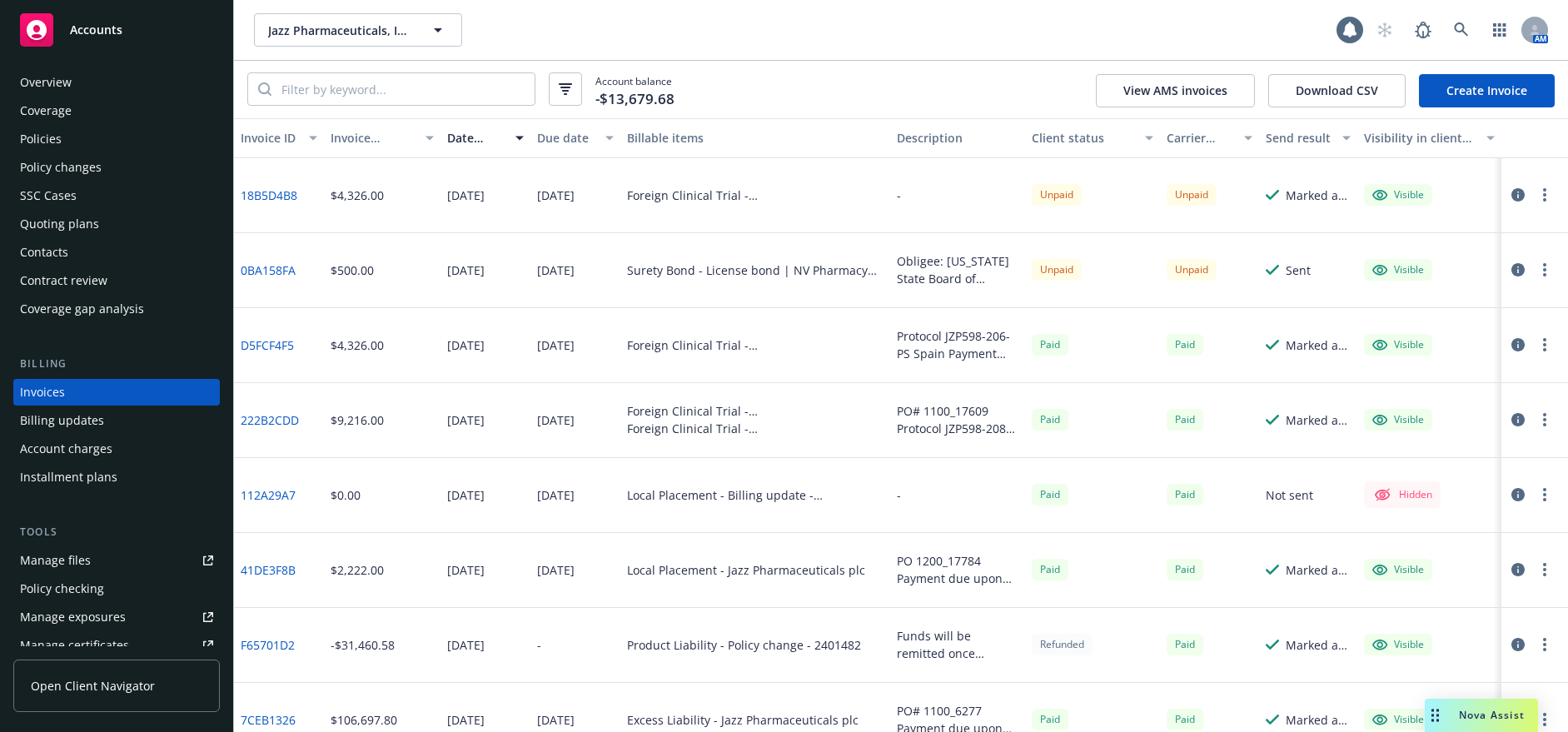
click at [1063, 135] on div "Client status" at bounding box center [1083, 137] width 103 height 17
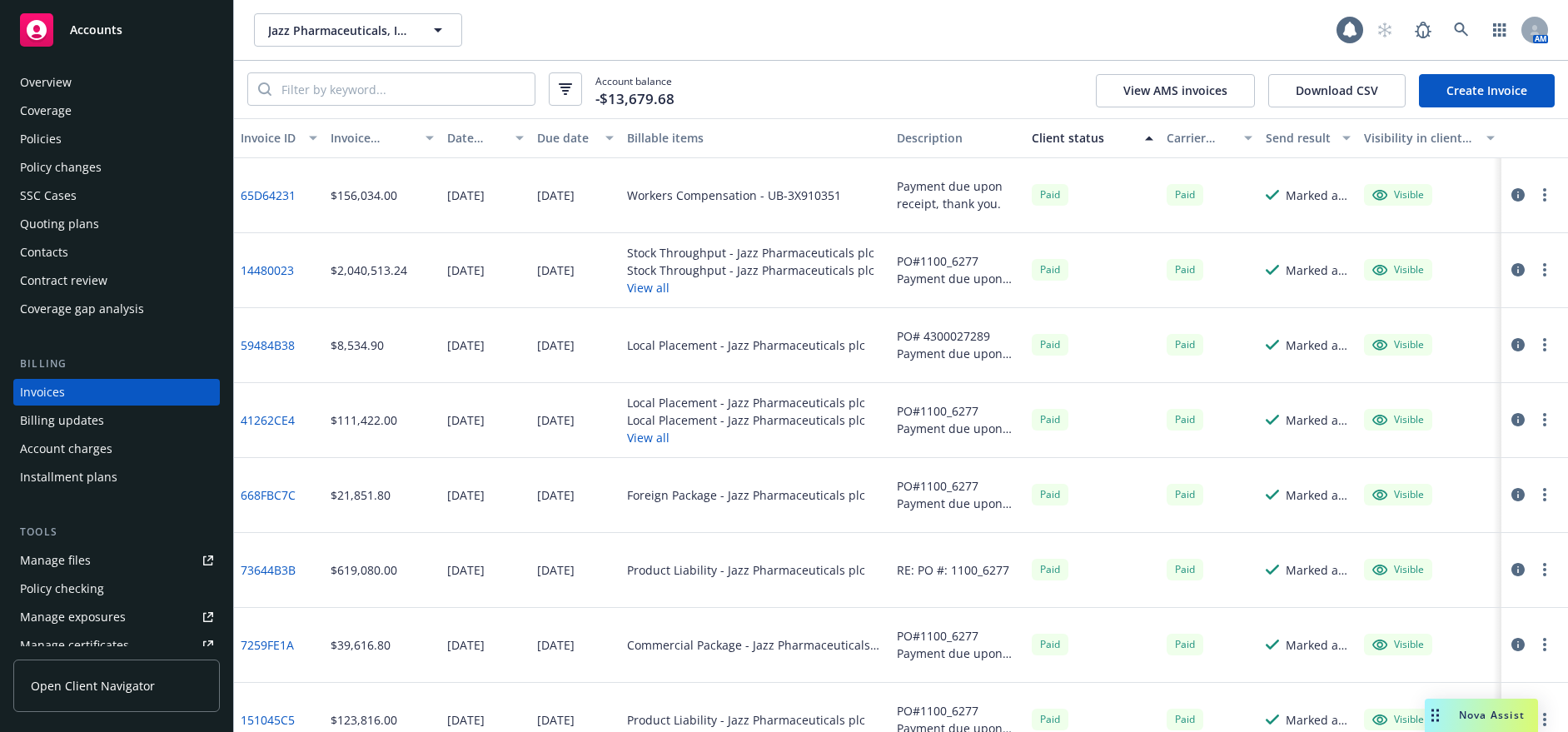
click at [1063, 135] on div "Client status" at bounding box center [1083, 137] width 103 height 17
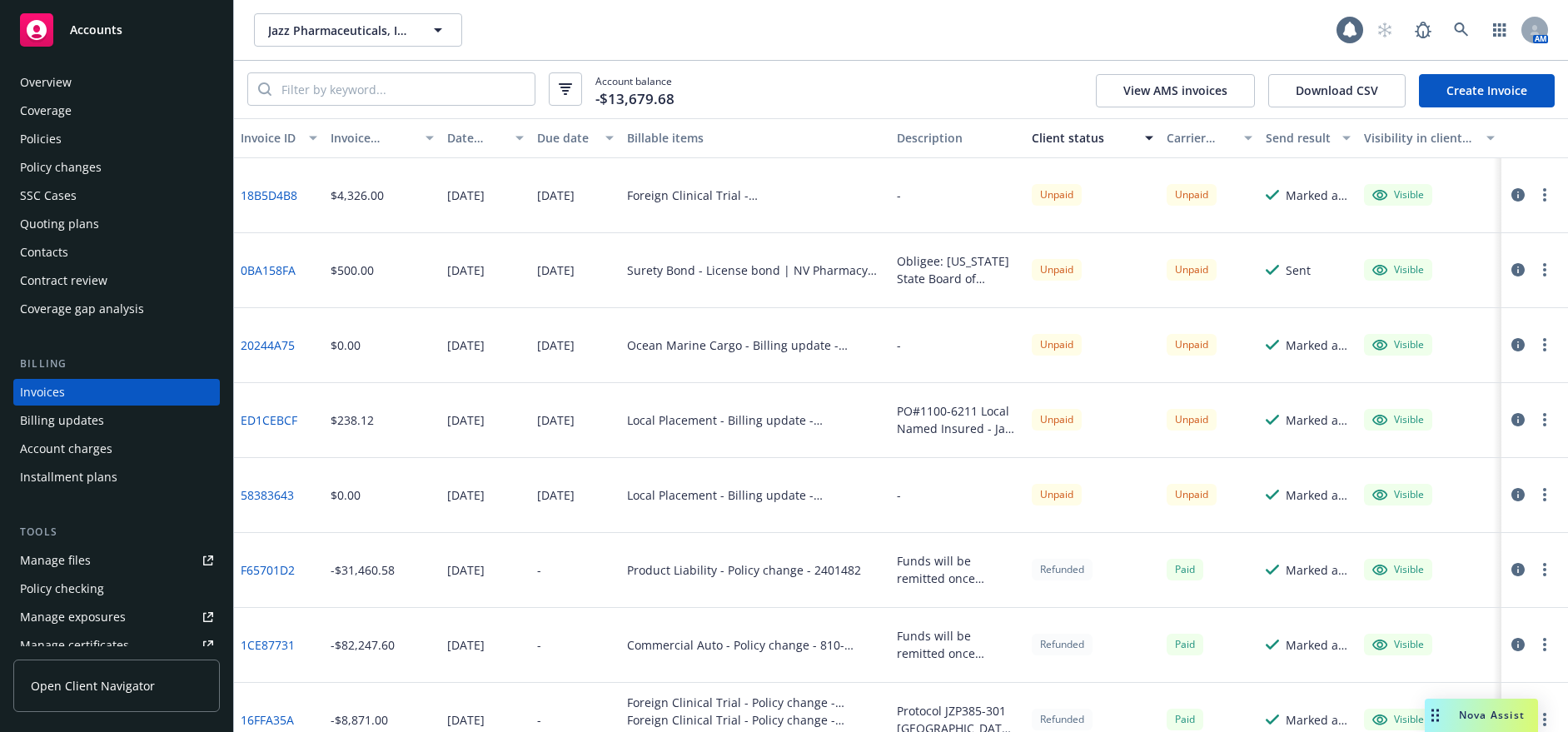
scroll to position [0, 0]
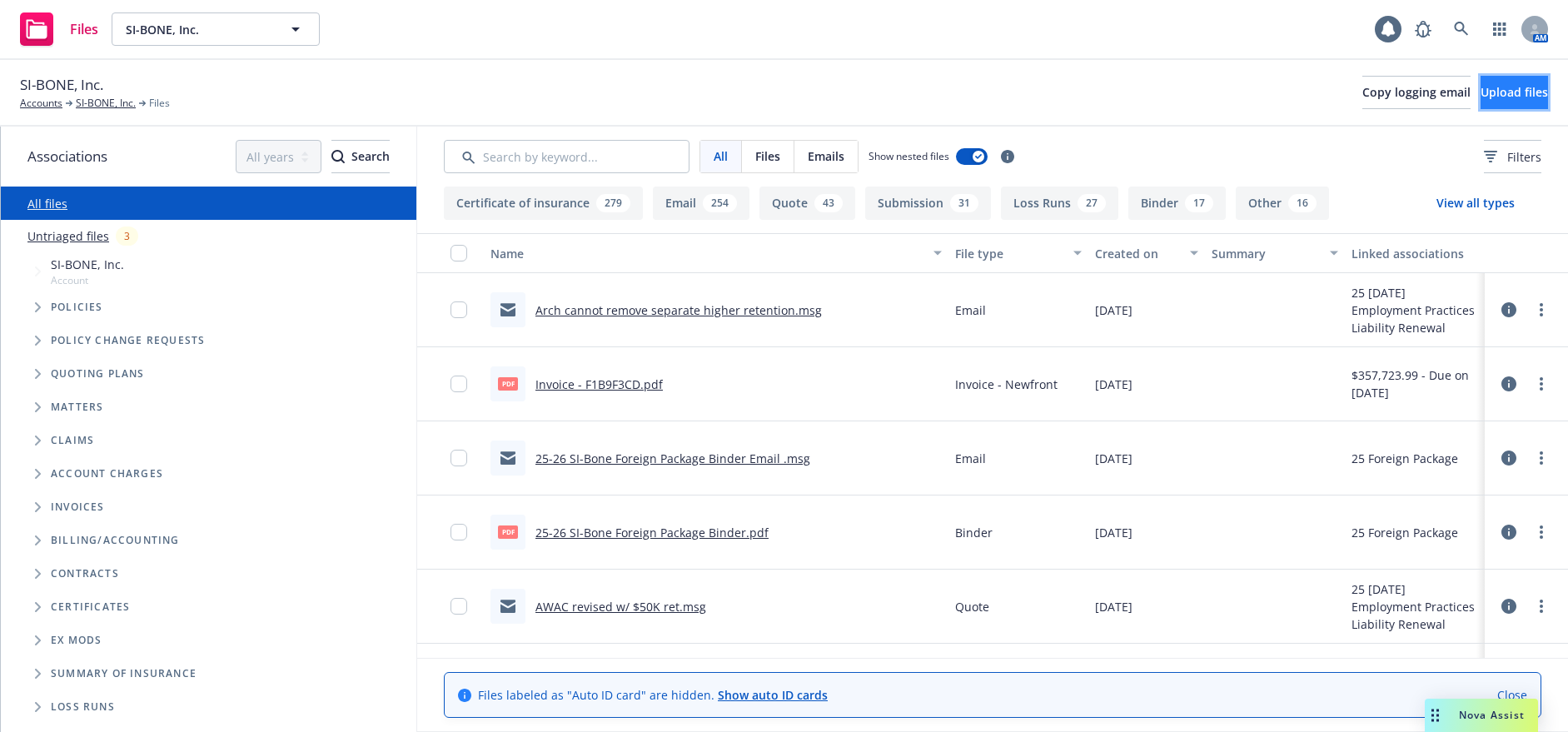
click at [1489, 99] on span "Upload files" at bounding box center [1514, 91] width 68 height 15
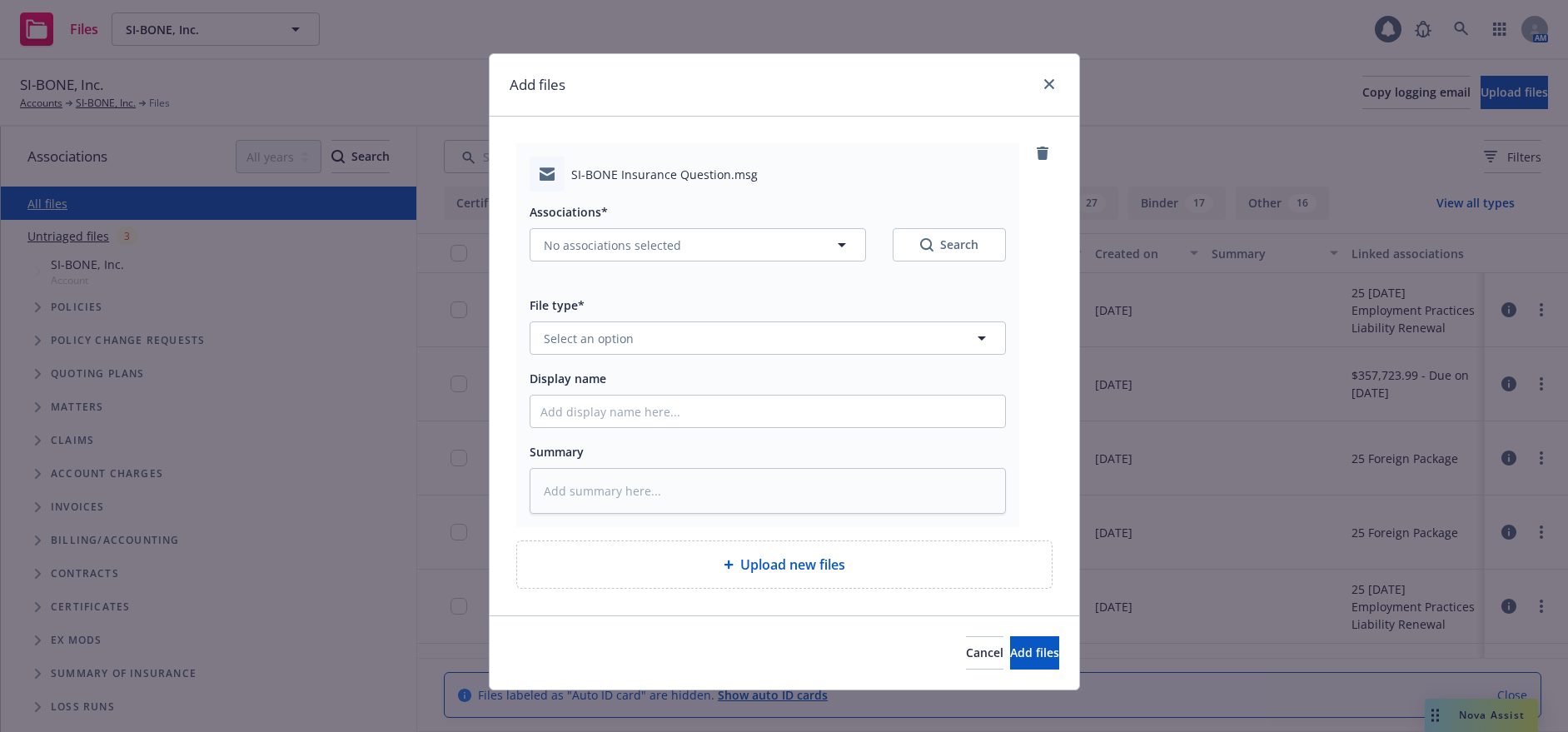
type textarea "x"
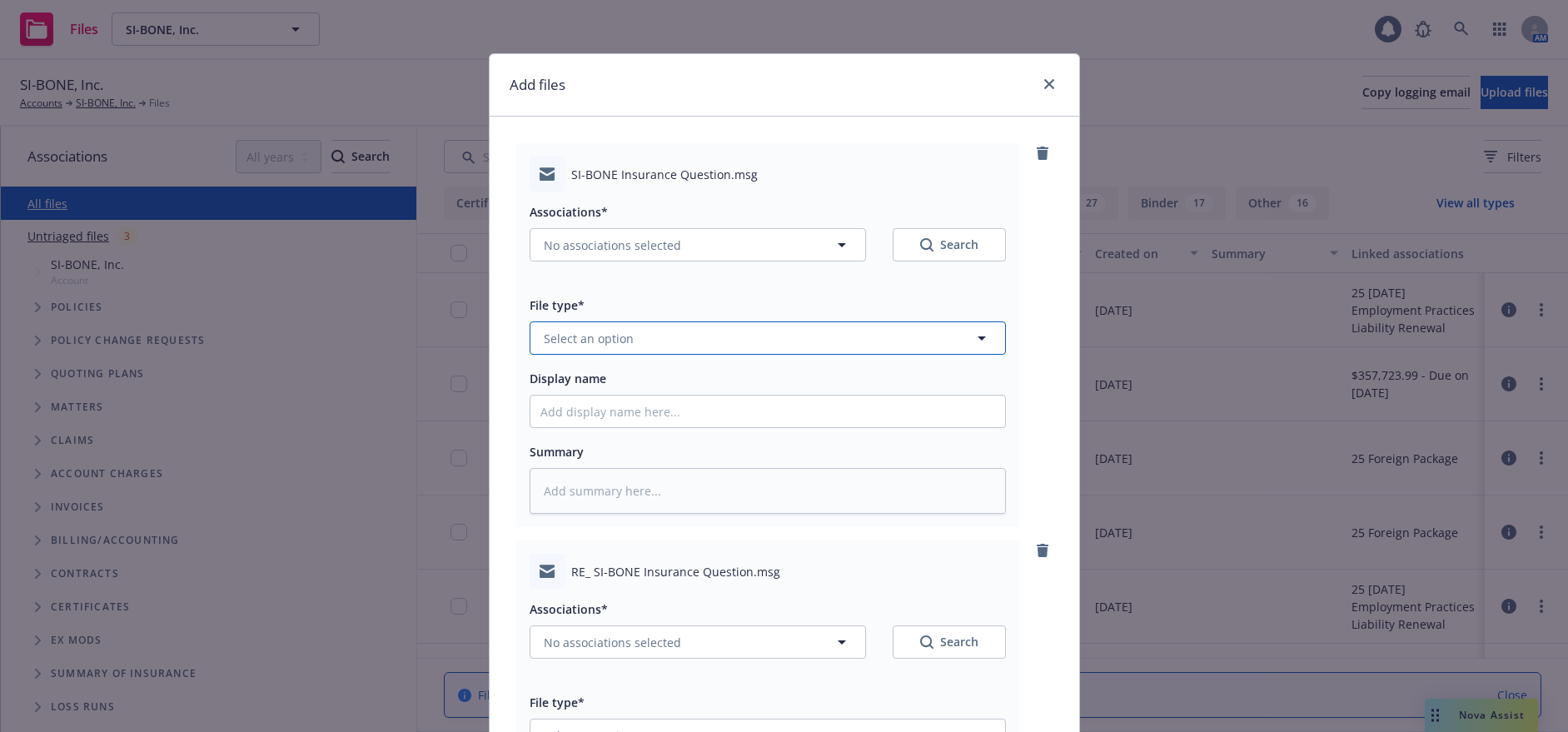
click at [701, 338] on button "Select an option" at bounding box center [768, 337] width 477 height 33
type input "email"
click at [666, 388] on div "Email" at bounding box center [768, 384] width 455 height 24
type textarea "x"
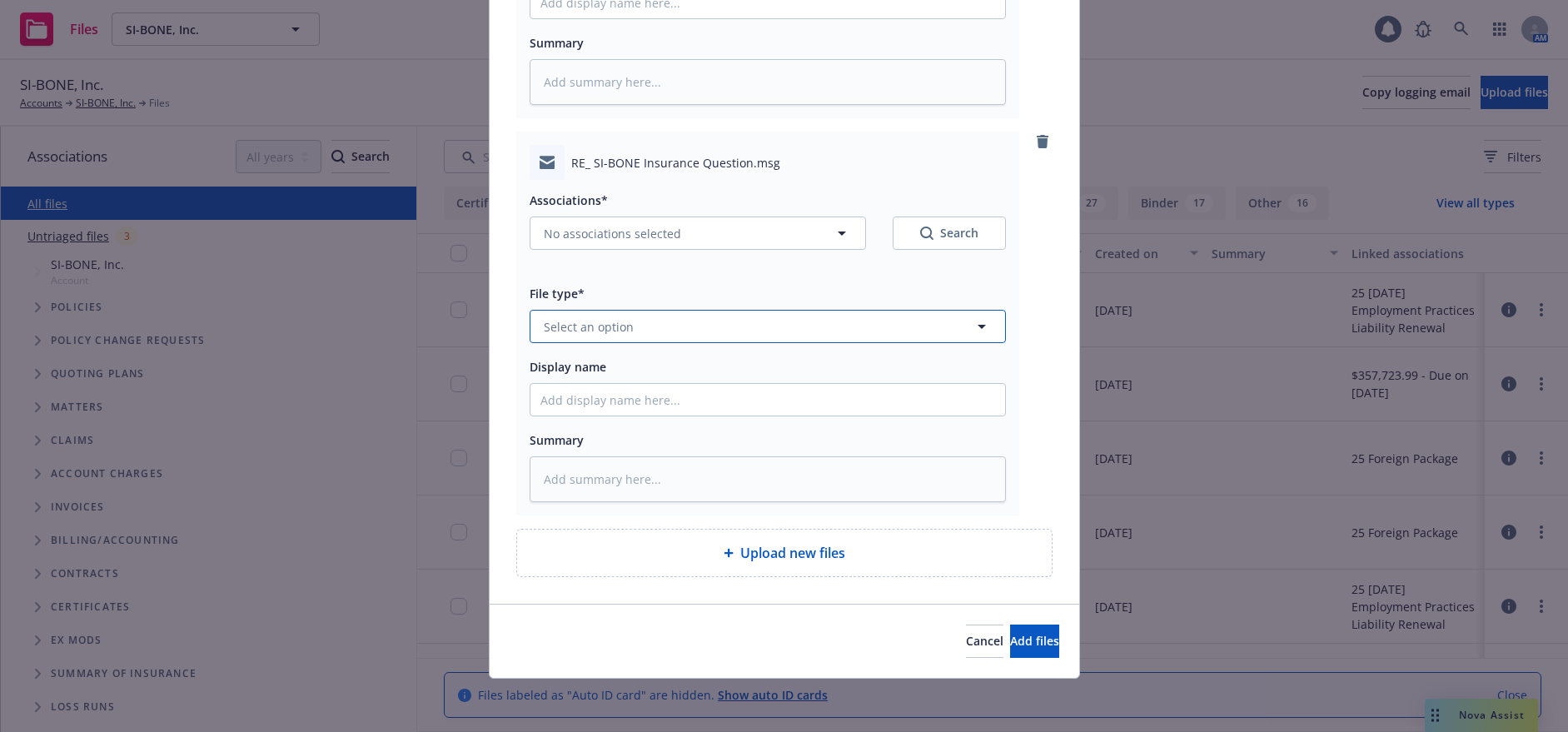
click at [598, 326] on span "Select an option" at bounding box center [588, 326] width 90 height 17
type input "contract"
click at [598, 371] on div "Contract" at bounding box center [768, 372] width 455 height 24
type textarea "x"
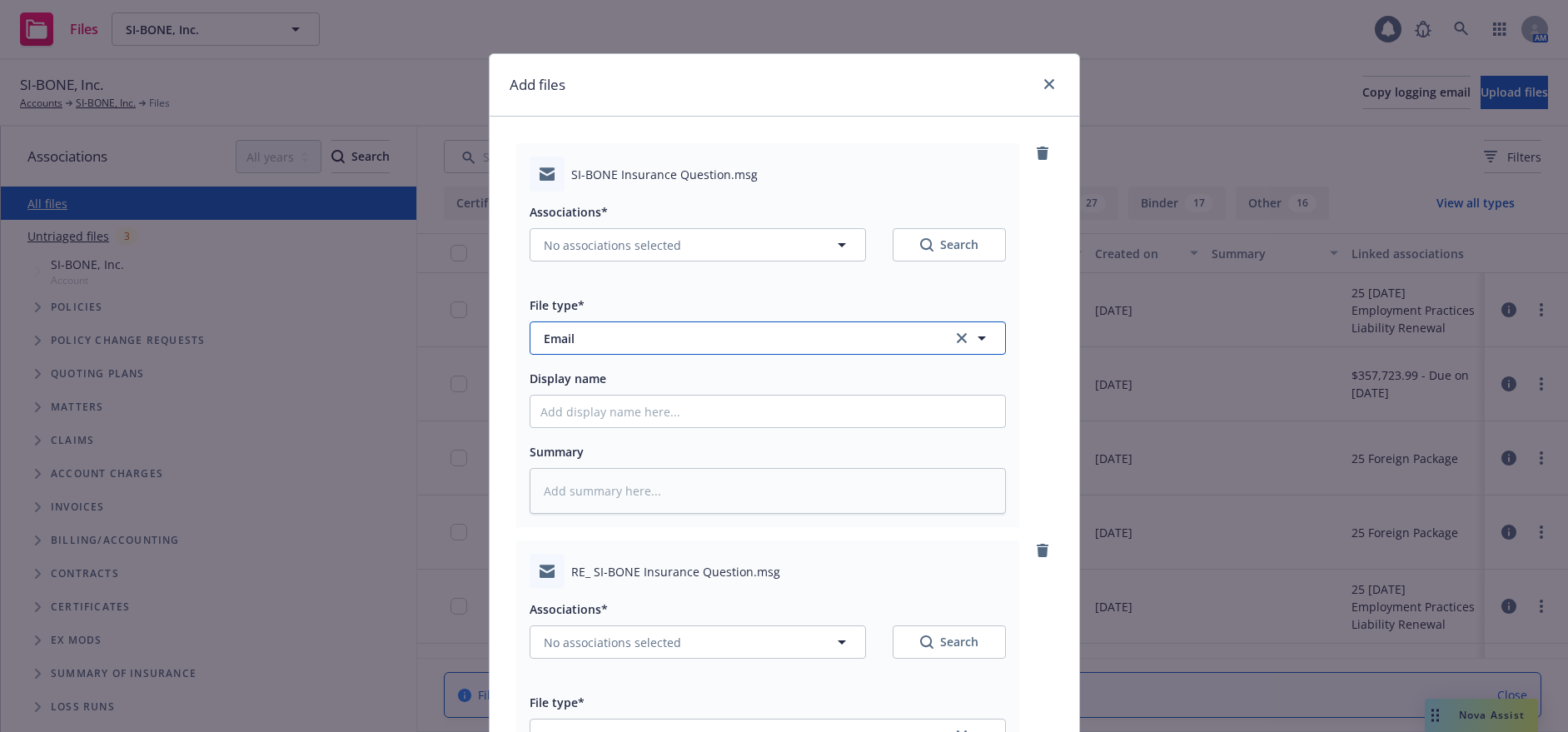
click at [585, 343] on span "Email" at bounding box center [736, 338] width 385 height 17
type input "contract"
click at [713, 286] on div "Associations* No associations selected Search File type* contract Contract Samp…" at bounding box center [768, 352] width 477 height 322
click at [842, 249] on icon "button" at bounding box center [842, 245] width 20 height 20
type textarea "x"
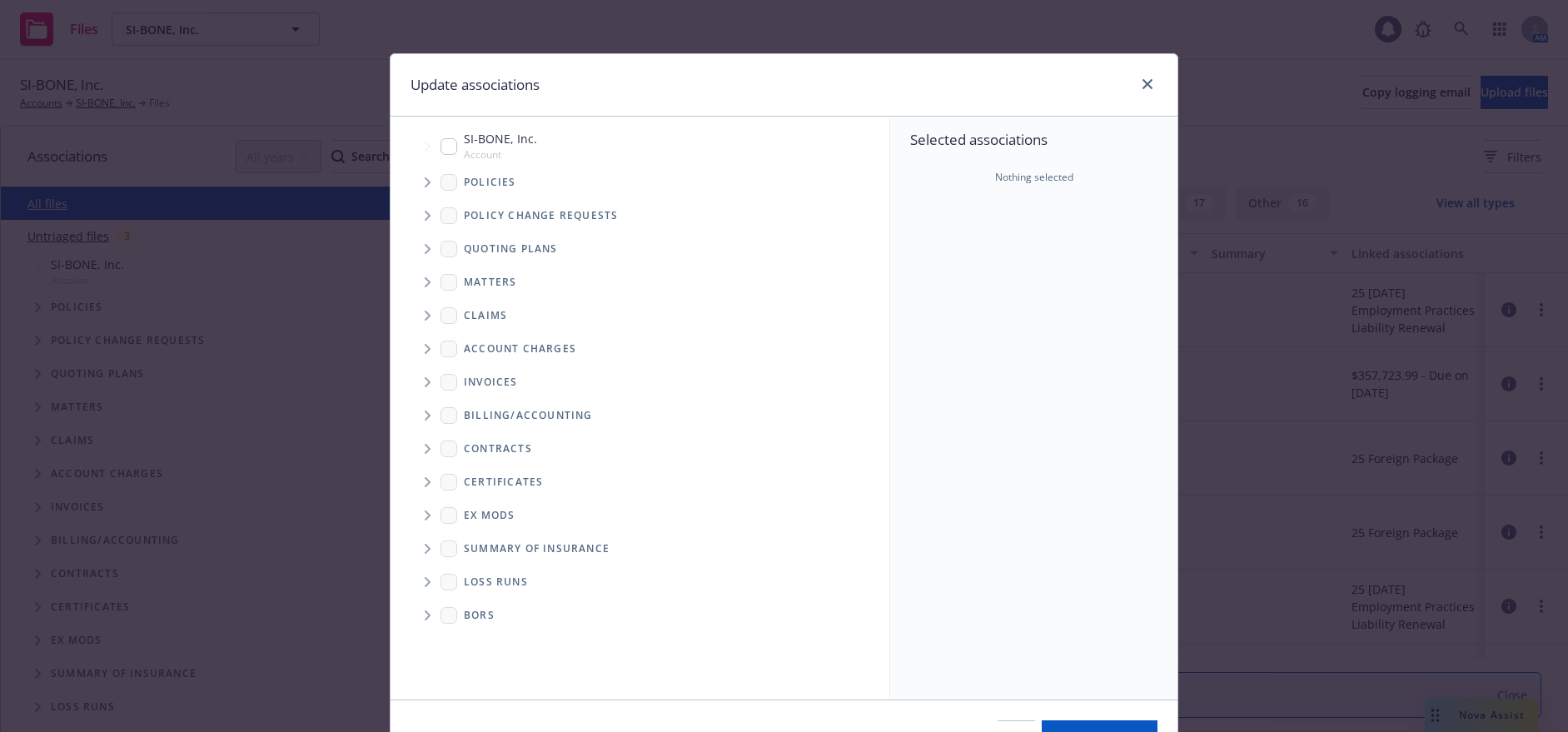
click at [414, 449] on span "Folder Tree Example" at bounding box center [427, 448] width 26 height 26
click at [455, 513] on span "Folder Tree Example" at bounding box center [463, 511] width 26 height 26
click at [503, 540] on input "Folder Tree Example" at bounding box center [509, 540] width 16 height 16
checkbox input "true"
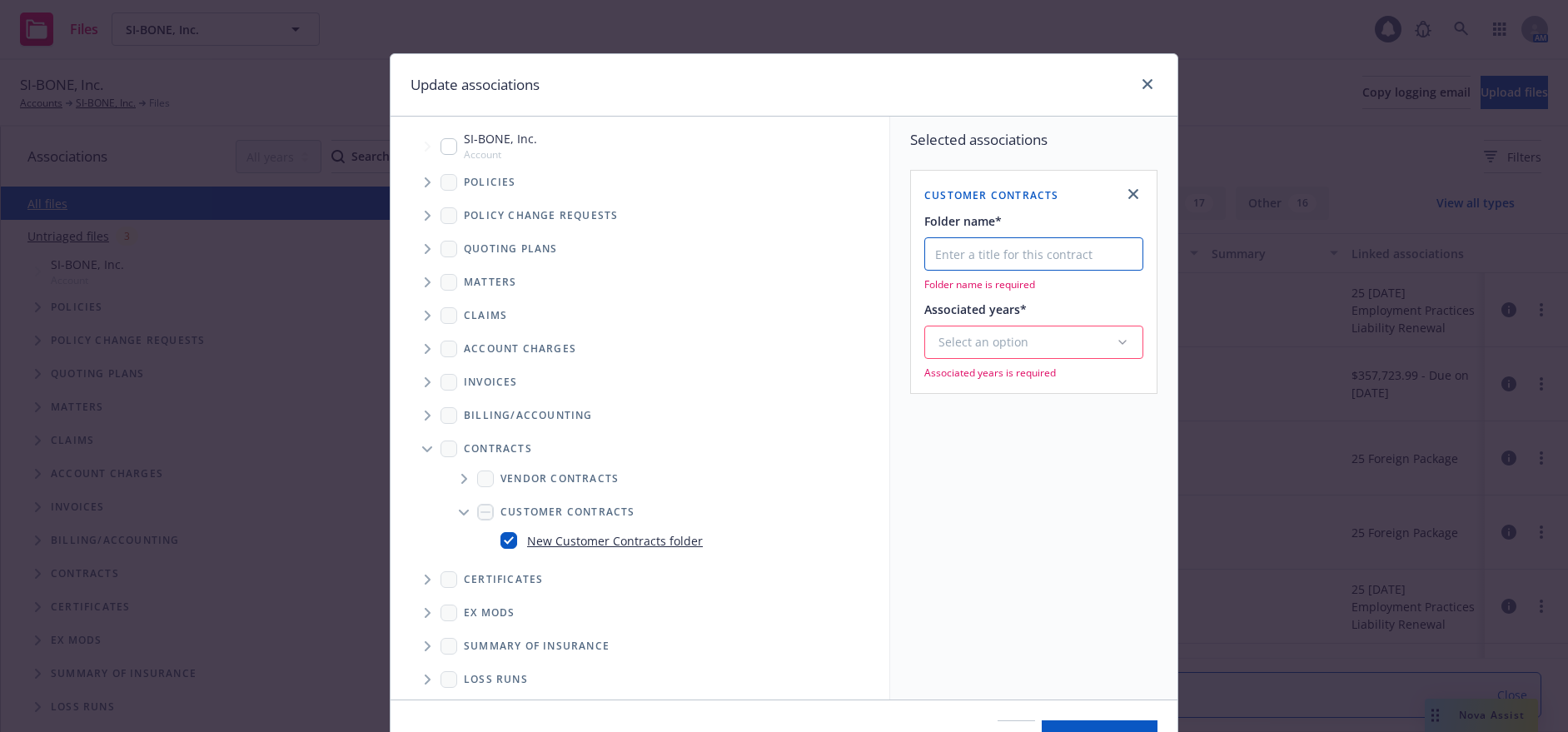
click at [978, 254] on input "Folder name*" at bounding box center [1034, 253] width 219 height 33
type input "Temple U"
click at [1116, 321] on icon "button" at bounding box center [1122, 320] width 14 height 14
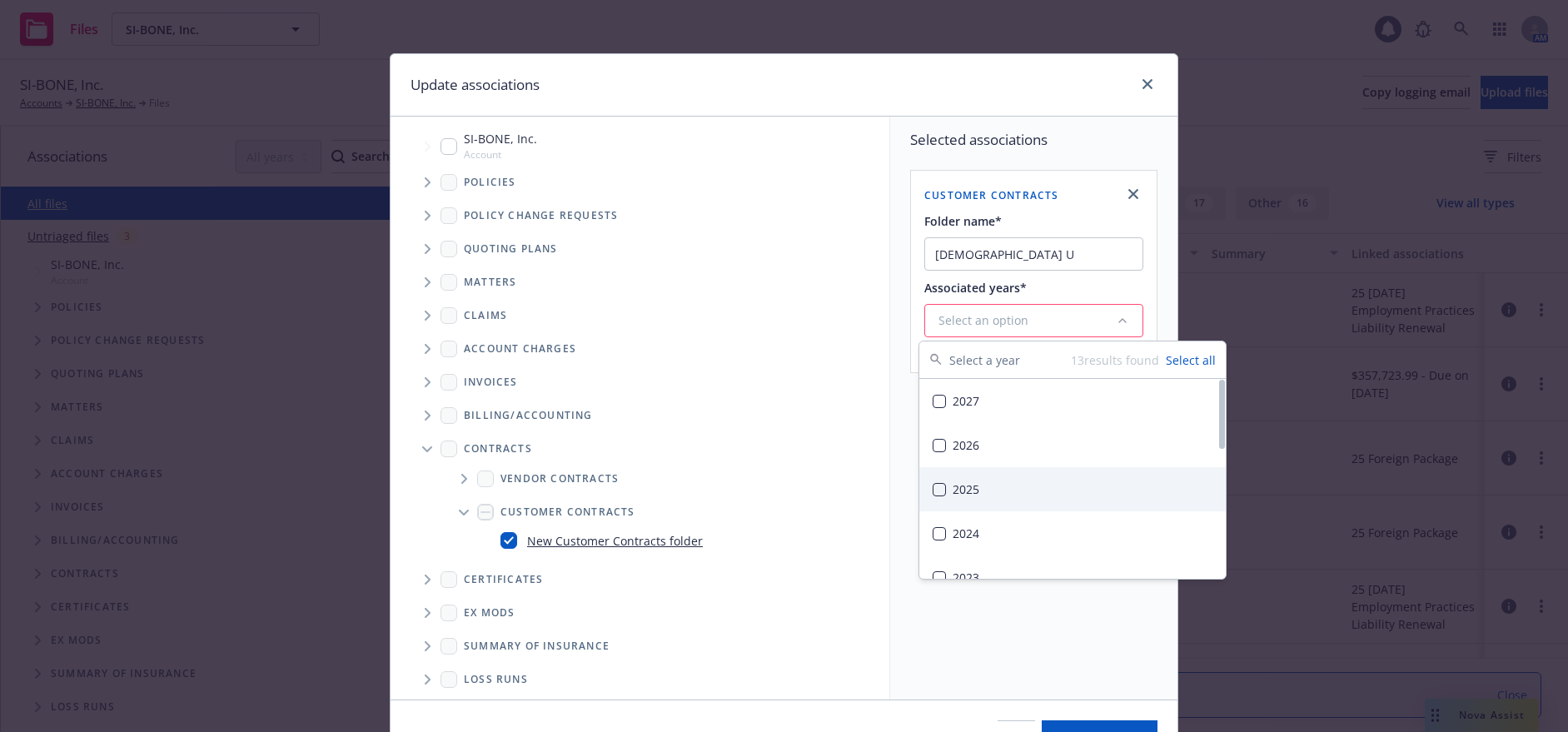
click at [959, 490] on div "2025" at bounding box center [1072, 489] width 307 height 44
click at [1053, 671] on div "Selected associations Customer Contracts Folder name* Temple U Associated years…" at bounding box center [1034, 408] width 288 height 583
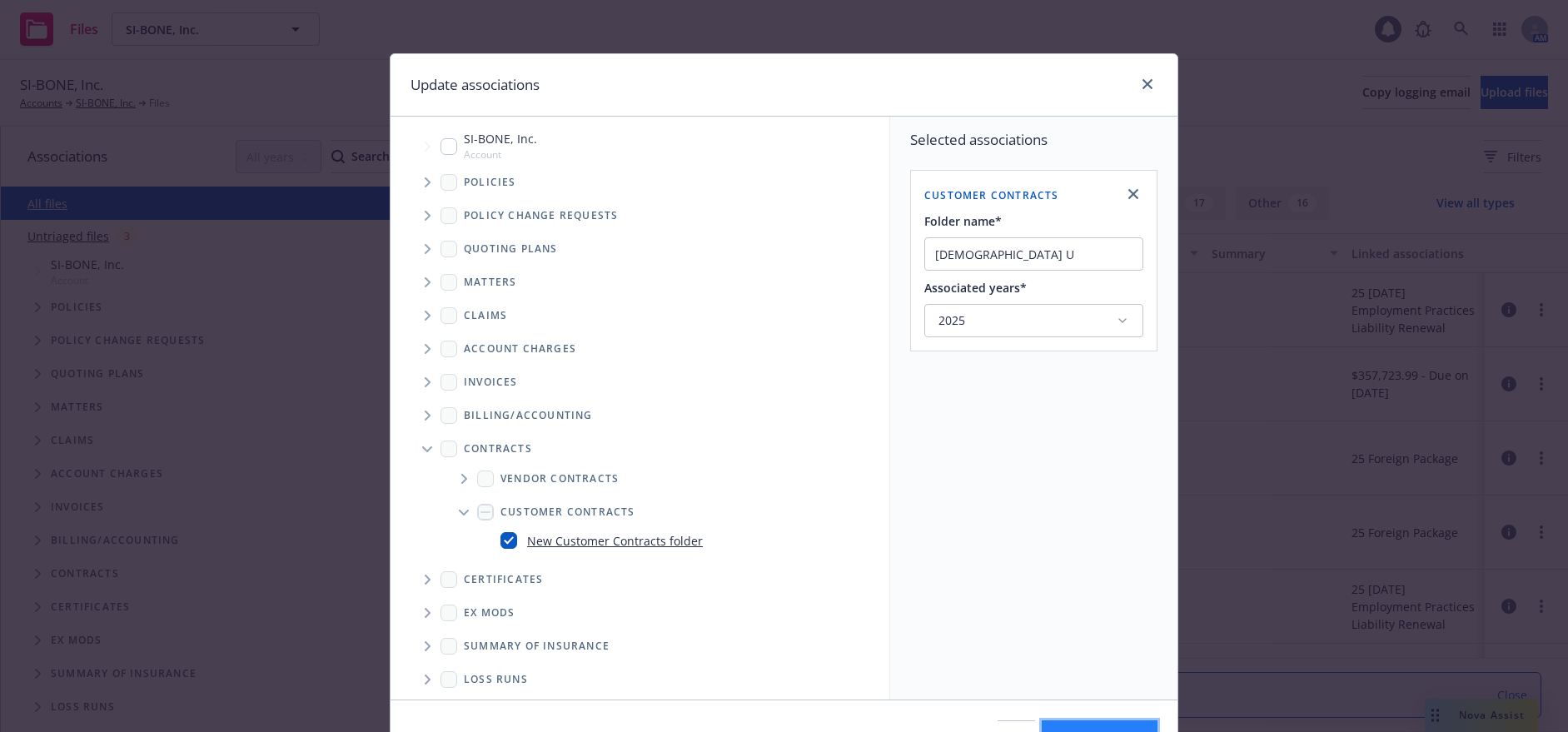
click at [1050, 724] on button "Update associations" at bounding box center [1100, 737] width 116 height 33
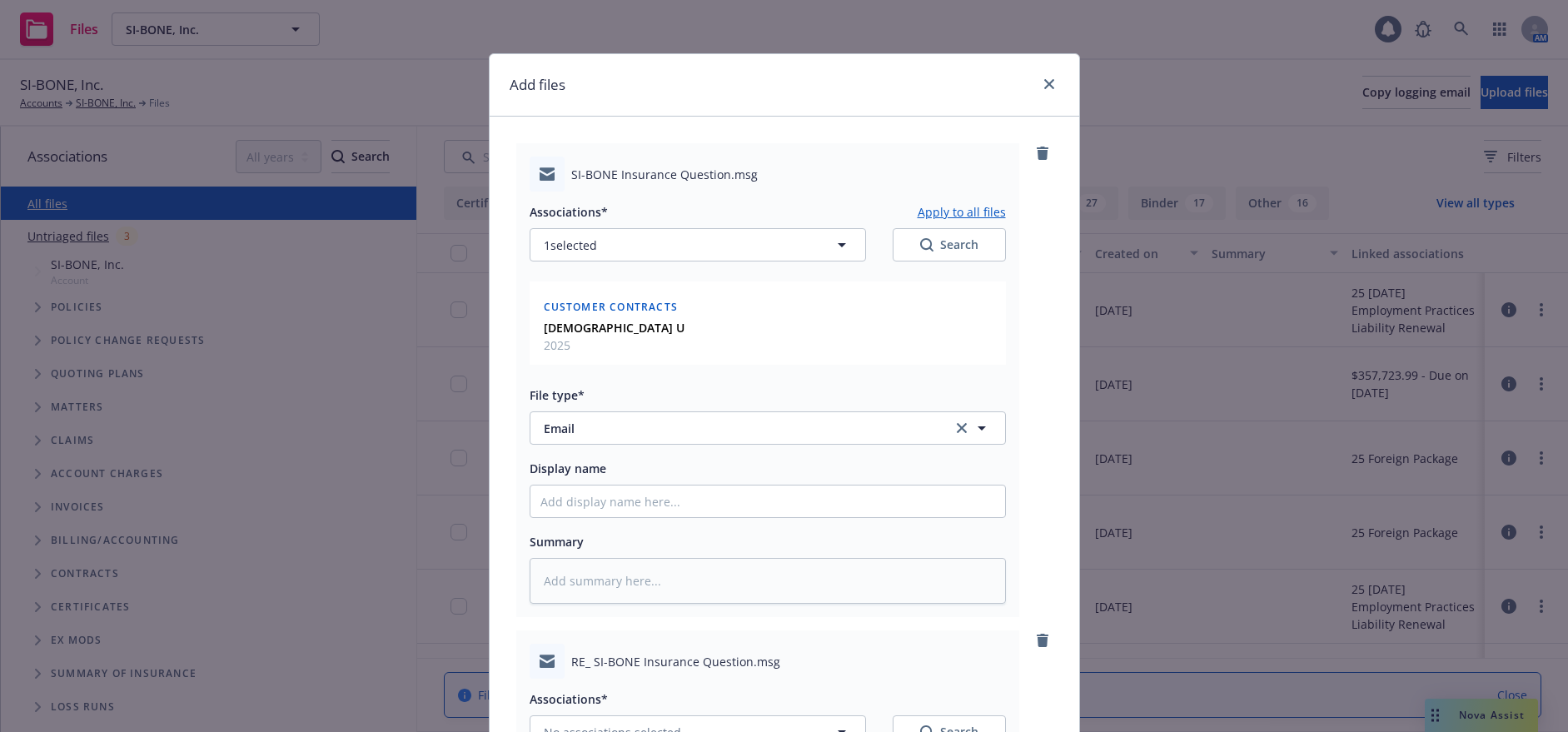
click at [963, 212] on button "Apply to all files" at bounding box center [962, 211] width 89 height 20
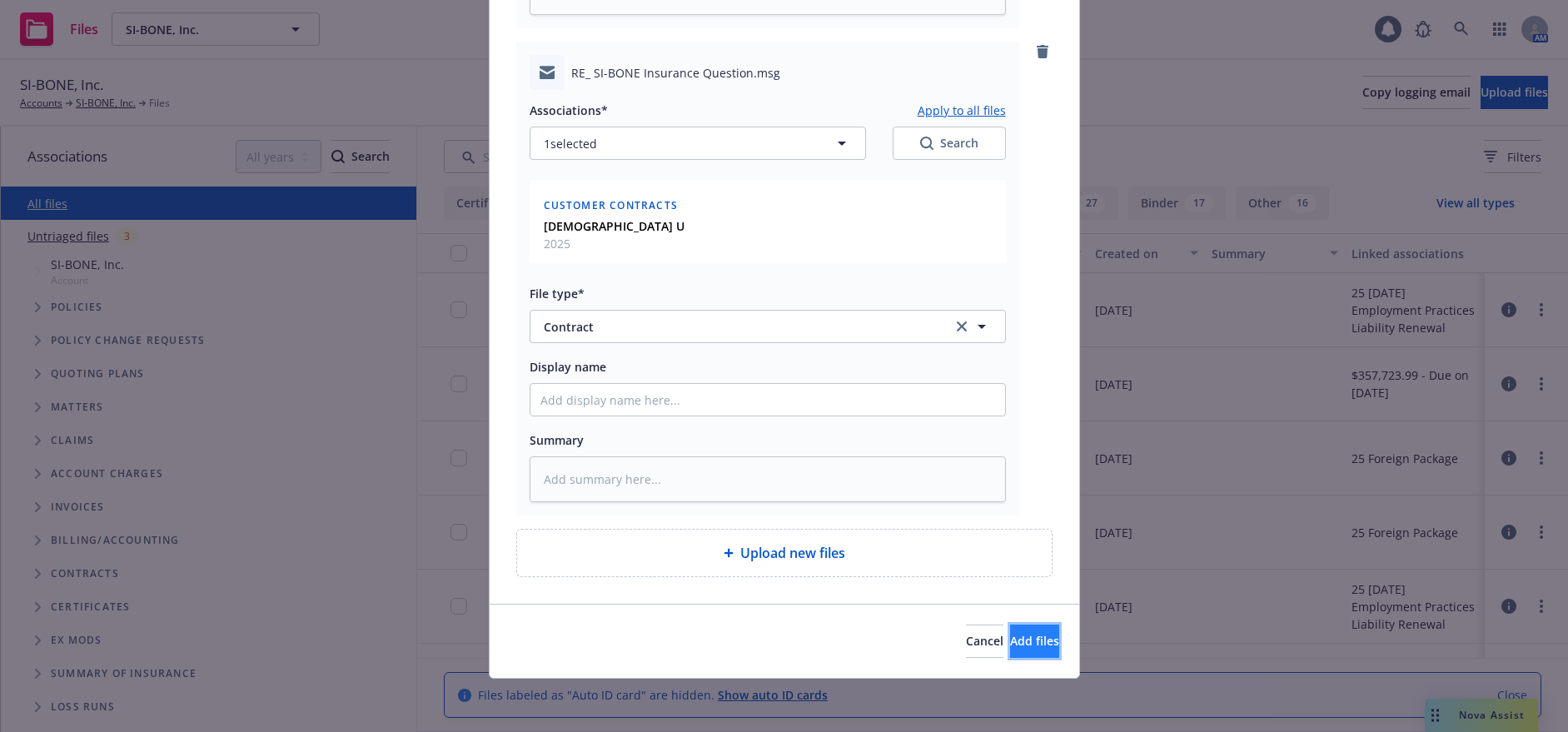
click at [1022, 641] on span "Add files" at bounding box center [1034, 640] width 49 height 15
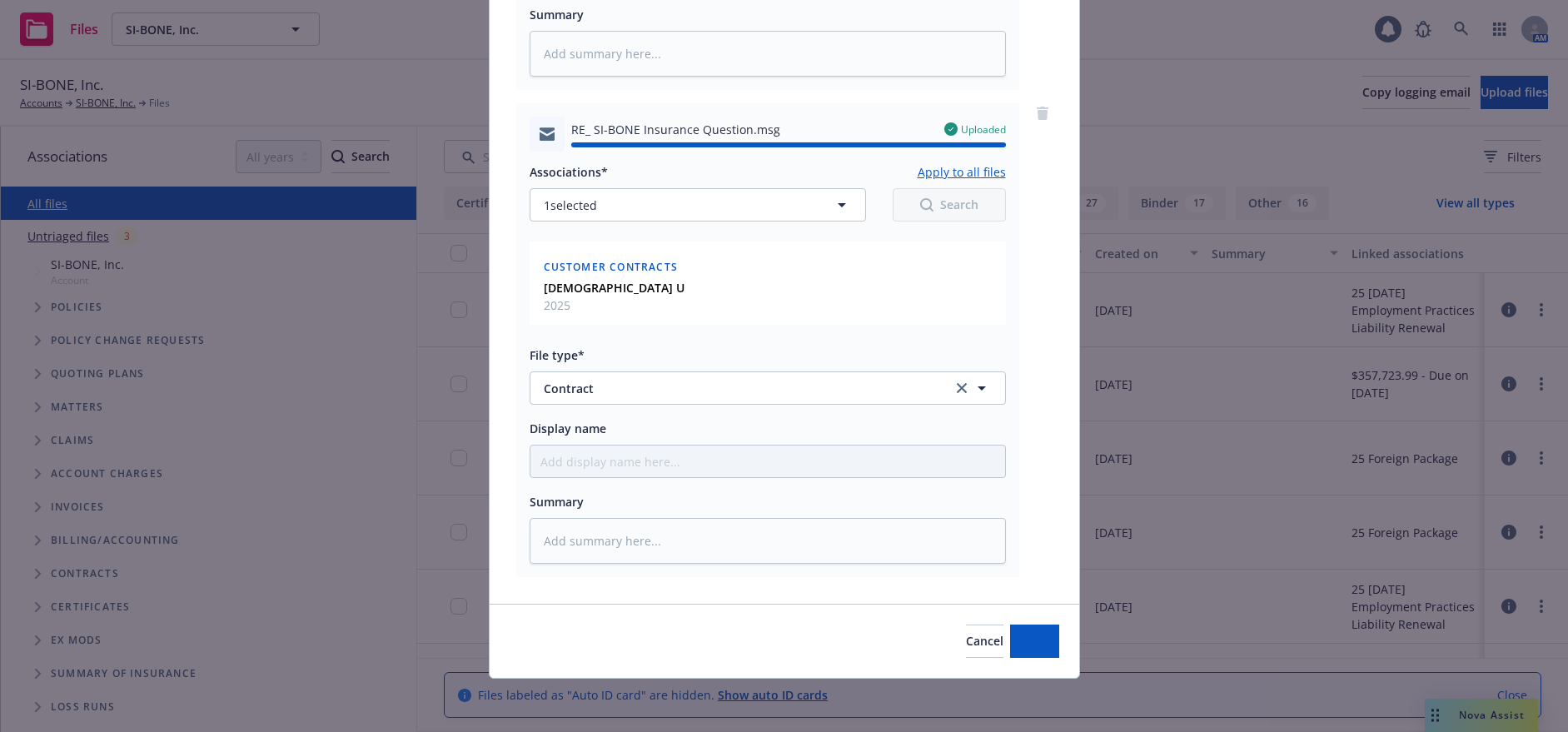
type textarea "x"
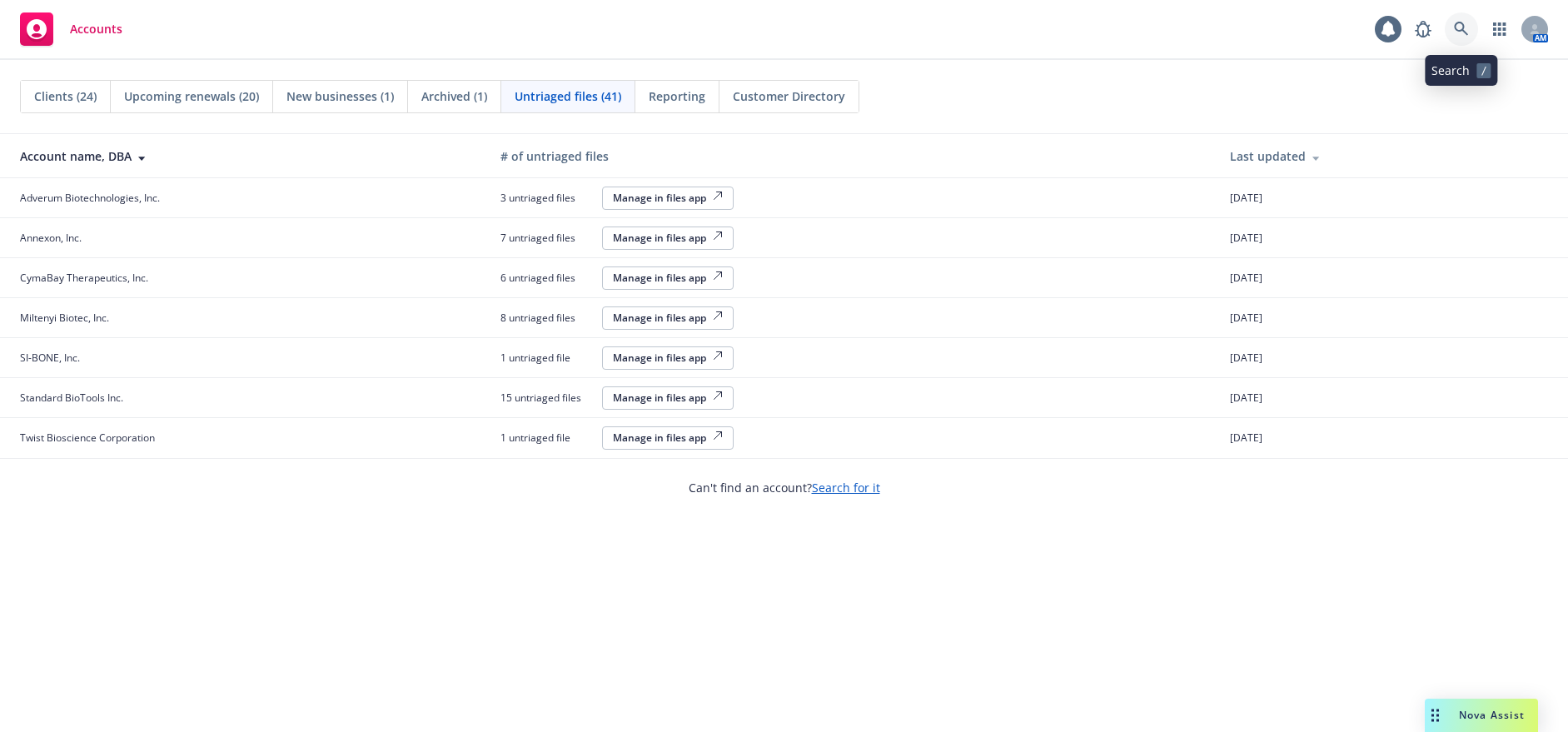
click at [1453, 26] on link at bounding box center [1461, 29] width 33 height 33
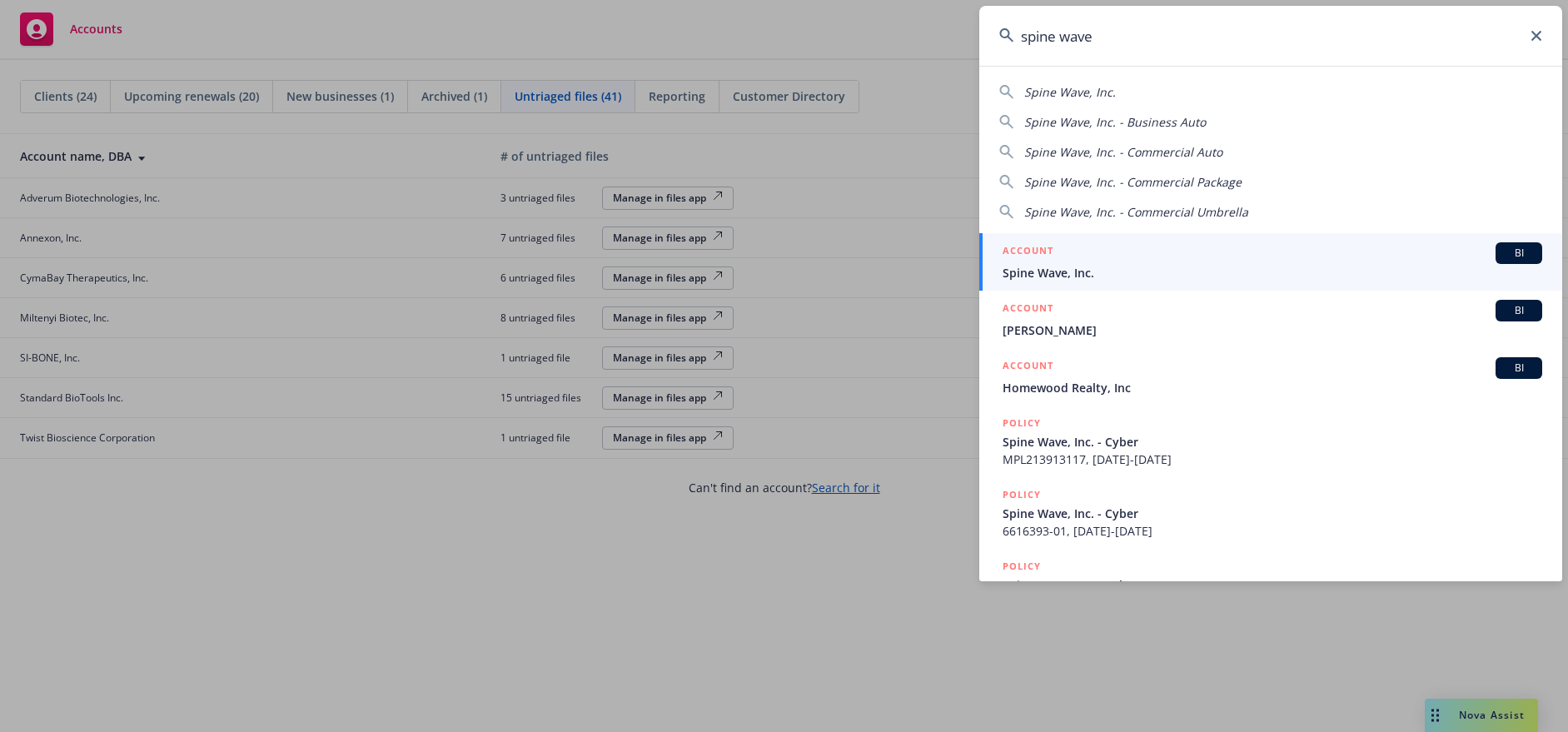
type input "spine wave"
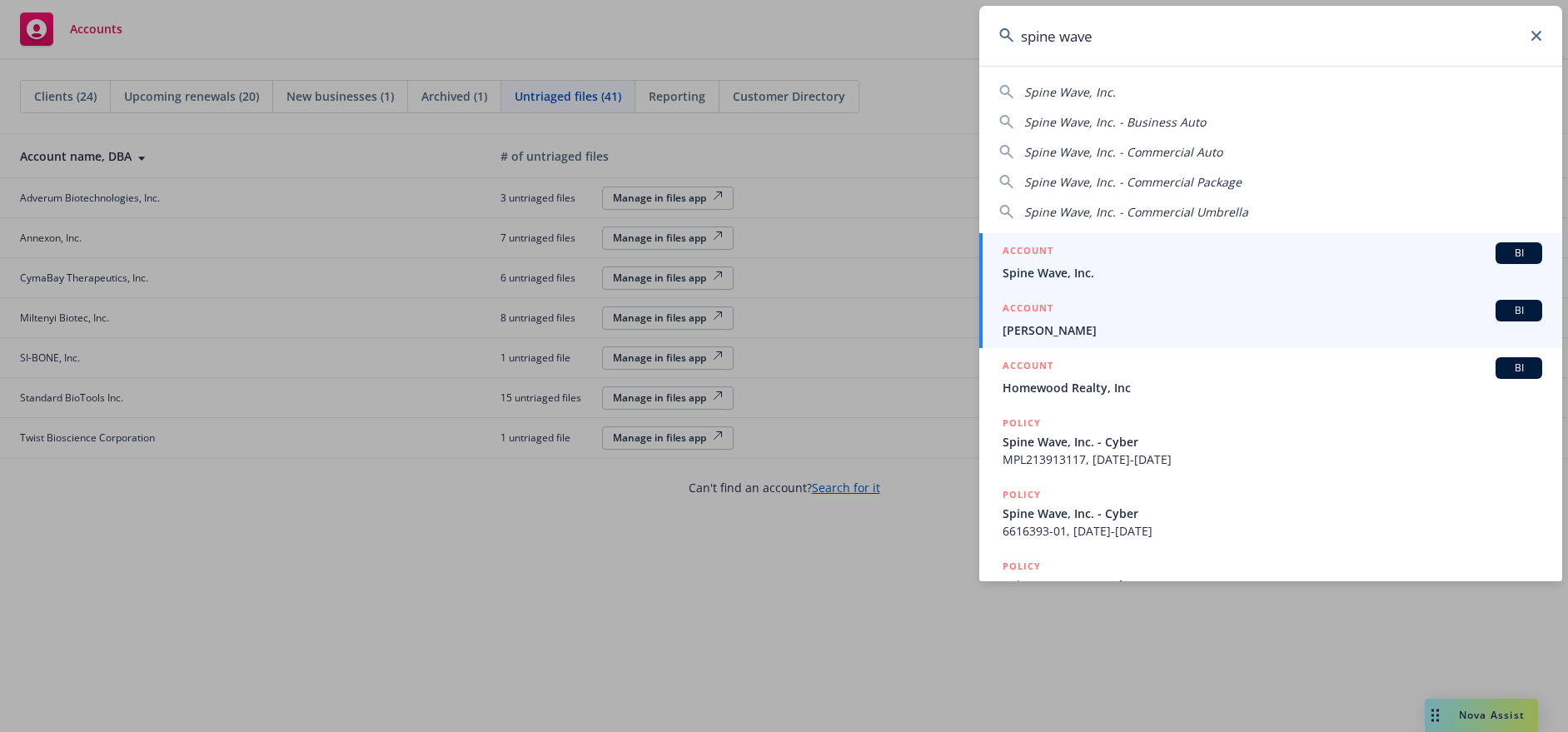
click at [1061, 258] on div "ACCOUNT BI" at bounding box center [1272, 253] width 540 height 22
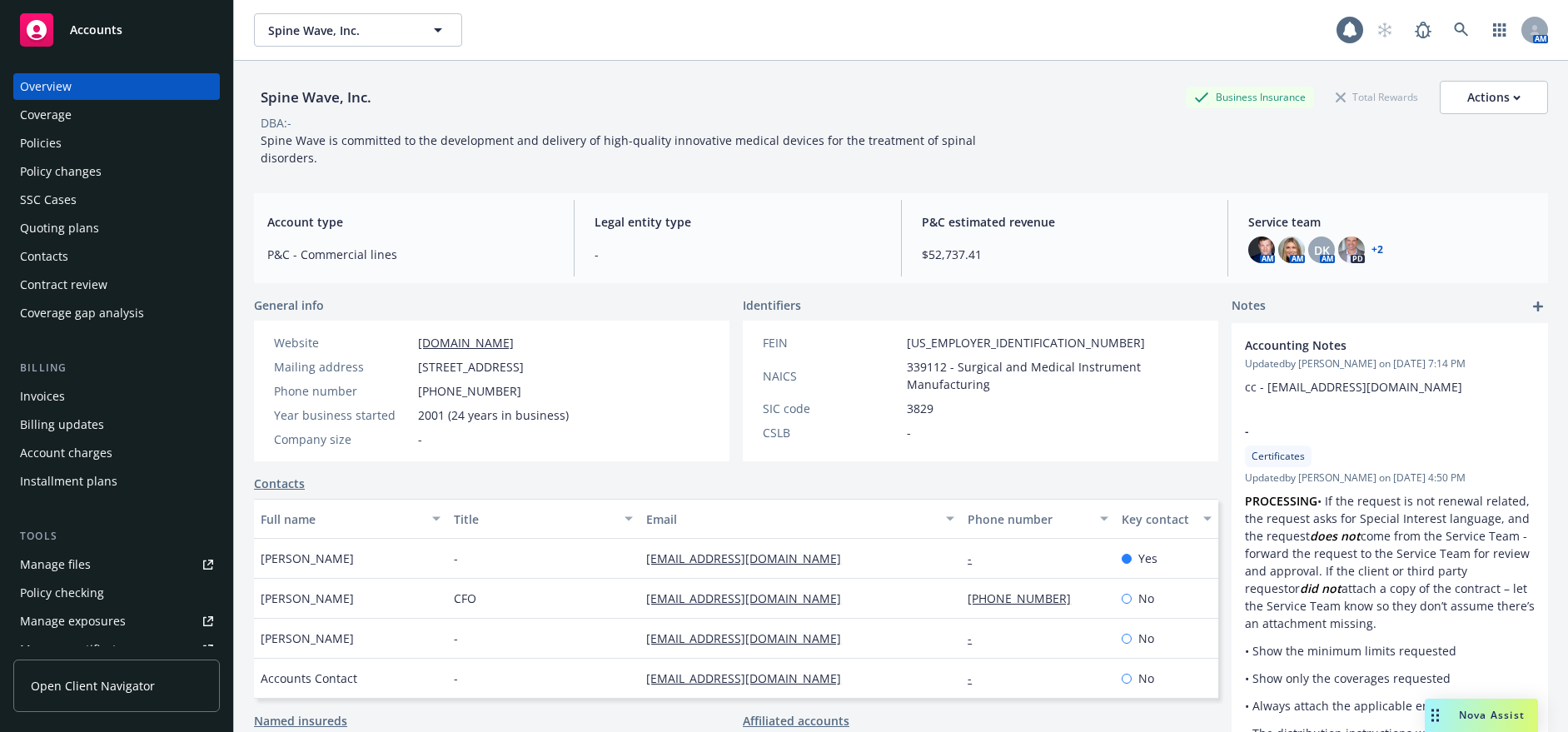
click at [77, 135] on div "Policies" at bounding box center [117, 143] width 194 height 26
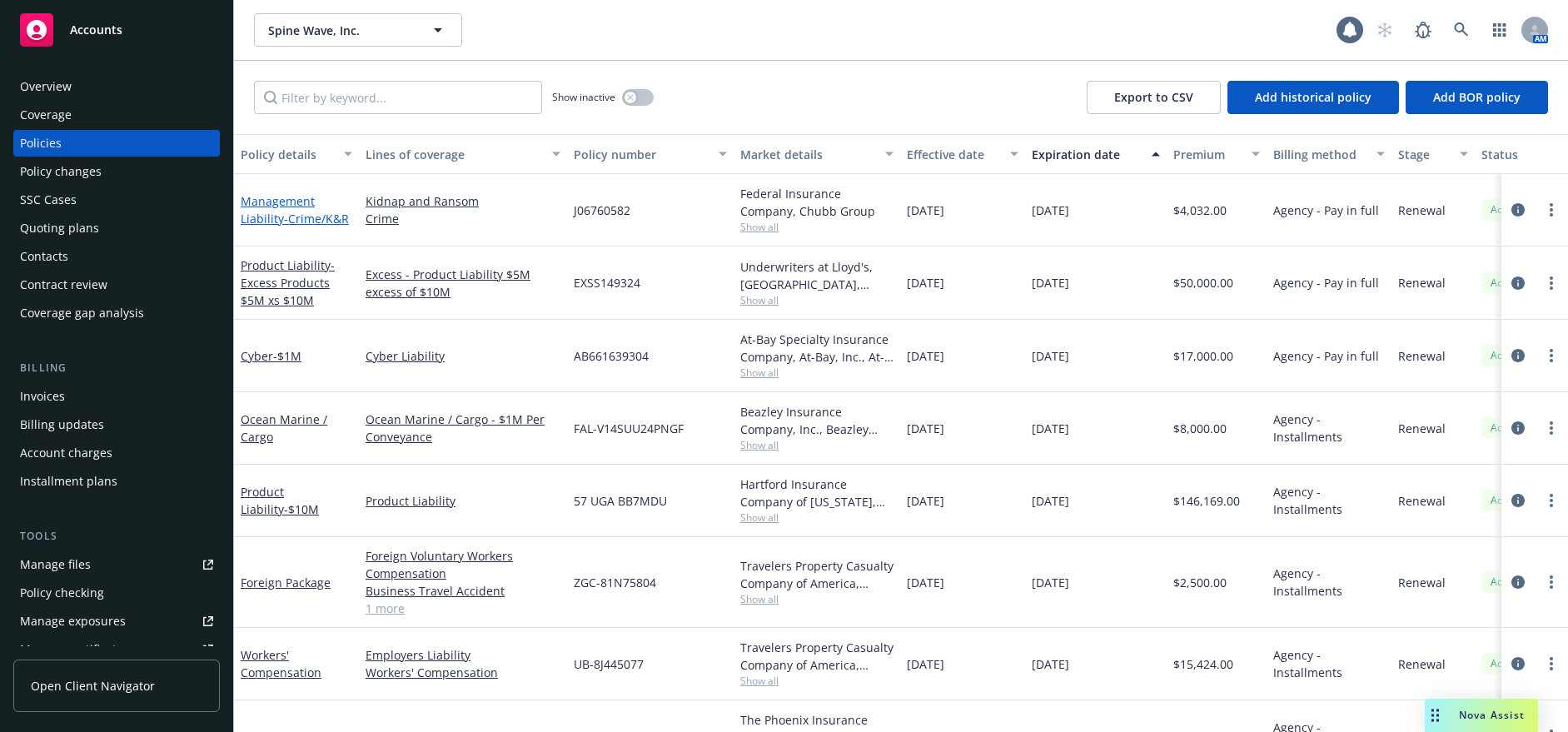
click at [289, 201] on link "Management Liability - Crime/K&R" at bounding box center [295, 210] width 109 height 33
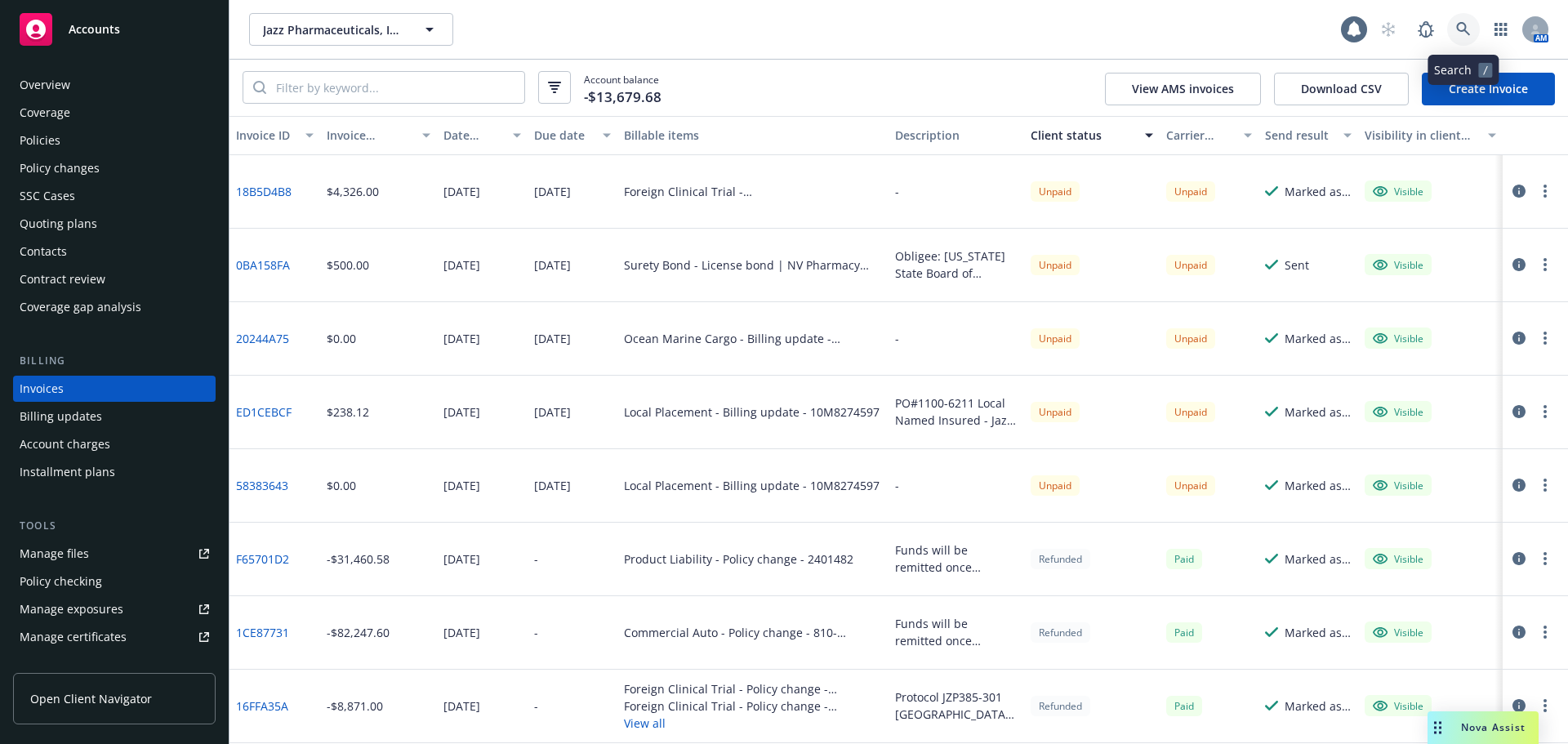
click at [1473, 31] on link at bounding box center [1463, 29] width 33 height 33
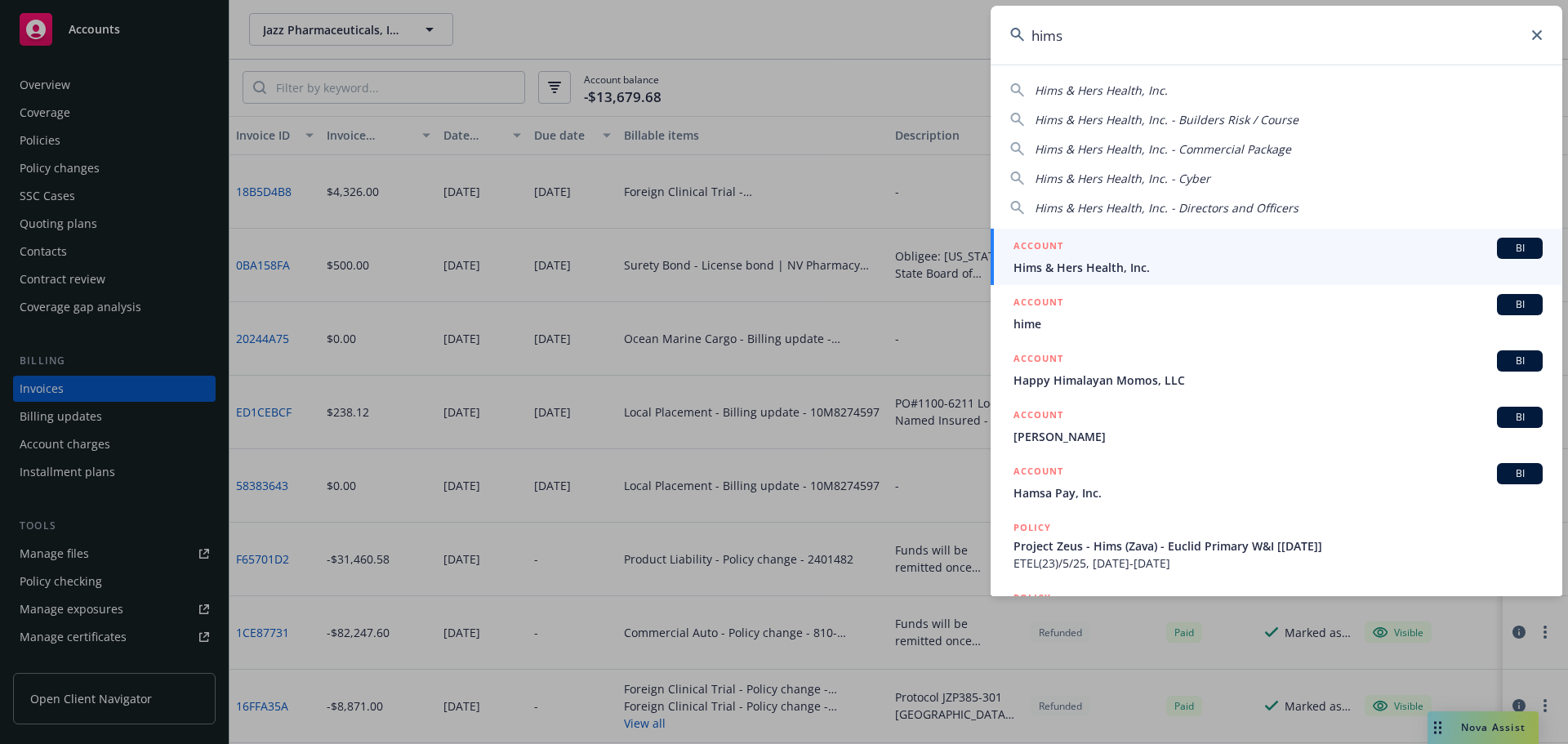
type input "hims"
click at [1088, 261] on span "Hims & Hers Health, Inc." at bounding box center [1278, 267] width 529 height 17
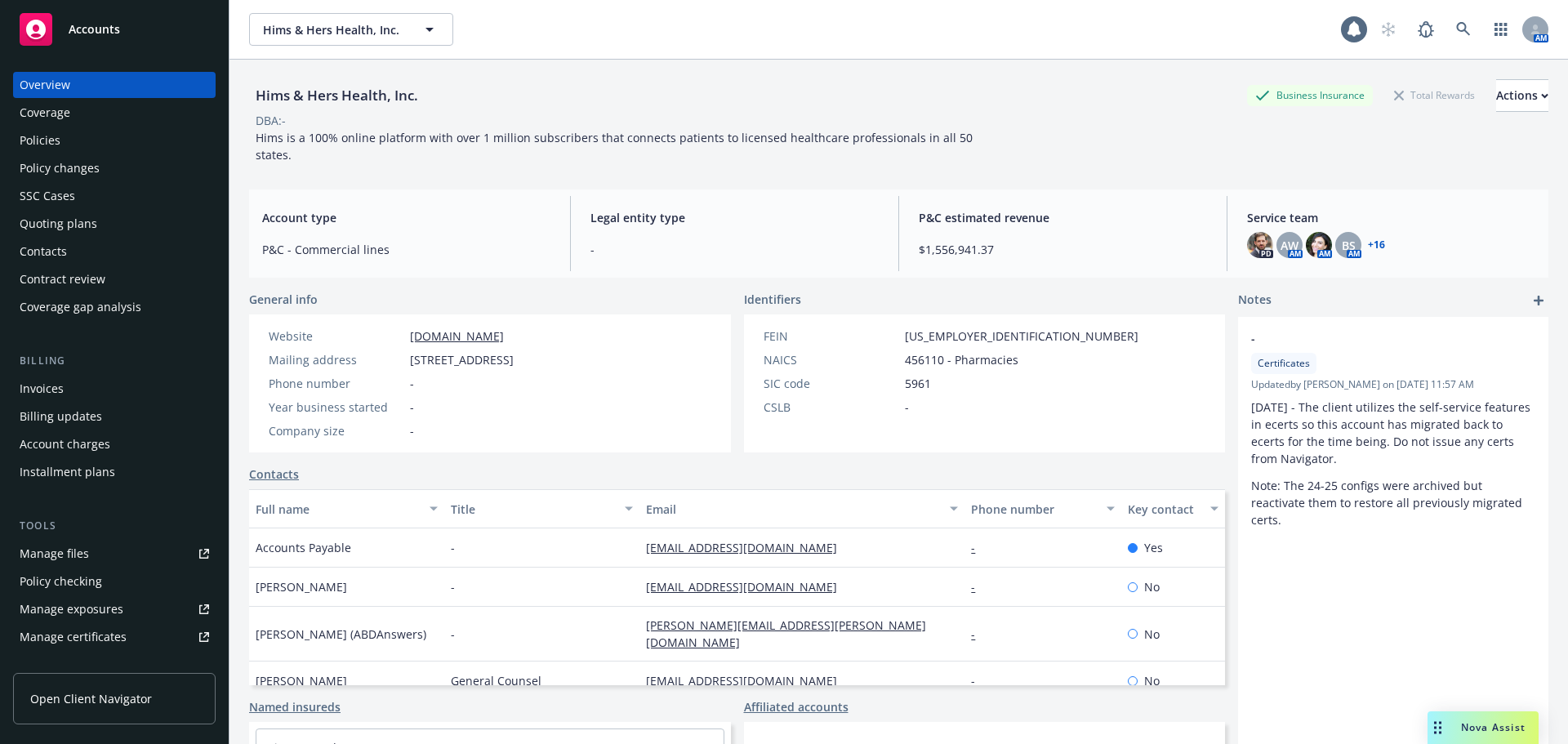
click at [57, 137] on div "Policies" at bounding box center [40, 140] width 41 height 26
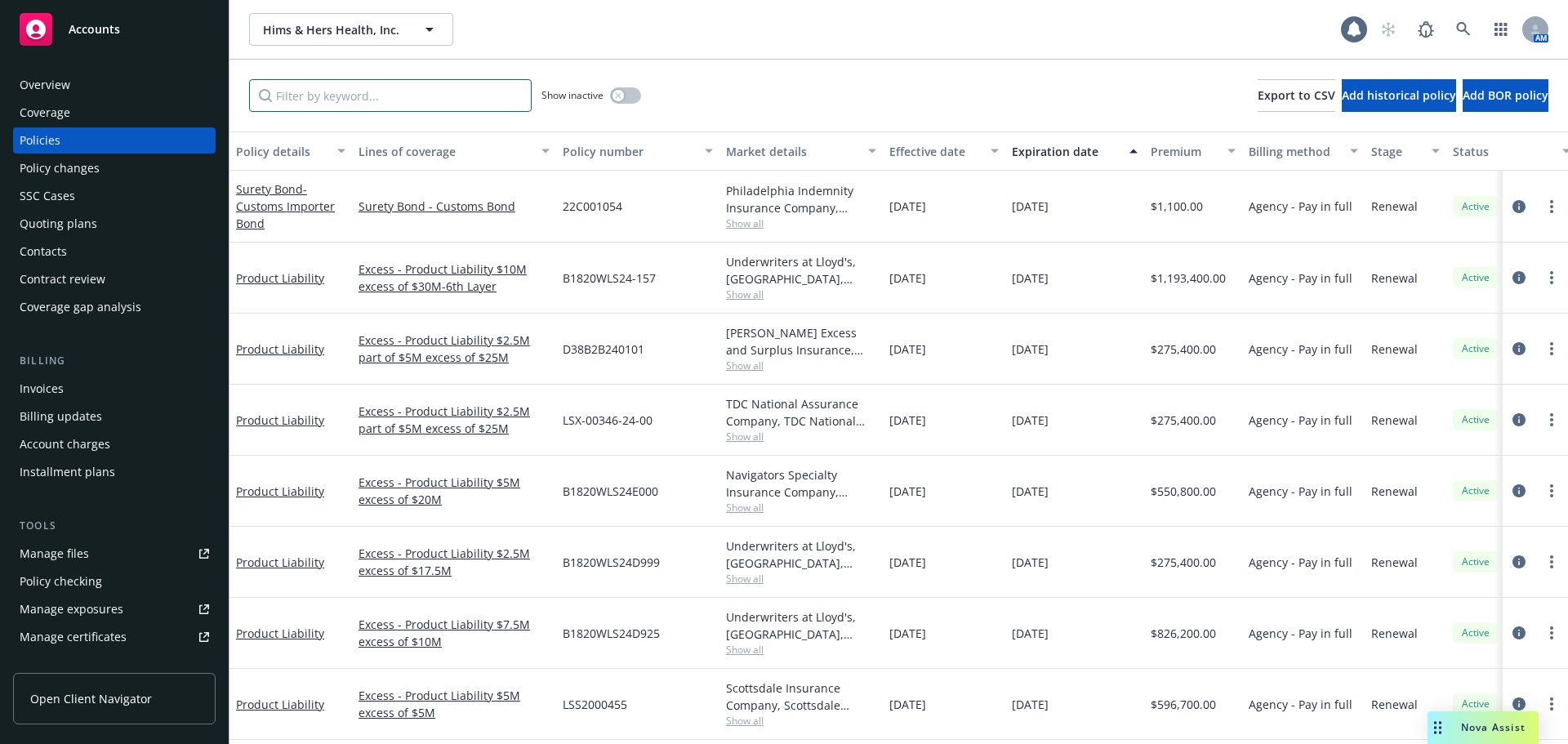
click at [320, 94] on input "Filter by keyword..." at bounding box center [390, 95] width 283 height 33
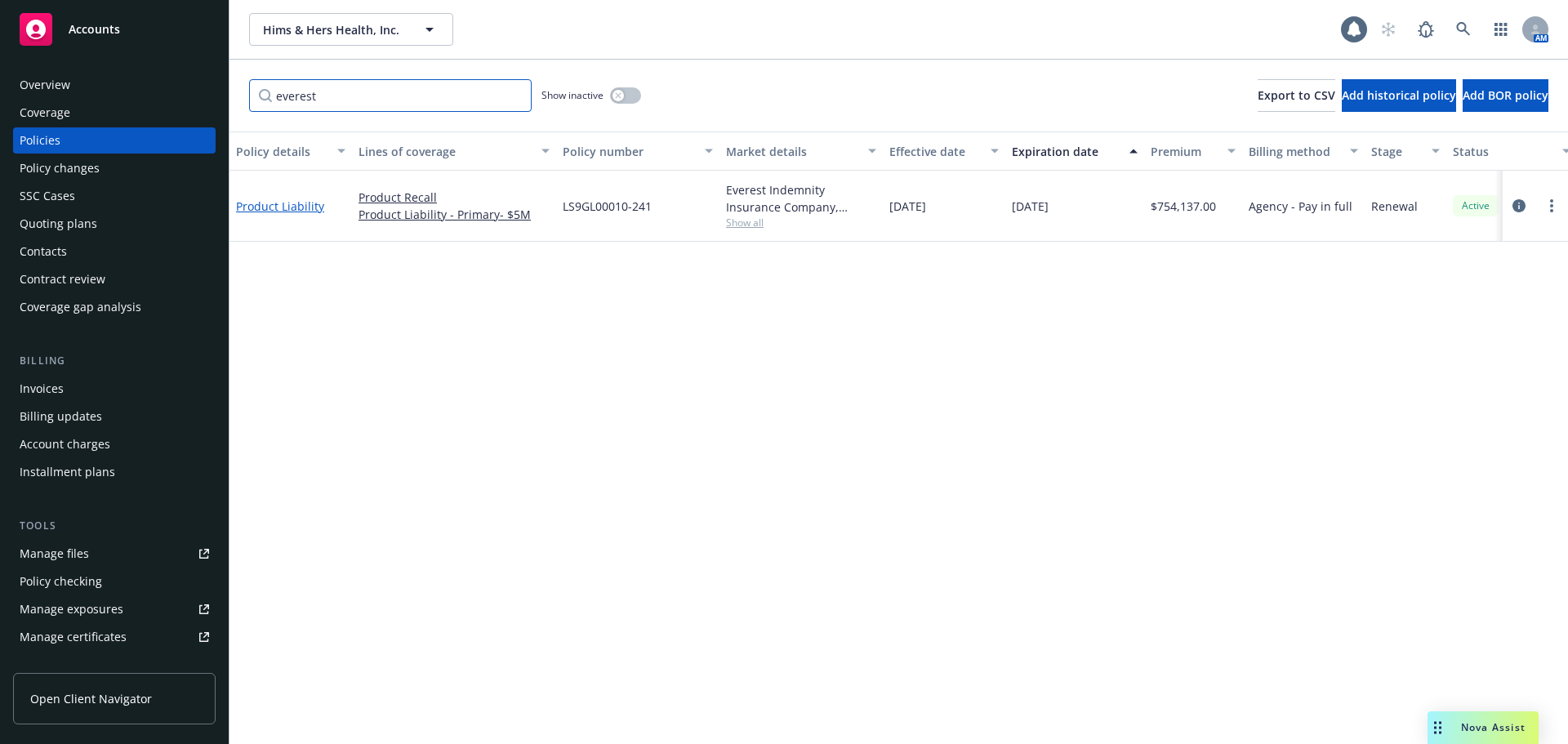
type input "everest"
click at [315, 204] on link "Product Liability" at bounding box center [279, 206] width 88 height 15
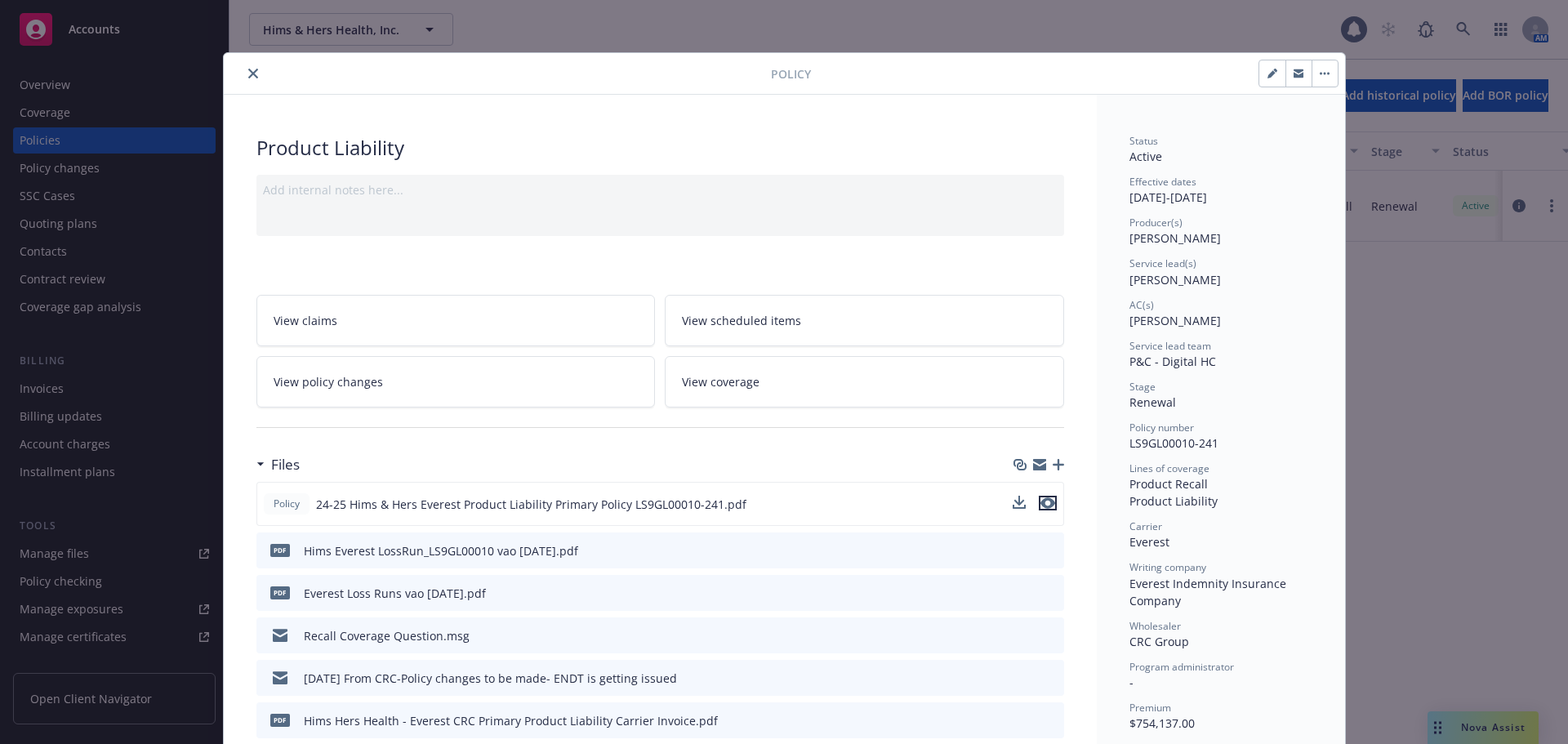
click at [1040, 502] on icon "preview file" at bounding box center [1047, 503] width 15 height 12
click at [250, 77] on icon "close" at bounding box center [253, 73] width 10 height 10
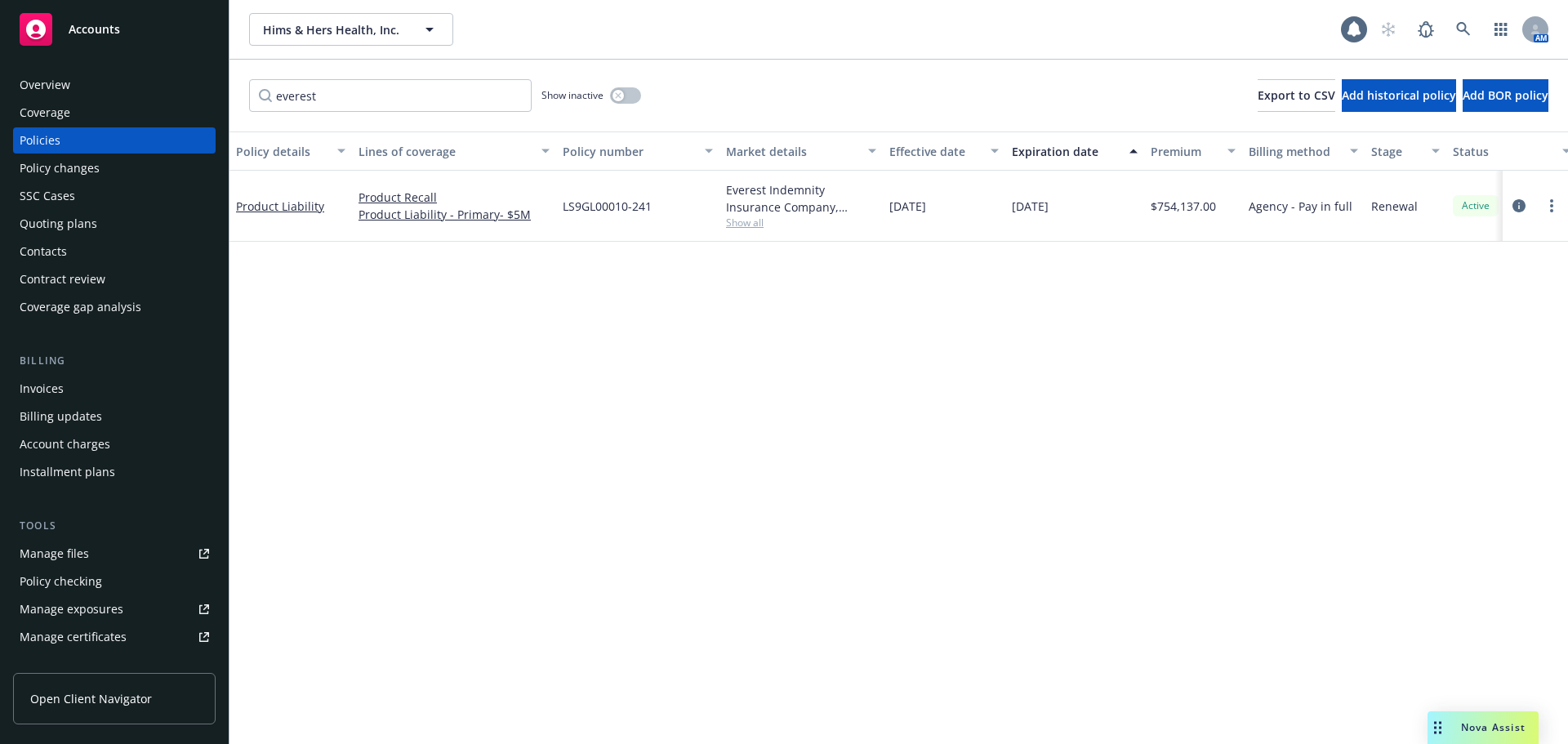
click at [87, 546] on div "Manage files" at bounding box center [54, 553] width 69 height 26
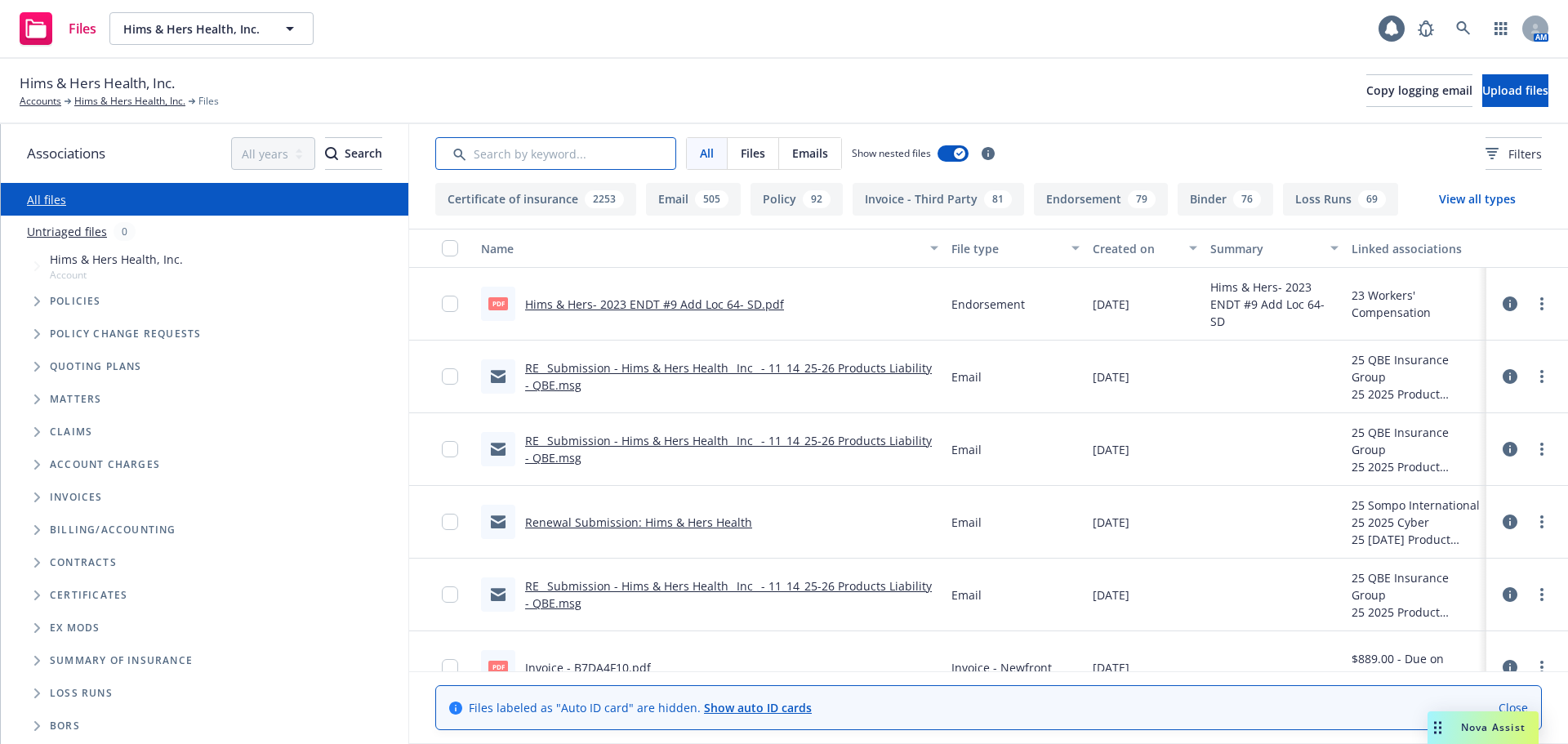
click at [557, 153] on input "Search by keyword..." at bounding box center [556, 153] width 241 height 33
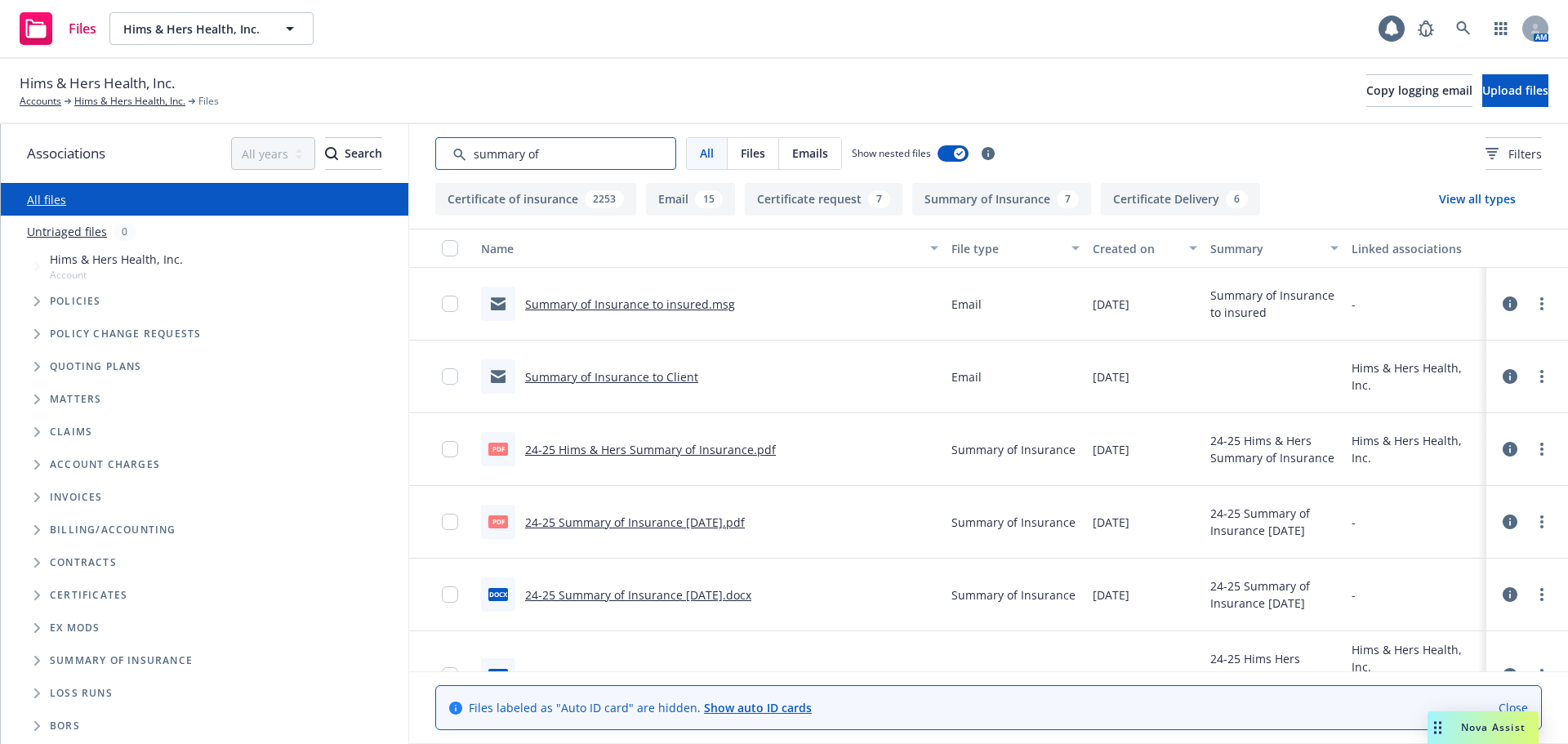
type input "summary of"
click at [694, 450] on link "24-25 Hims & Hers Summary of Insurance.pdf" at bounding box center [650, 449] width 251 height 15
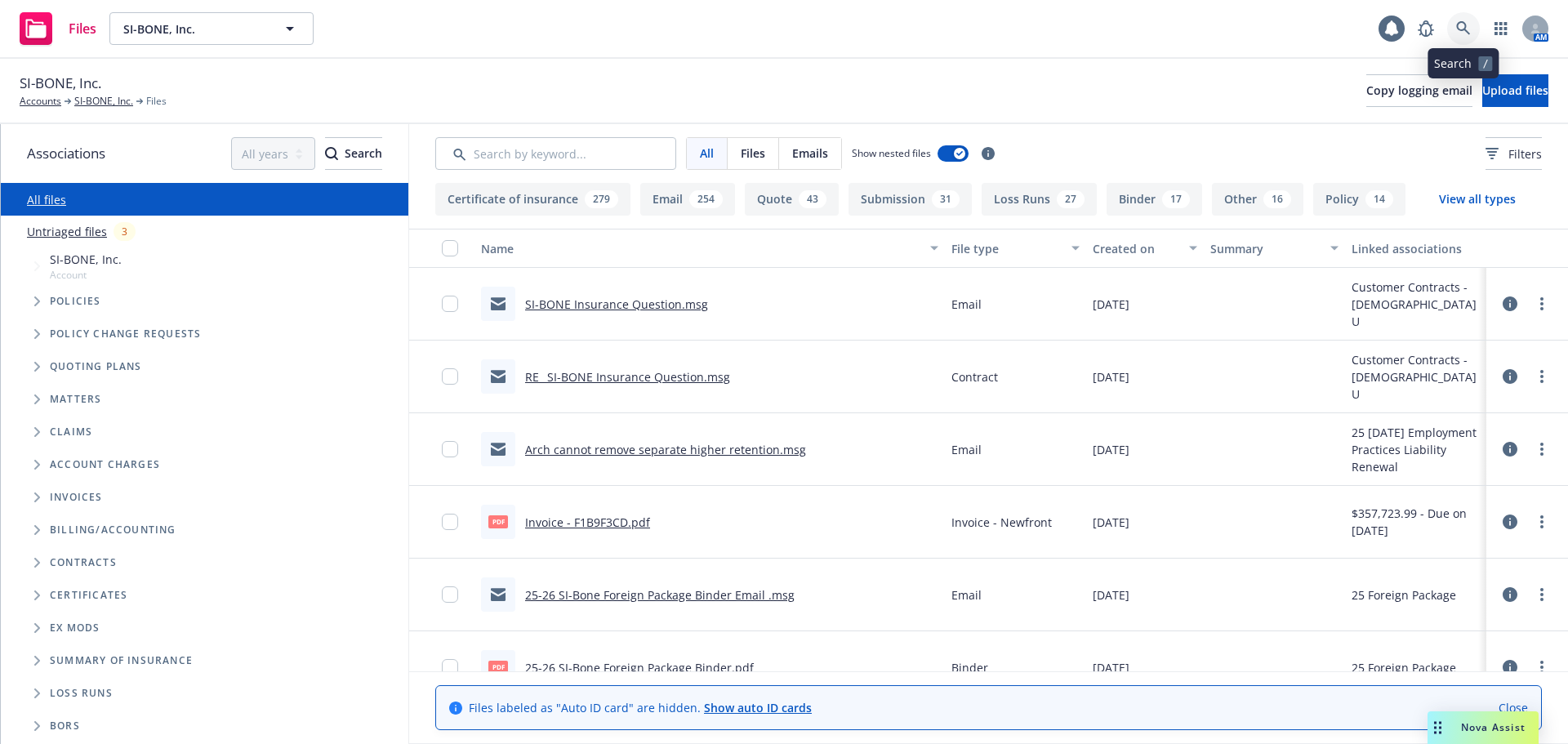
click at [1476, 20] on link at bounding box center [1463, 28] width 33 height 33
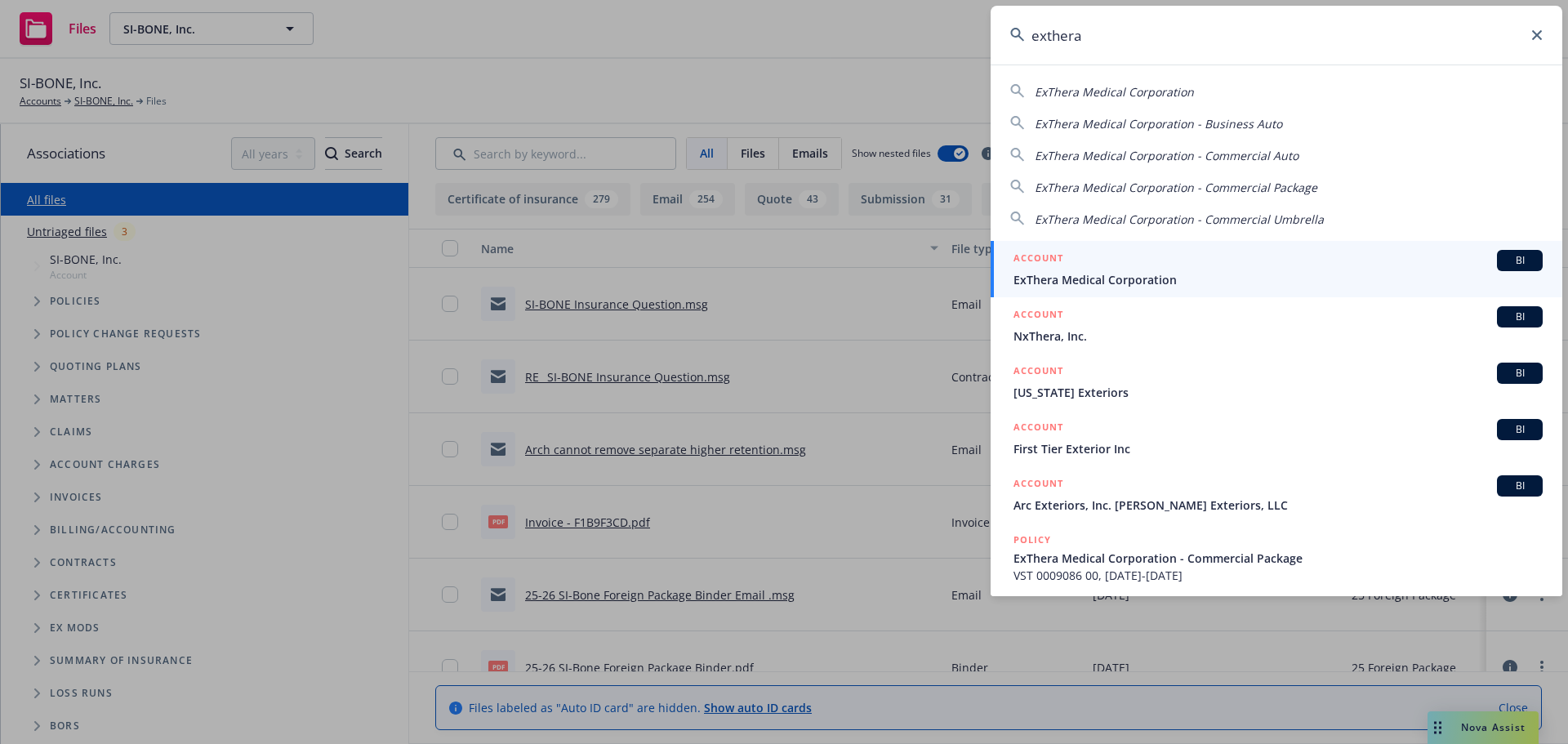
type input "exthera"
click at [1166, 268] on div "ACCOUNT BI" at bounding box center [1278, 261] width 529 height 21
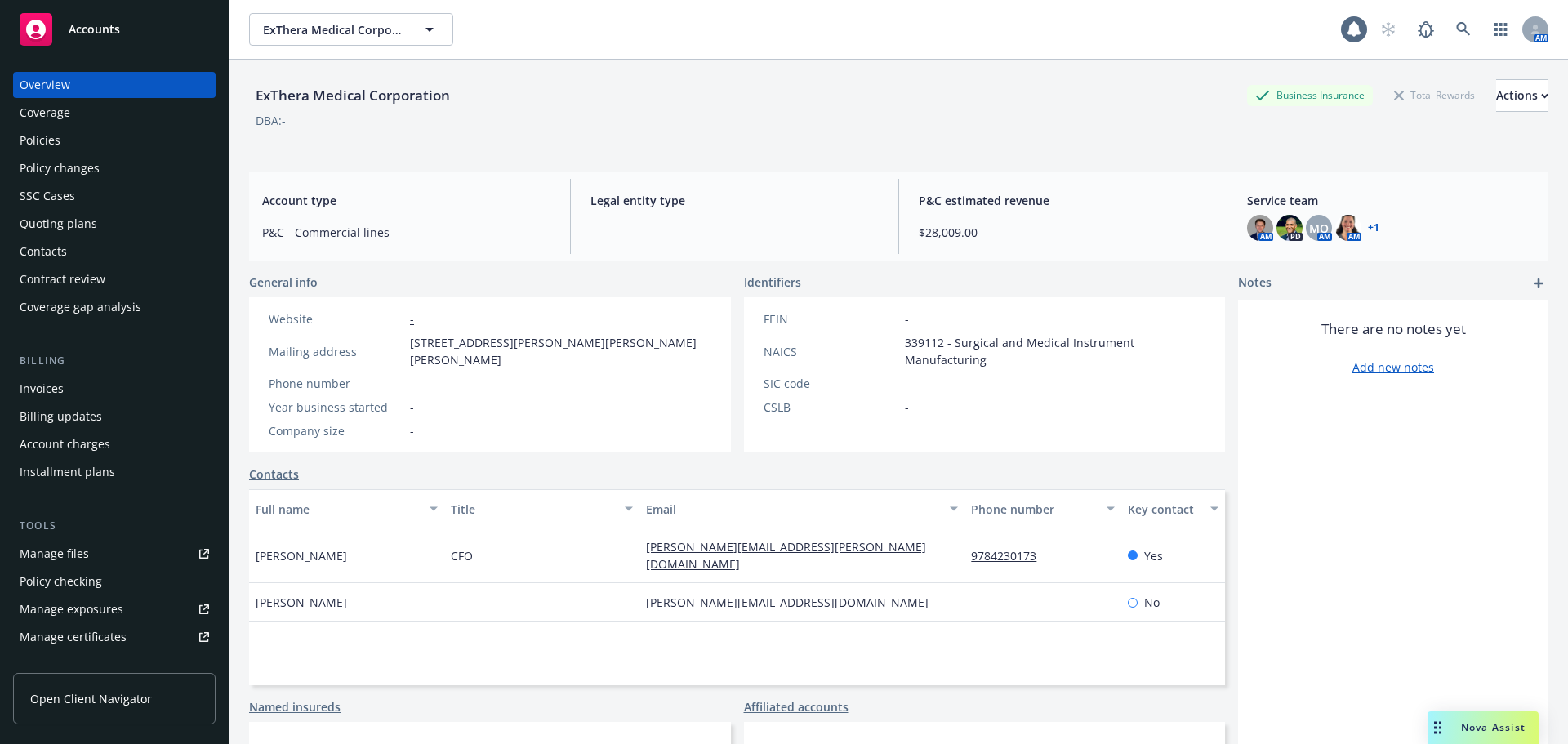
click at [66, 141] on div "Policies" at bounding box center [114, 140] width 190 height 26
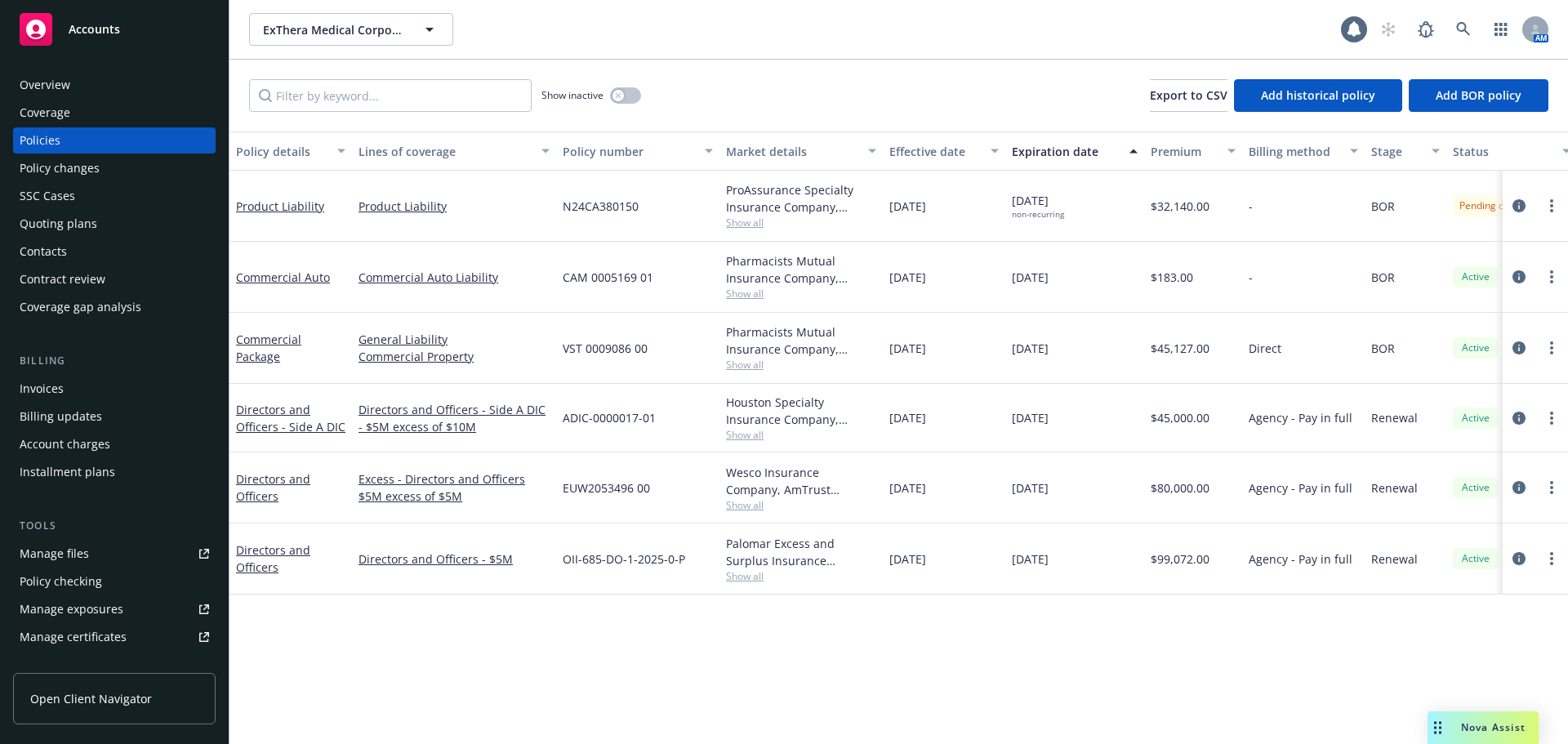
click at [751, 499] on span "Show all" at bounding box center [801, 505] width 150 height 14
click at [1088, 650] on div "Policy details Lines of coverage Policy number Market details Effective date Ex…" at bounding box center [898, 437] width 1338 height 613
click at [752, 506] on span "Show all" at bounding box center [801, 505] width 150 height 14
click at [1034, 664] on div "Policy details Lines of coverage Policy number Market details Effective date Ex…" at bounding box center [898, 437] width 1338 height 613
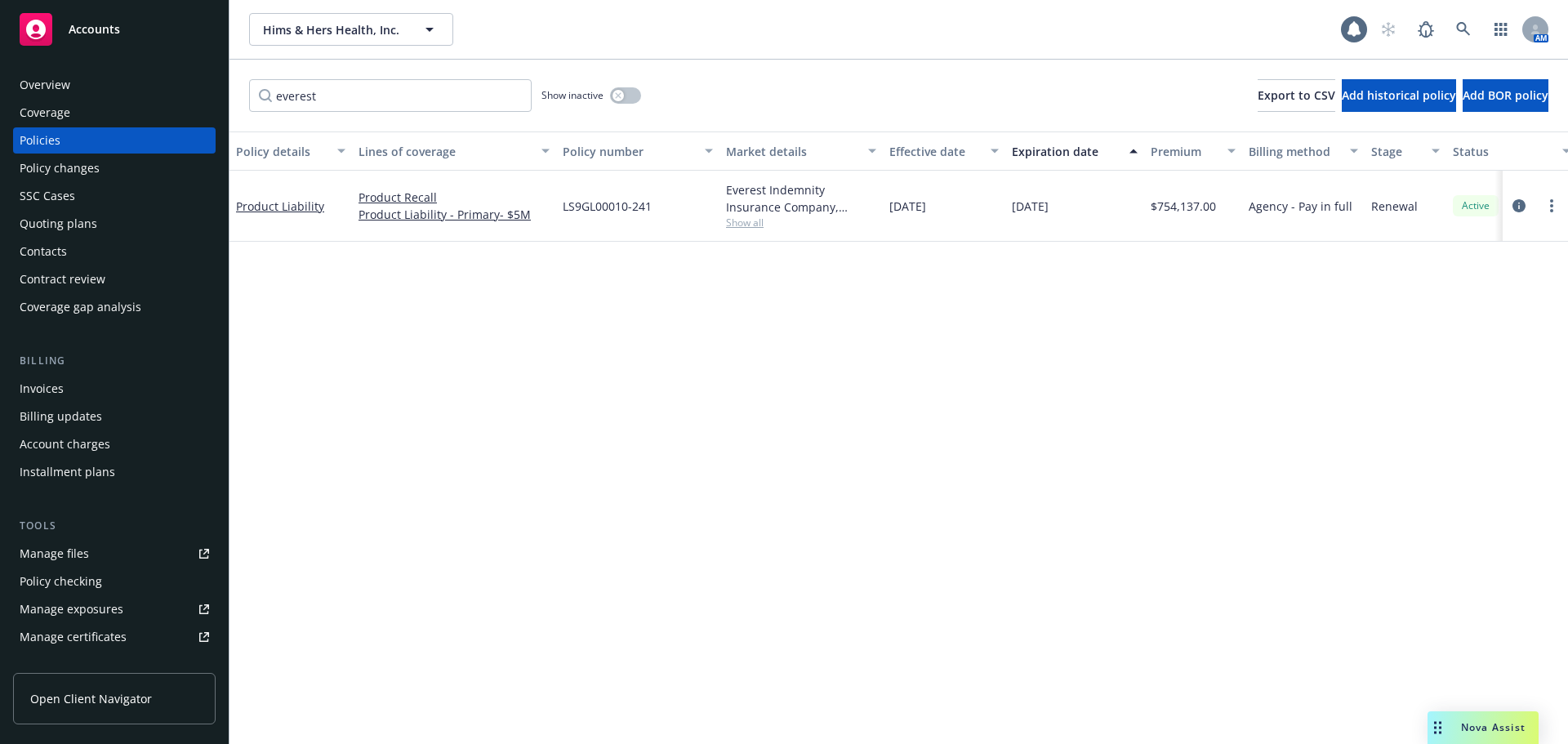
click at [71, 134] on div "Policies" at bounding box center [114, 140] width 190 height 26
click at [1466, 29] on icon at bounding box center [1463, 29] width 15 height 15
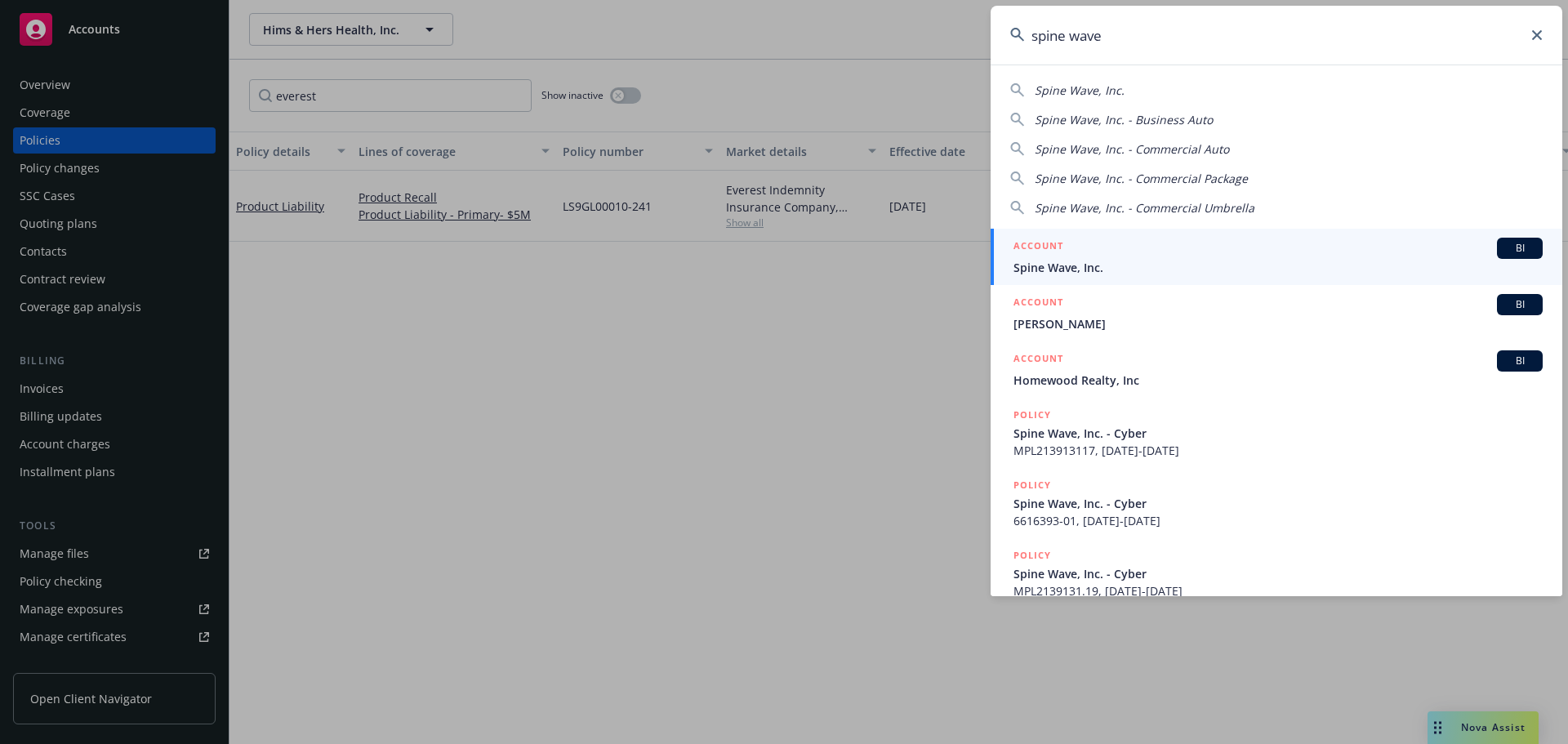
type input "spine wave"
click at [1246, 244] on div "ACCOUNT BI" at bounding box center [1278, 248] width 529 height 21
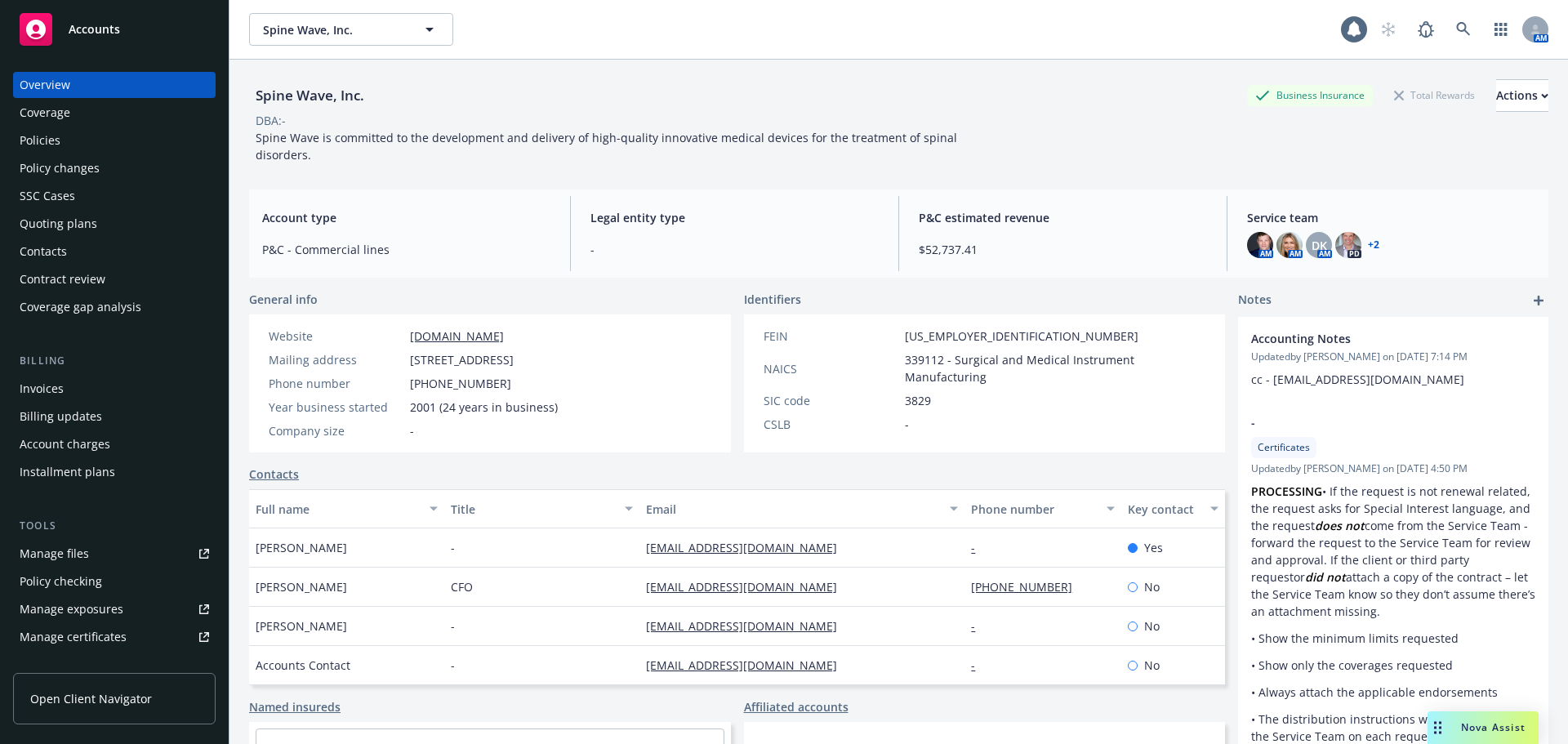
click at [56, 134] on div "Policies" at bounding box center [40, 140] width 41 height 26
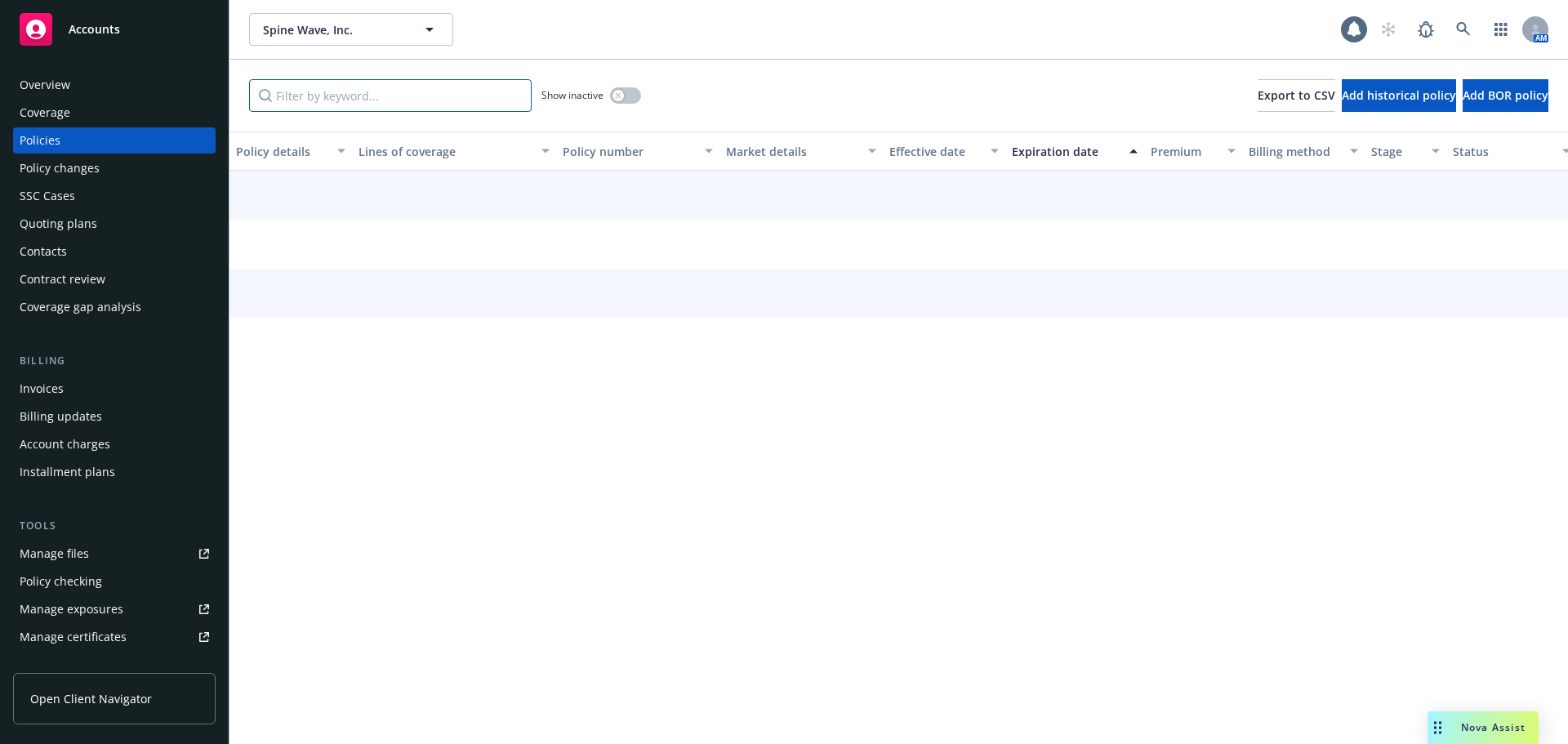
click at [348, 96] on input "Filter by keyword..." at bounding box center [390, 95] width 283 height 33
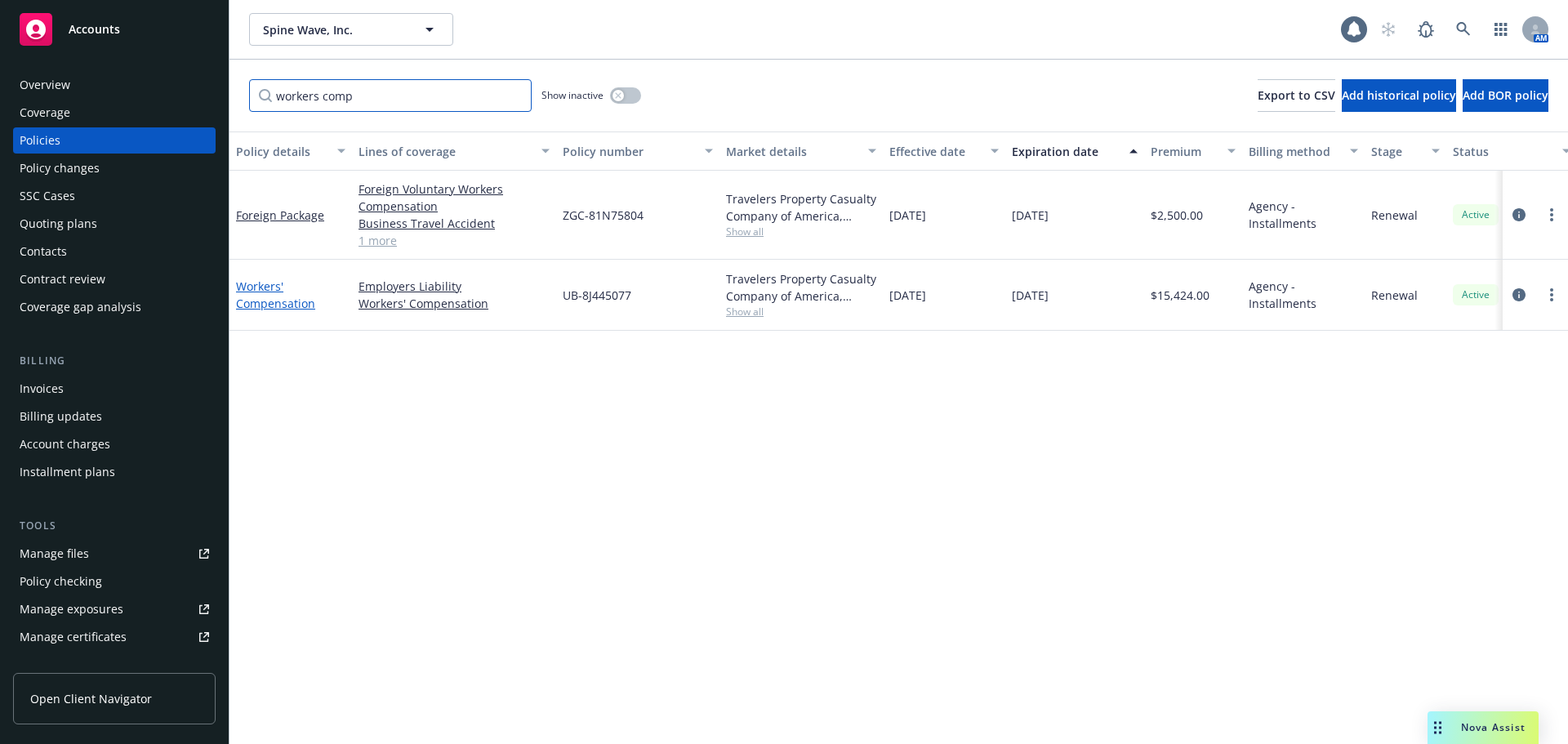
type input "workers comp"
click at [259, 286] on link "Workers' Compensation" at bounding box center [275, 294] width 79 height 33
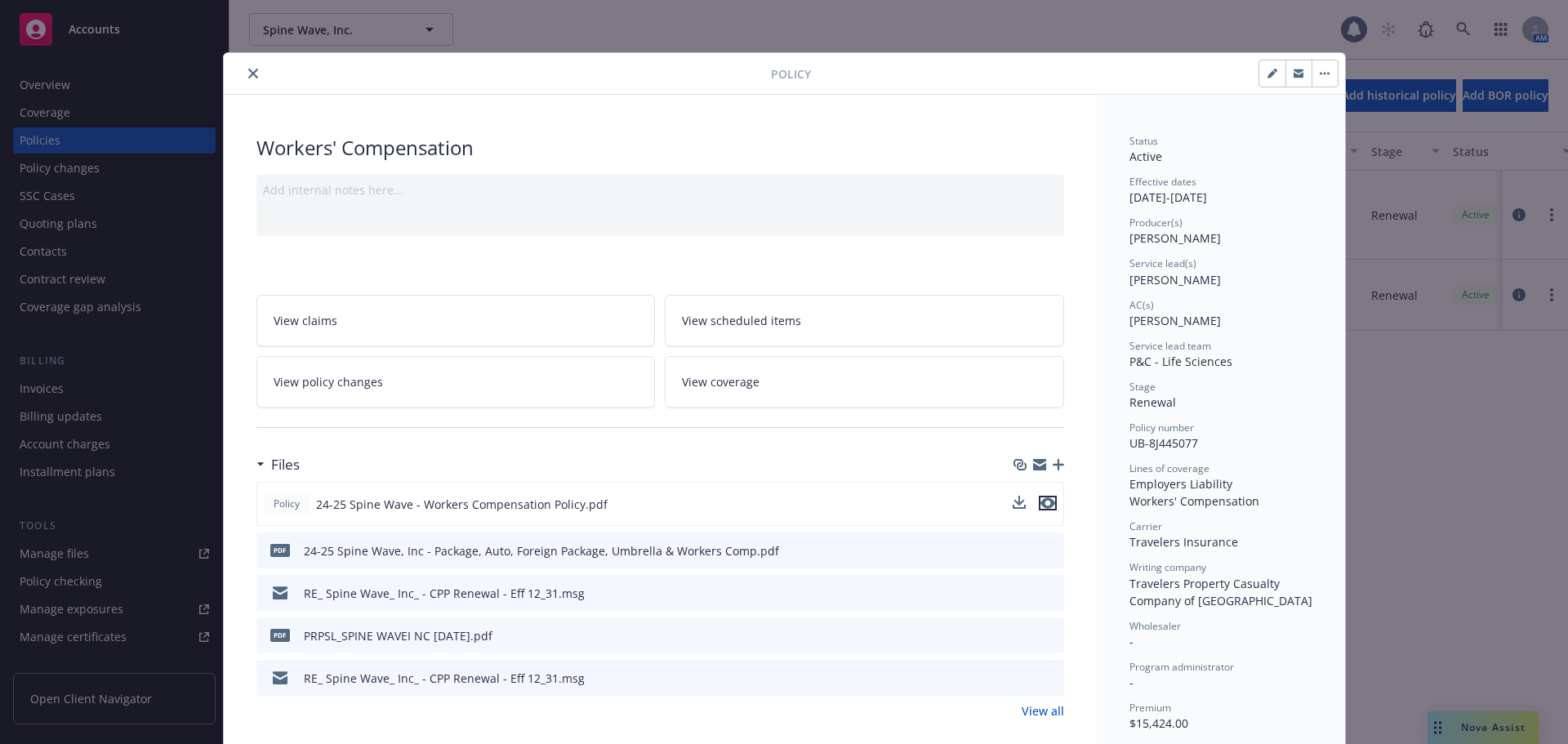
click at [1042, 500] on icon "preview file" at bounding box center [1047, 503] width 15 height 12
click at [254, 73] on button "close" at bounding box center [253, 74] width 20 height 20
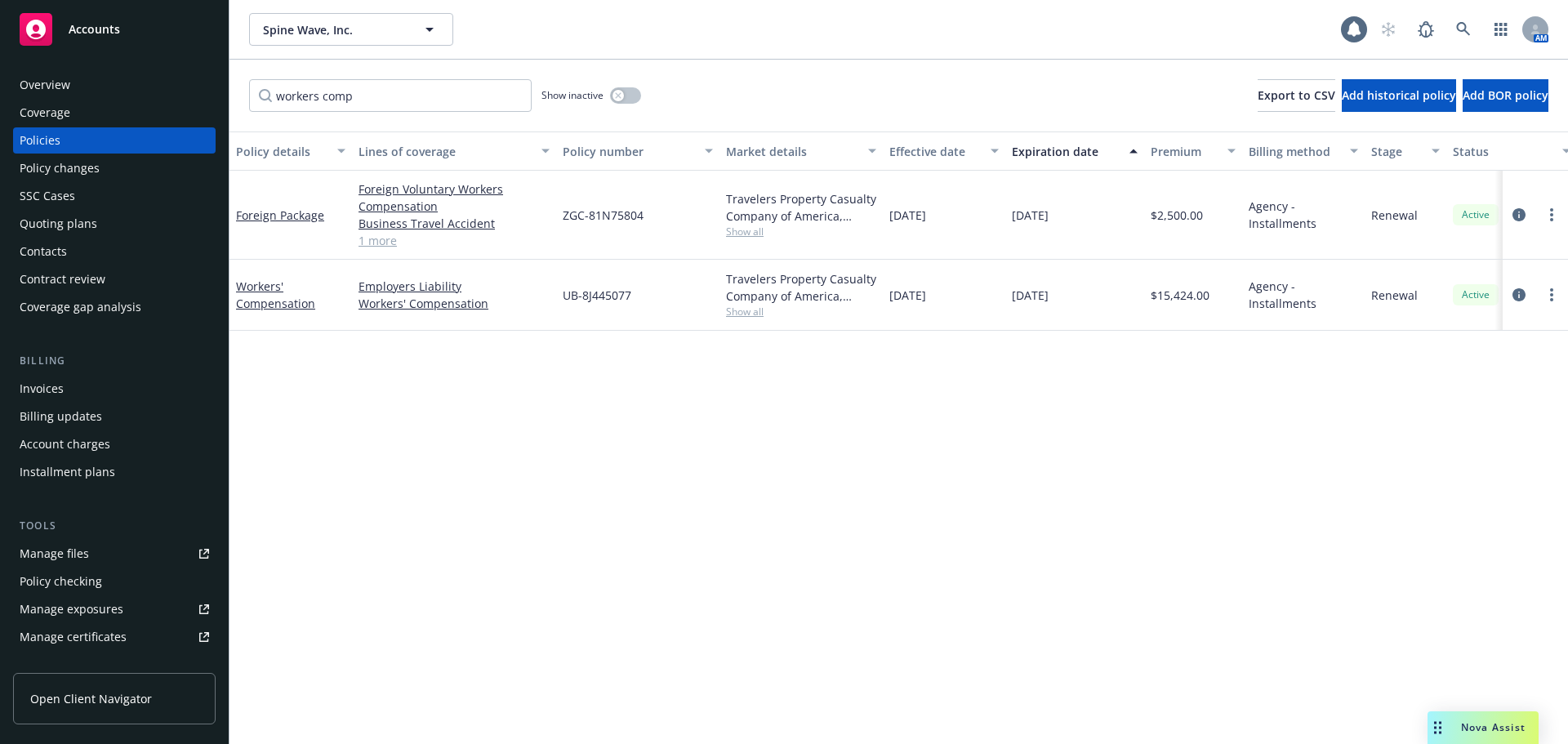
click at [1444, 725] on div "Drag to move" at bounding box center [1438, 727] width 20 height 33
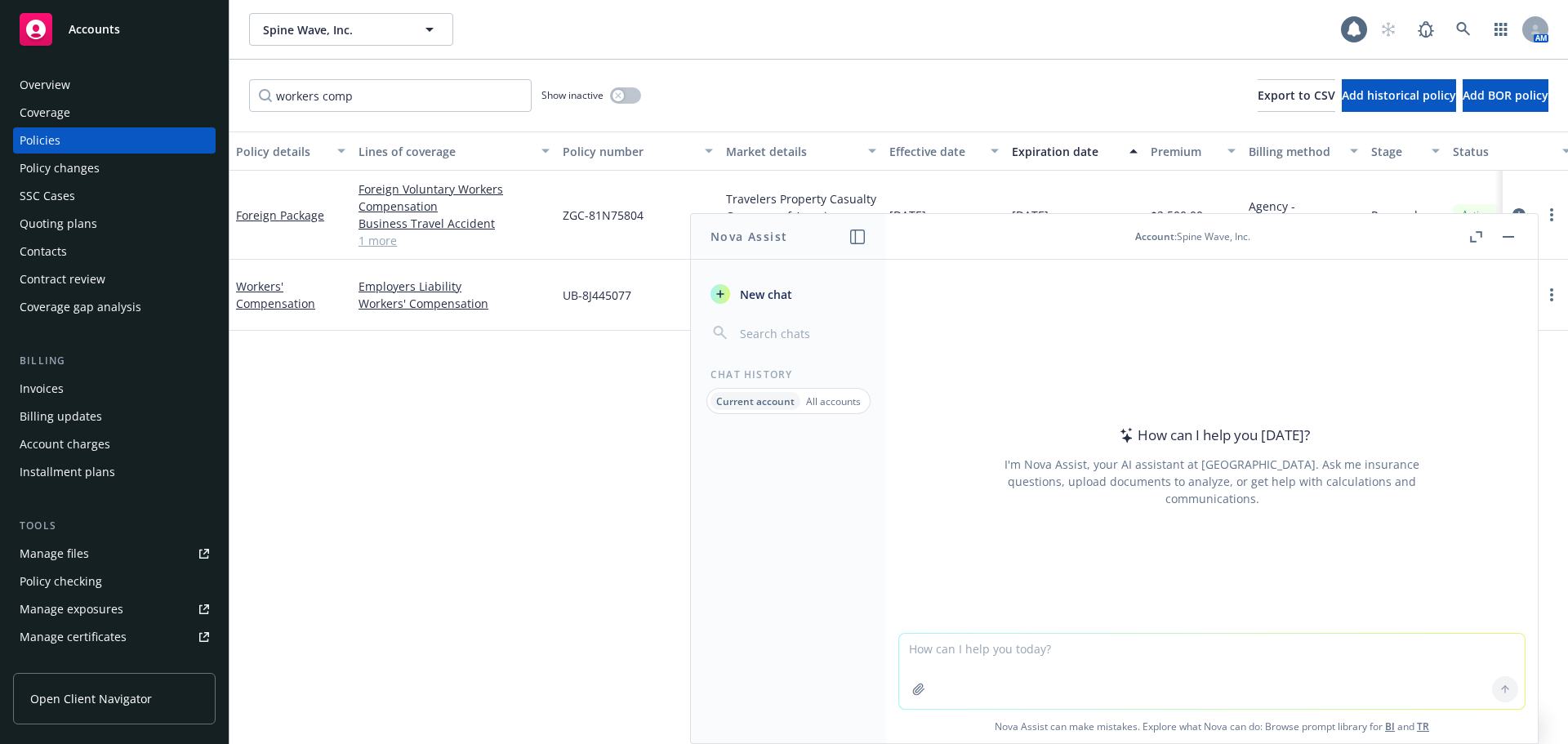
click at [1047, 653] on textarea at bounding box center [1211, 671] width 625 height 75
type textarea "what is spine wave's state of incorporation?"
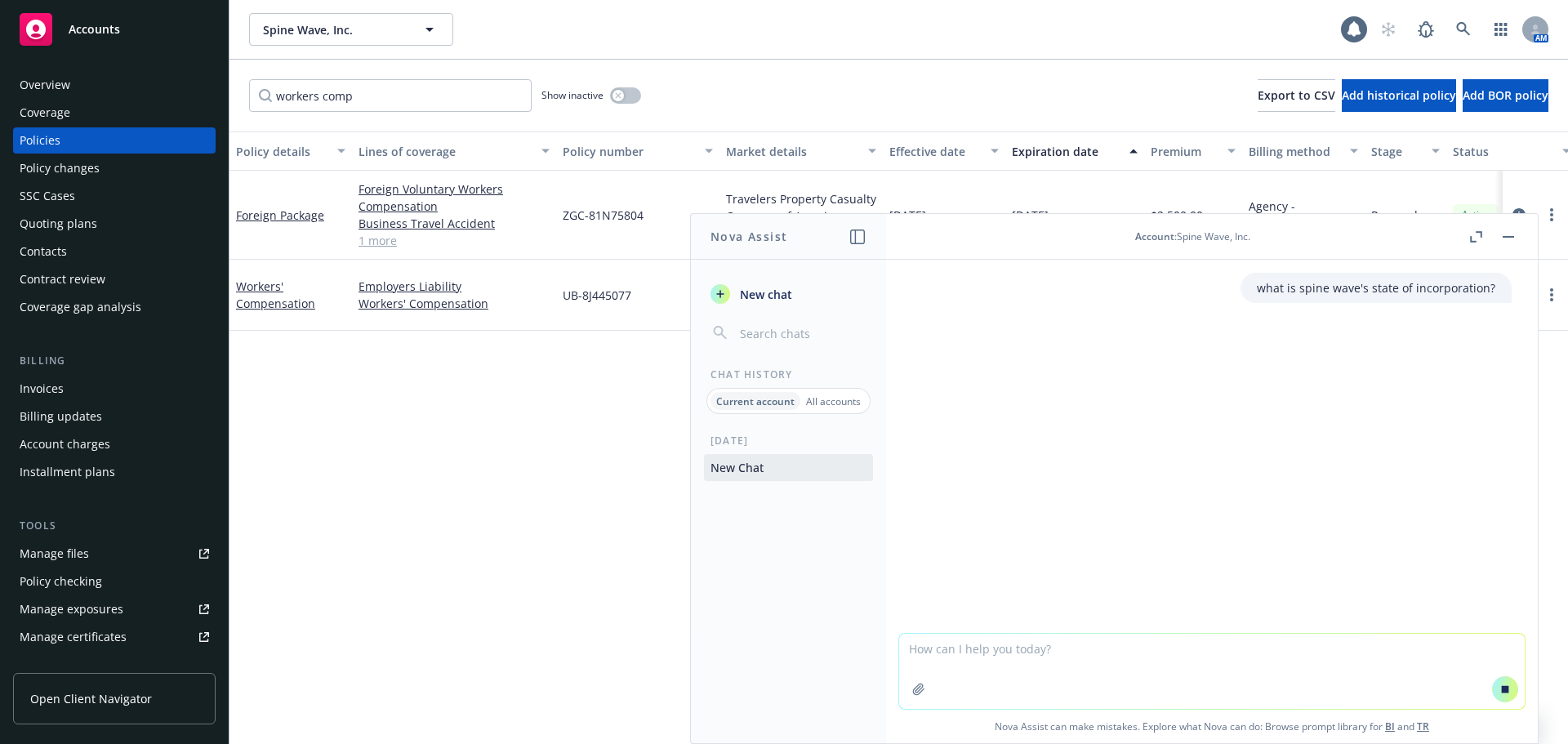
click at [1047, 653] on textarea at bounding box center [1211, 671] width 625 height 75
click at [931, 656] on textarea at bounding box center [1211, 671] width 625 height 75
type textarea "what year was [PERSON_NAME] founded?"
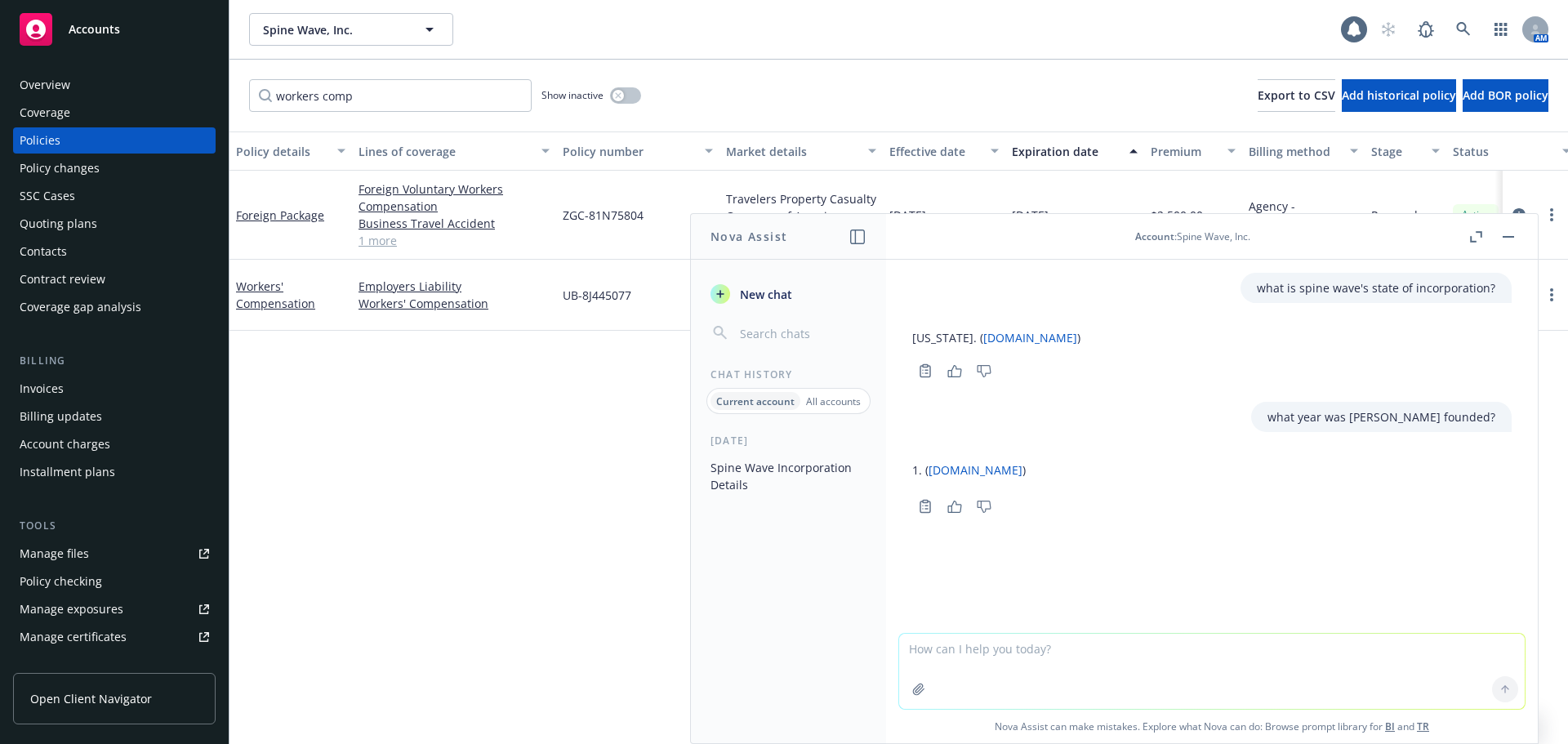
click at [979, 474] on link "[DOMAIN_NAME]" at bounding box center [976, 469] width 94 height 15
click at [94, 75] on div "Overview" at bounding box center [114, 84] width 190 height 26
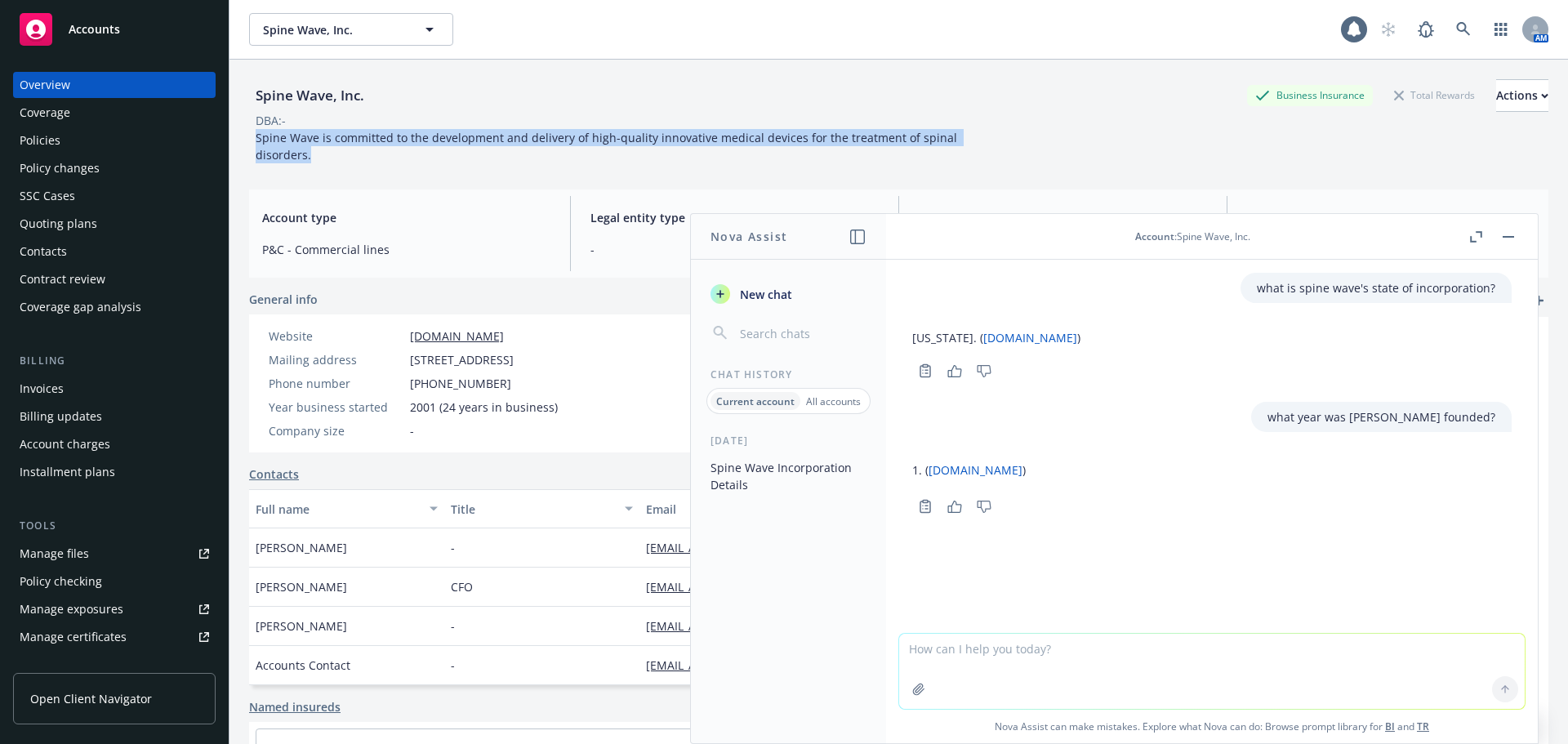
drag, startPoint x: 335, startPoint y: 161, endPoint x: 254, endPoint y: 143, distance: 83.0
click at [254, 143] on div "Spine Wave is committed to the development and delivery of high-quality innovat…" at bounding box center [616, 146] width 735 height 35
copy span "Spine Wave is committed to the development and delivery of high-quality innovat…"
click at [969, 651] on textarea at bounding box center [1211, 671] width 625 height 75
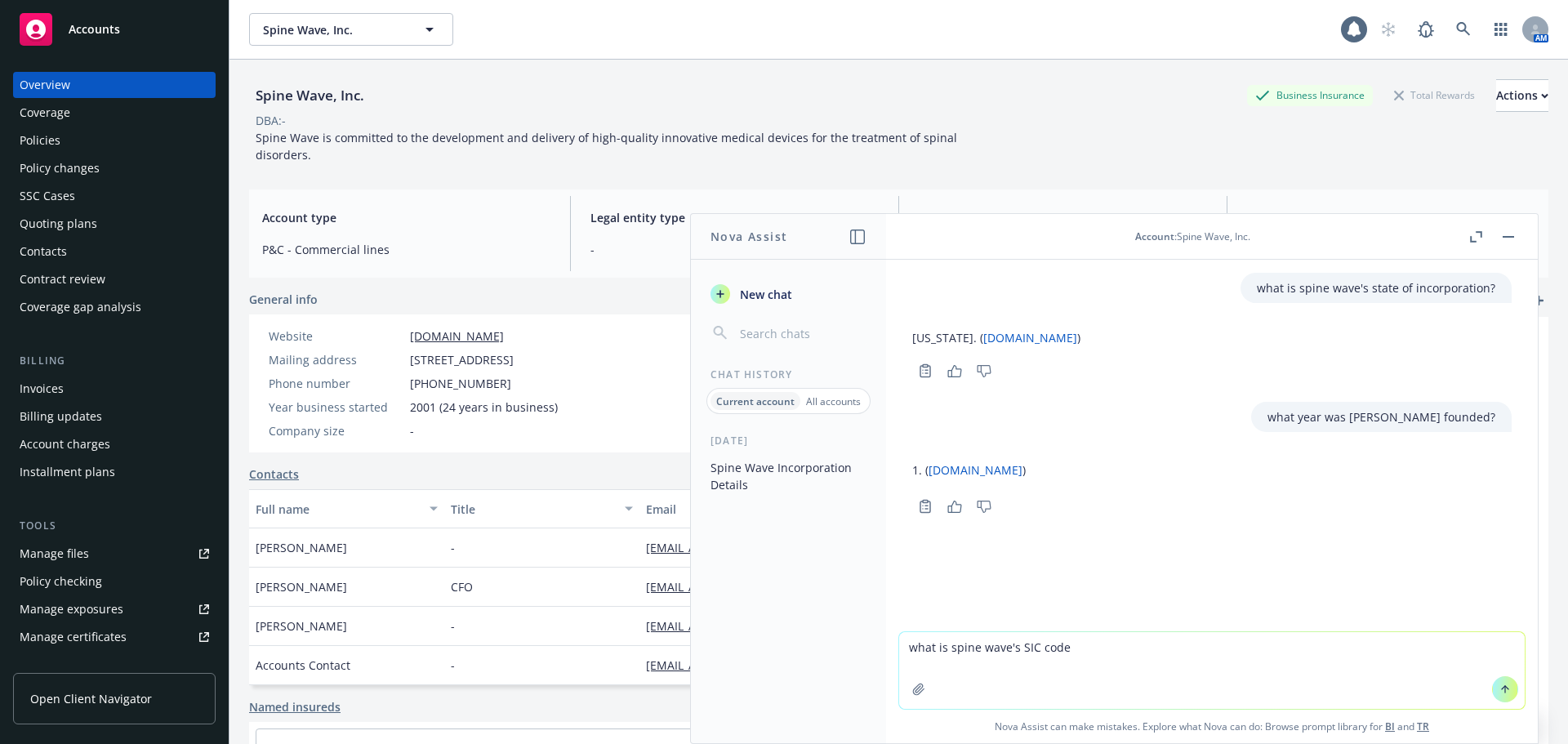
type textarea "what is spine wave's SIC code?"
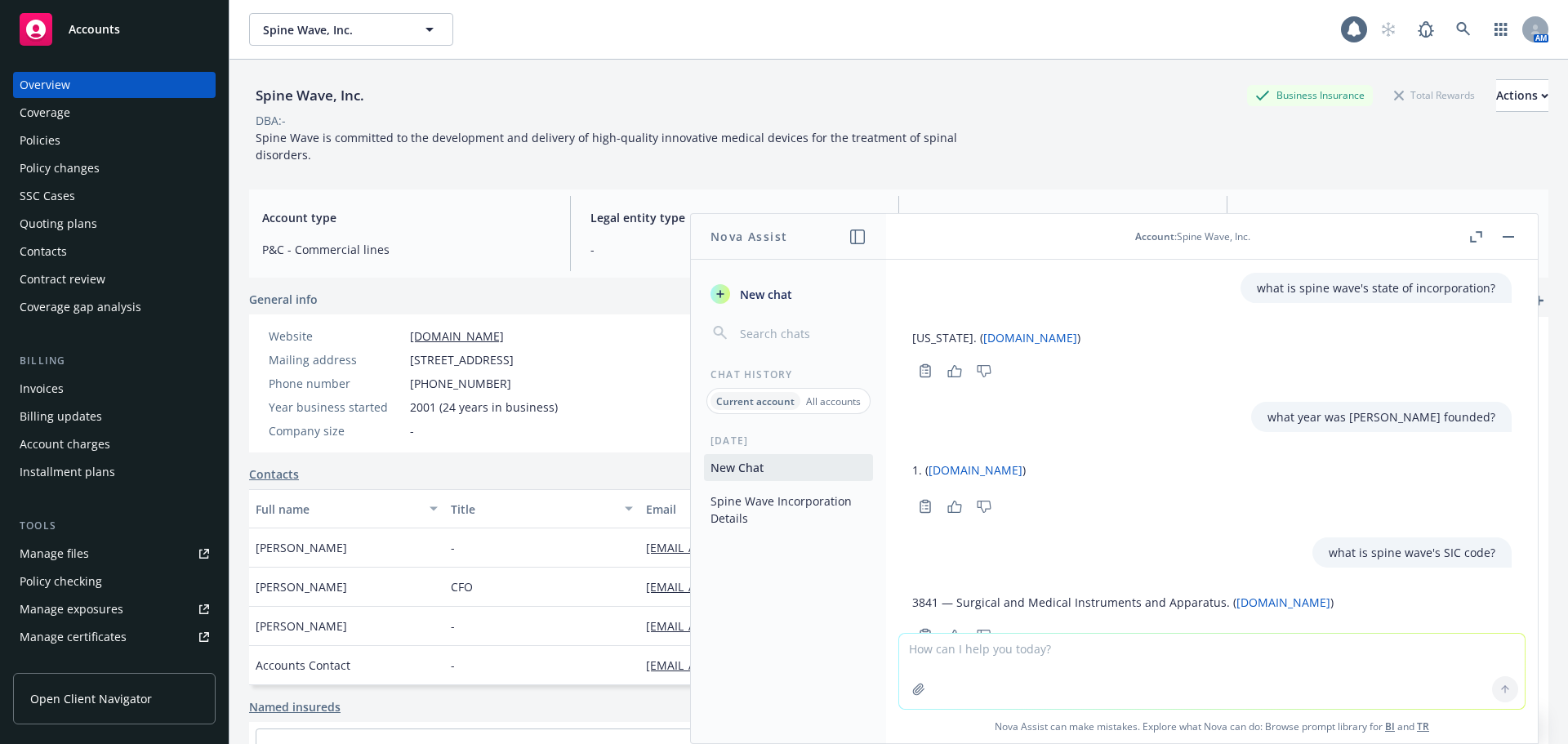
scroll to position [53, 0]
